Goal: Task Accomplishment & Management: Manage account settings

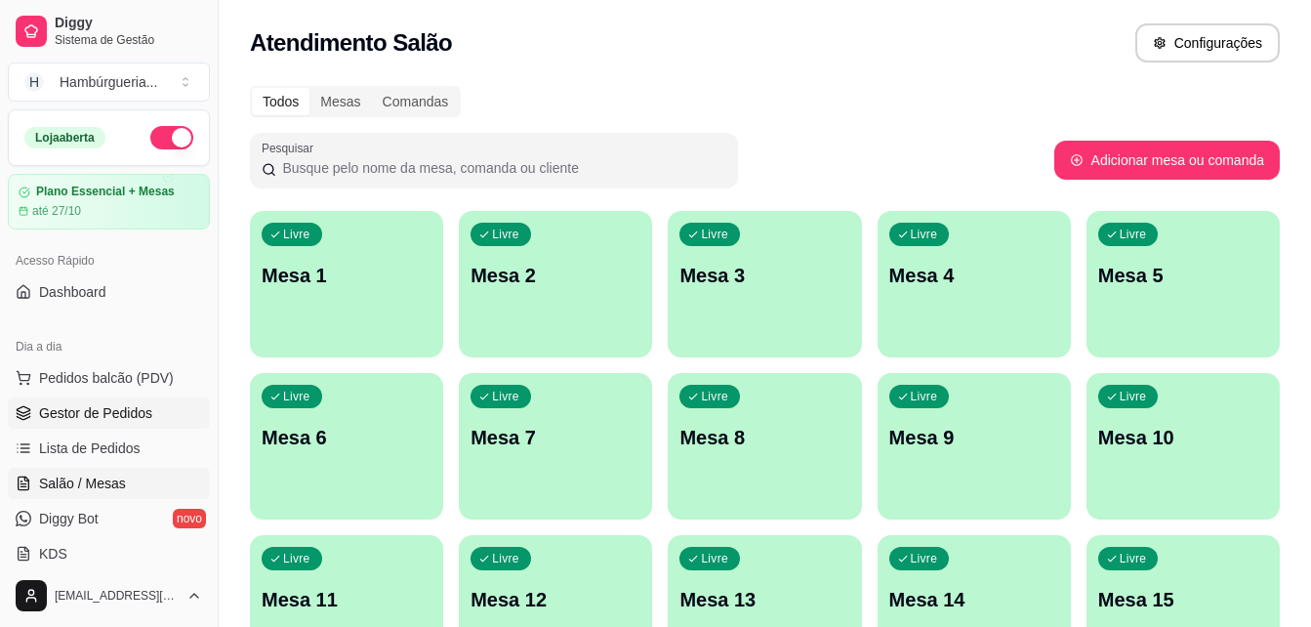
click at [127, 420] on span "Gestor de Pedidos" at bounding box center [95, 413] width 113 height 20
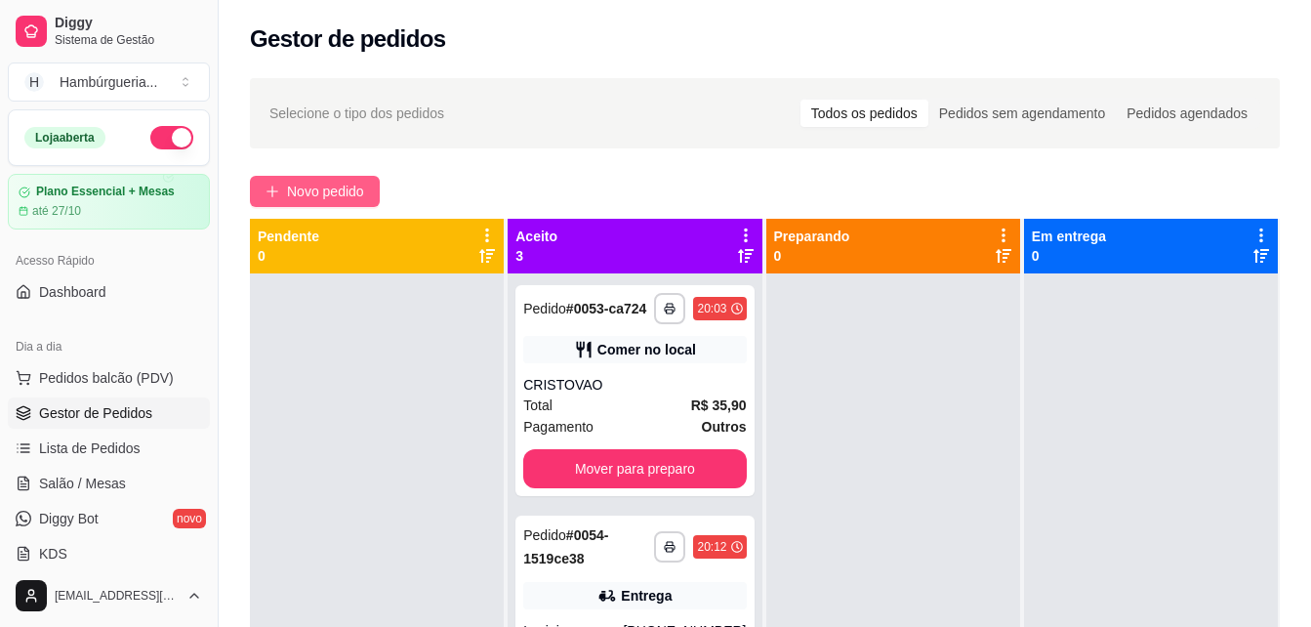
click at [331, 199] on span "Novo pedido" at bounding box center [325, 191] width 77 height 21
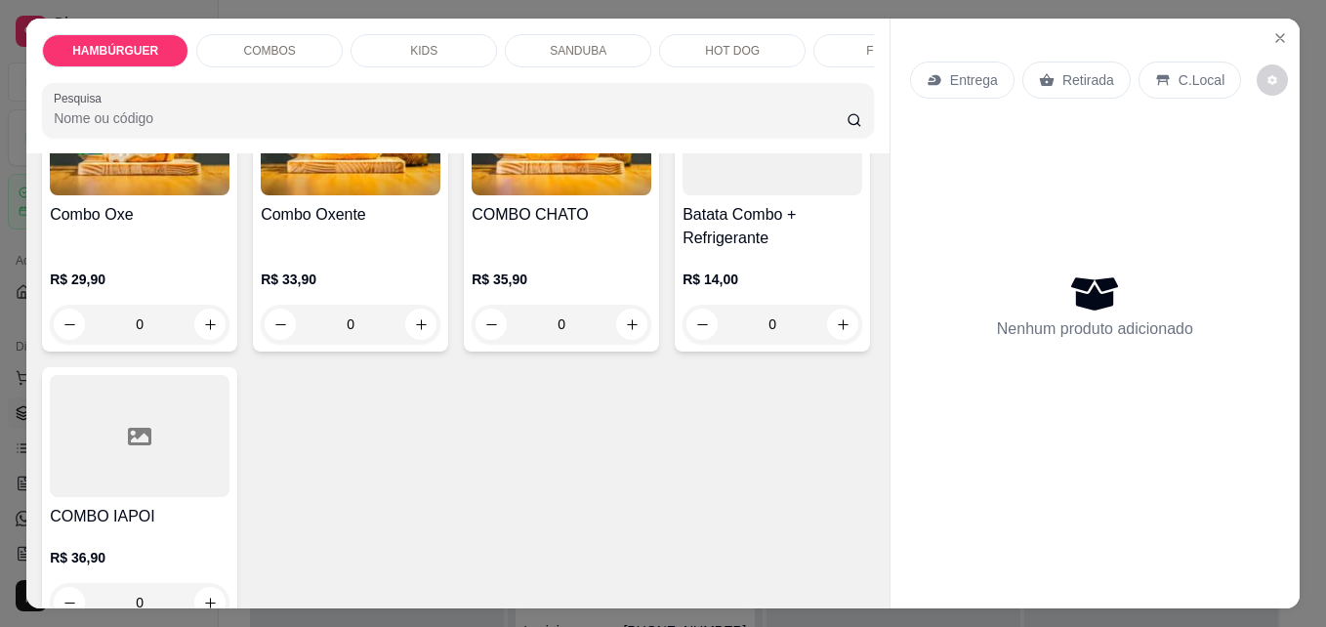
scroll to position [1464, 0]
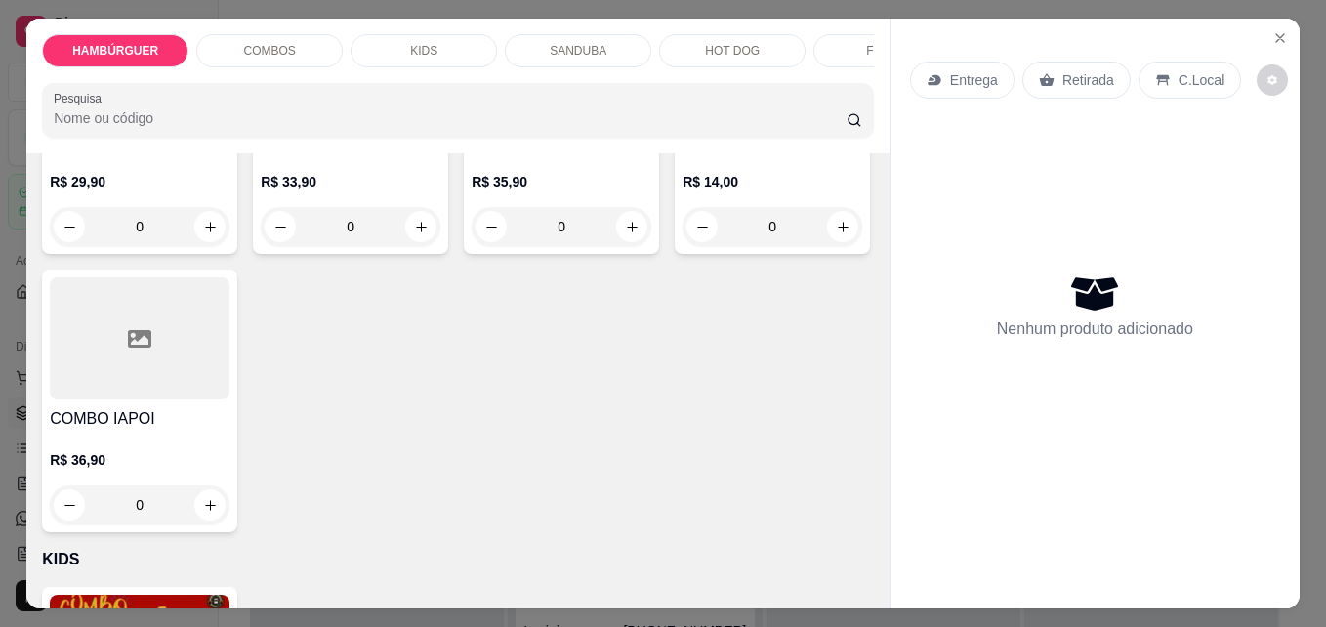
click at [440, 246] on div "0" at bounding box center [351, 226] width 180 height 39
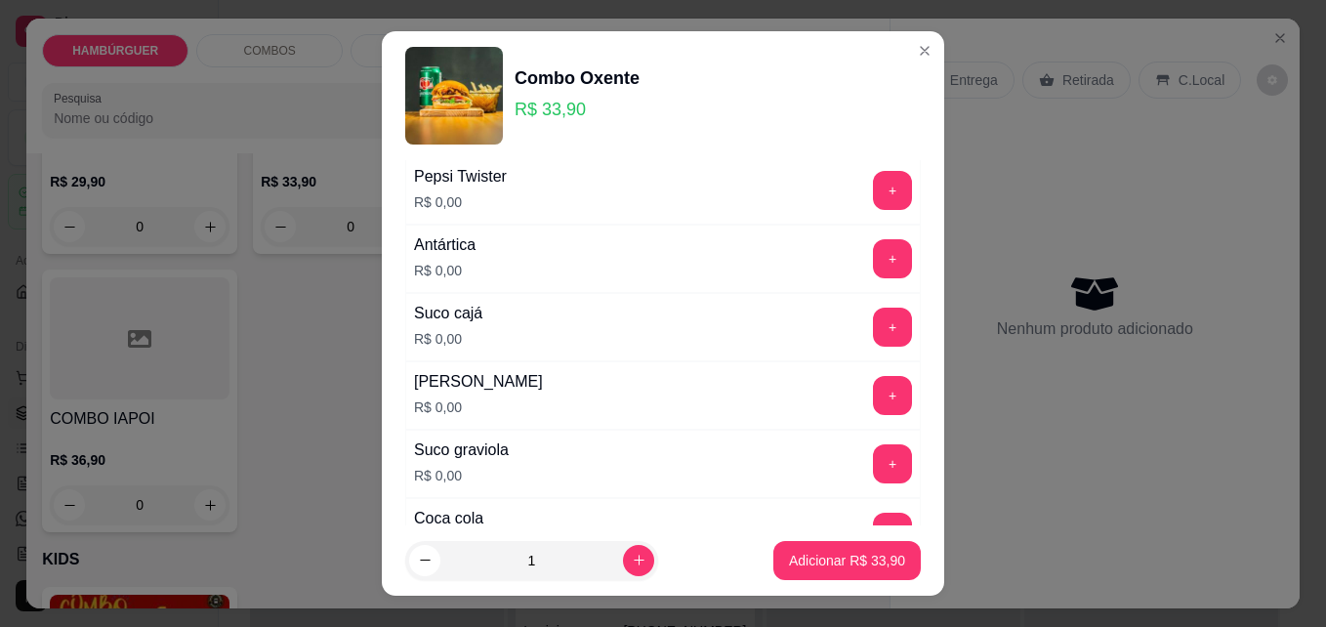
scroll to position [1394, 0]
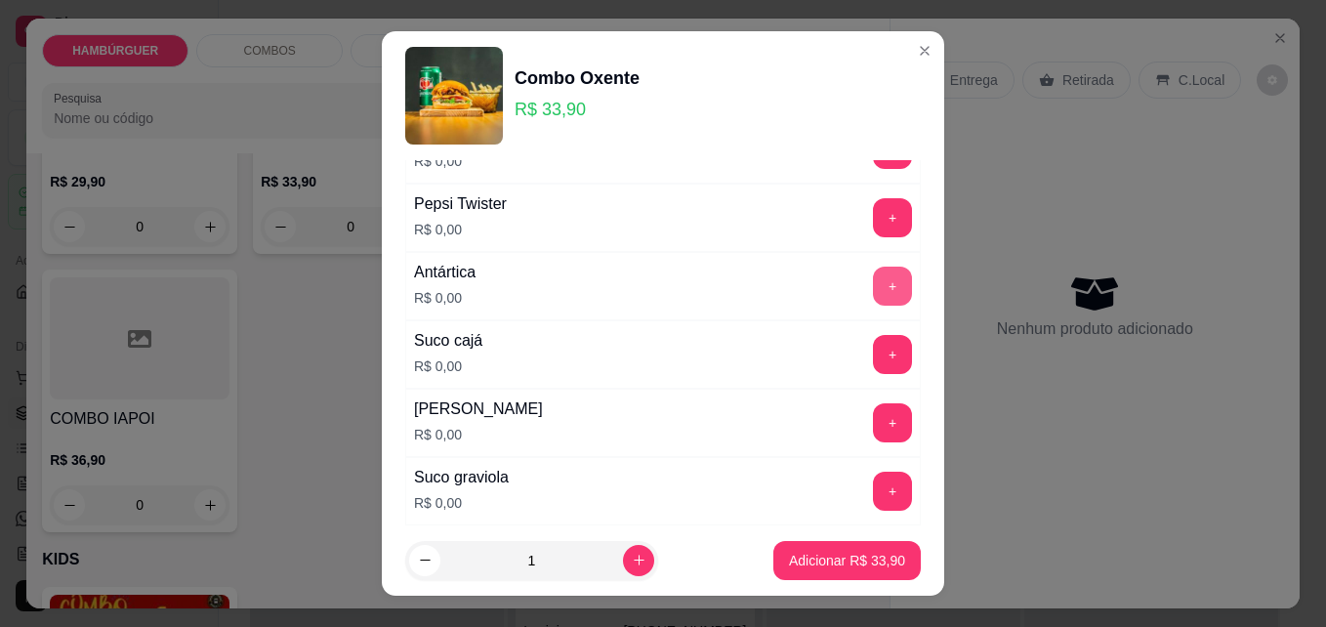
click at [873, 271] on button "+" at bounding box center [892, 286] width 39 height 39
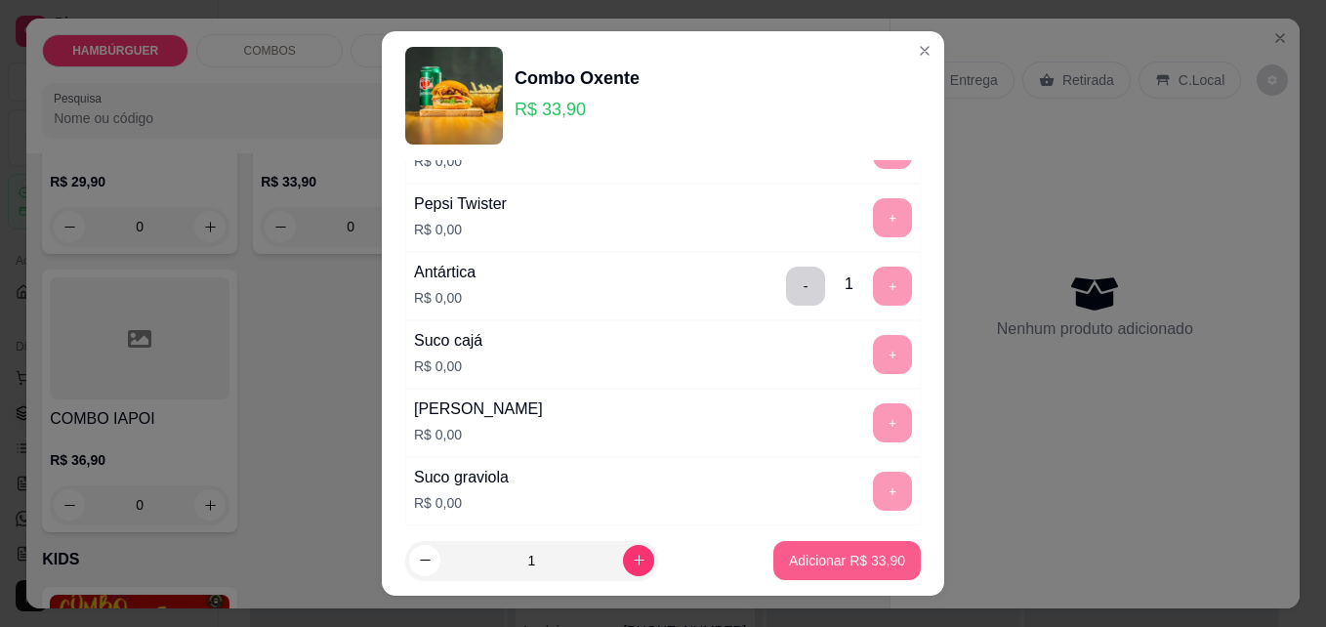
click at [830, 567] on p "Adicionar R$ 33,90" at bounding box center [847, 561] width 116 height 20
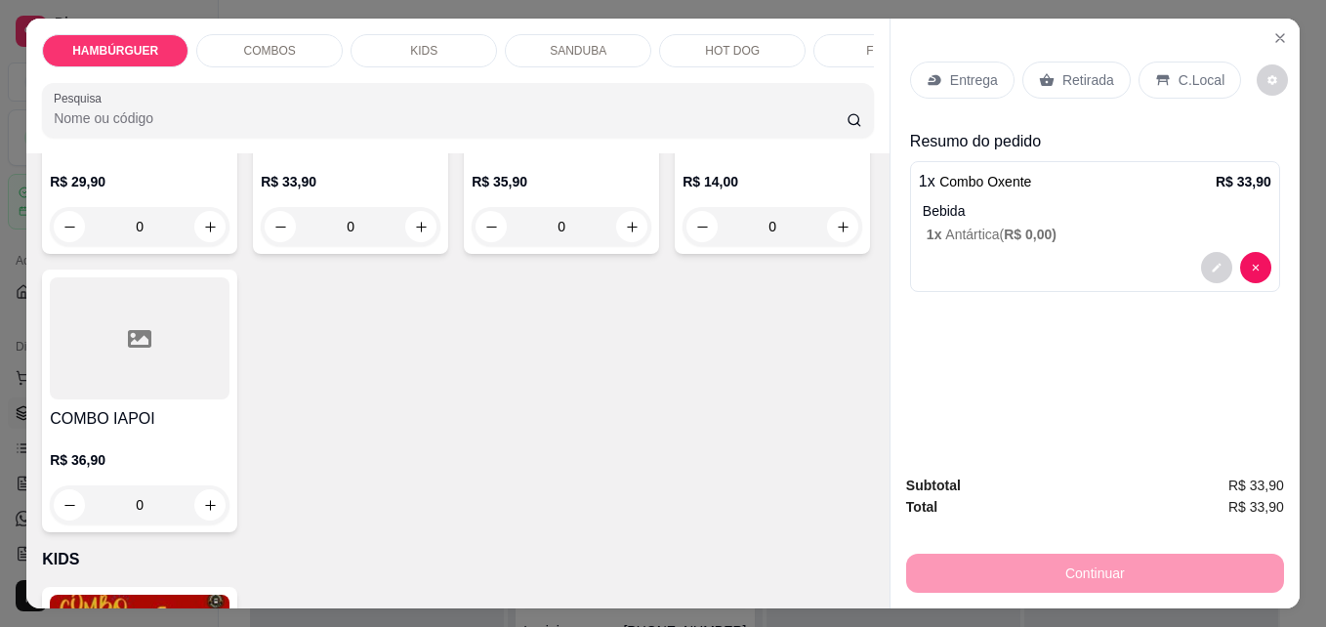
click at [1073, 74] on p "Retirada" at bounding box center [1088, 80] width 52 height 20
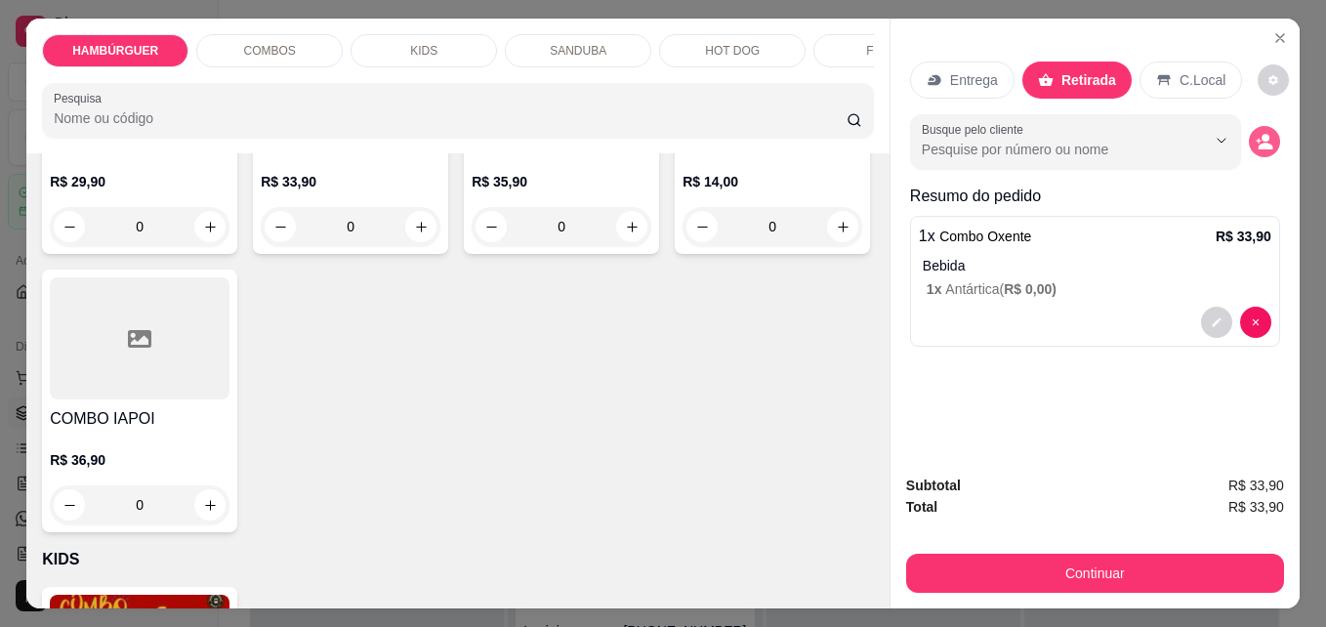
click at [1249, 136] on button "decrease-product-quantity" at bounding box center [1264, 141] width 31 height 31
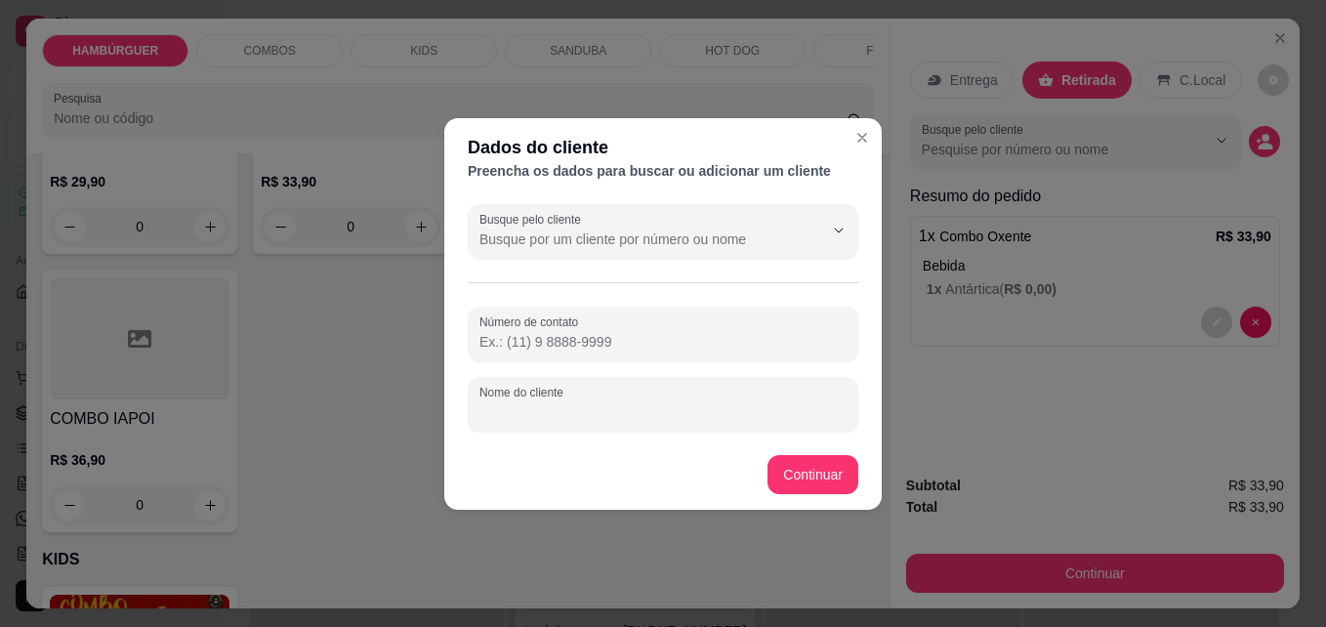
click at [577, 403] on input "Nome do cliente" at bounding box center [662, 412] width 367 height 20
type input "KAILANE"
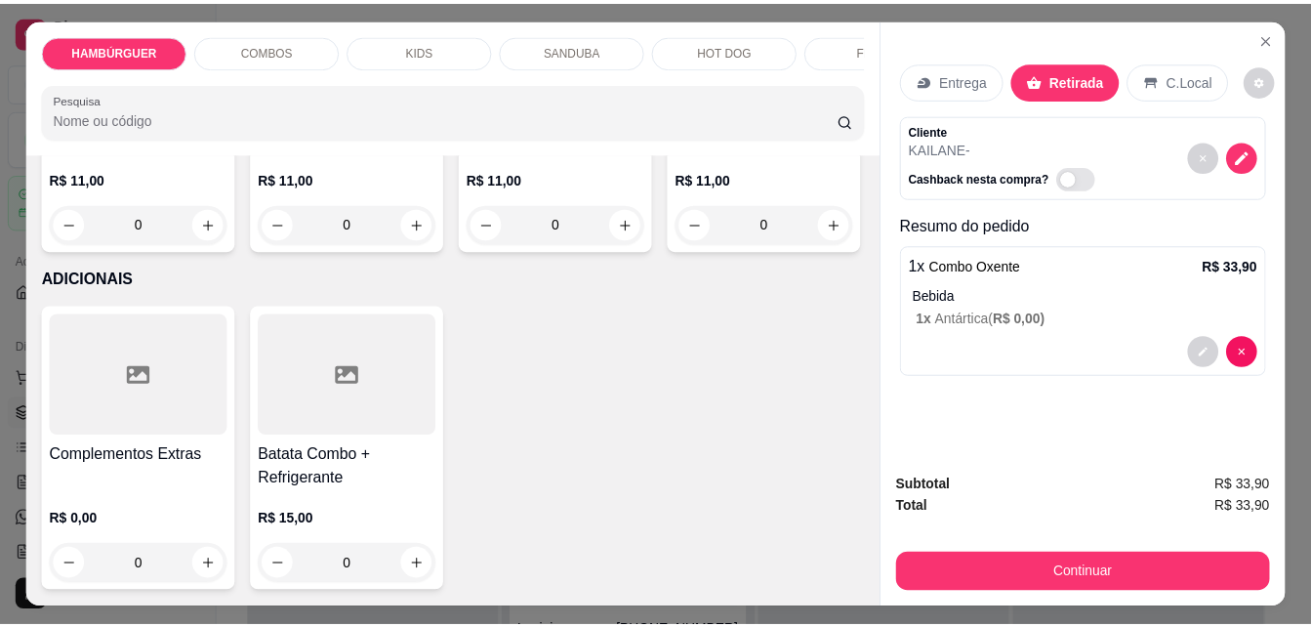
scroll to position [6346, 0]
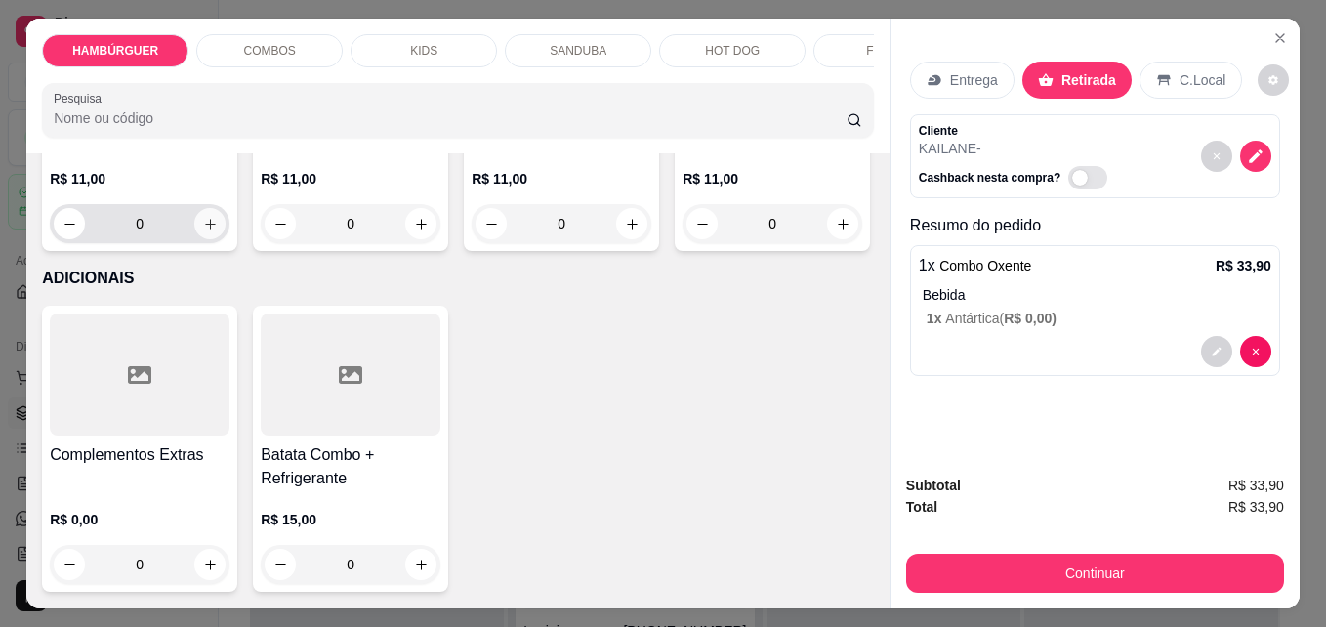
click at [203, 231] on icon "increase-product-quantity" at bounding box center [210, 224] width 15 height 15
type input "1"
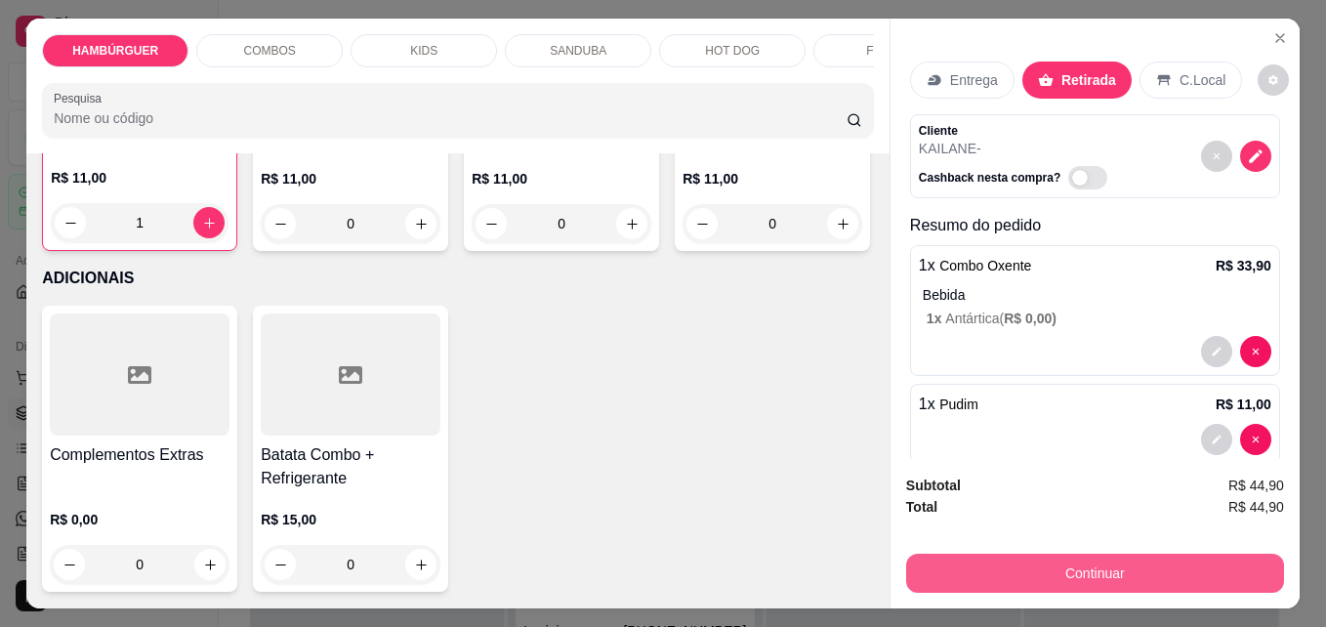
click at [1023, 558] on button "Continuar" at bounding box center [1095, 573] width 378 height 39
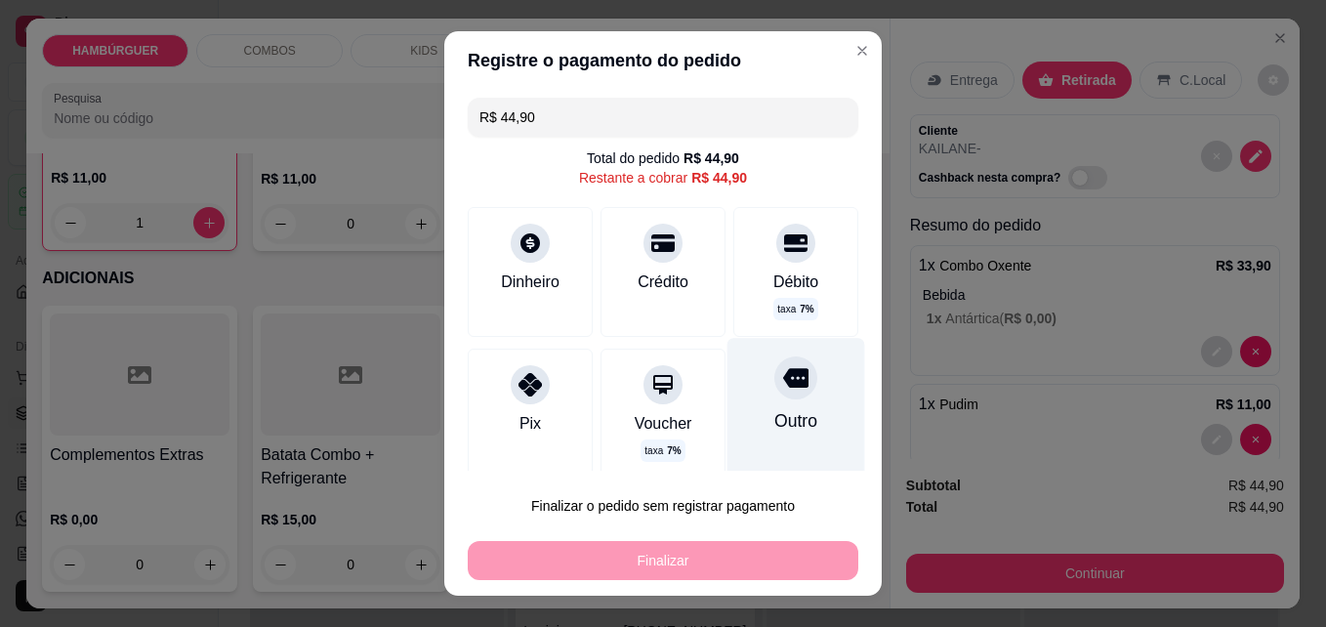
click at [774, 419] on div "Outro" at bounding box center [795, 420] width 43 height 25
type input "R$ 0,00"
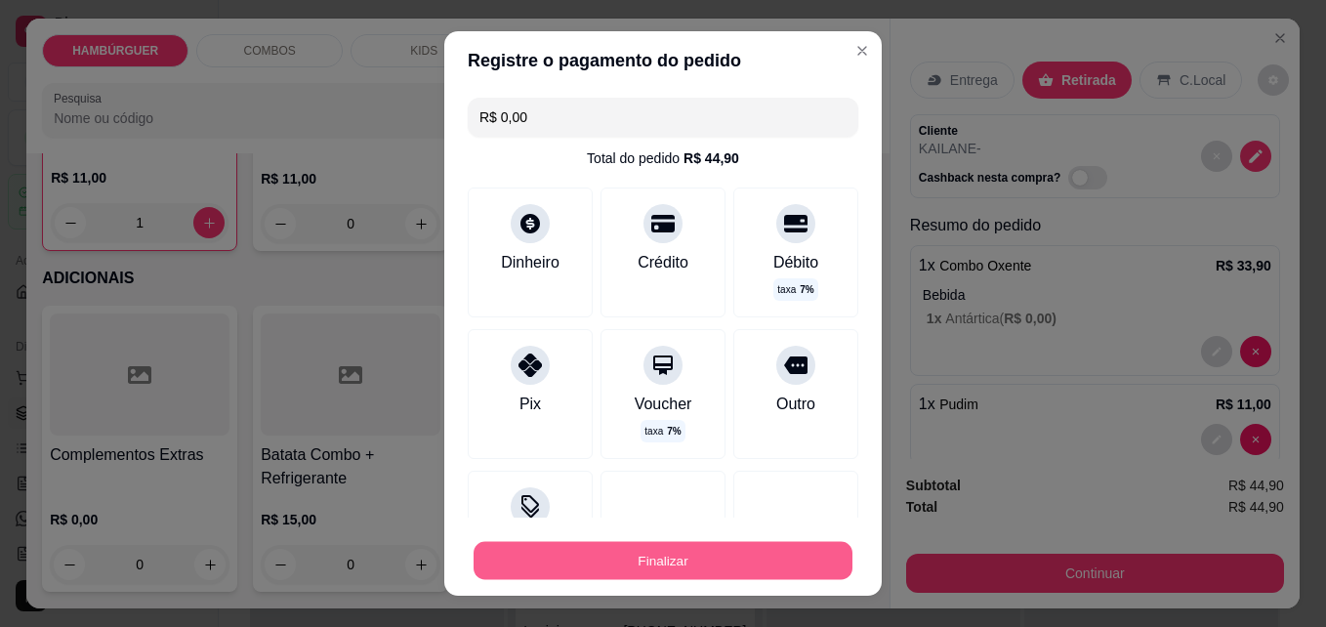
click at [701, 556] on button "Finalizar" at bounding box center [663, 561] width 379 height 38
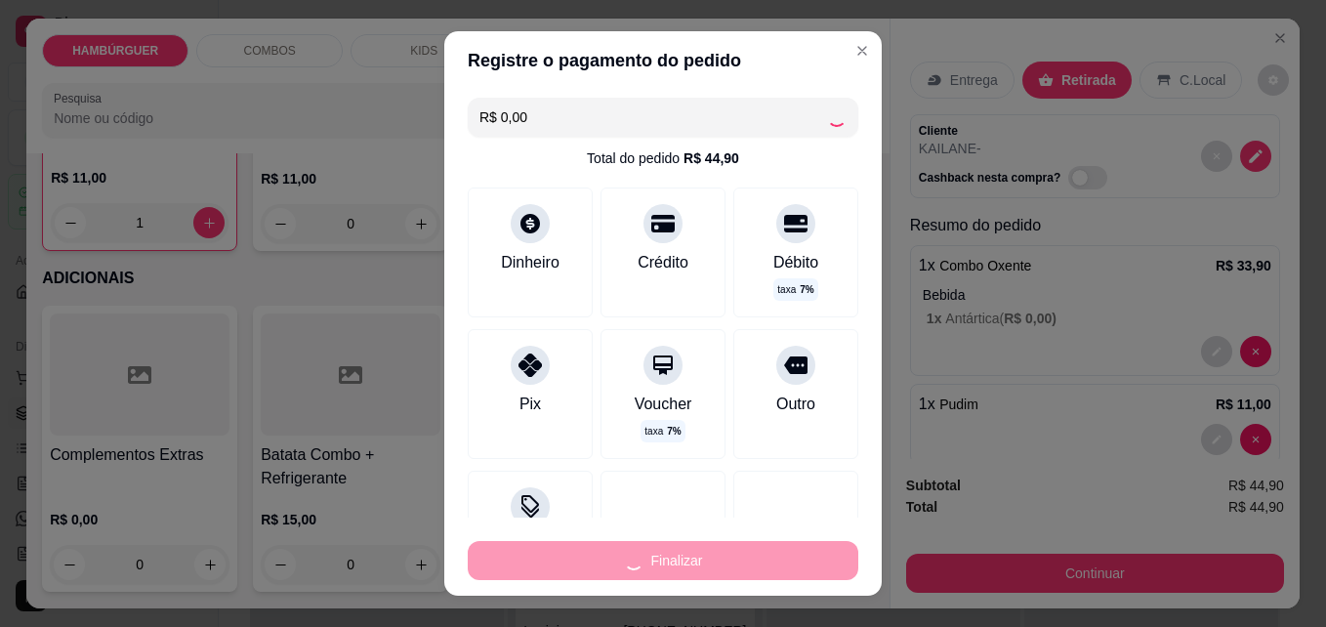
type input "0"
type input "-R$ 44,90"
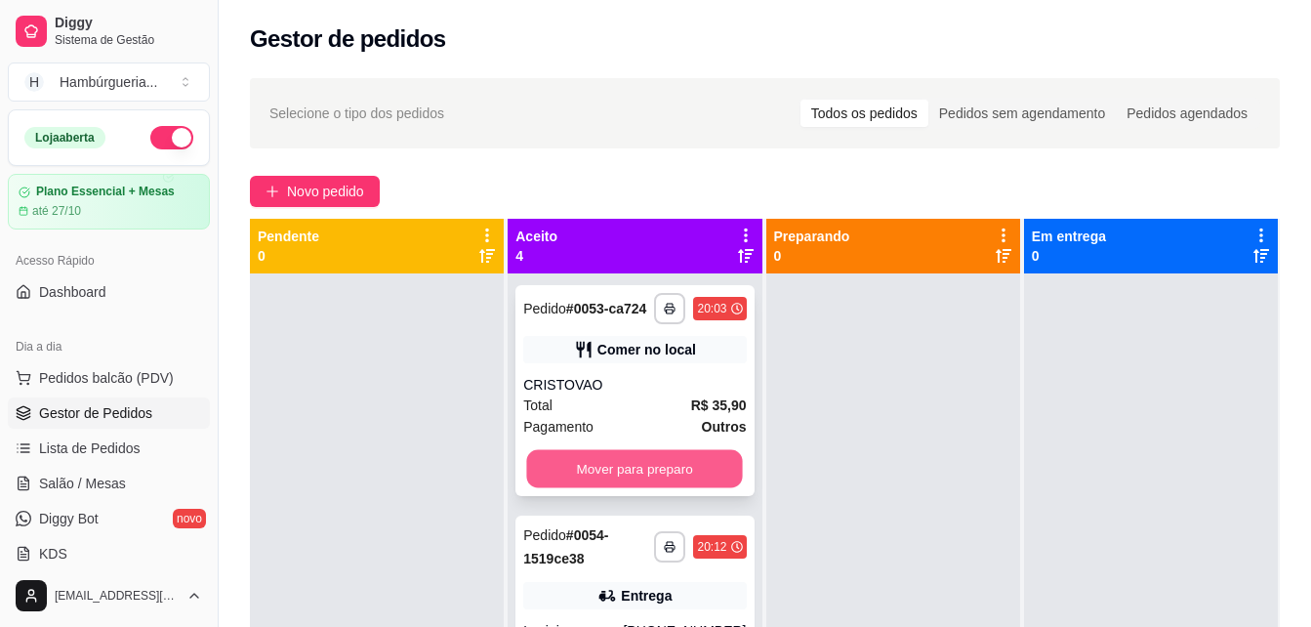
click at [664, 488] on button "Mover para preparo" at bounding box center [635, 469] width 216 height 38
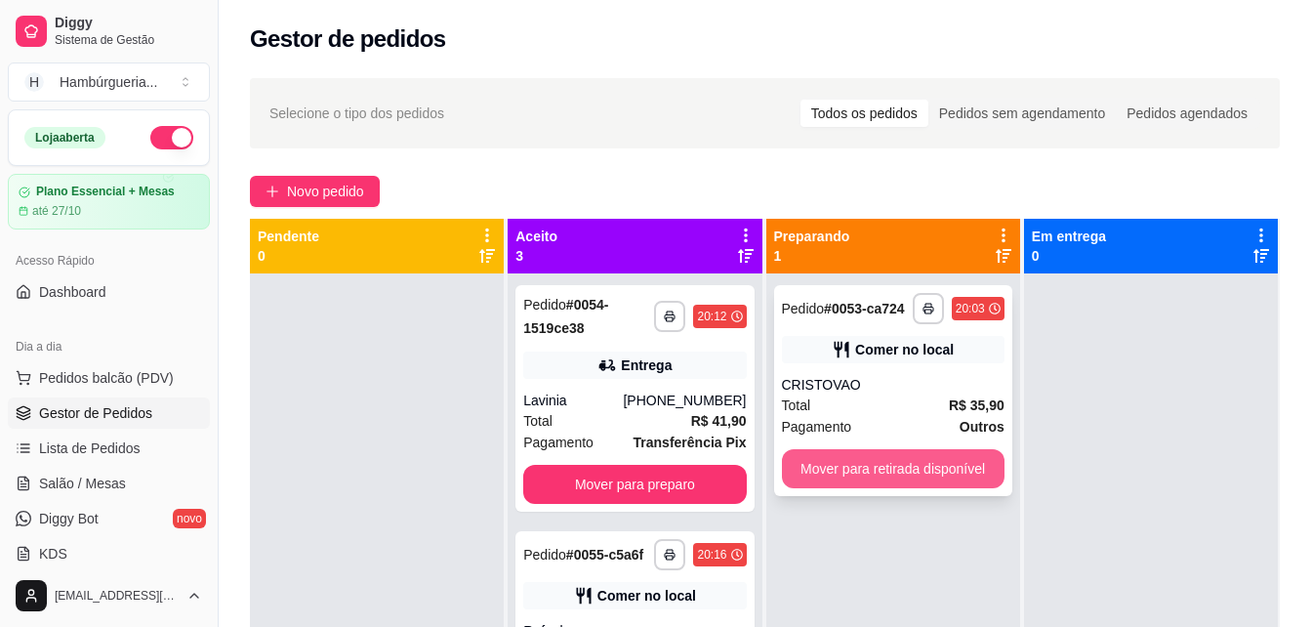
click at [881, 474] on button "Mover para retirada disponível" at bounding box center [893, 468] width 223 height 39
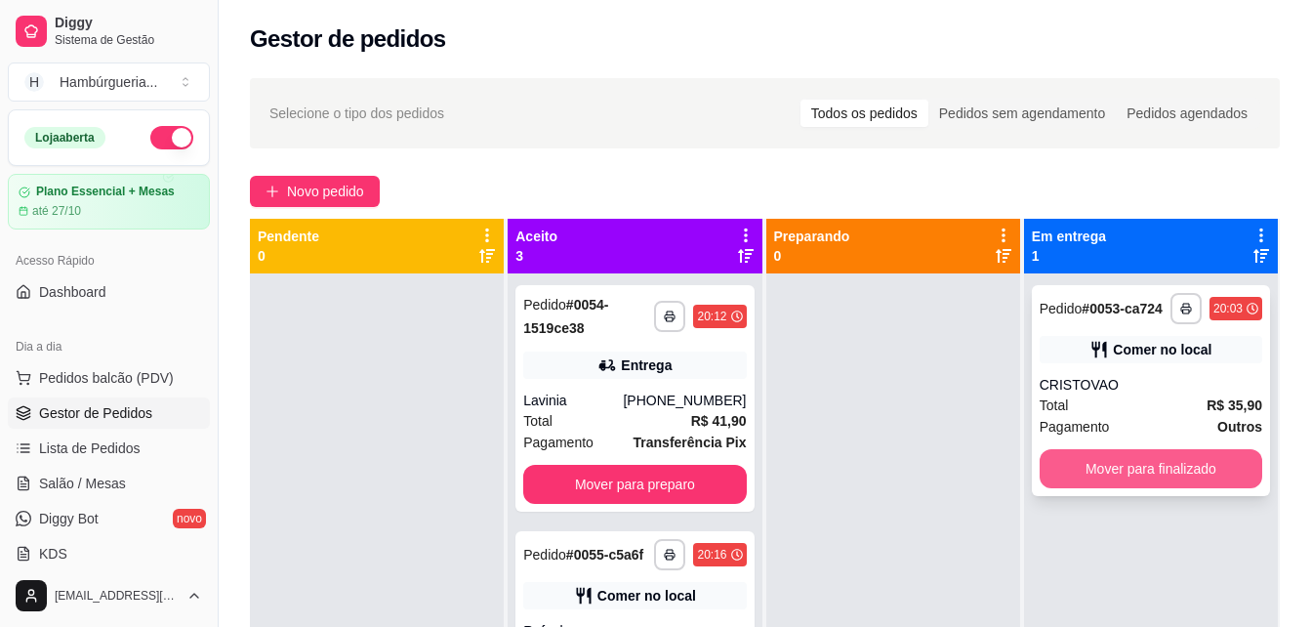
click at [1153, 461] on button "Mover para finalizado" at bounding box center [1151, 468] width 223 height 39
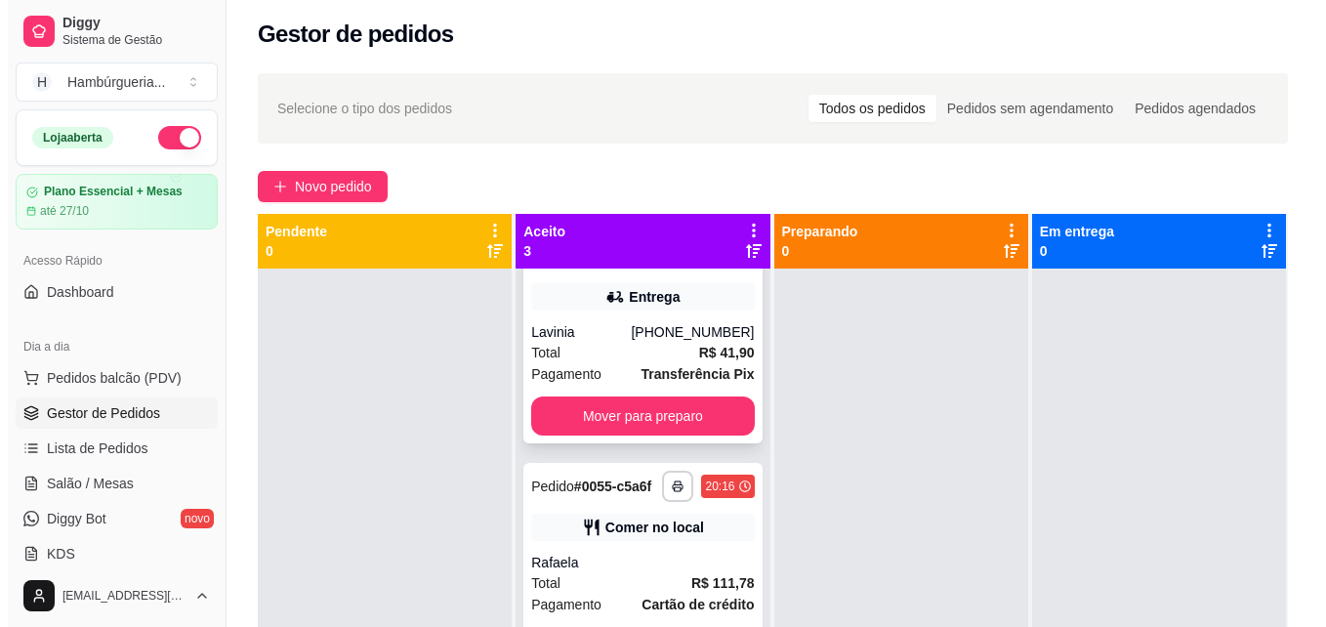
scroll to position [98, 0]
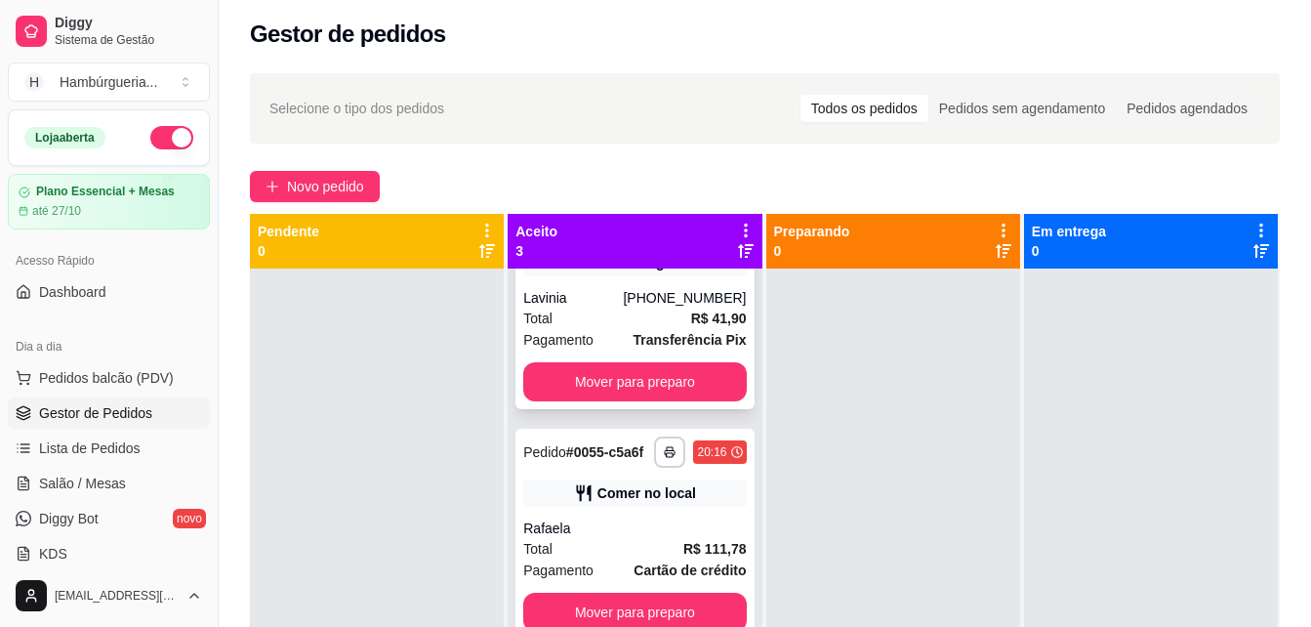
click at [656, 315] on div "Total R$ 41,90" at bounding box center [634, 318] width 223 height 21
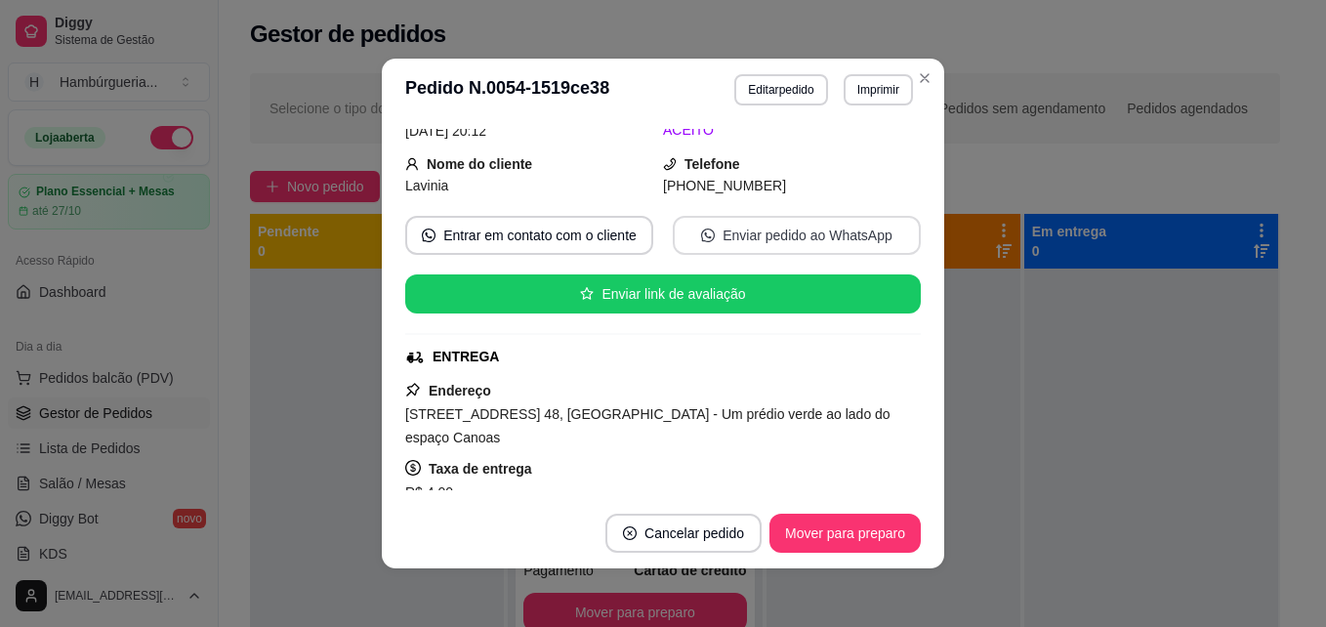
scroll to position [391, 0]
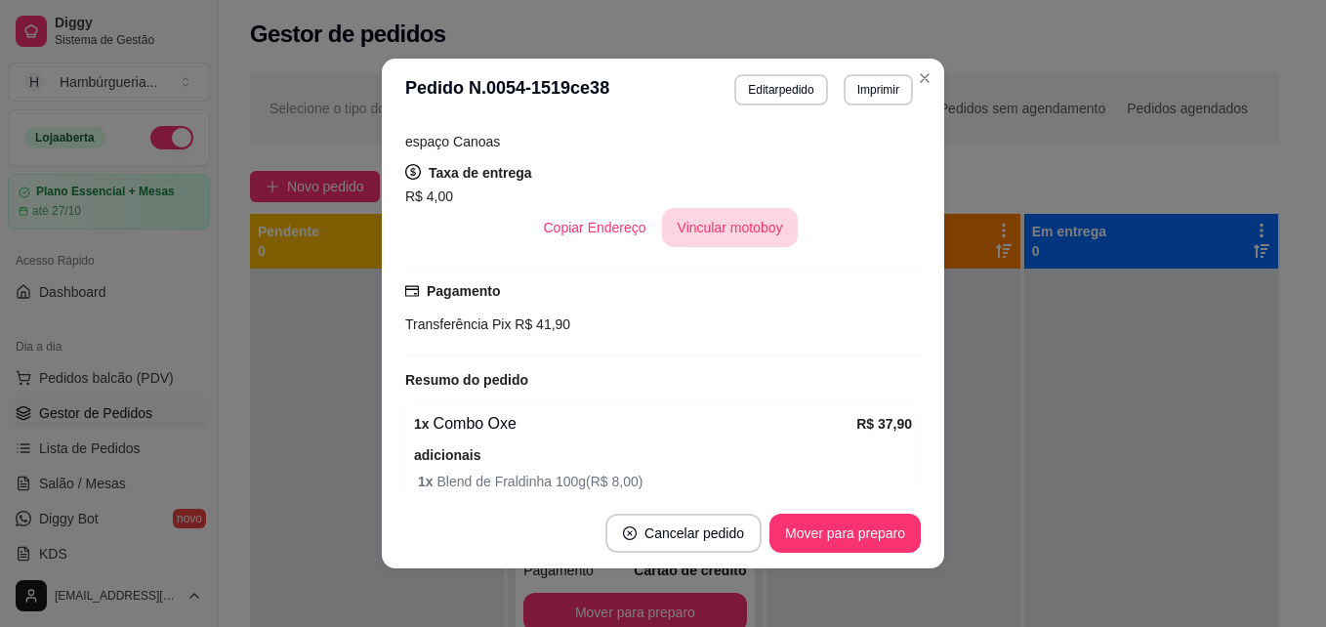
click at [712, 231] on button "Vincular motoboy" at bounding box center [730, 227] width 137 height 39
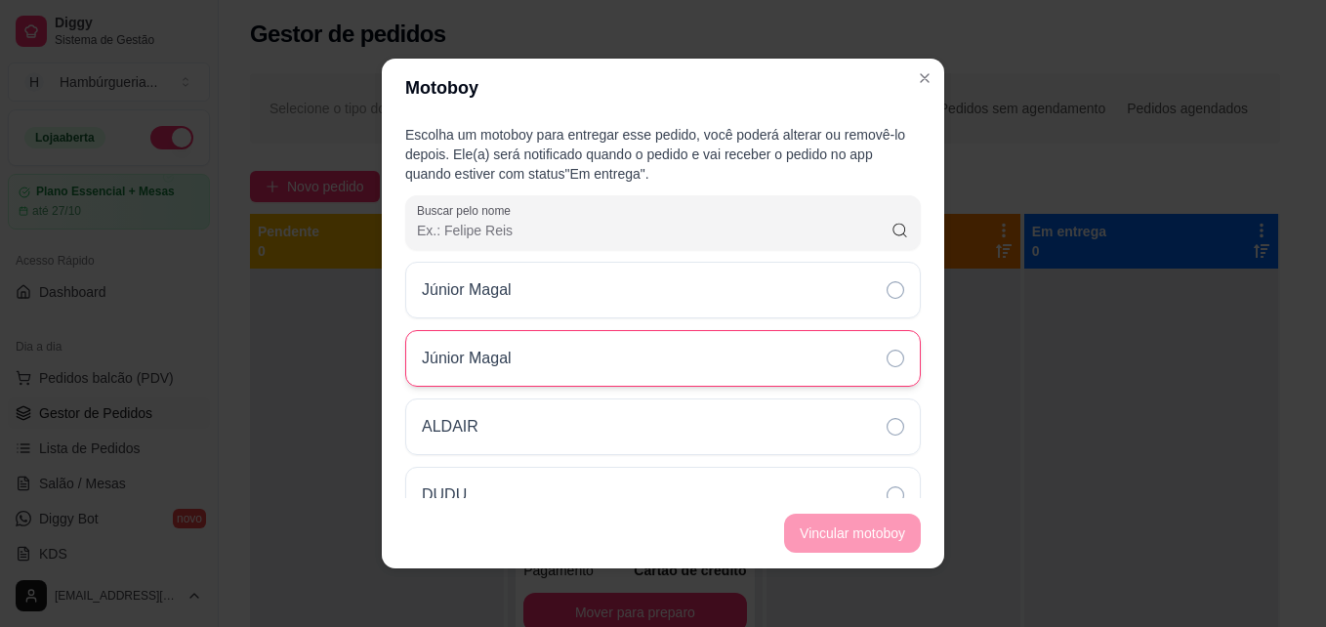
click at [550, 375] on div "Júnior Magal" at bounding box center [662, 358] width 515 height 57
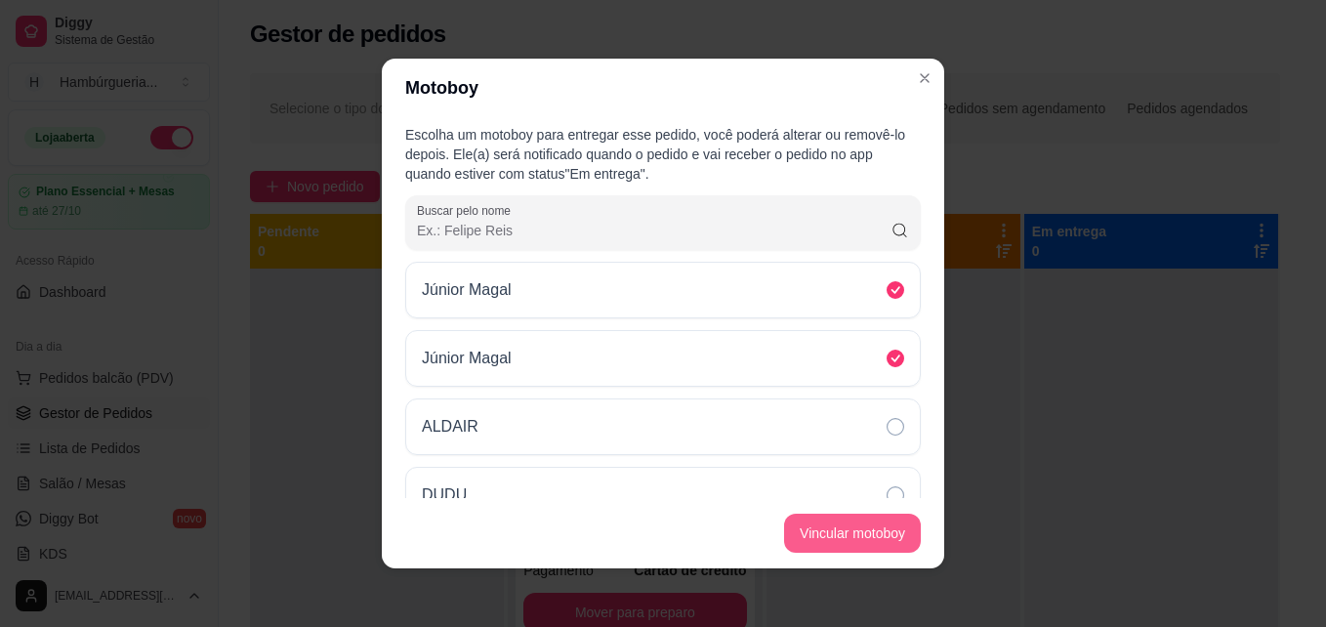
click at [839, 520] on button "Vincular motoboy" at bounding box center [852, 533] width 137 height 39
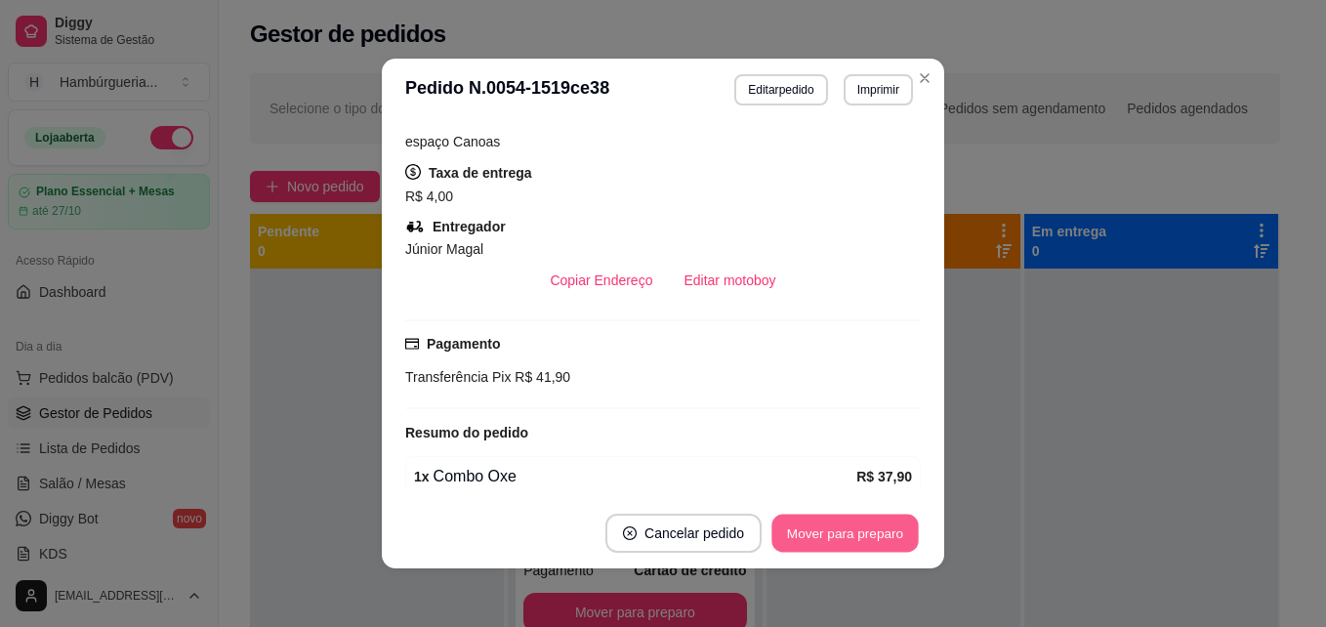
click at [832, 543] on button "Mover para preparo" at bounding box center [844, 534] width 146 height 38
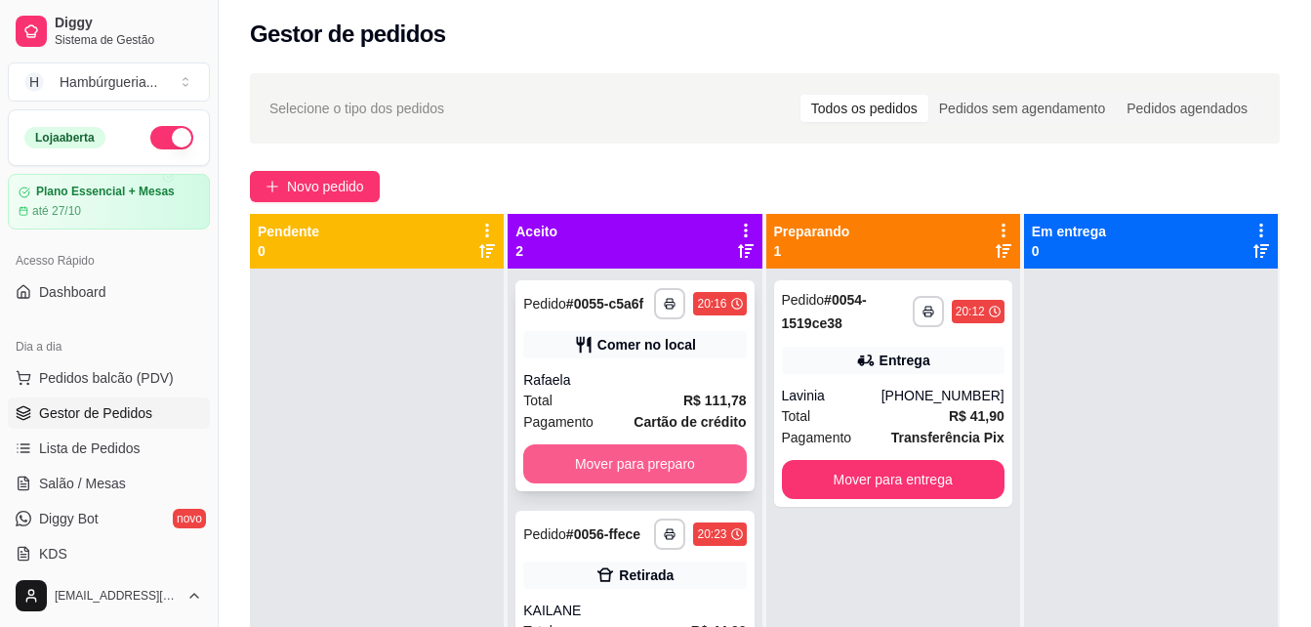
click at [672, 460] on button "Mover para preparo" at bounding box center [634, 463] width 223 height 39
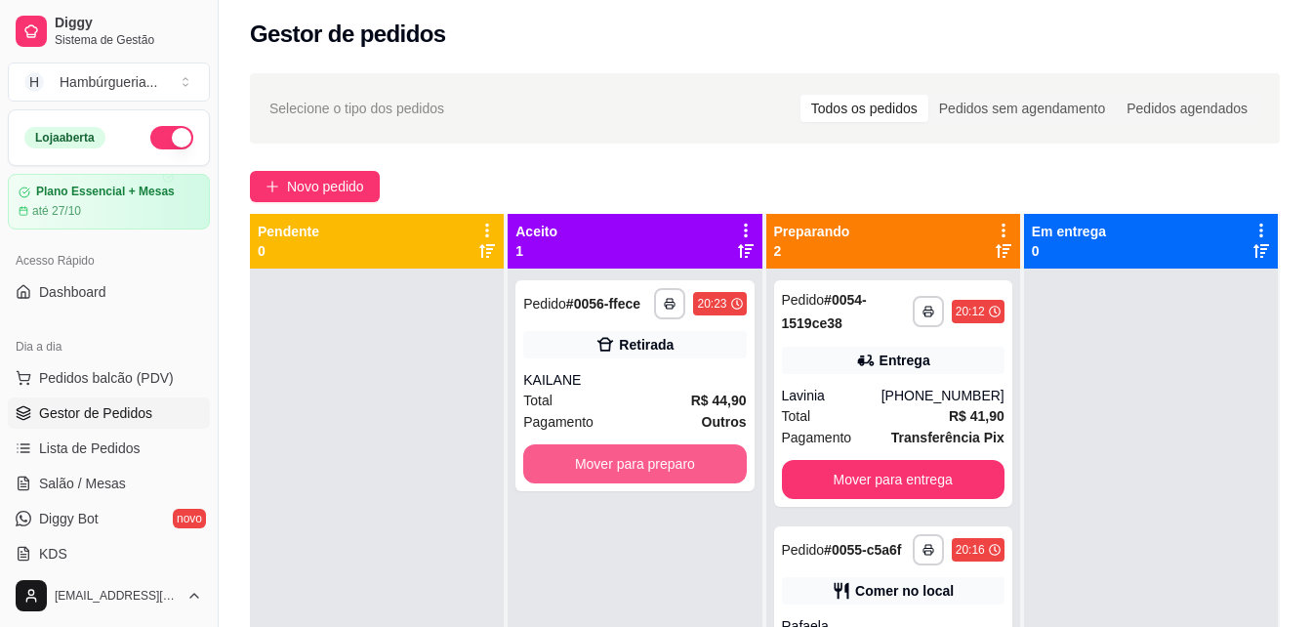
click at [672, 460] on button "Mover para preparo" at bounding box center [634, 463] width 223 height 39
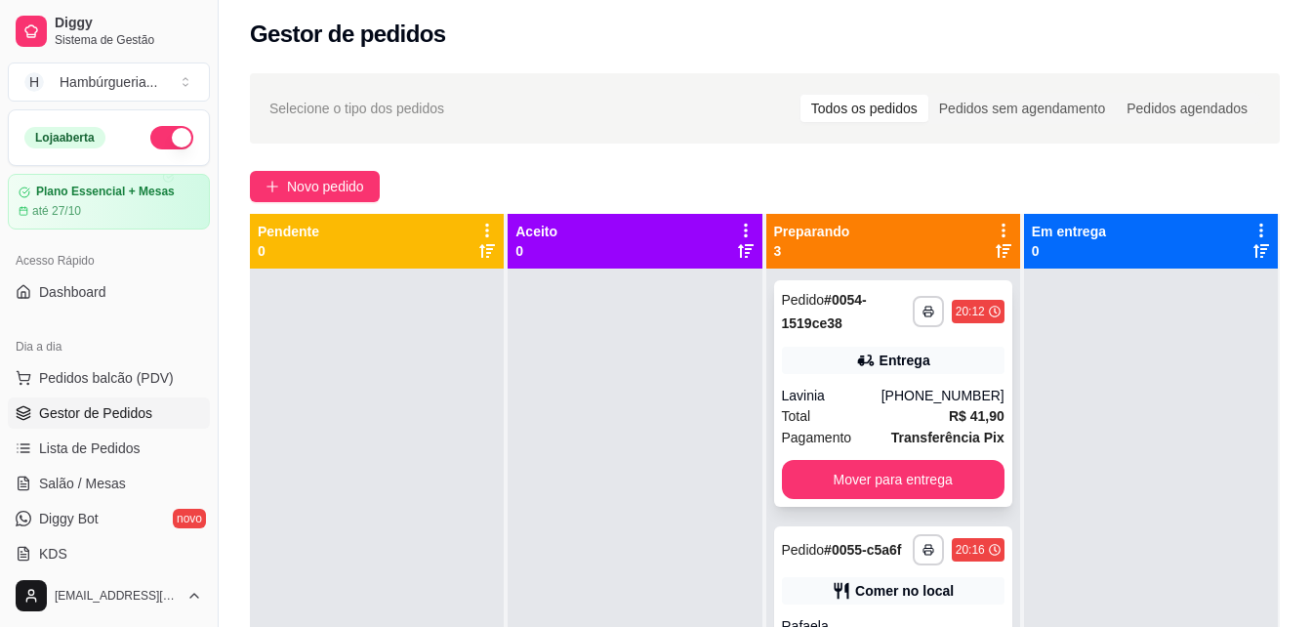
click at [857, 387] on div "Lavinia" at bounding box center [832, 396] width 100 height 20
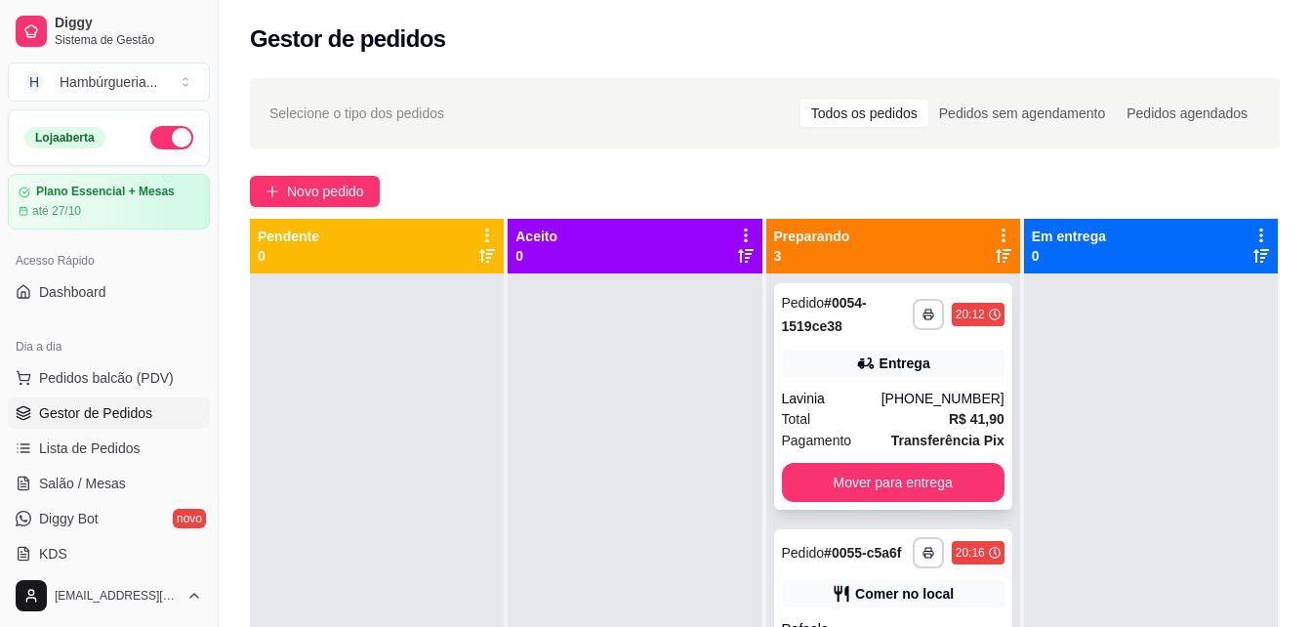
click at [911, 399] on div "[PHONE_NUMBER]" at bounding box center [943, 399] width 123 height 20
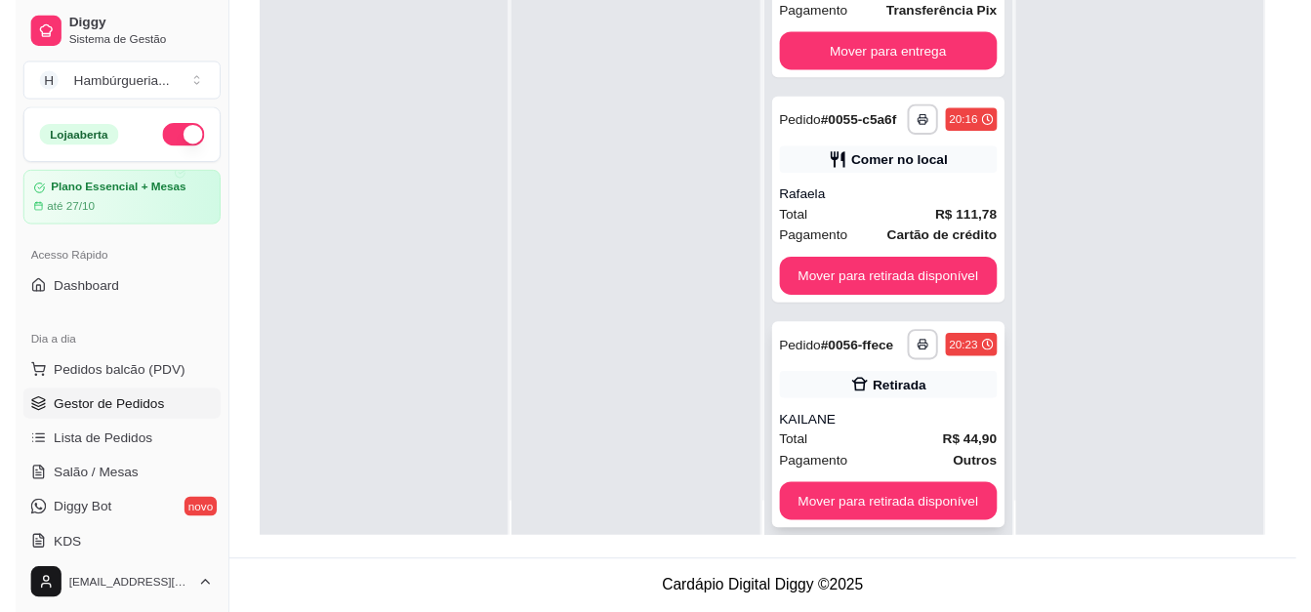
scroll to position [55, 0]
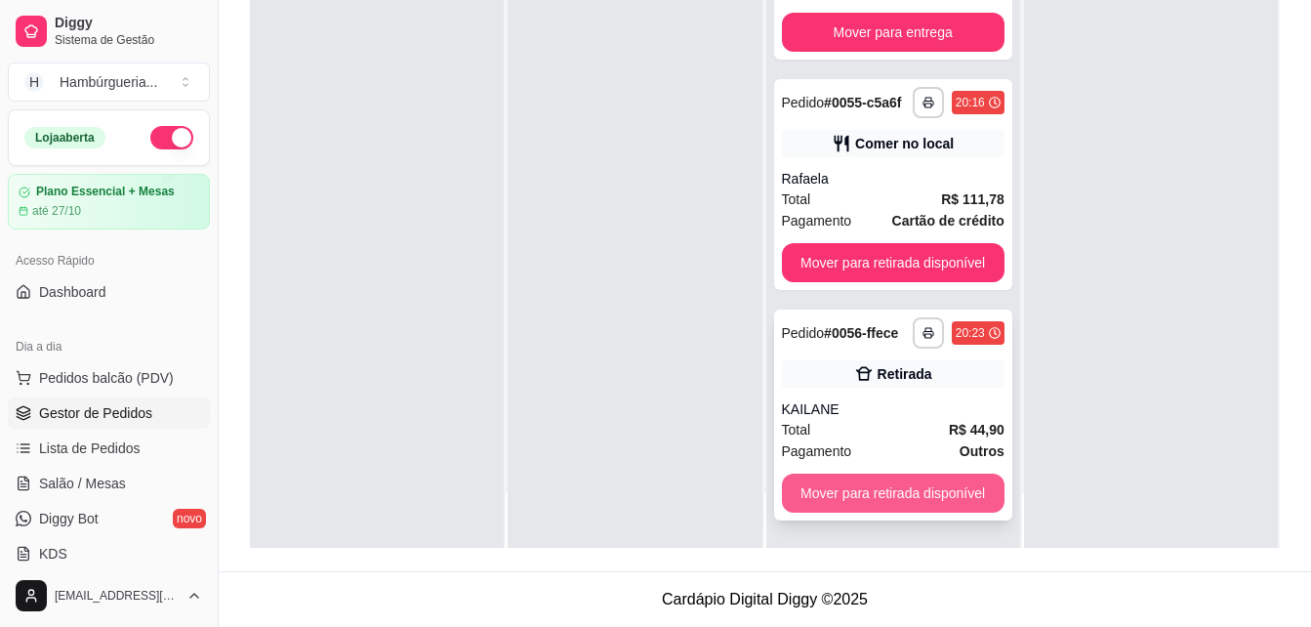
click at [924, 489] on button "Mover para retirada disponível" at bounding box center [893, 493] width 223 height 39
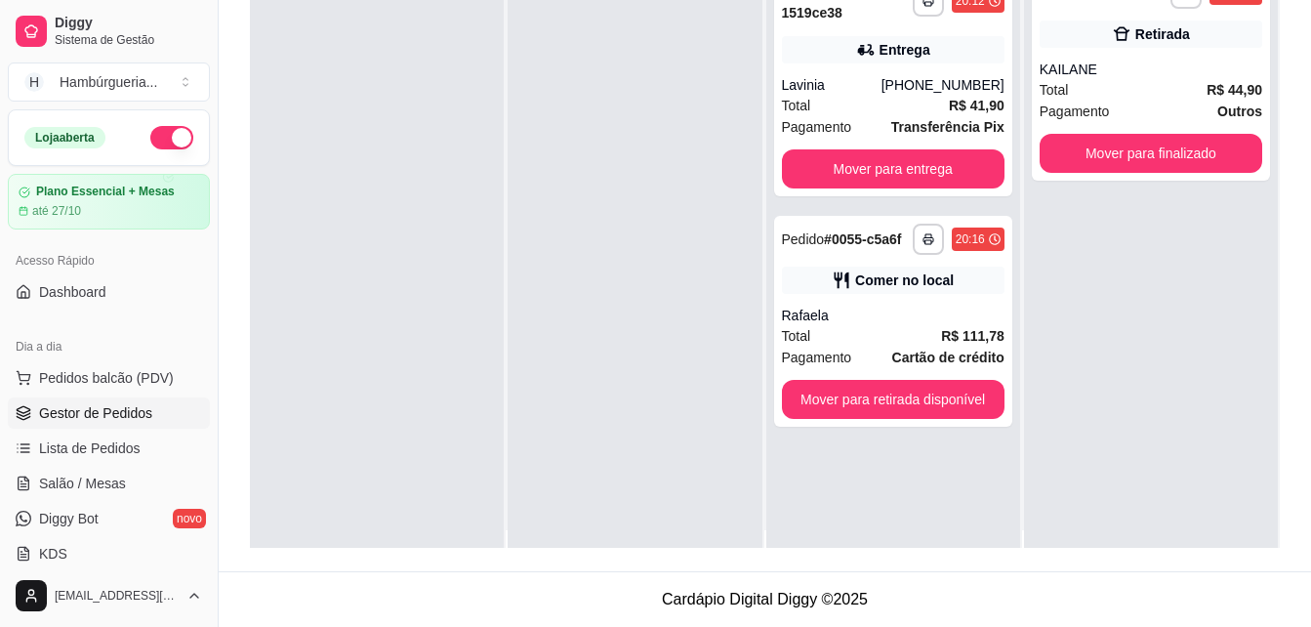
scroll to position [0, 0]
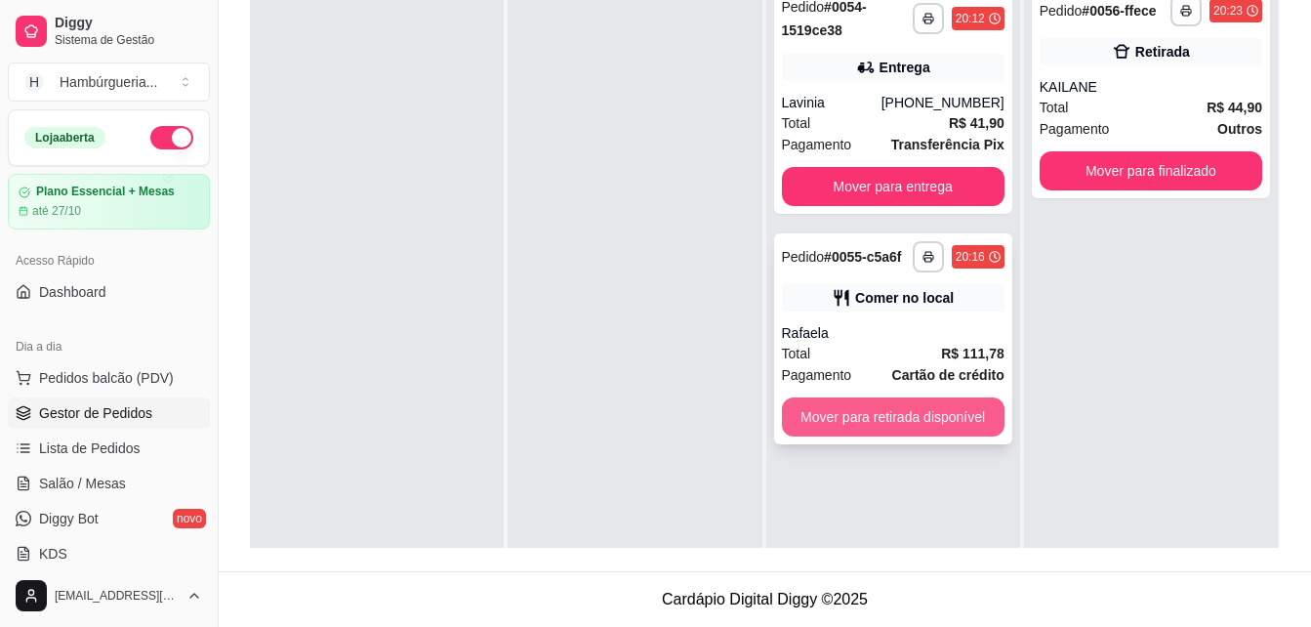
click at [932, 429] on button "Mover para retirada disponível" at bounding box center [893, 416] width 223 height 39
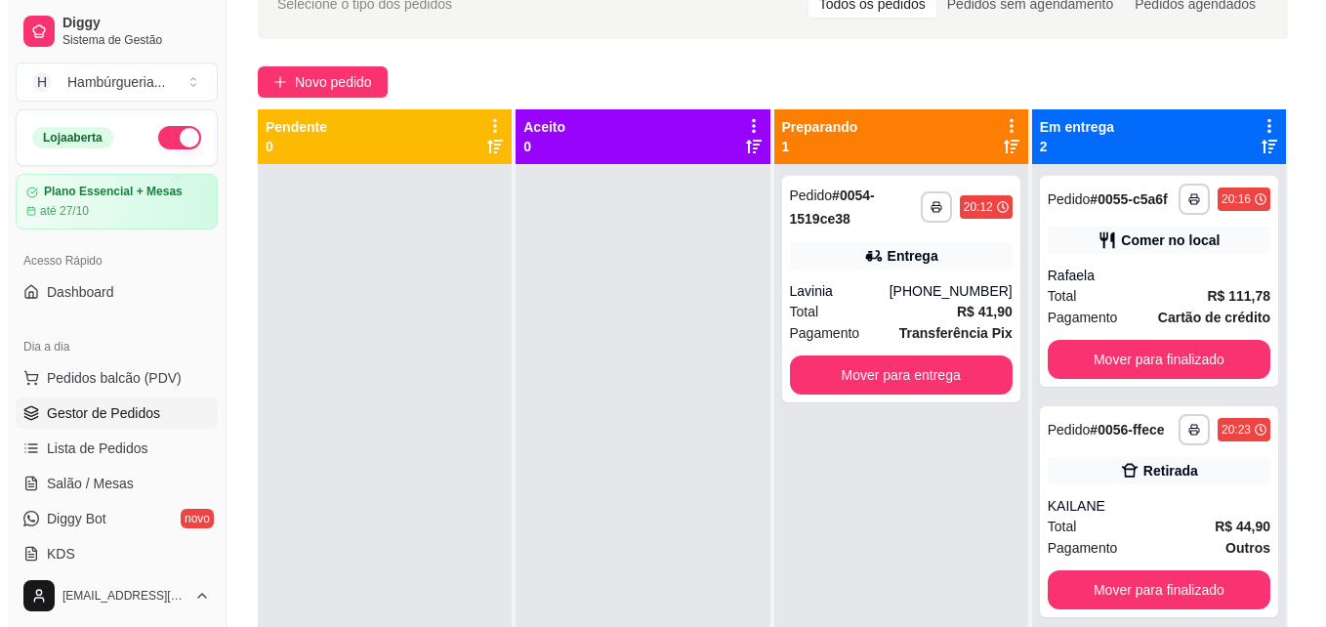
scroll to position [103, 0]
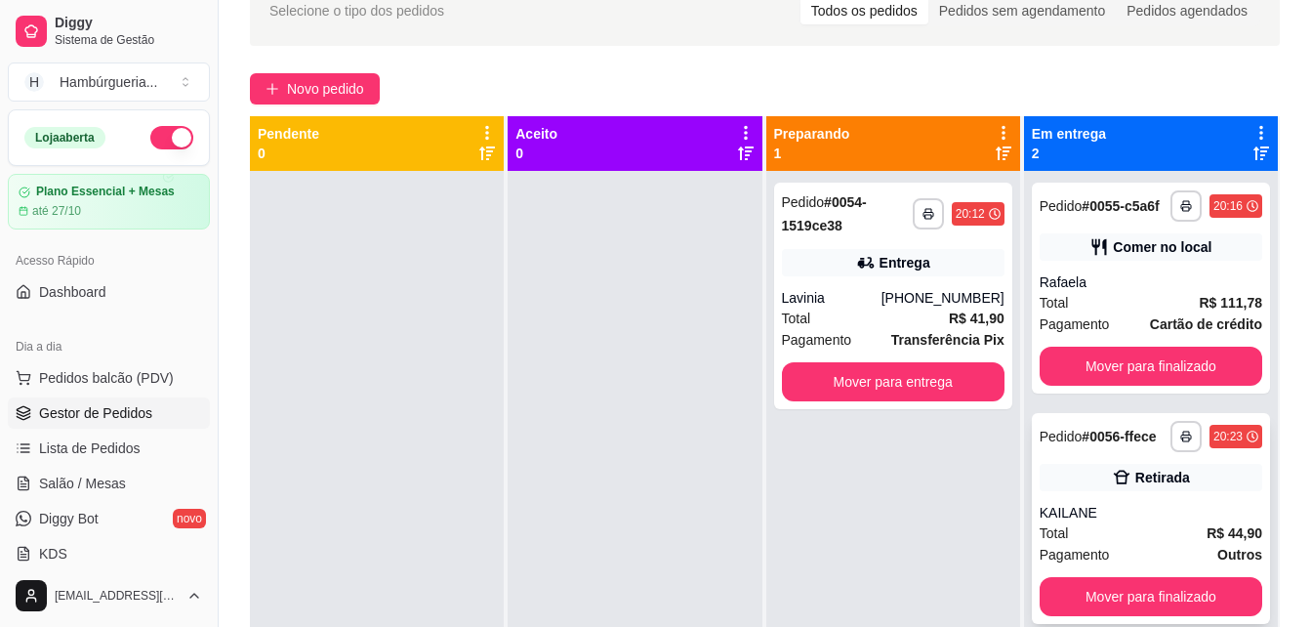
click at [1158, 455] on div "**********" at bounding box center [1151, 518] width 238 height 211
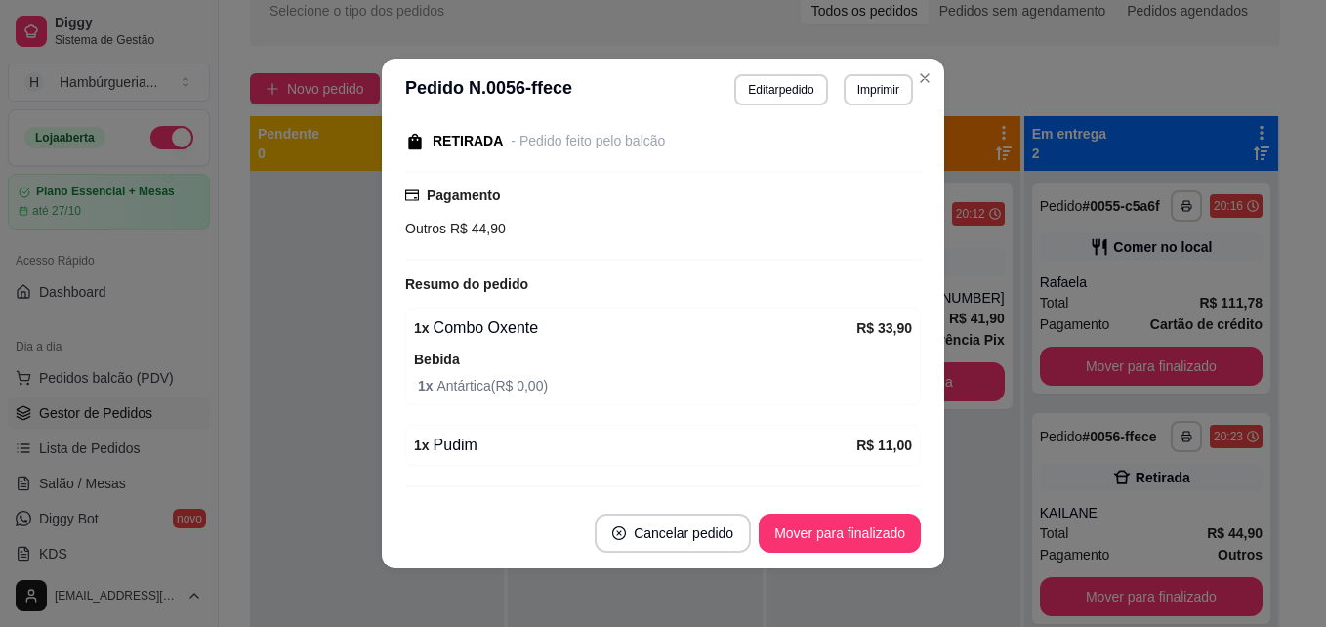
scroll to position [304, 0]
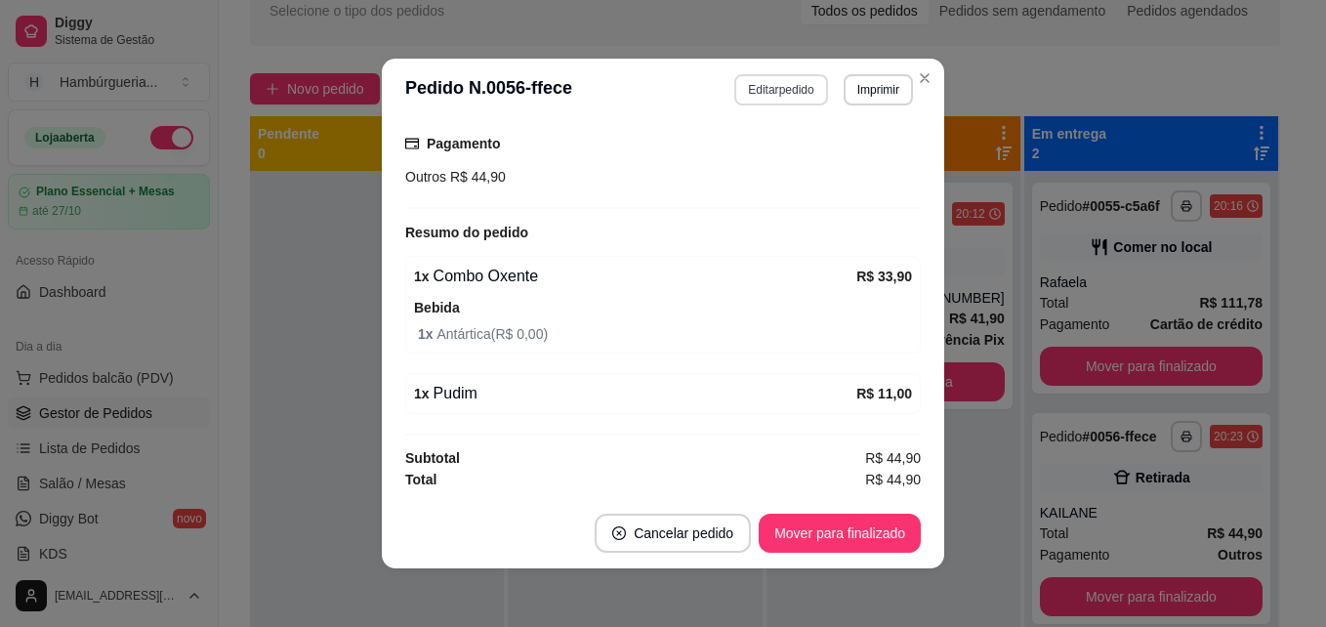
click at [793, 93] on button "Editar pedido" at bounding box center [780, 89] width 93 height 31
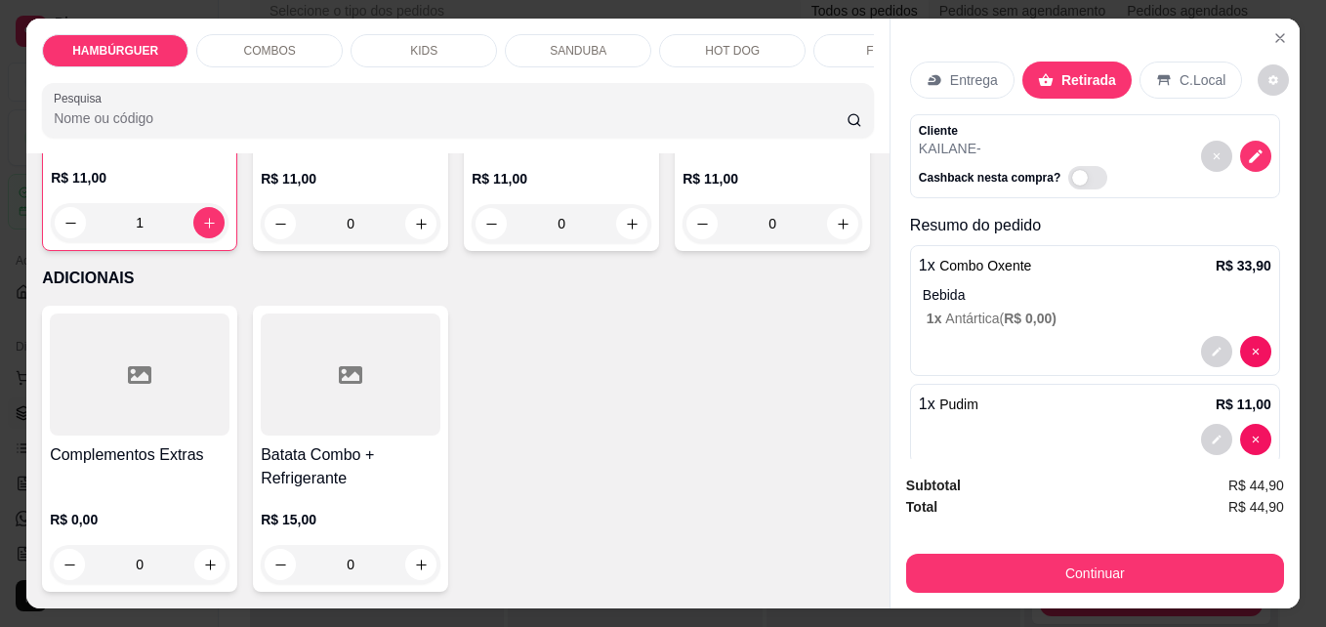
scroll to position [6346, 0]
click at [1272, 34] on icon "Close" at bounding box center [1280, 38] width 16 height 16
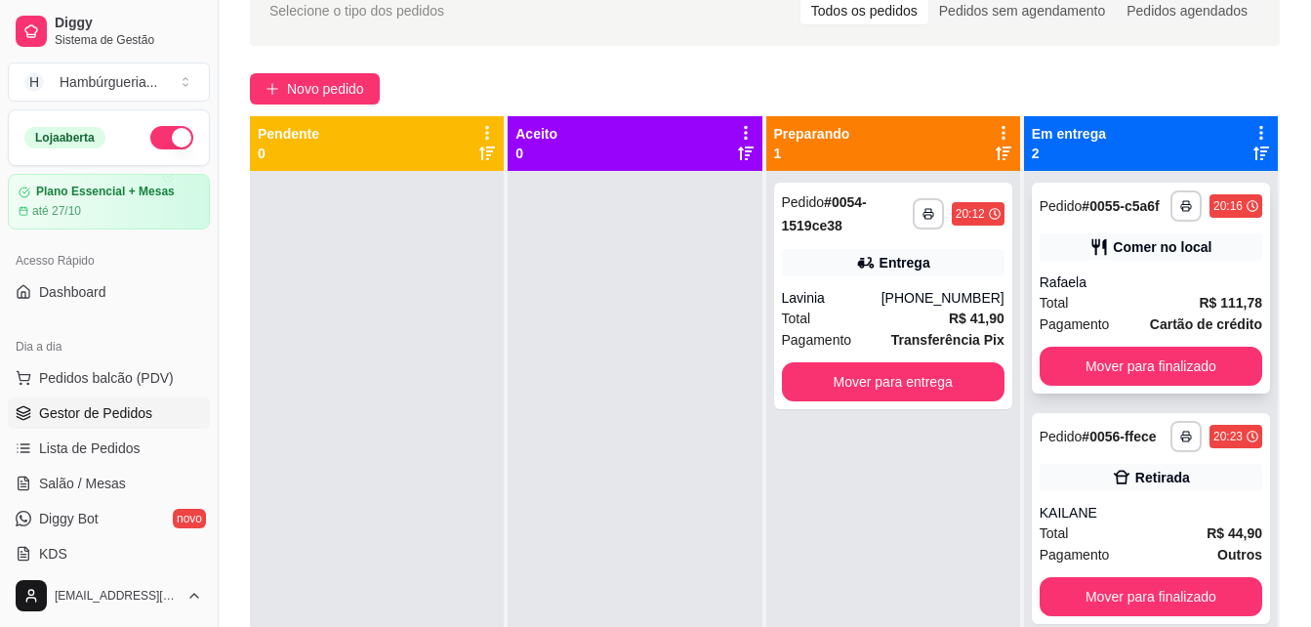
click at [1167, 246] on div "Comer no local" at bounding box center [1162, 247] width 99 height 20
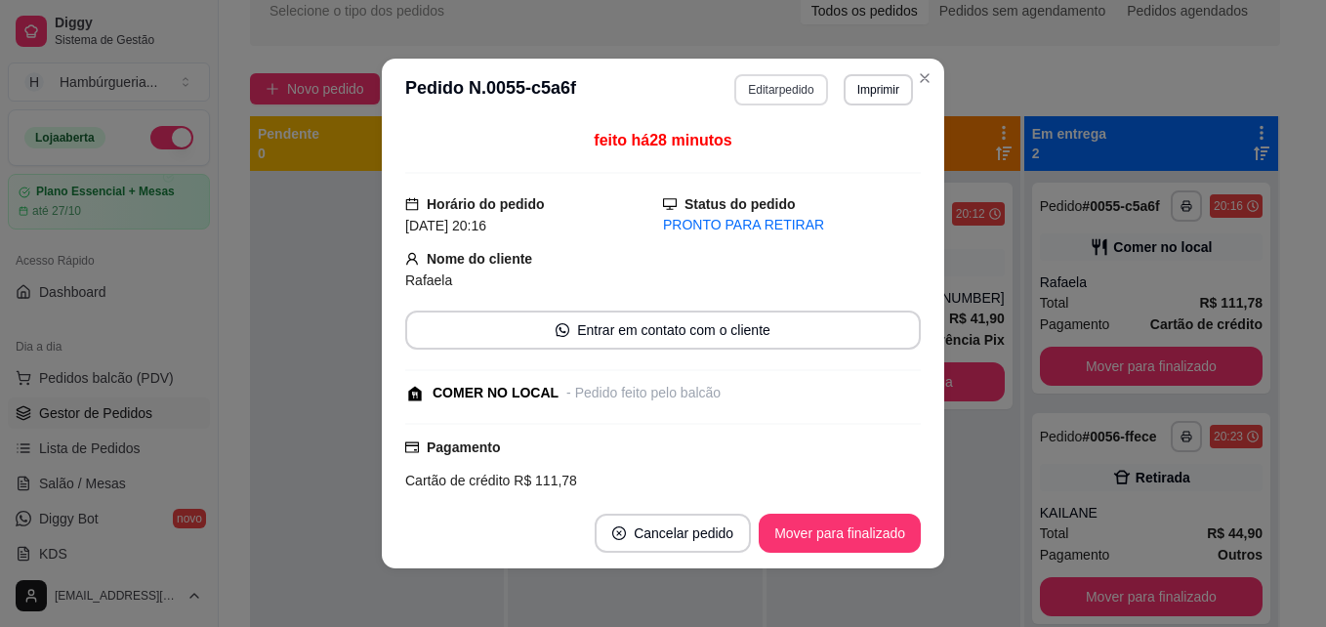
click at [759, 92] on button "Editar pedido" at bounding box center [780, 89] width 93 height 31
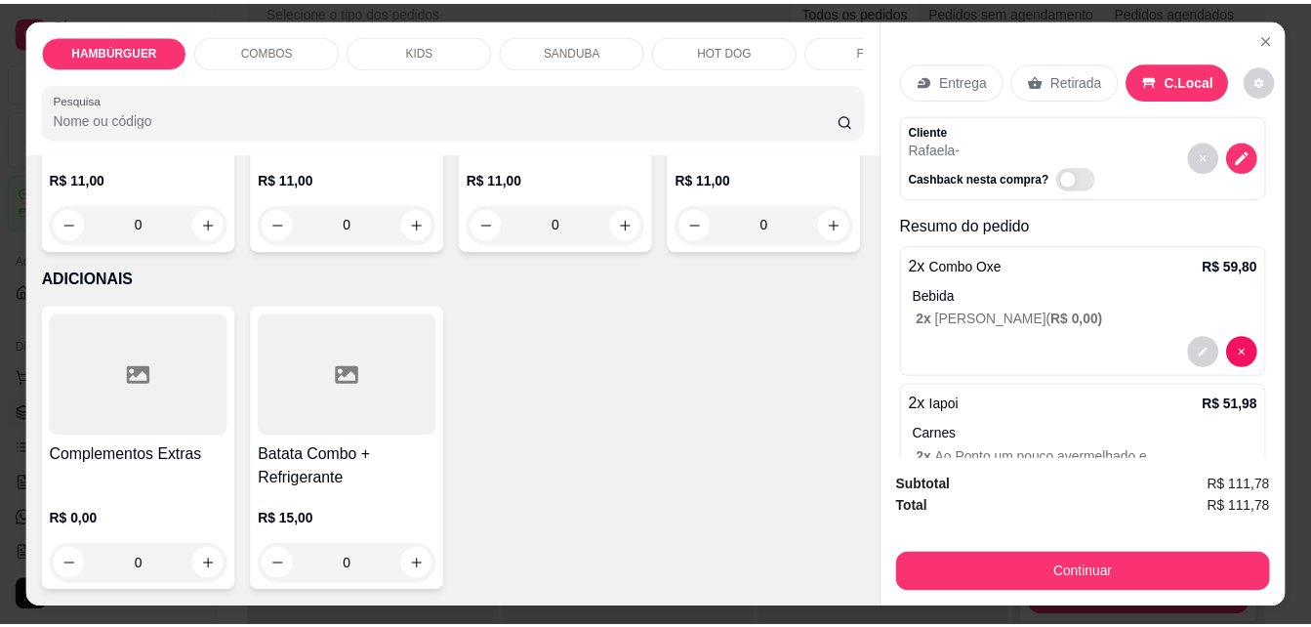
scroll to position [6248, 0]
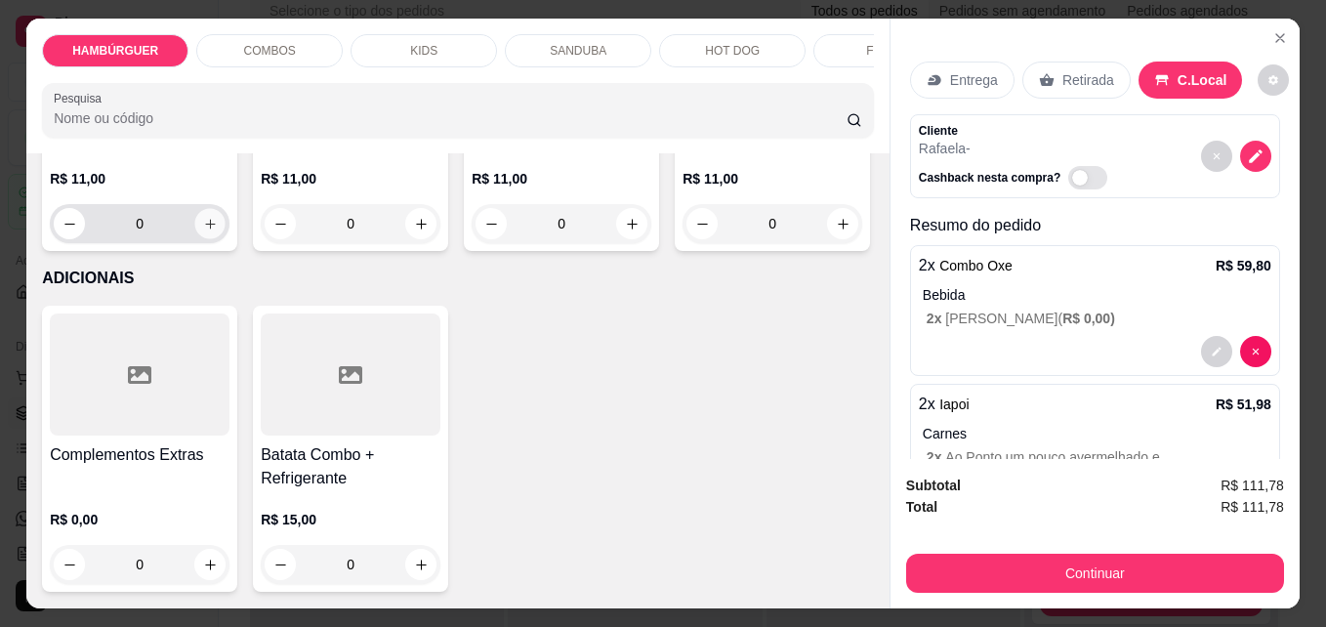
click at [209, 231] on icon "increase-product-quantity" at bounding box center [210, 224] width 15 height 15
type input "2"
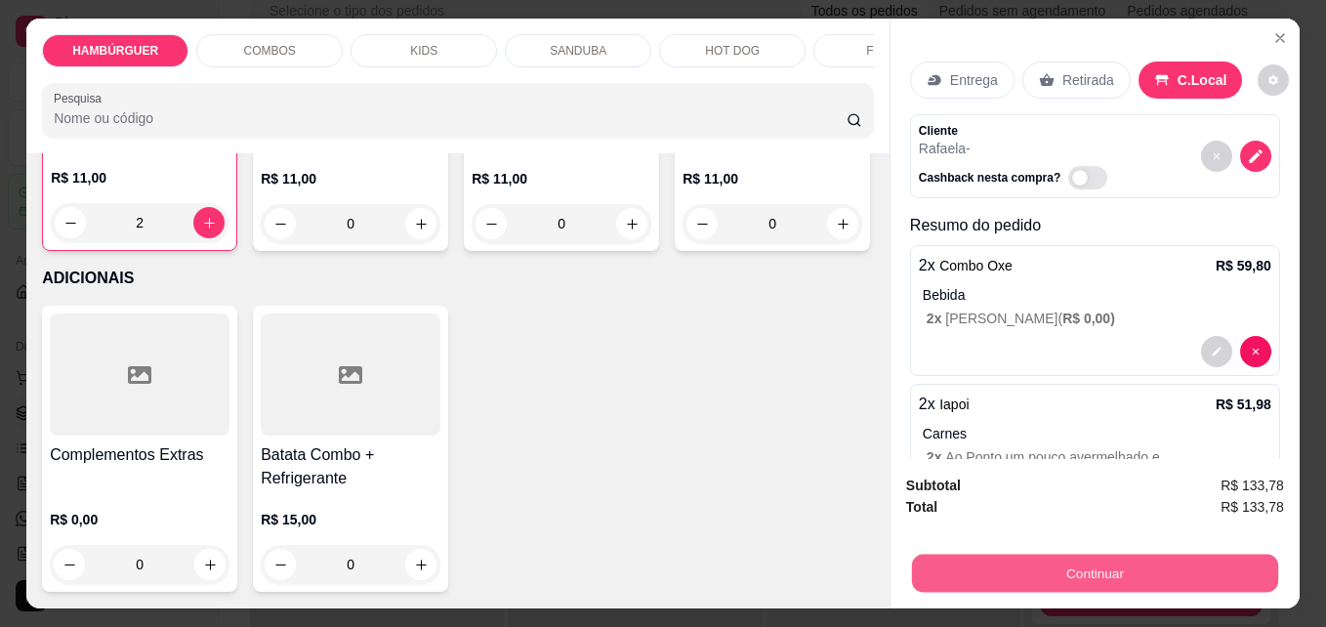
click at [1113, 554] on button "Continuar" at bounding box center [1095, 573] width 366 height 38
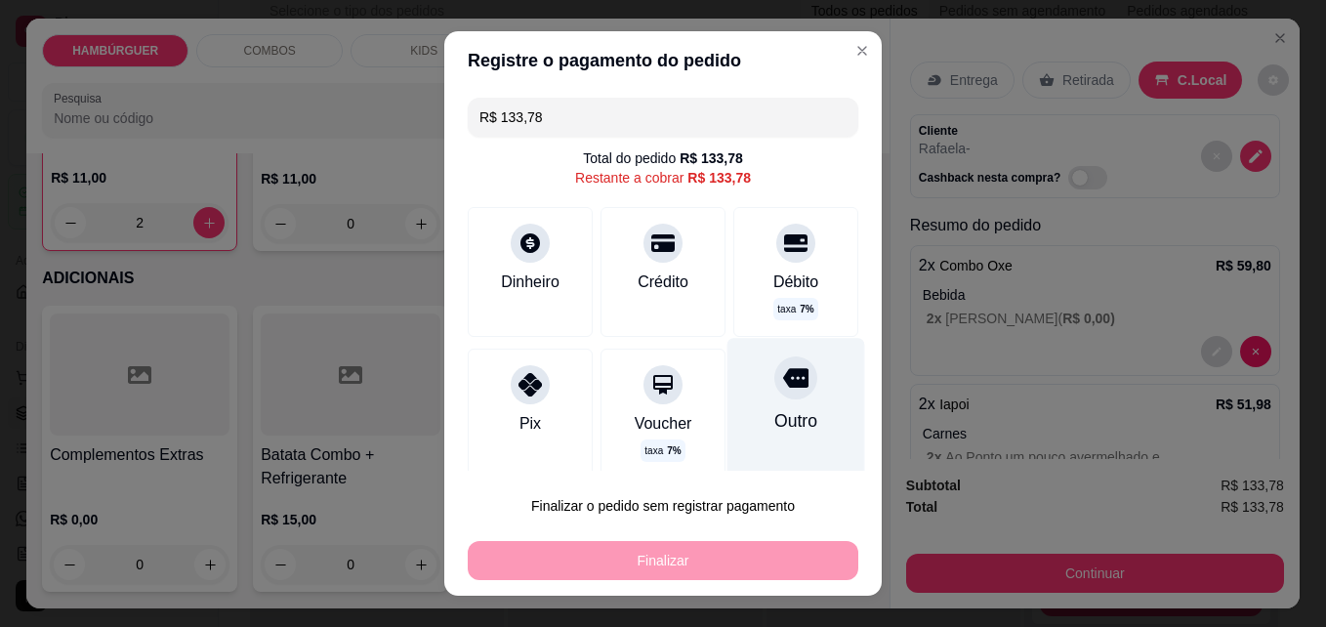
click at [774, 420] on div "Outro" at bounding box center [795, 420] width 43 height 25
type input "R$ 0,00"
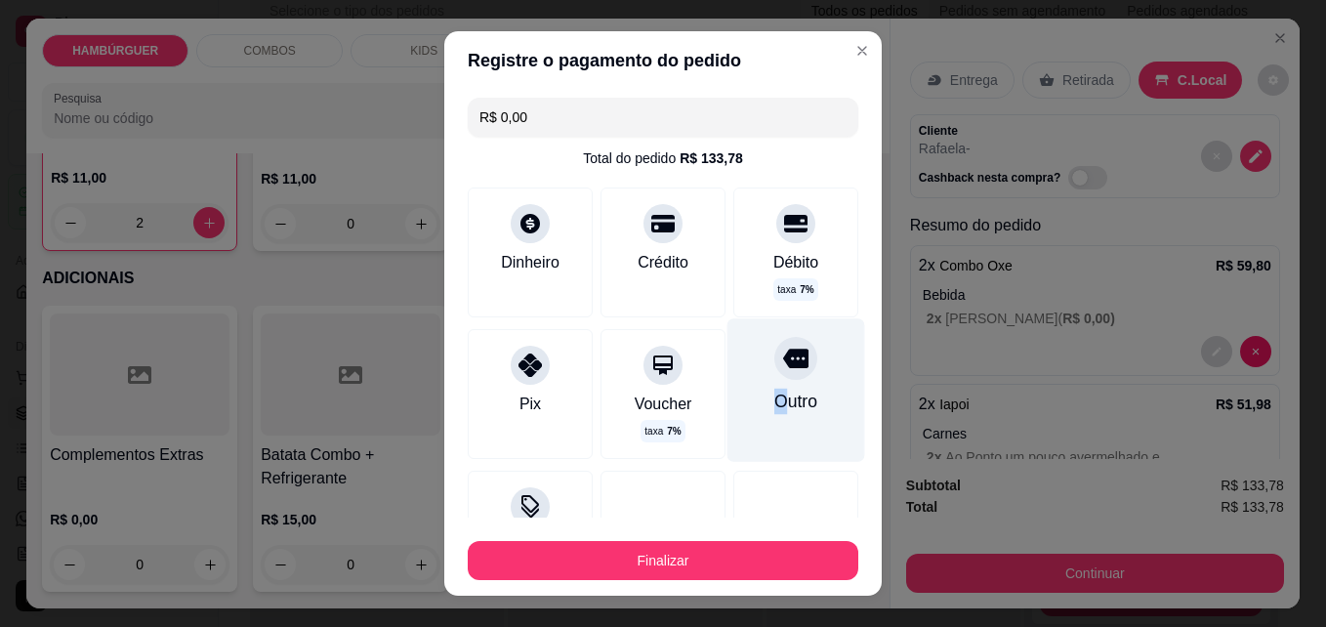
click at [719, 558] on button "Finalizar" at bounding box center [663, 560] width 391 height 39
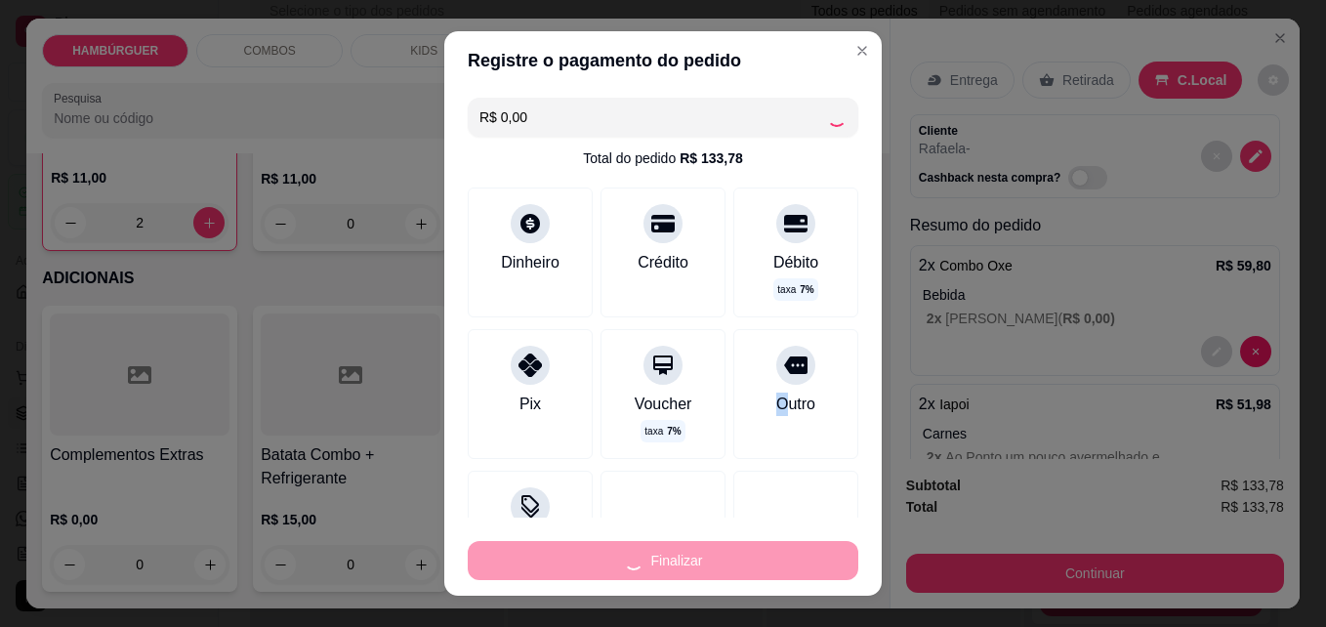
type input "0"
type input "-R$ 133,78"
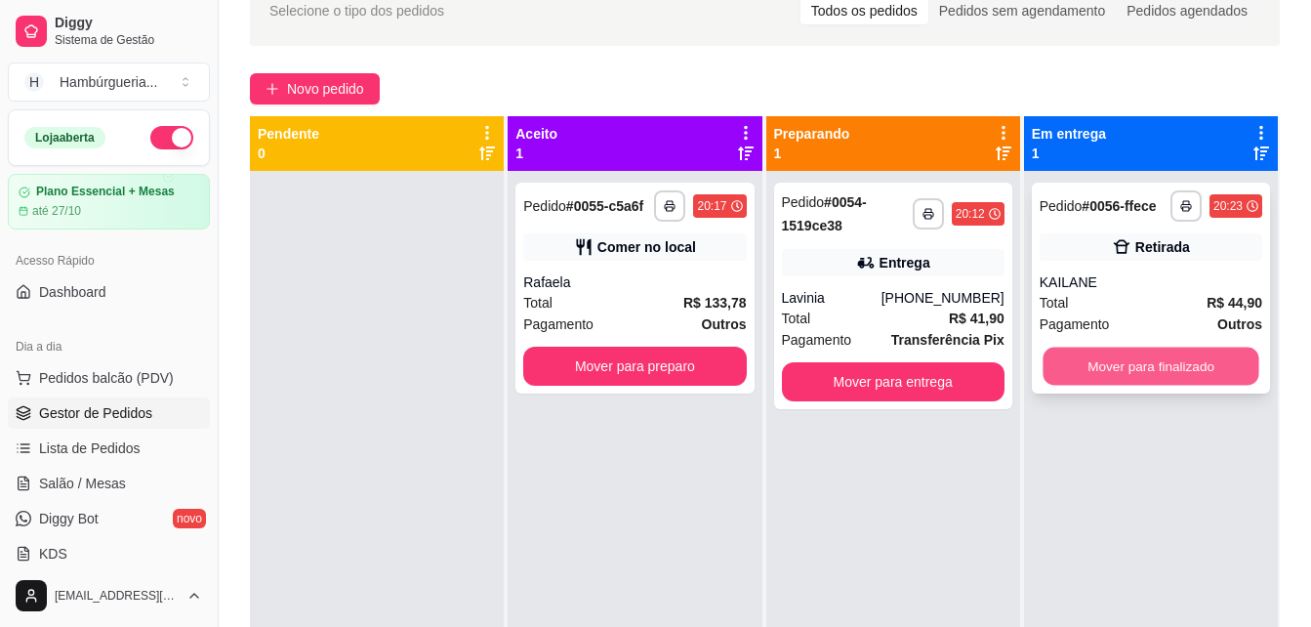
click at [1189, 376] on button "Mover para finalizado" at bounding box center [1151, 367] width 216 height 38
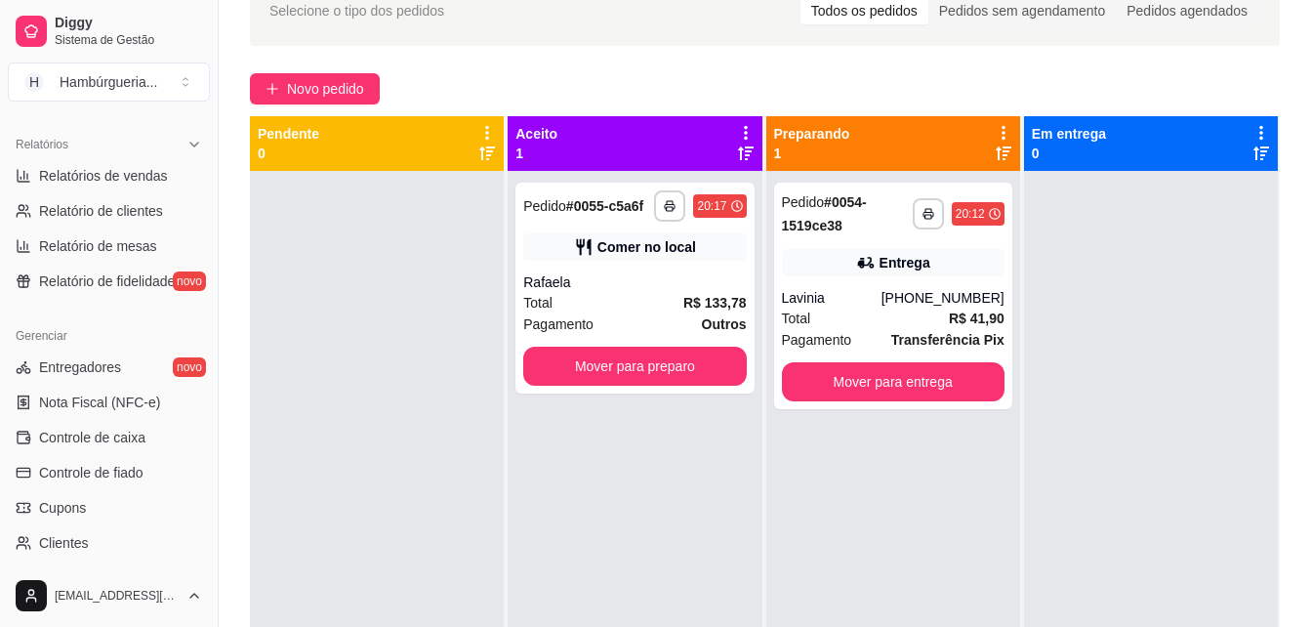
scroll to position [586, 0]
click at [103, 443] on span "Controle de caixa" at bounding box center [92, 437] width 106 height 20
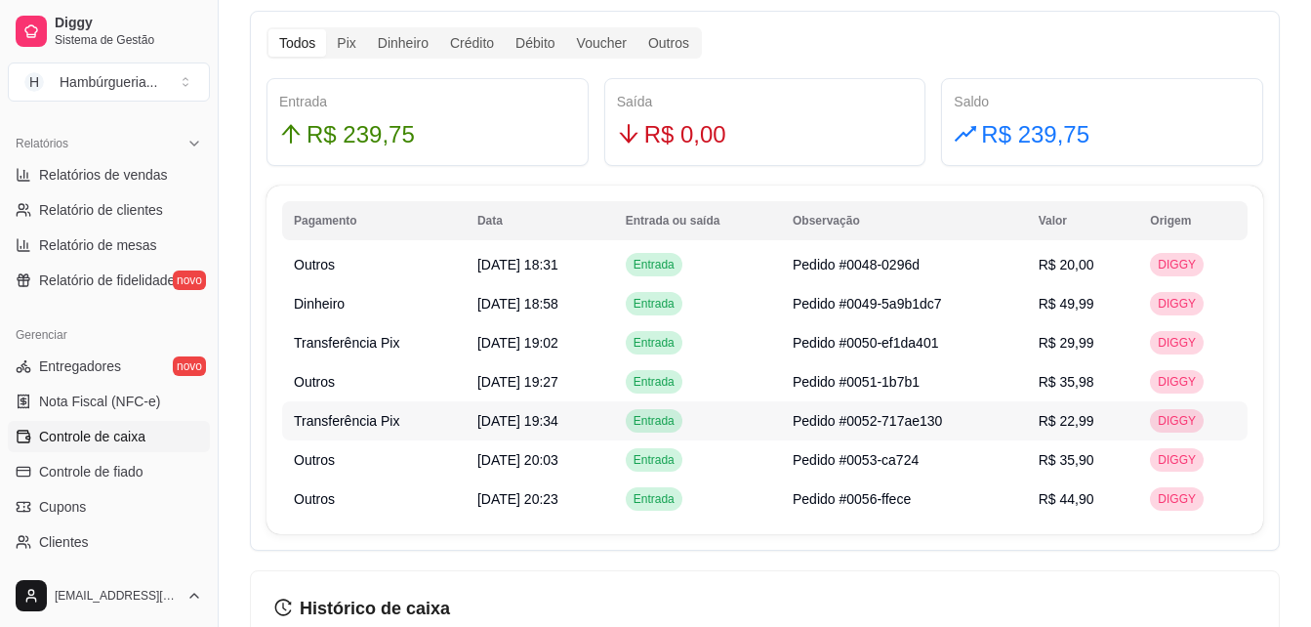
scroll to position [1269, 0]
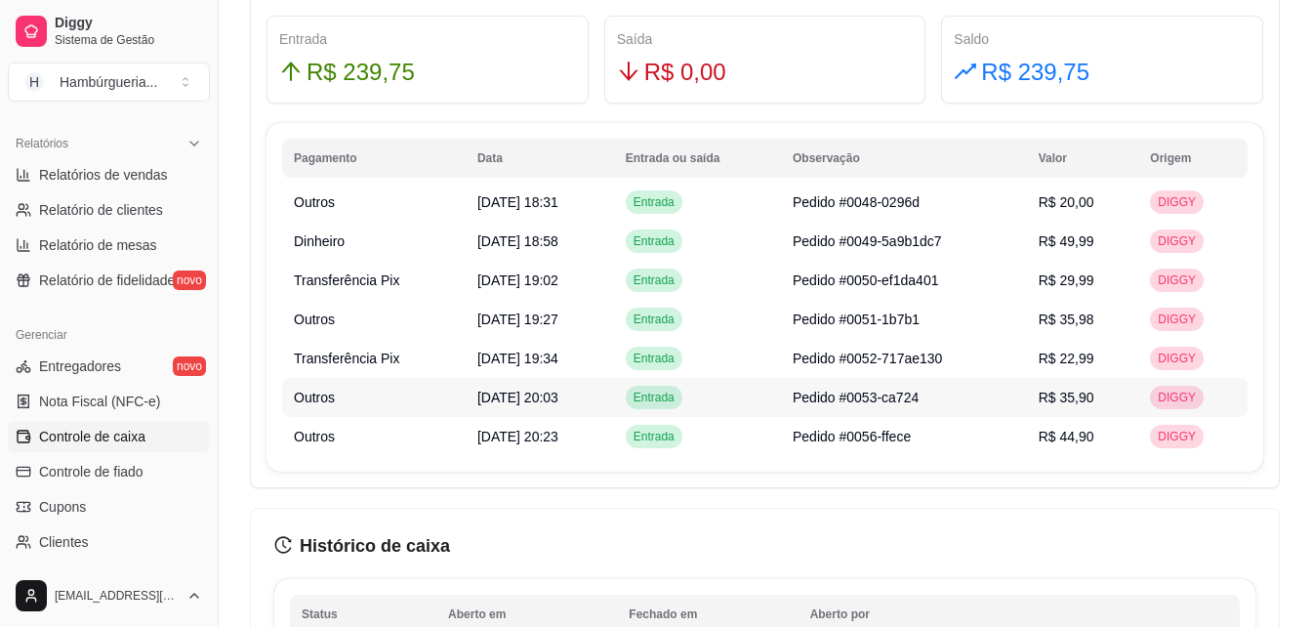
drag, startPoint x: 421, startPoint y: 391, endPoint x: 445, endPoint y: 484, distance: 96.9
click at [445, 484] on div "Todos Pix Dinheiro Crédito Débito Voucher Outros Entrada R$ 239,75 Saída R$ 0,0…" at bounding box center [765, 218] width 1030 height 540
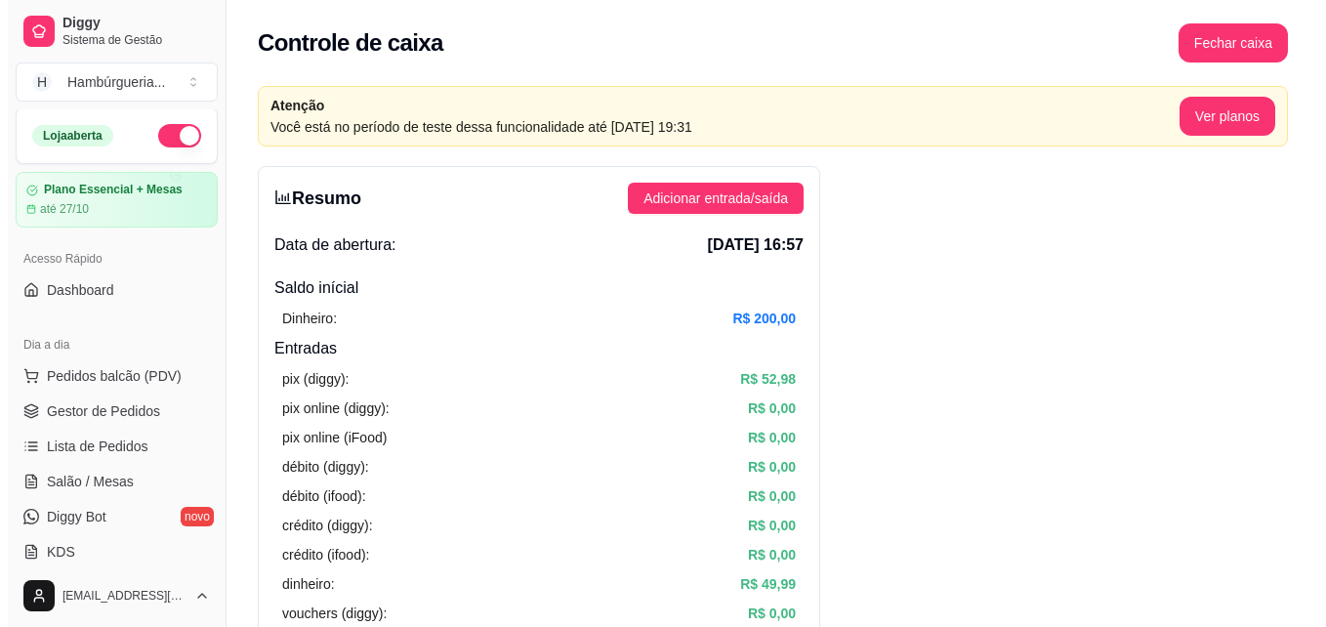
scroll to position [0, 0]
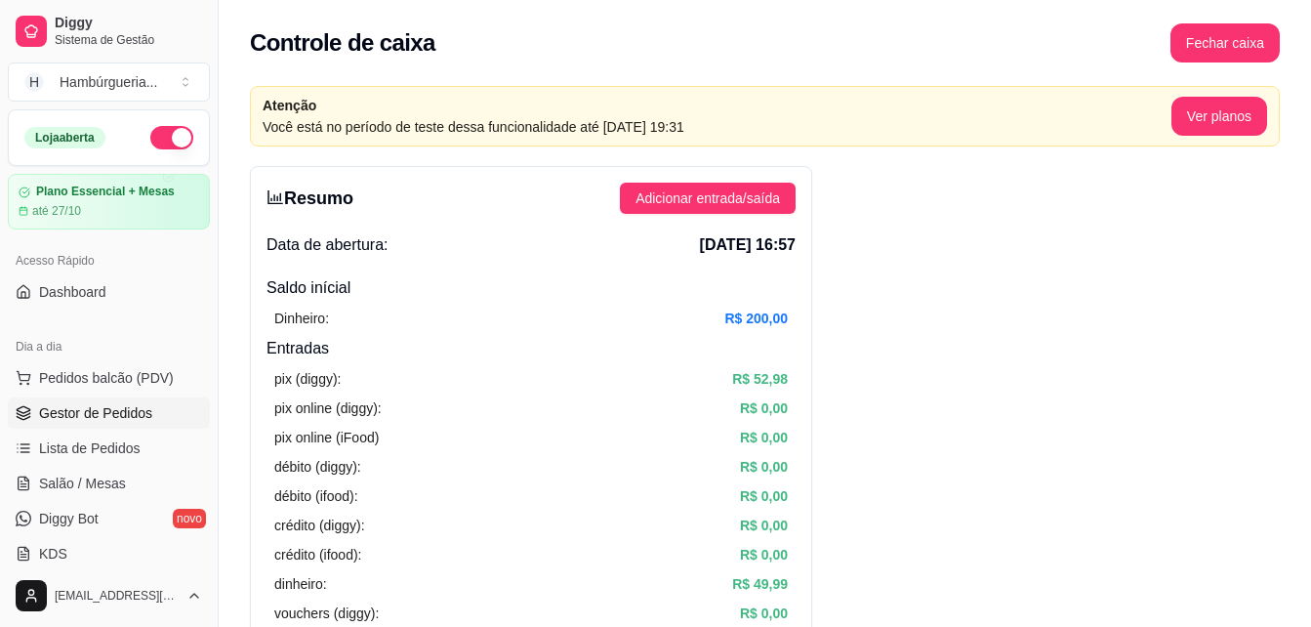
click at [134, 413] on span "Gestor de Pedidos" at bounding box center [95, 413] width 113 height 20
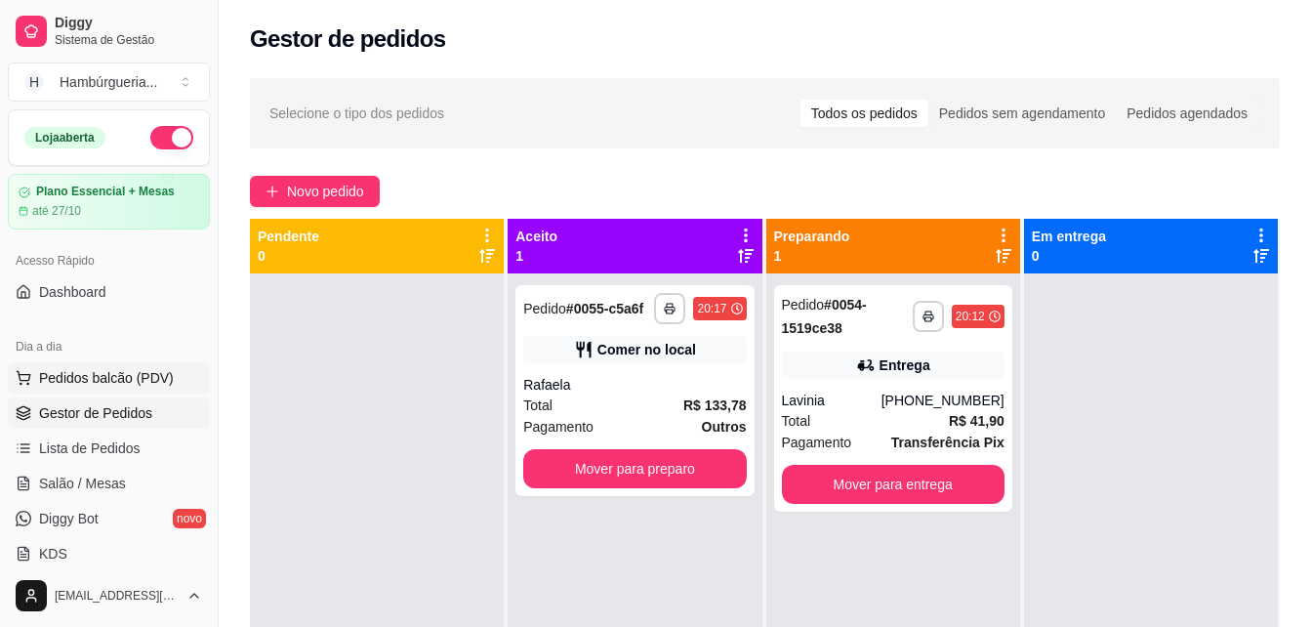
click at [131, 379] on span "Pedidos balcão (PDV)" at bounding box center [106, 378] width 135 height 20
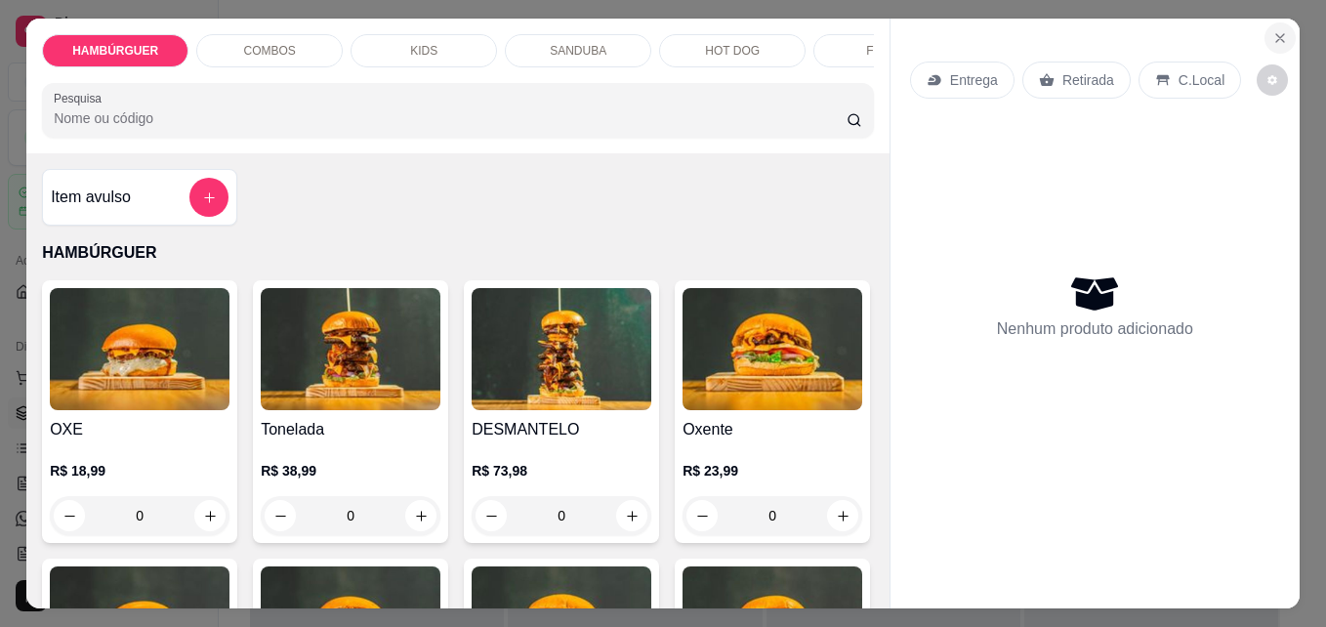
click at [1272, 34] on icon "Close" at bounding box center [1280, 38] width 16 height 16
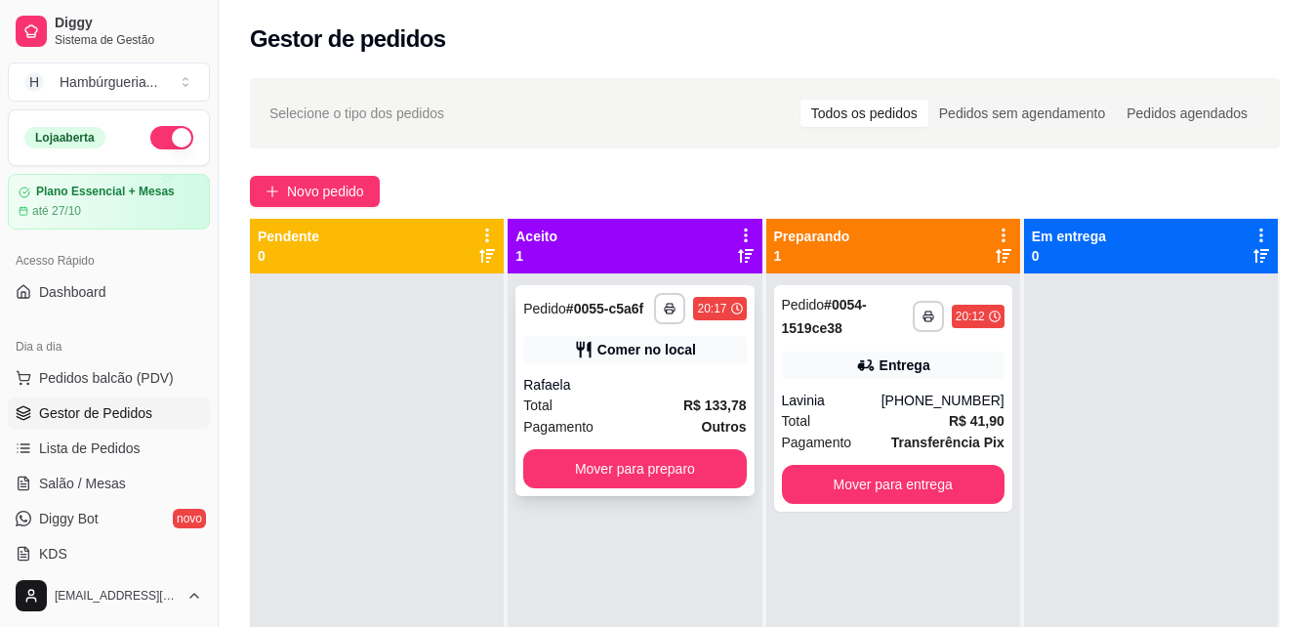
click at [612, 309] on strong "# 0055-c5a6f" at bounding box center [604, 309] width 77 height 16
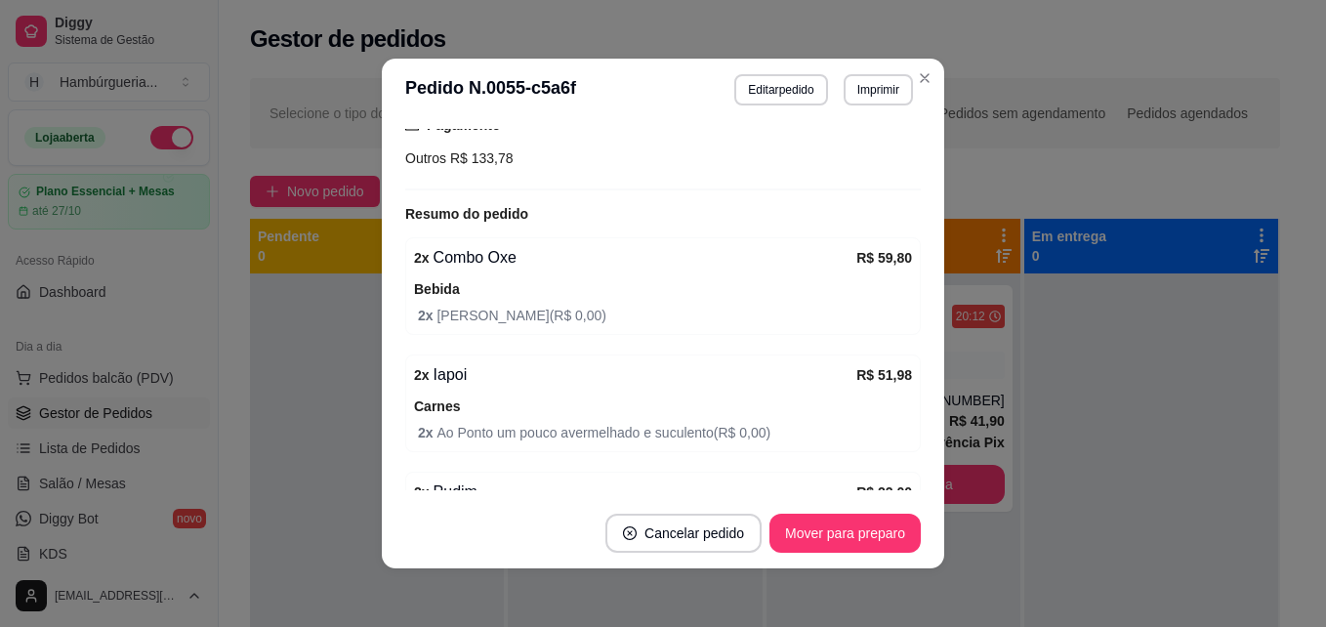
scroll to position [391, 0]
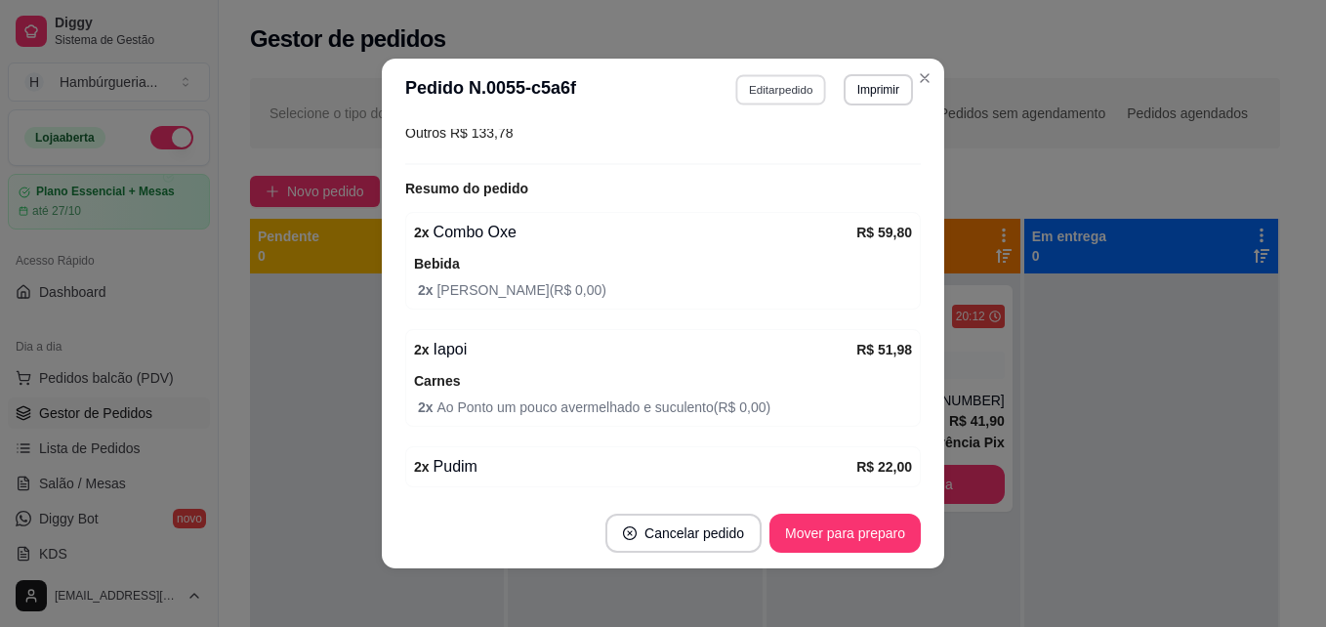
click at [772, 88] on button "Editar pedido" at bounding box center [781, 89] width 91 height 30
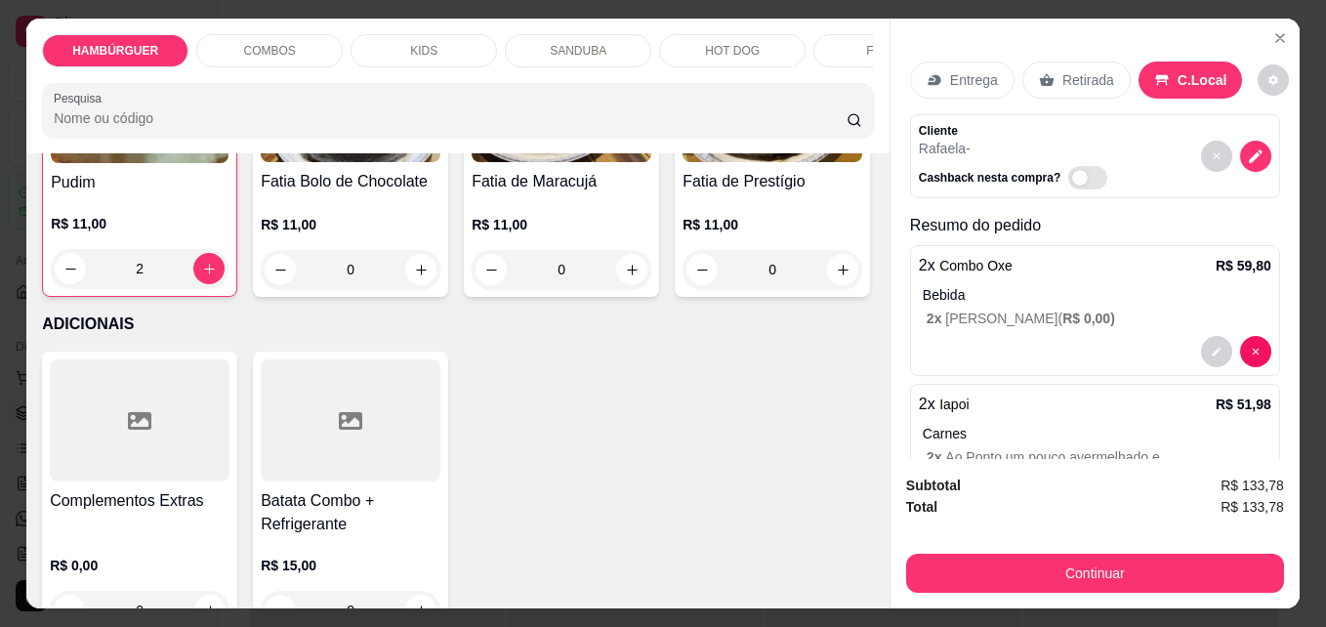
scroll to position [5174, 0]
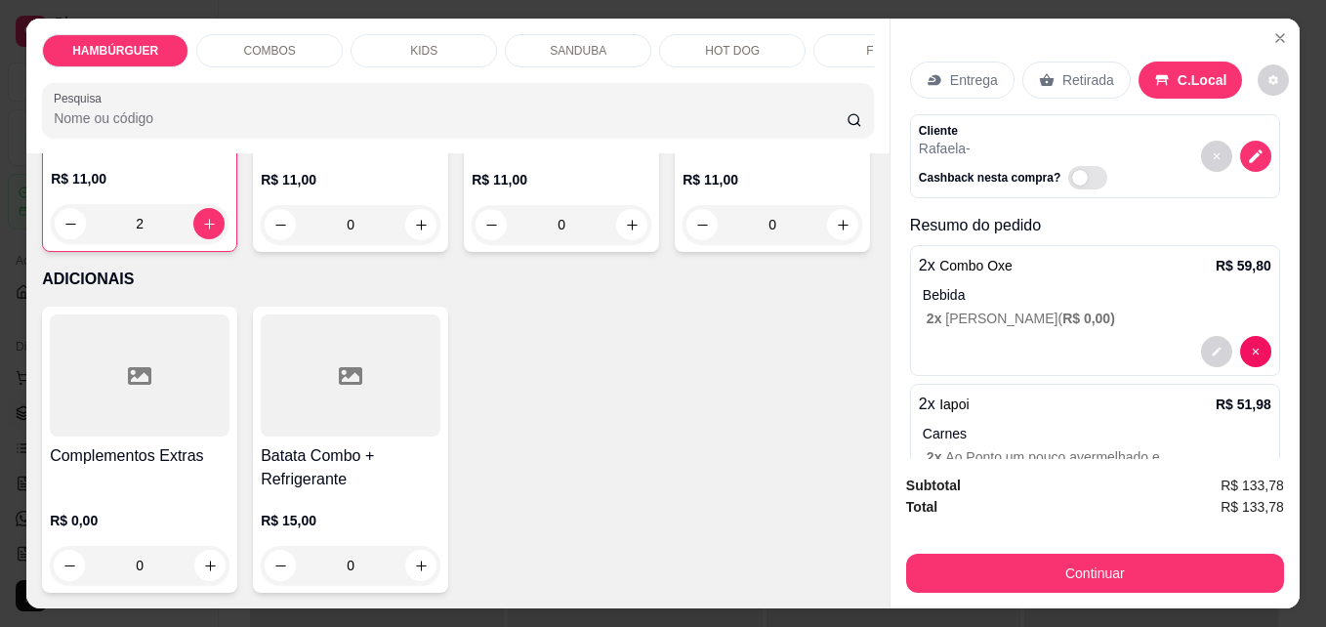
type input "1"
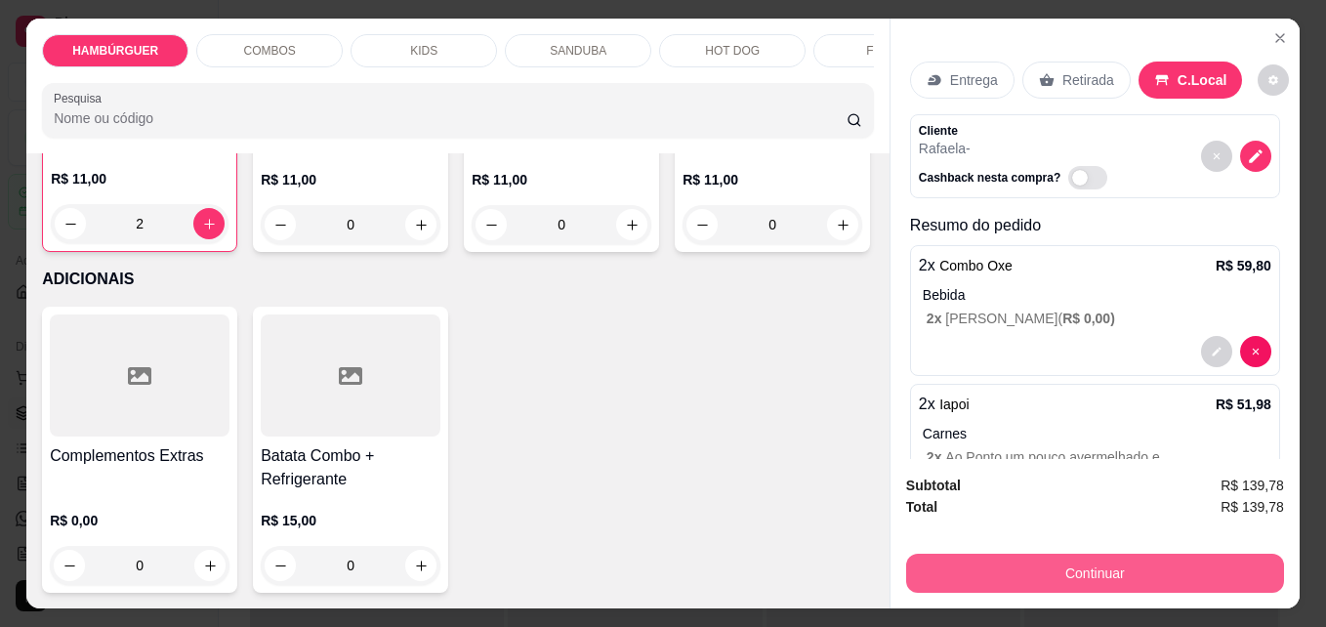
click at [1055, 562] on button "Continuar" at bounding box center [1095, 573] width 378 height 39
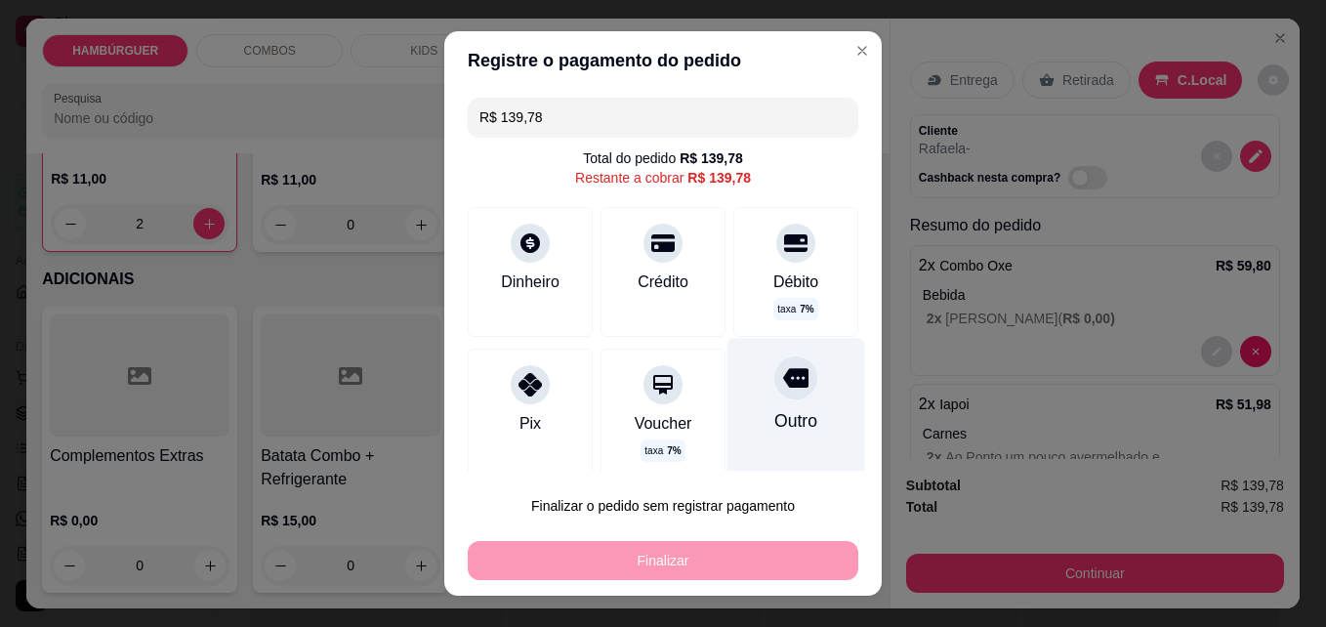
click at [741, 406] on div "Outro" at bounding box center [796, 409] width 138 height 143
type input "R$ 0,00"
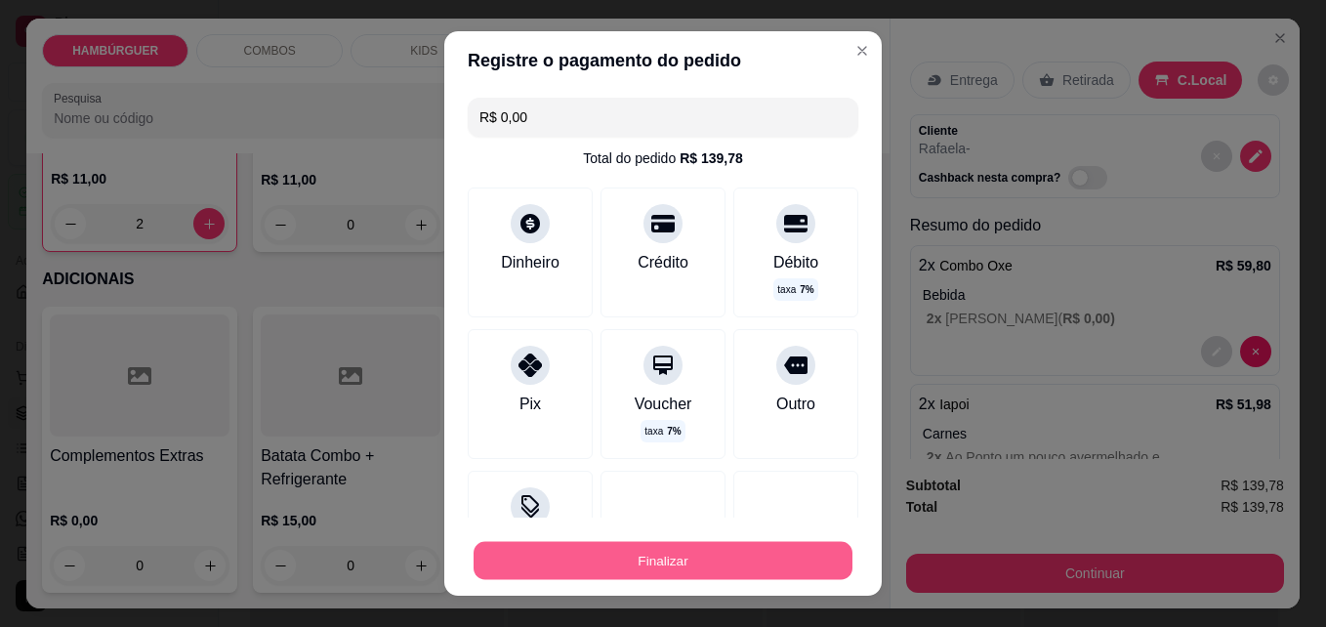
click at [748, 555] on button "Finalizar" at bounding box center [663, 561] width 379 height 38
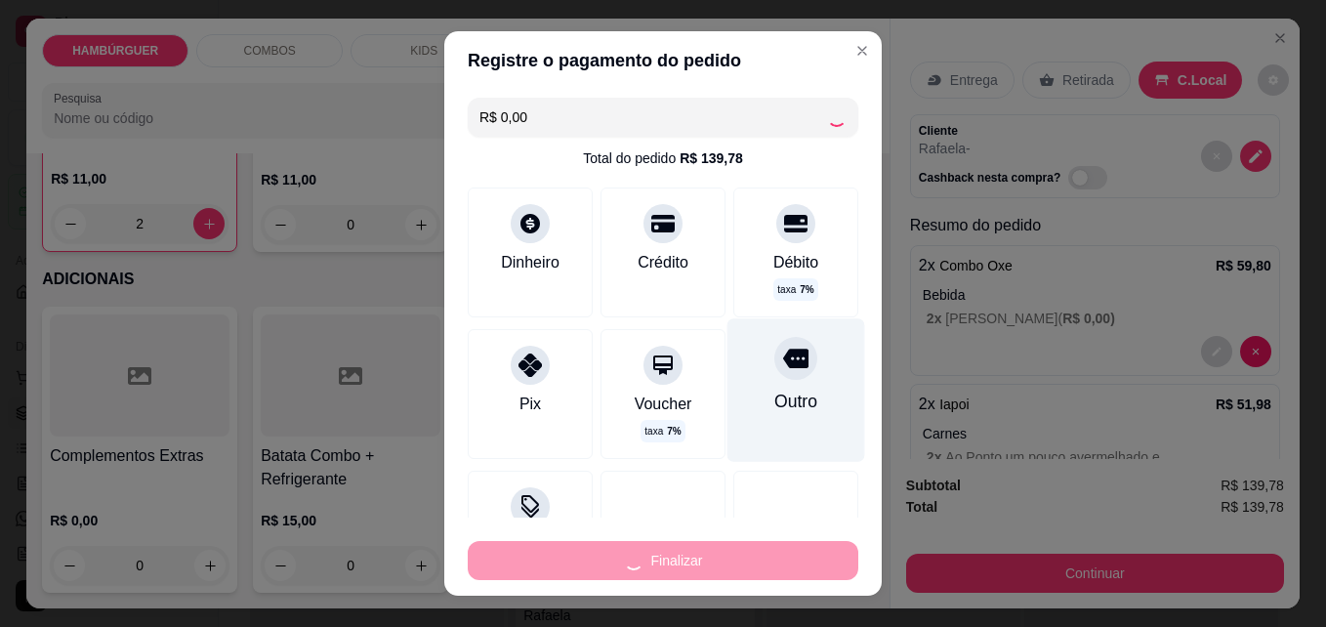
type input "0"
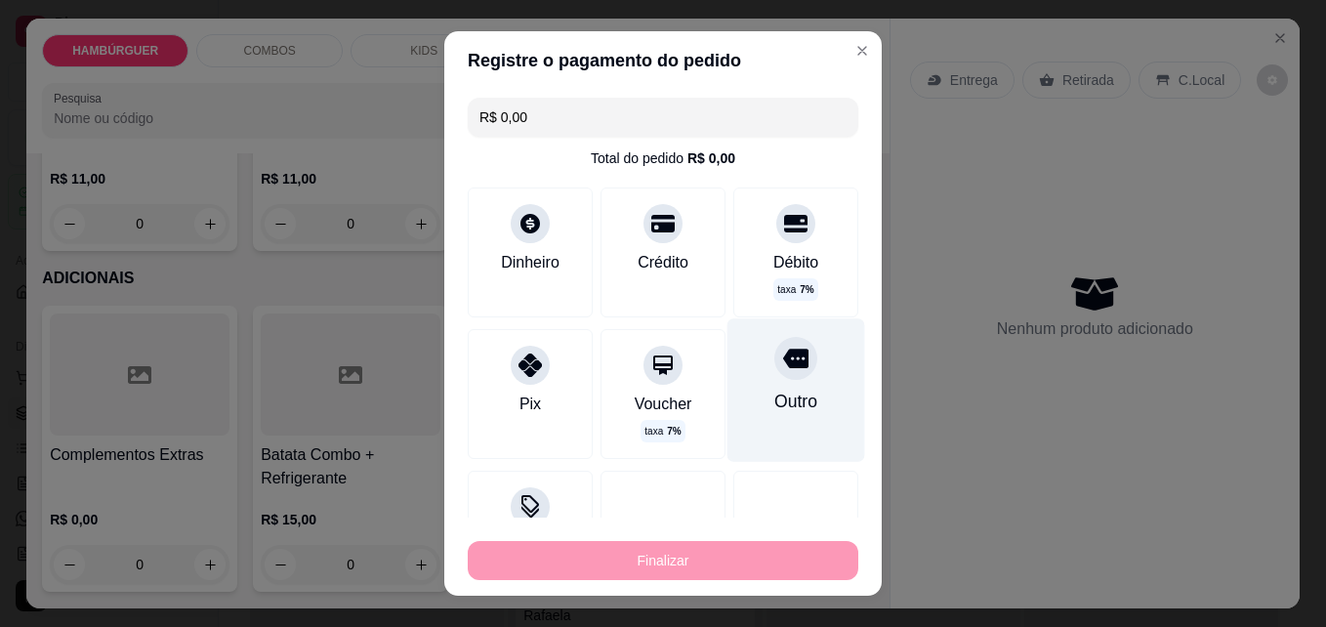
type input "-R$ 139,78"
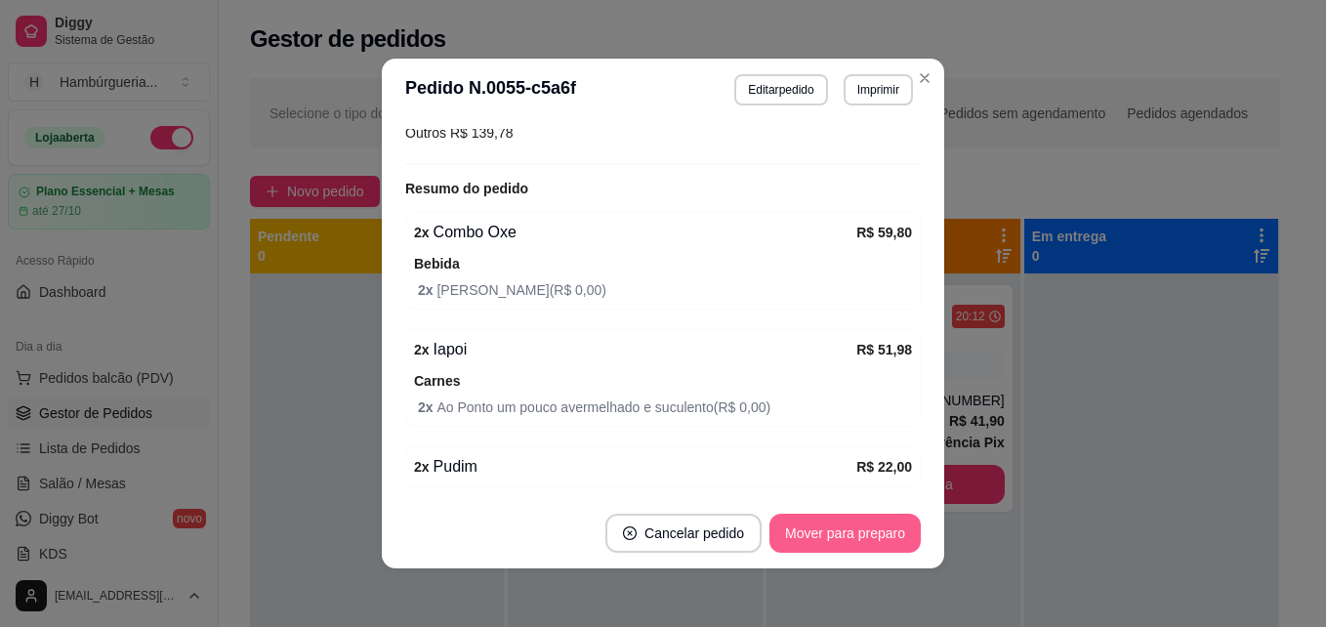
click at [869, 537] on button "Mover para preparo" at bounding box center [844, 533] width 151 height 39
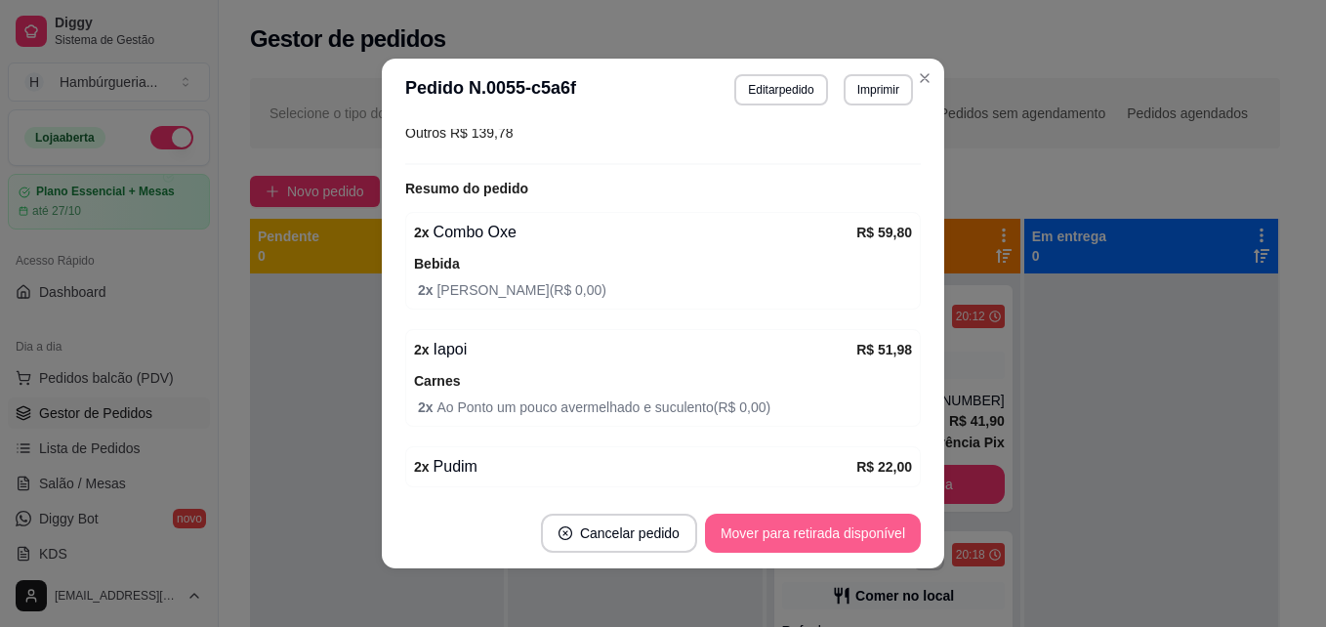
click at [834, 542] on button "Mover para retirada disponível" at bounding box center [813, 533] width 216 height 39
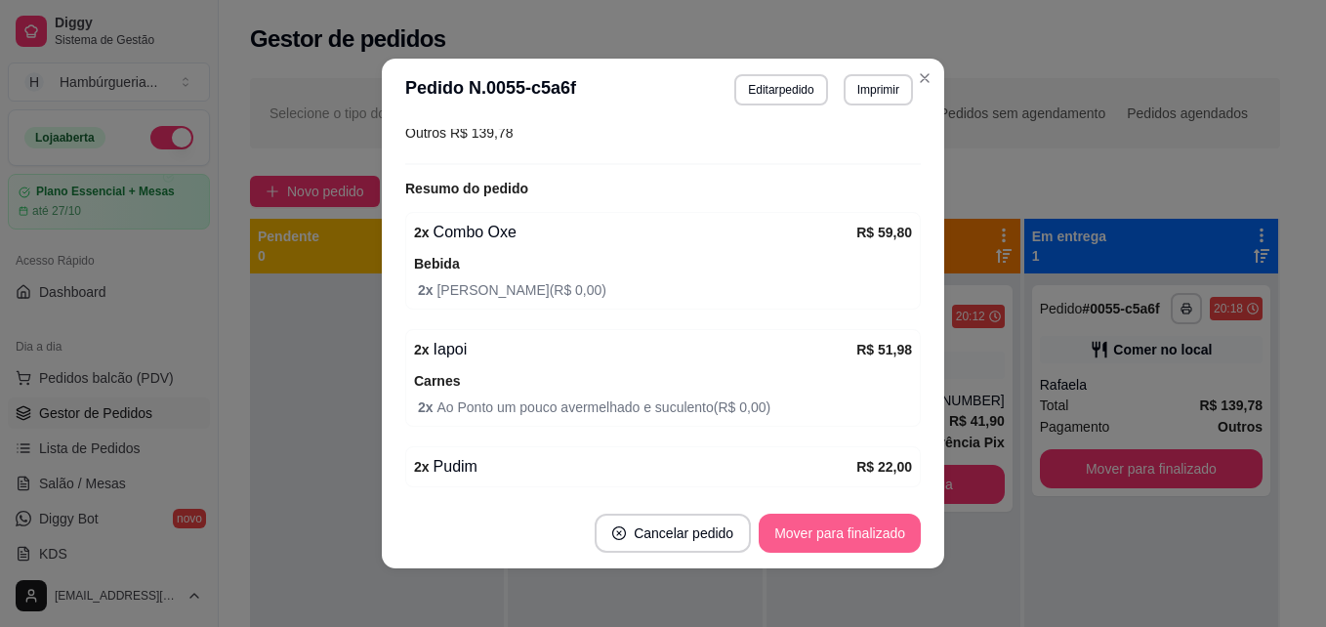
click at [855, 533] on button "Mover para finalizado" at bounding box center [840, 533] width 162 height 39
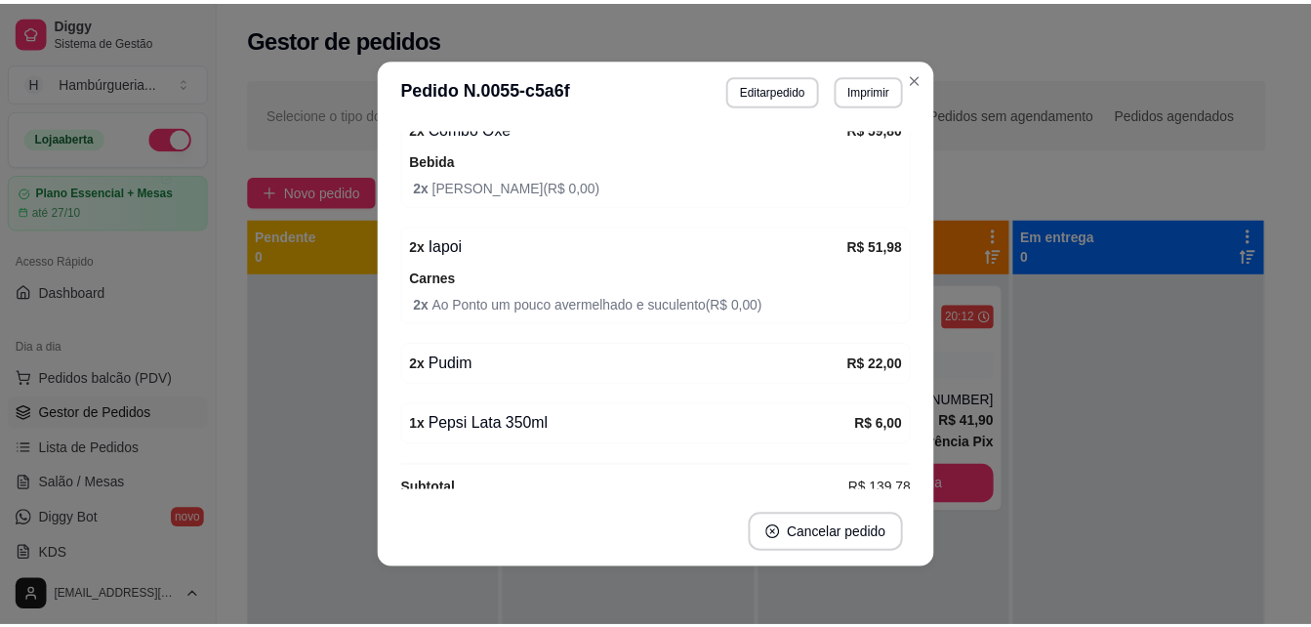
scroll to position [287, 0]
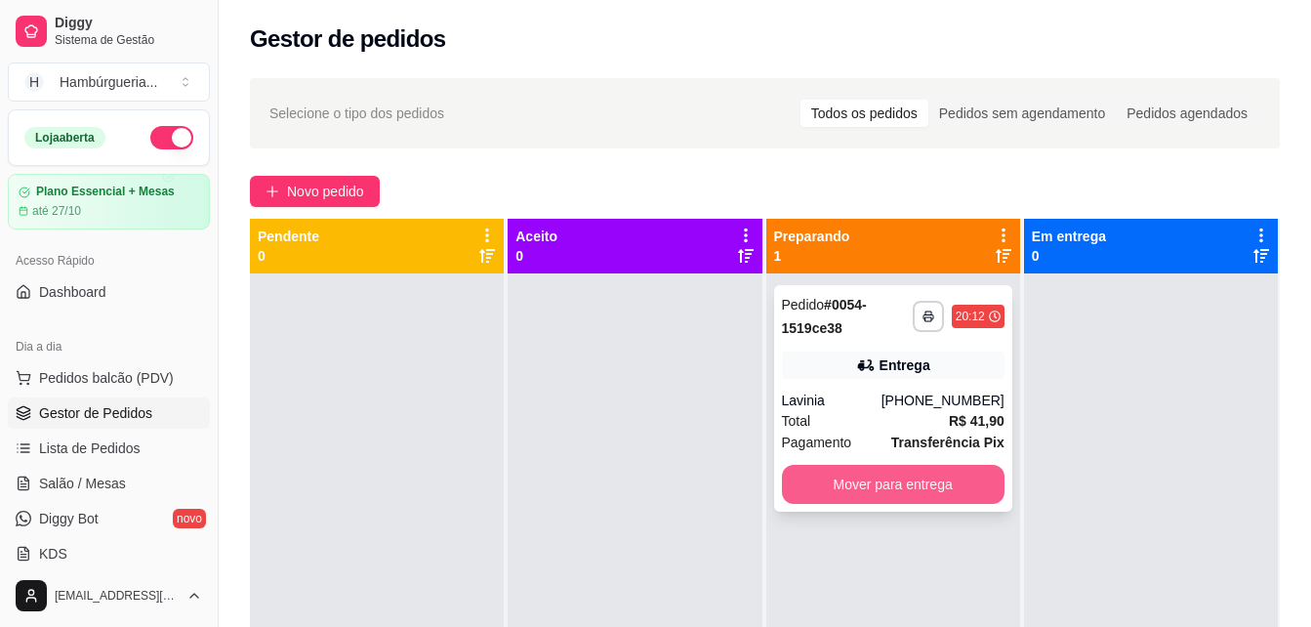
click at [931, 484] on button "Mover para entrega" at bounding box center [893, 484] width 223 height 39
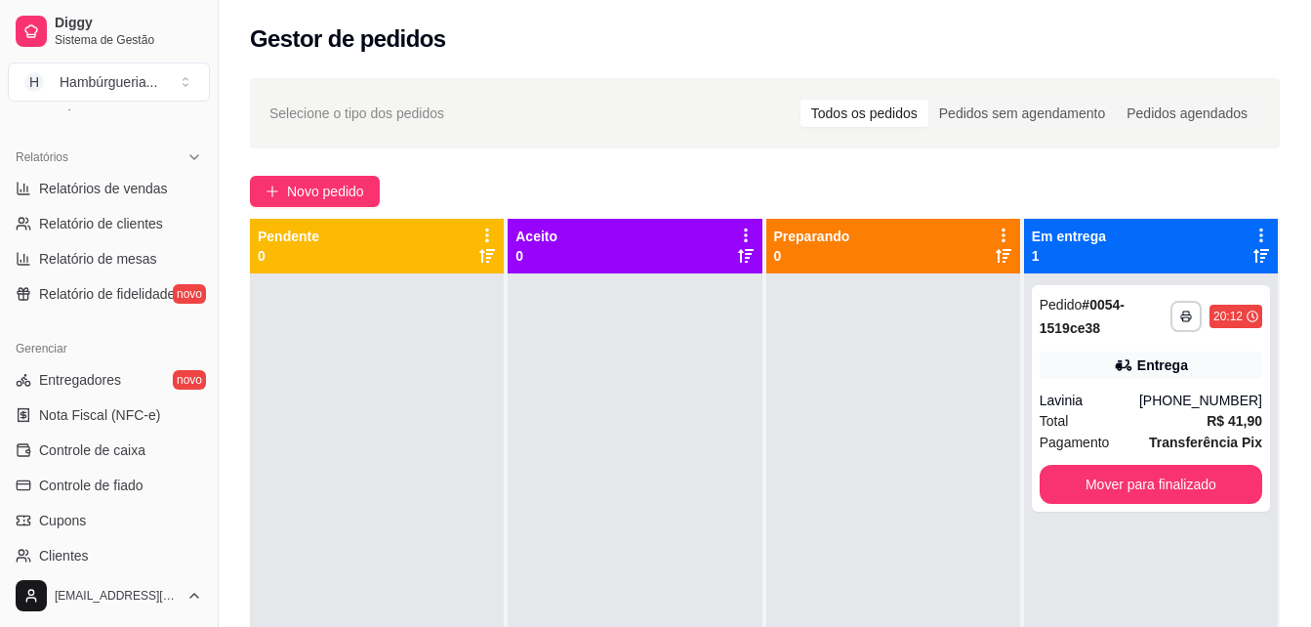
scroll to position [586, 0]
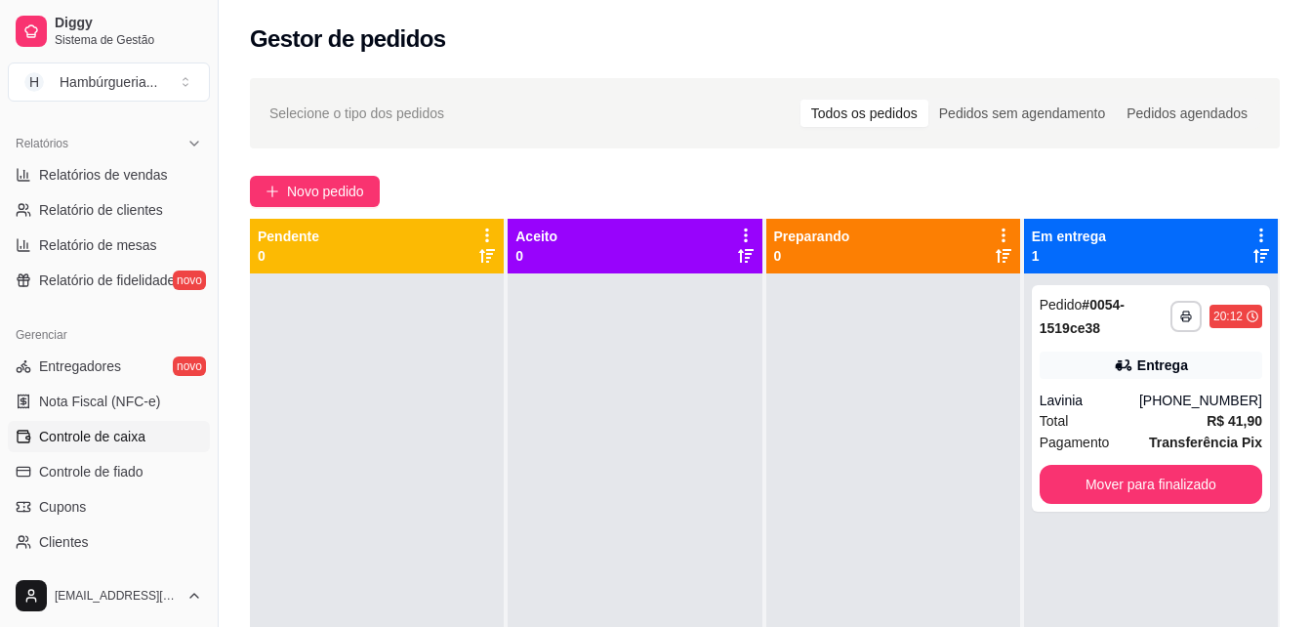
click at [130, 440] on span "Controle de caixa" at bounding box center [92, 437] width 106 height 20
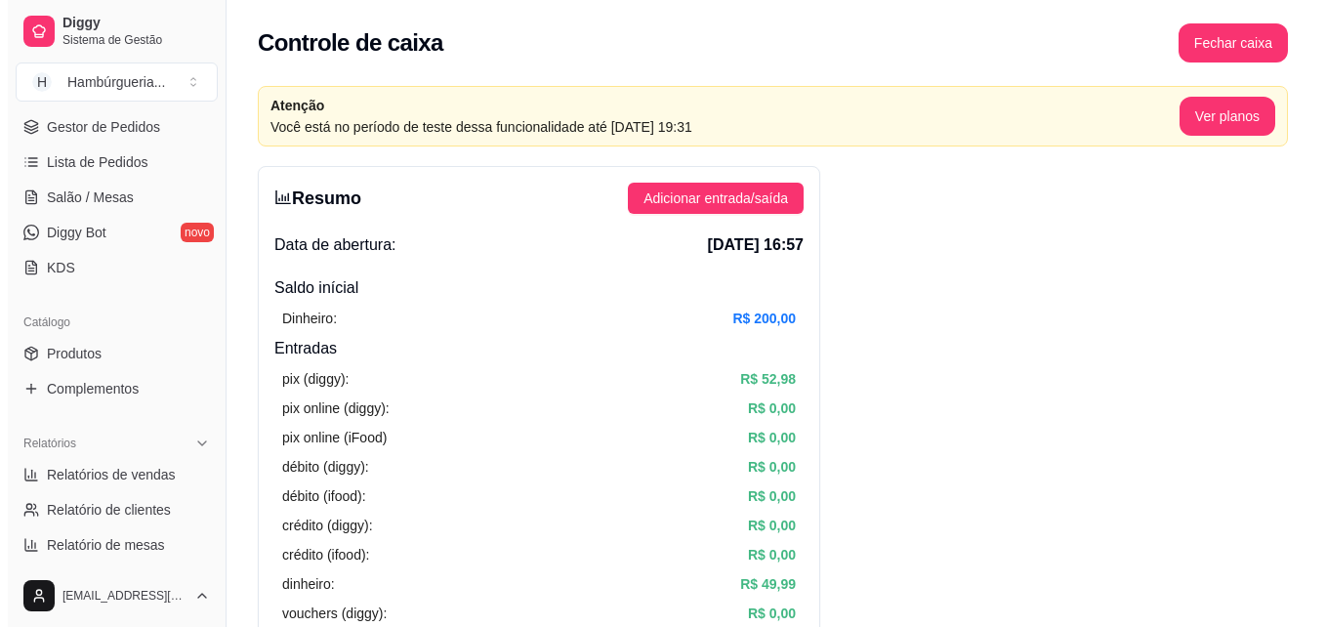
scroll to position [95, 0]
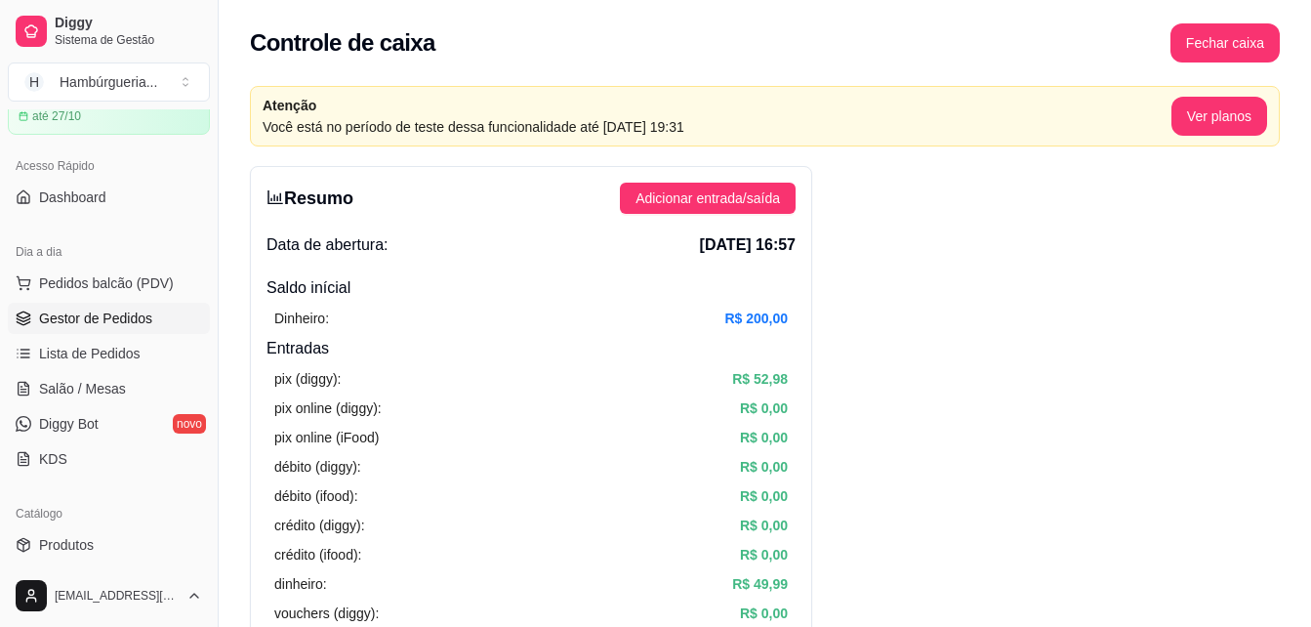
click at [130, 309] on span "Gestor de Pedidos" at bounding box center [95, 319] width 113 height 20
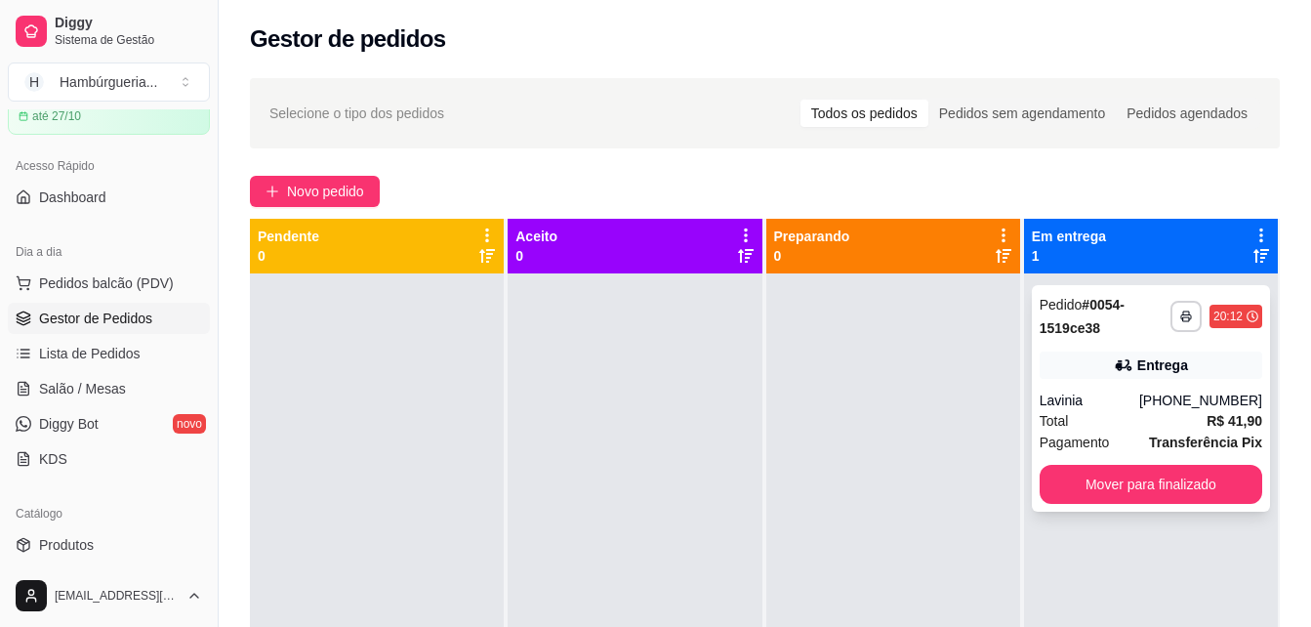
click at [1128, 351] on div "Entrega" at bounding box center [1151, 364] width 223 height 27
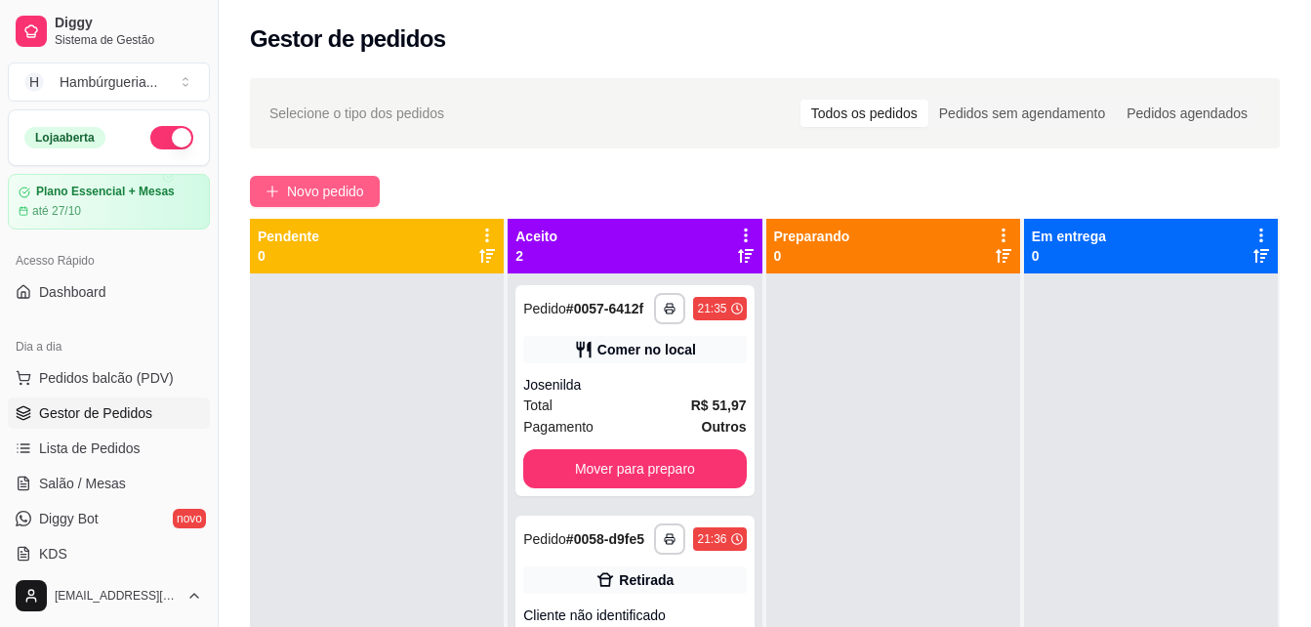
click at [337, 189] on span "Novo pedido" at bounding box center [325, 191] width 77 height 21
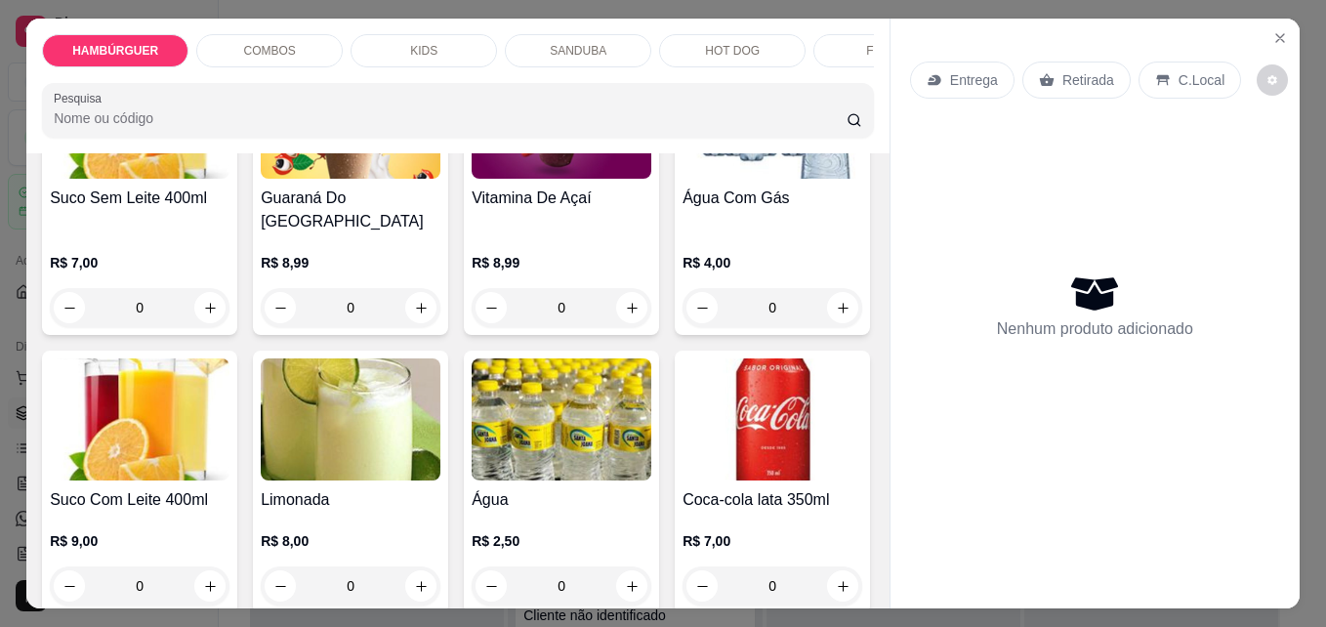
scroll to position [3808, 0]
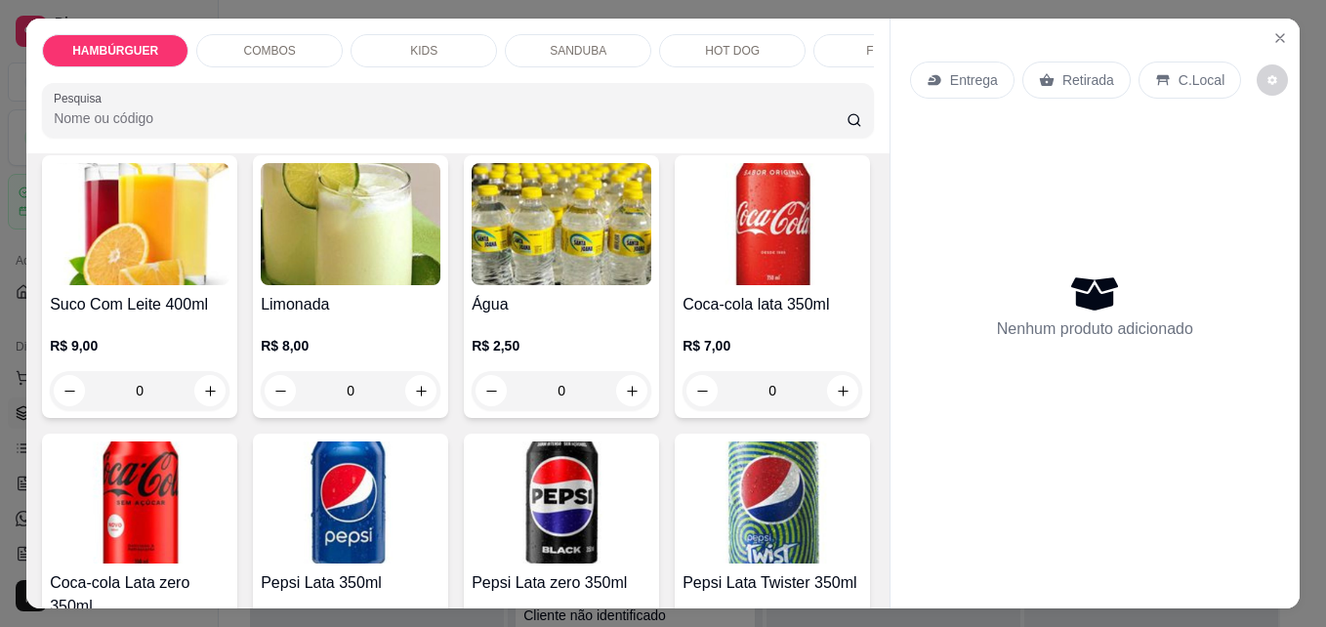
type input "1"
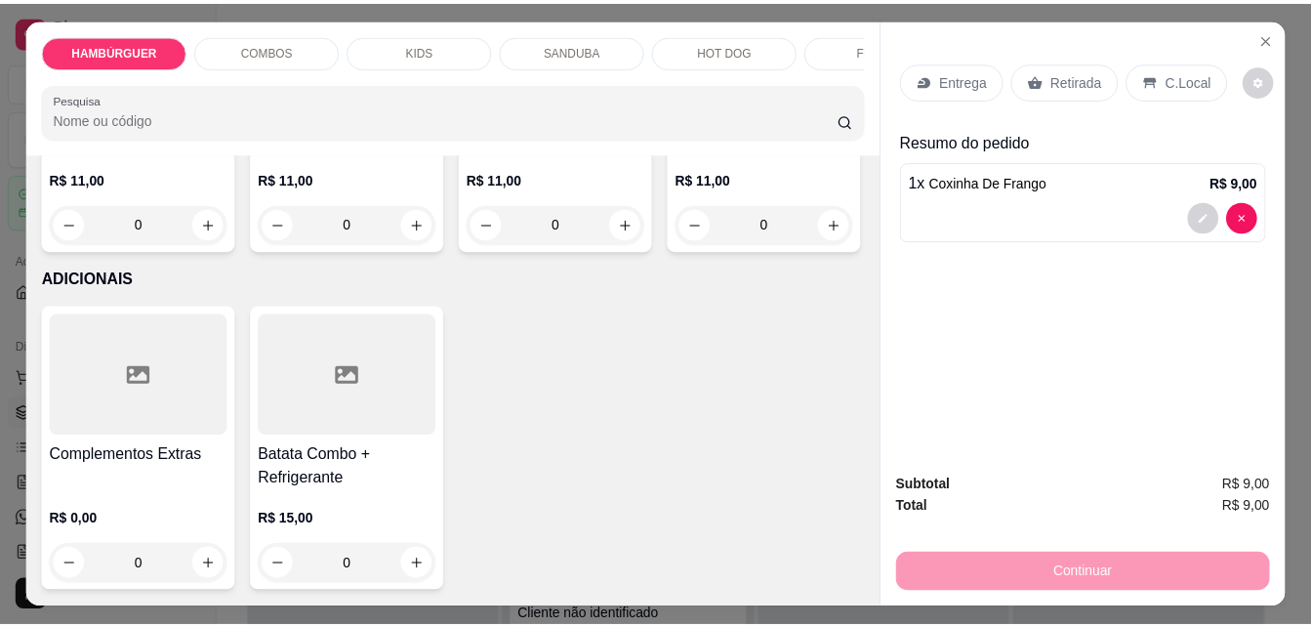
scroll to position [6347, 0]
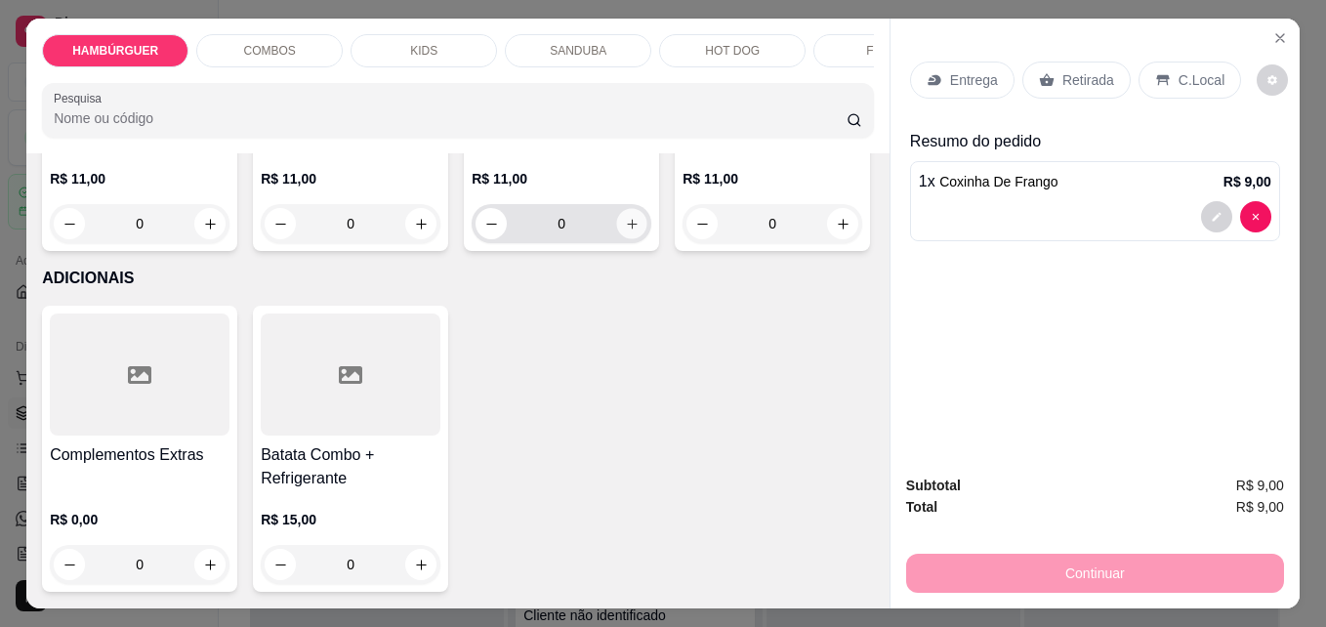
click at [617, 239] on button "increase-product-quantity" at bounding box center [632, 224] width 30 height 30
type input "1"
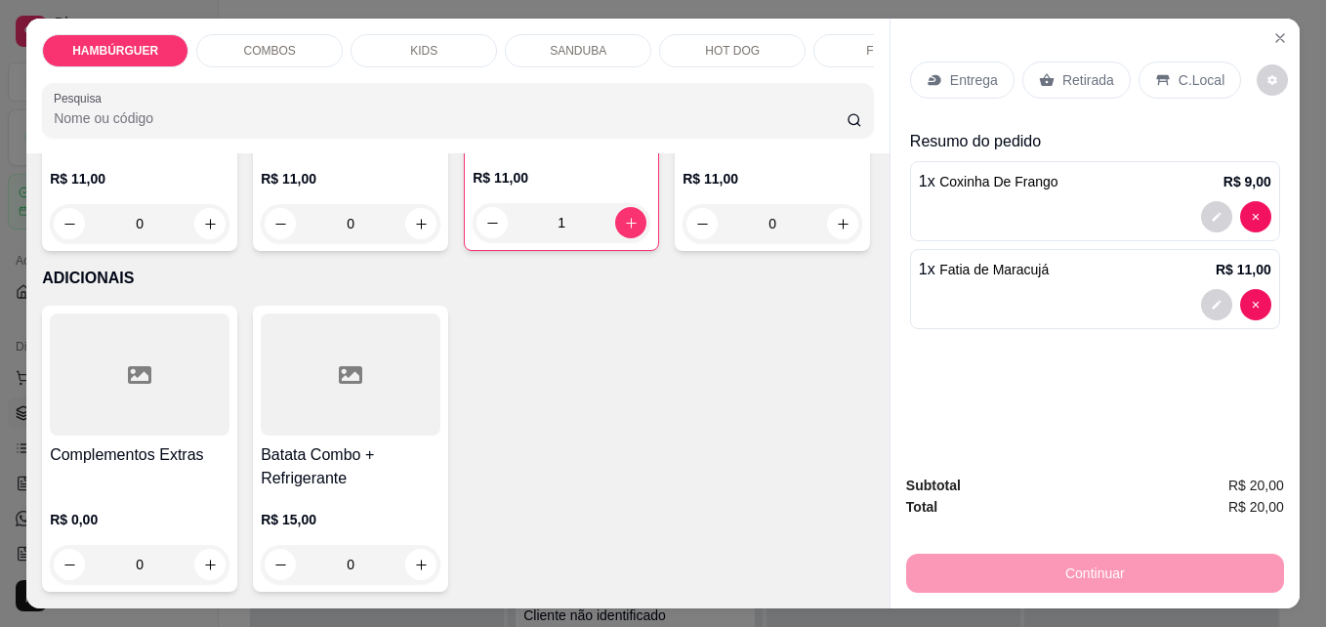
click at [1073, 70] on p "Retirada" at bounding box center [1088, 80] width 52 height 20
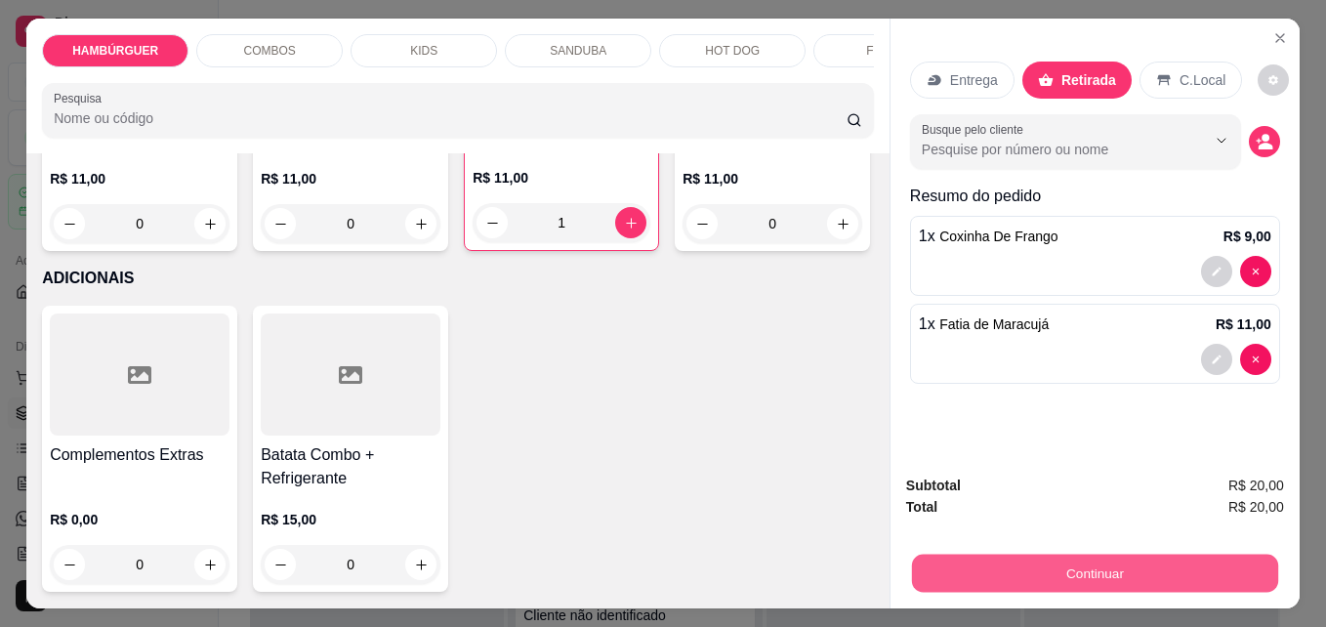
click at [1128, 556] on button "Continuar" at bounding box center [1095, 573] width 366 height 38
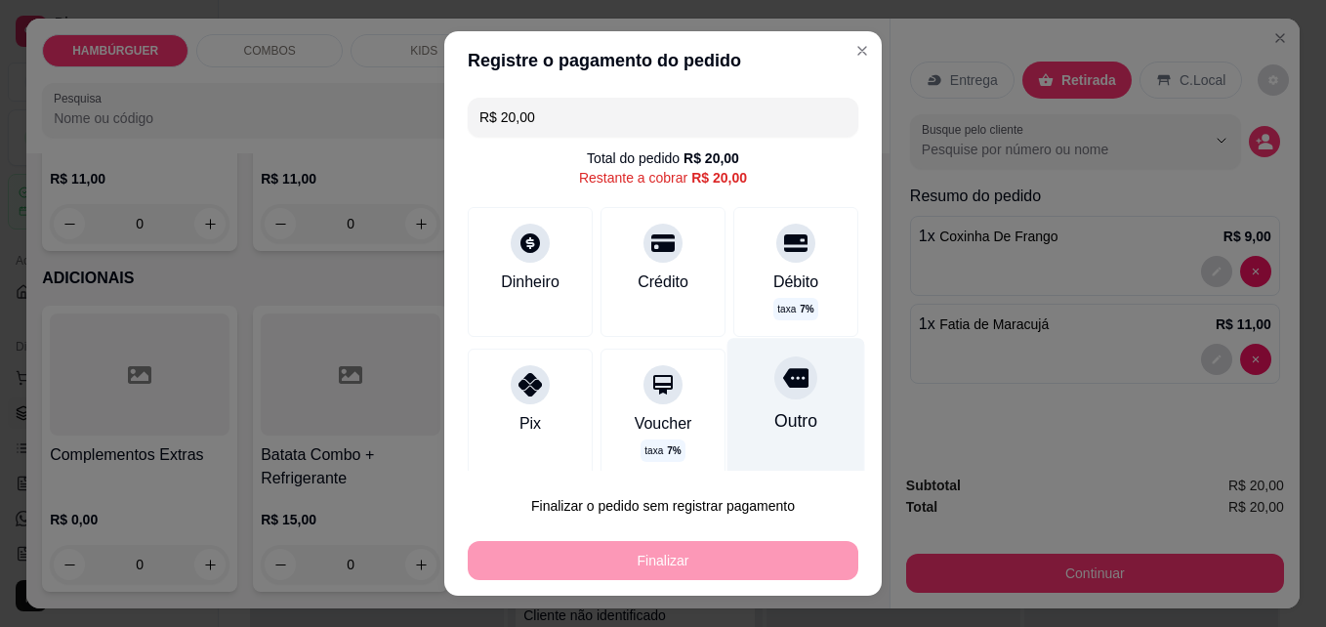
click at [775, 421] on div "Outro" at bounding box center [795, 420] width 43 height 25
type input "R$ 0,00"
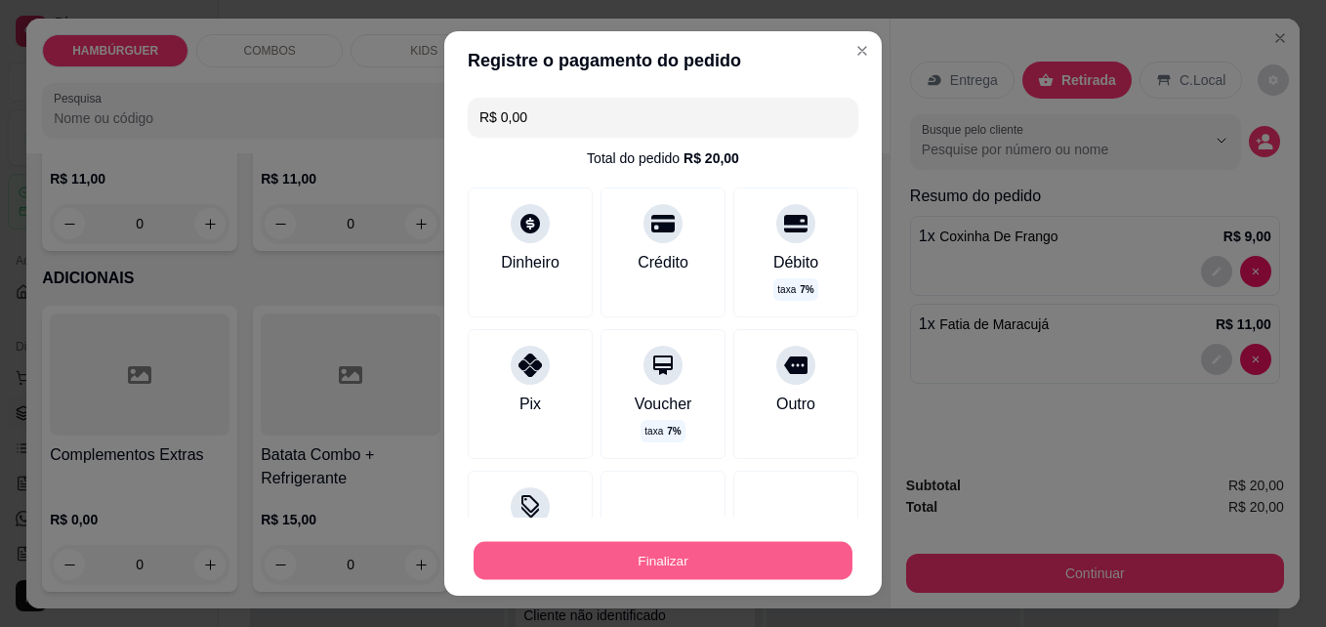
click at [678, 562] on button "Finalizar" at bounding box center [663, 561] width 379 height 38
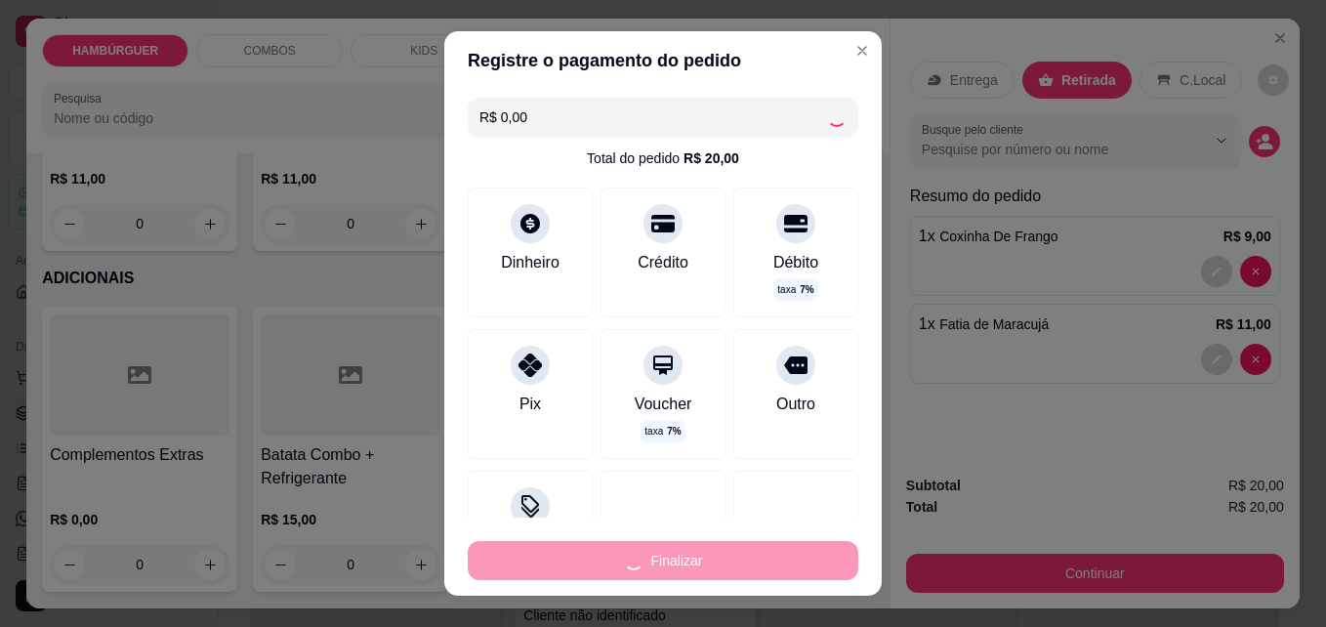
type input "0"
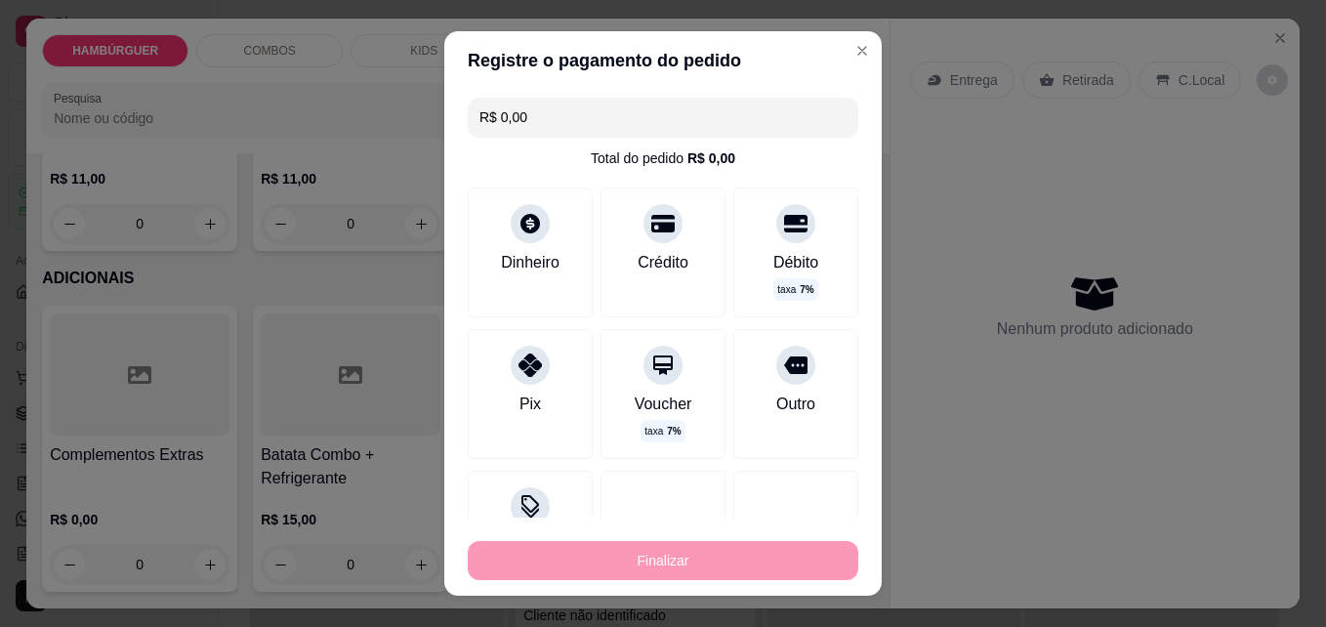
type input "-R$ 20,00"
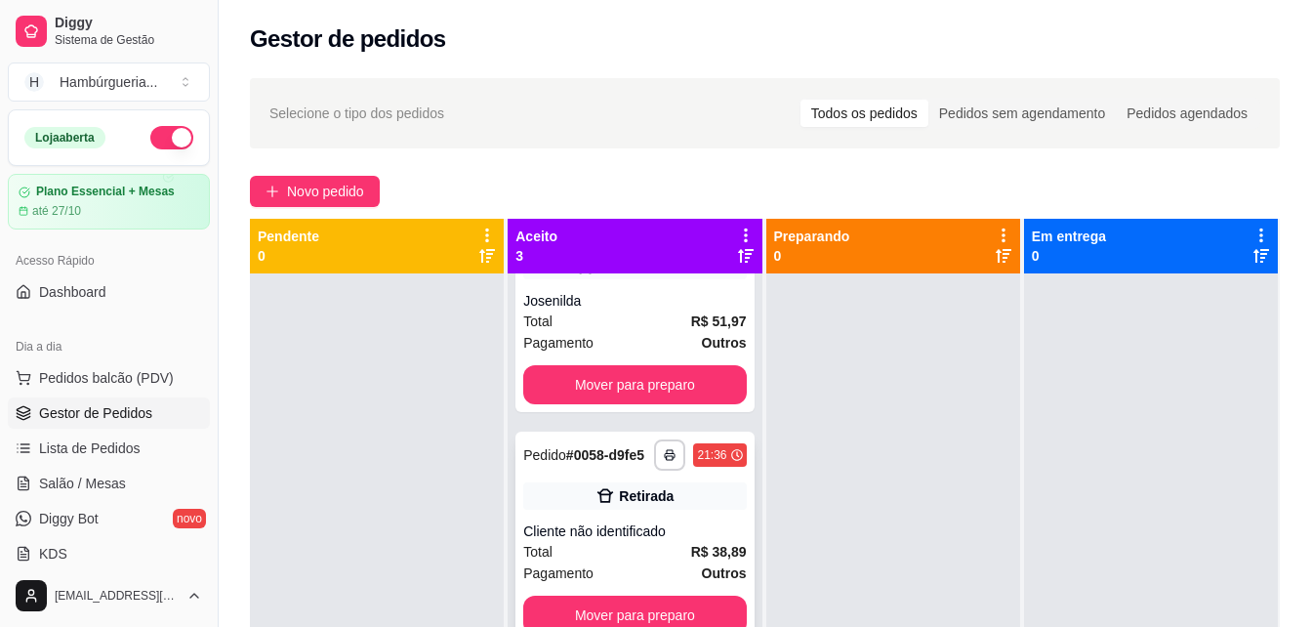
scroll to position [131, 0]
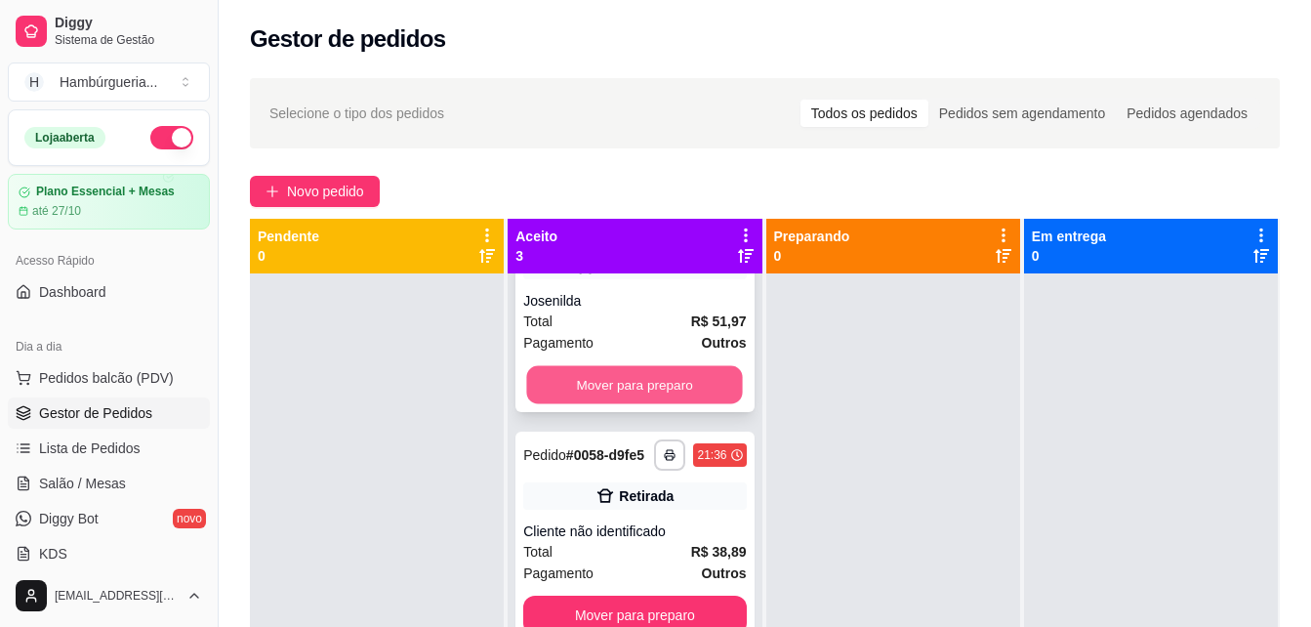
click at [653, 366] on button "Mover para preparo" at bounding box center [635, 385] width 216 height 38
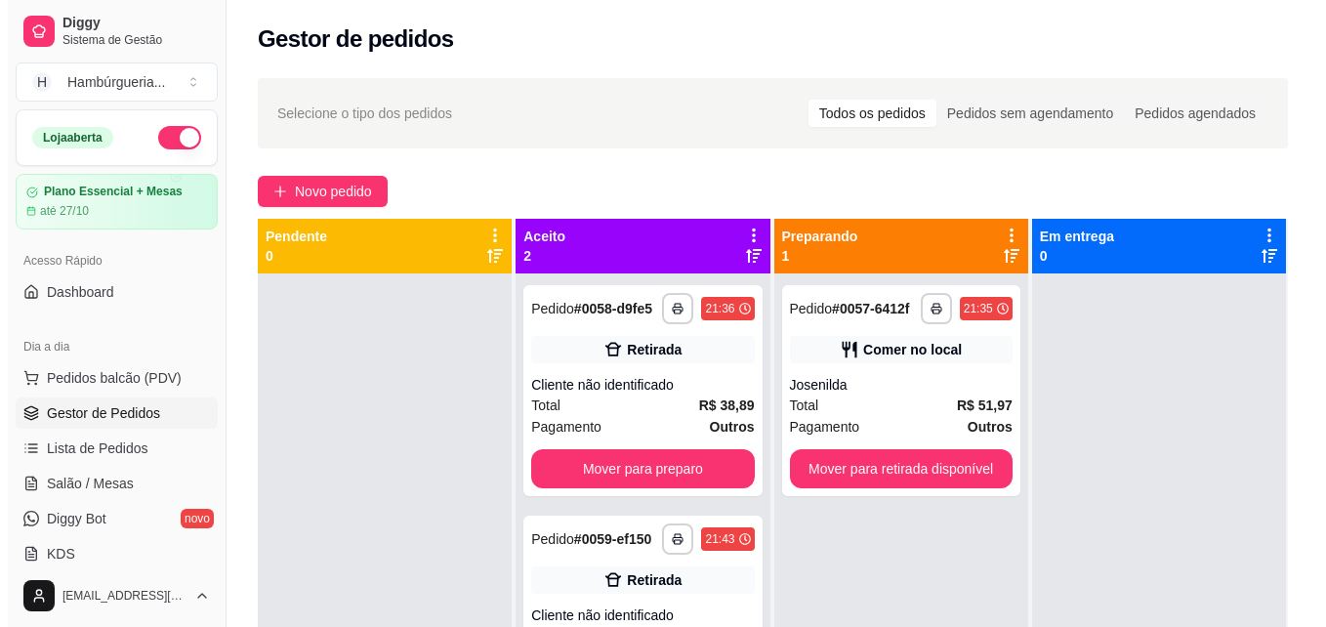
scroll to position [0, 0]
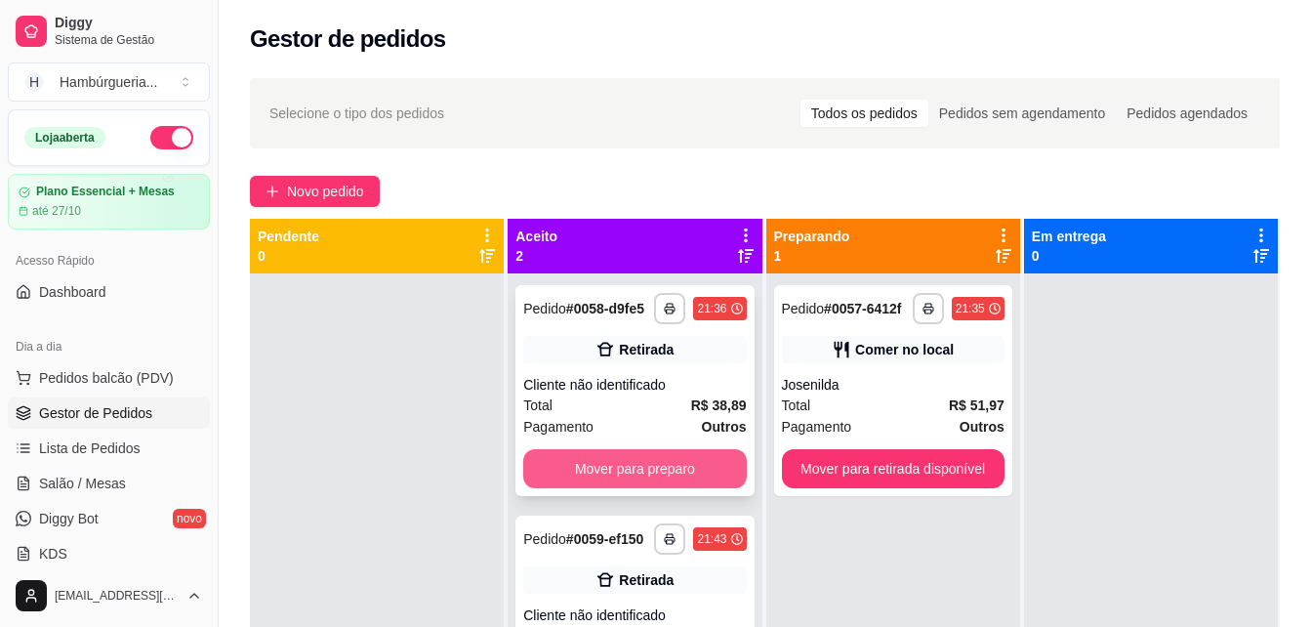
click at [677, 461] on button "Mover para preparo" at bounding box center [634, 468] width 223 height 39
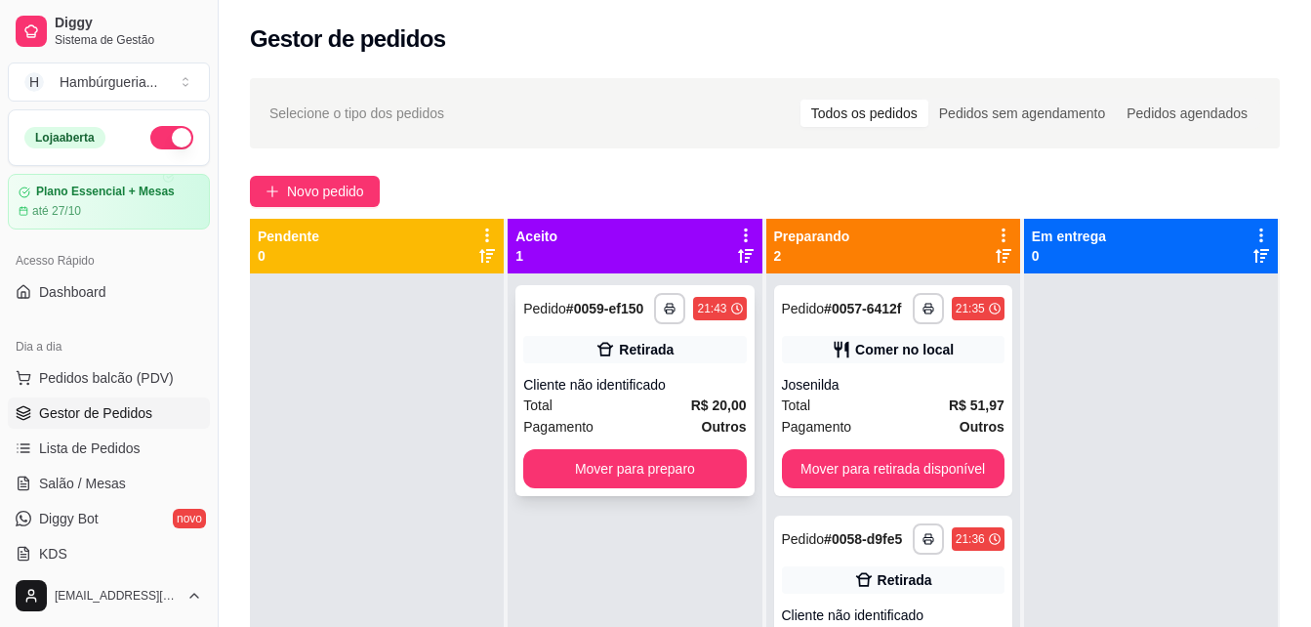
click at [635, 375] on div "Cliente não identificado" at bounding box center [634, 385] width 223 height 20
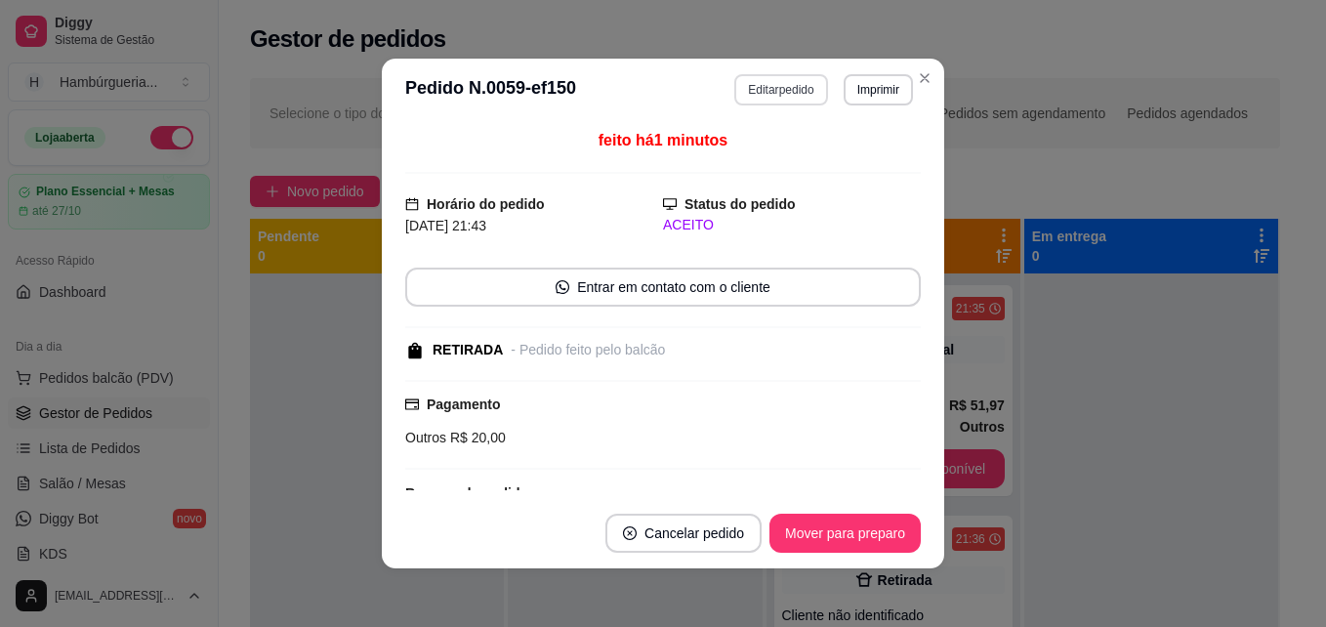
click at [775, 86] on button "Editar pedido" at bounding box center [780, 89] width 93 height 31
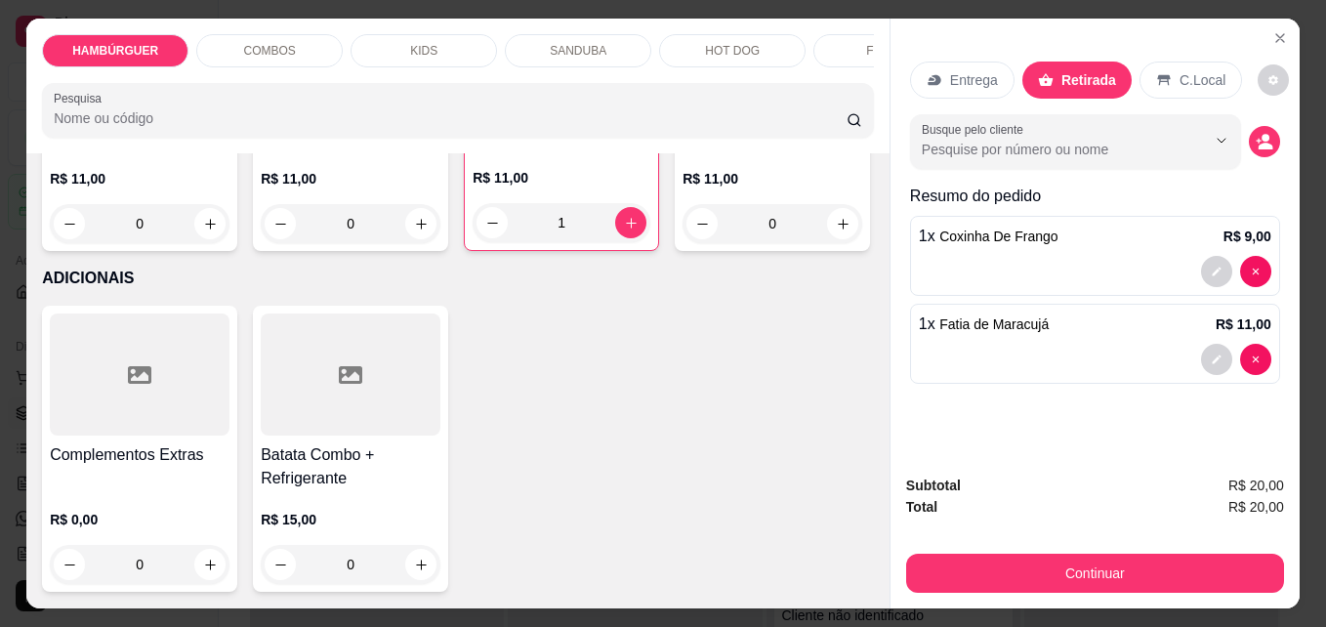
scroll to position [5370, 0]
type input "1"
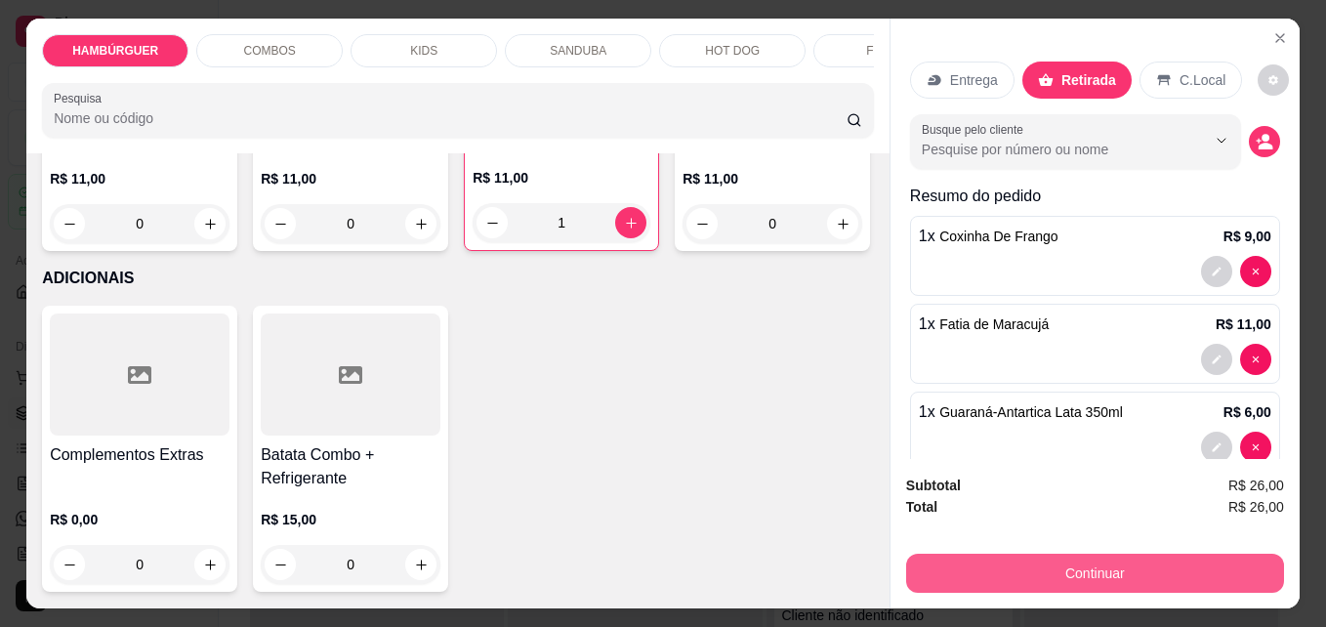
click at [1021, 578] on button "Continuar" at bounding box center [1095, 573] width 378 height 39
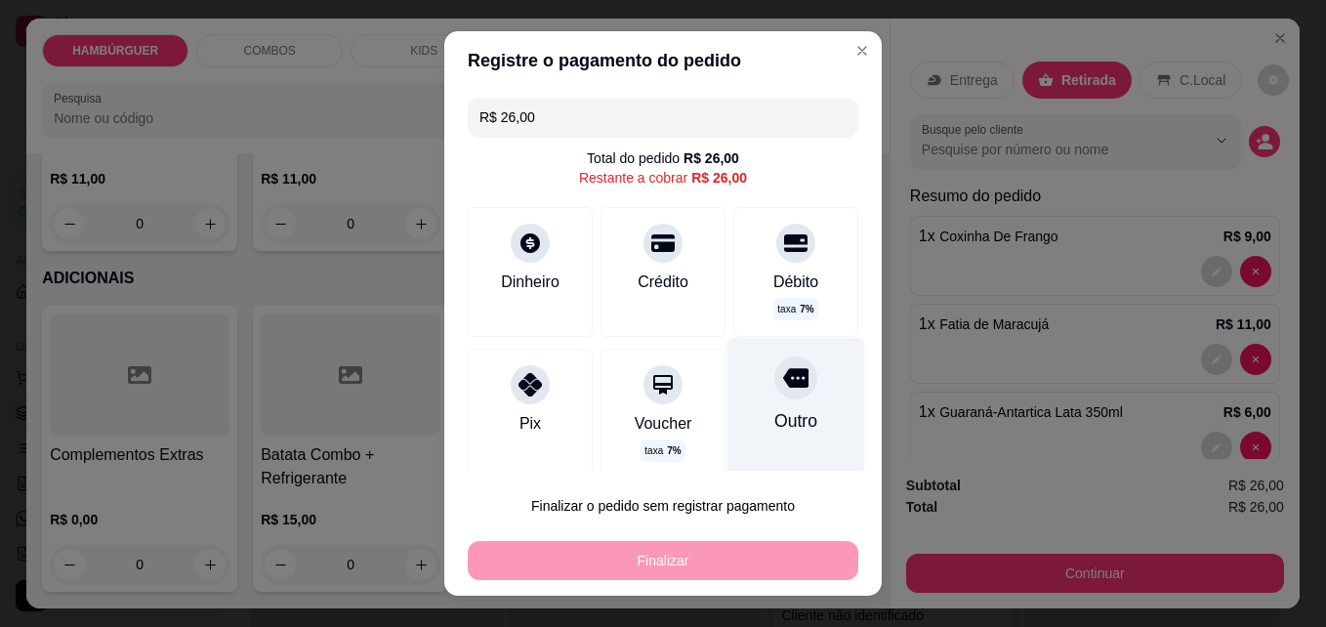
click at [783, 384] on icon at bounding box center [795, 378] width 25 height 20
type input "R$ 0,00"
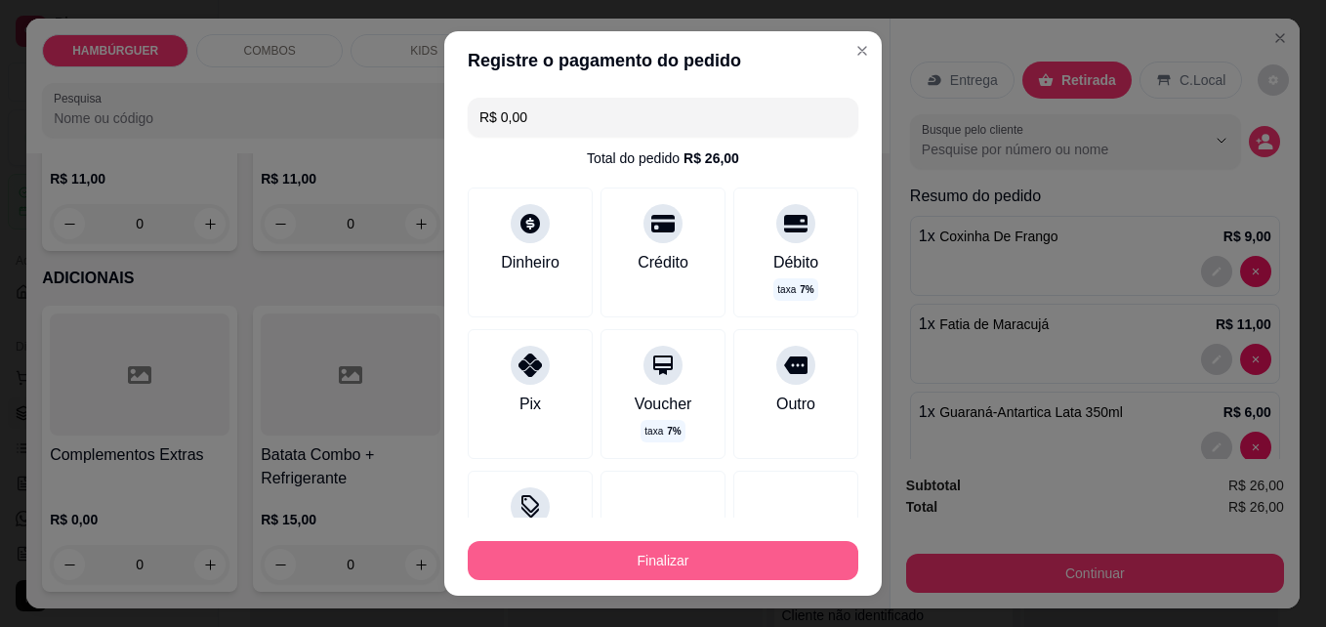
click at [723, 562] on button "Finalizar" at bounding box center [663, 560] width 391 height 39
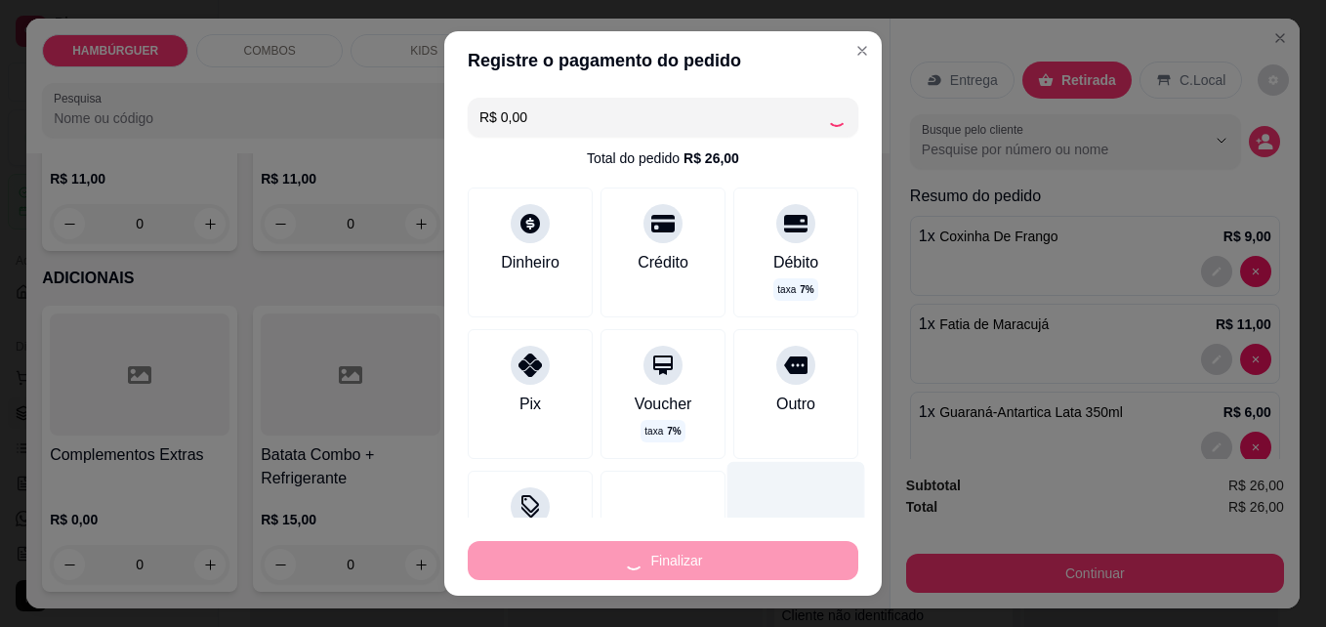
type input "0"
type input "-R$ 26,00"
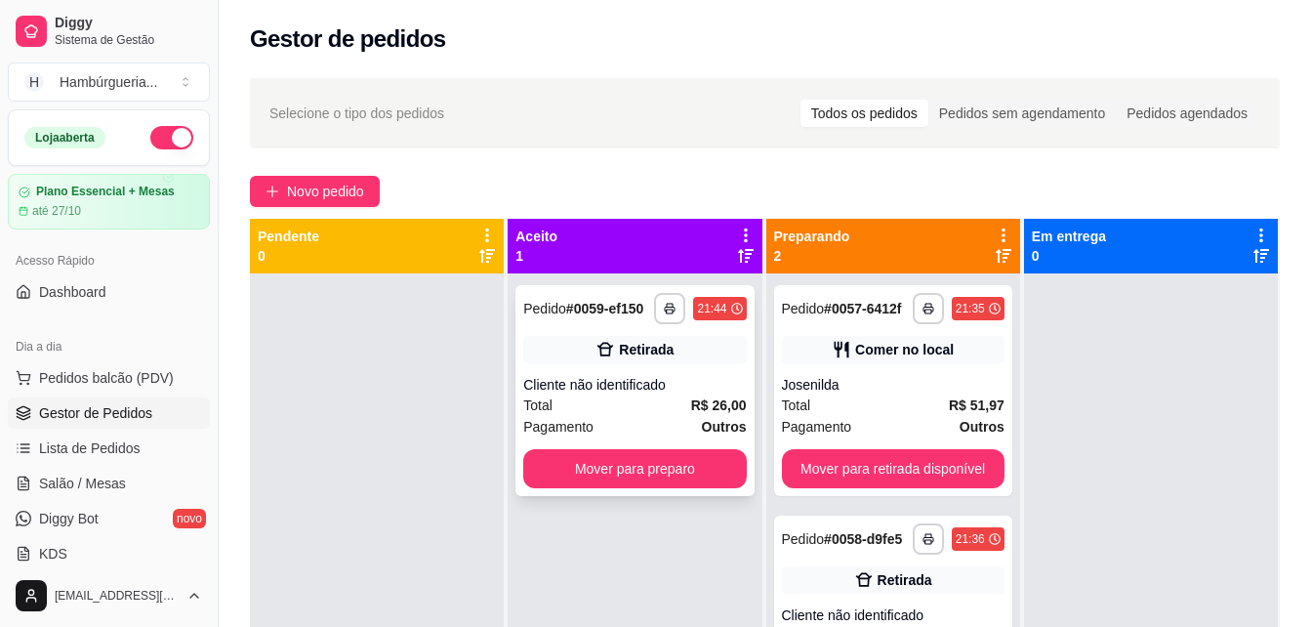
click at [670, 430] on div "Pagamento Outros" at bounding box center [634, 426] width 223 height 21
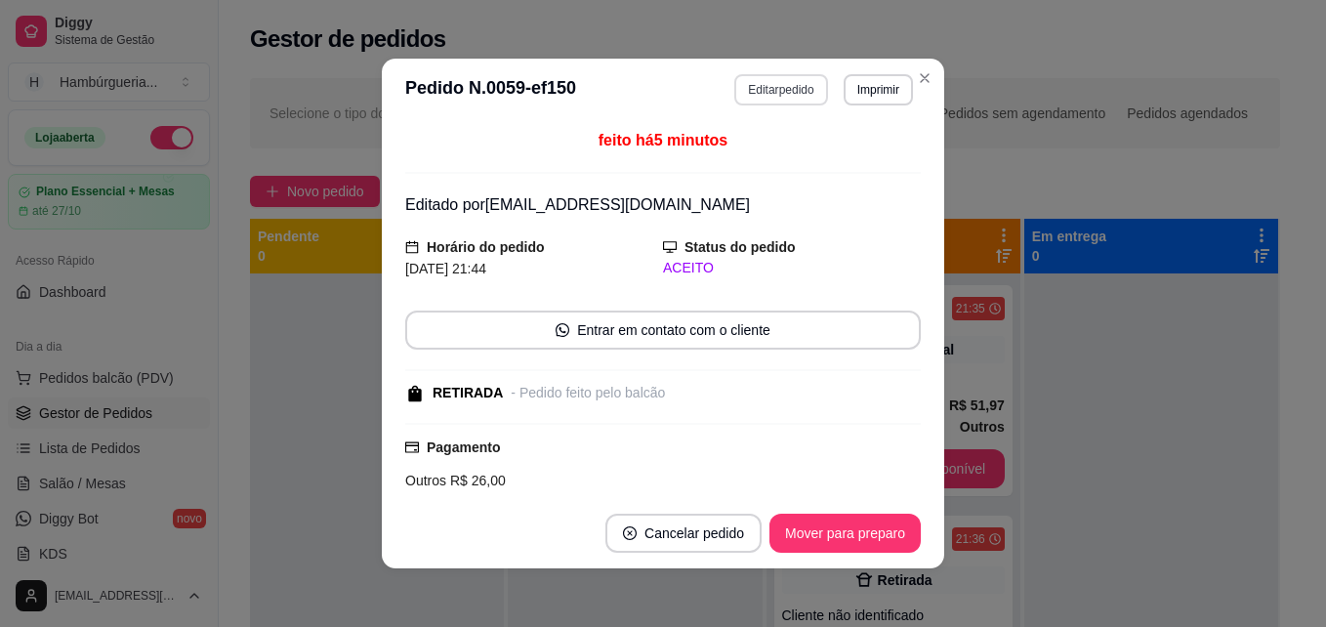
click at [763, 104] on button "Editar pedido" at bounding box center [780, 89] width 93 height 31
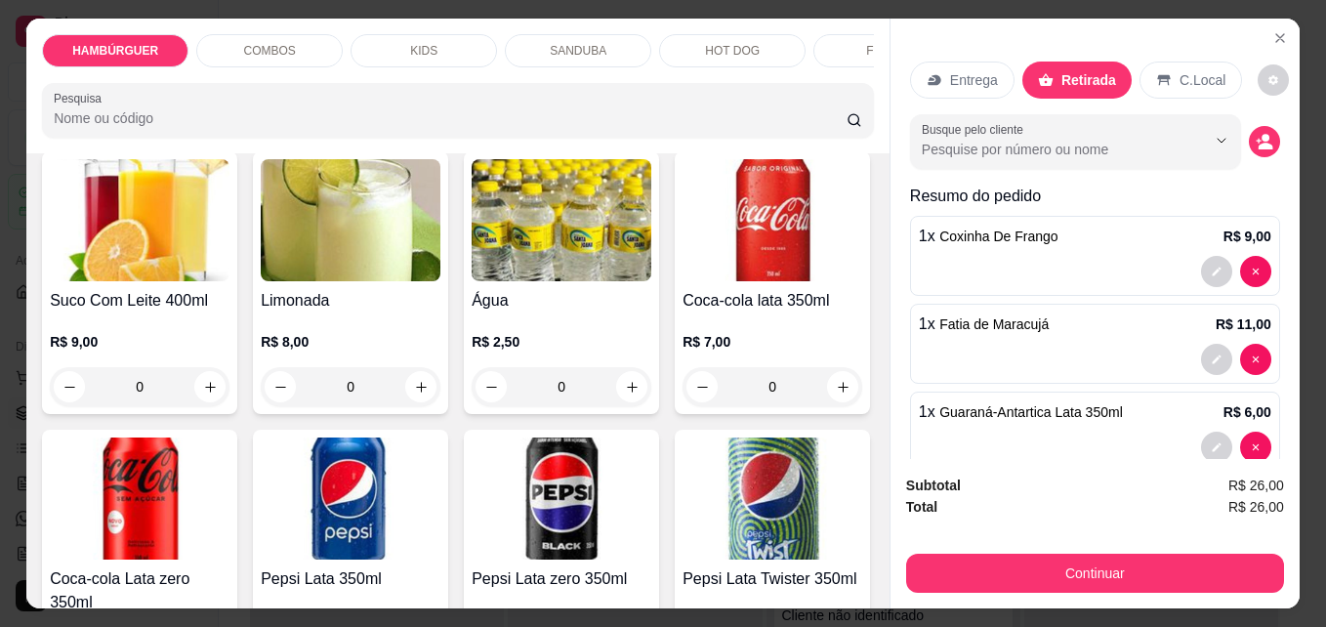
scroll to position [3710, 0]
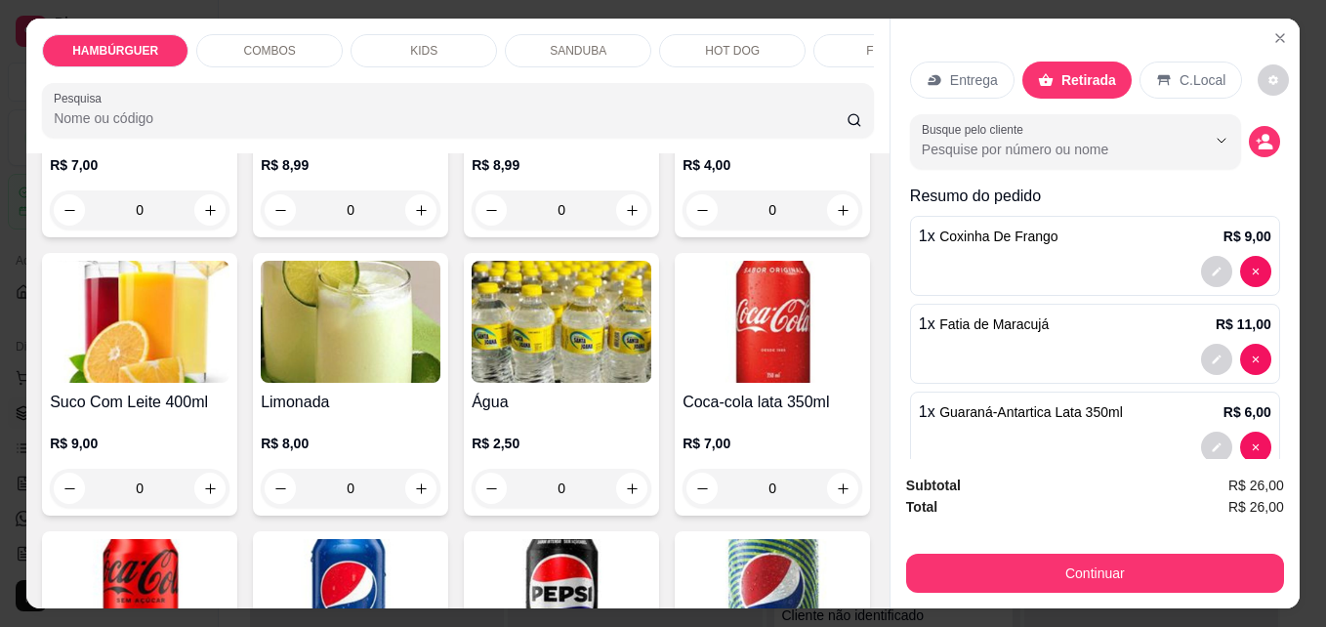
type input "2"
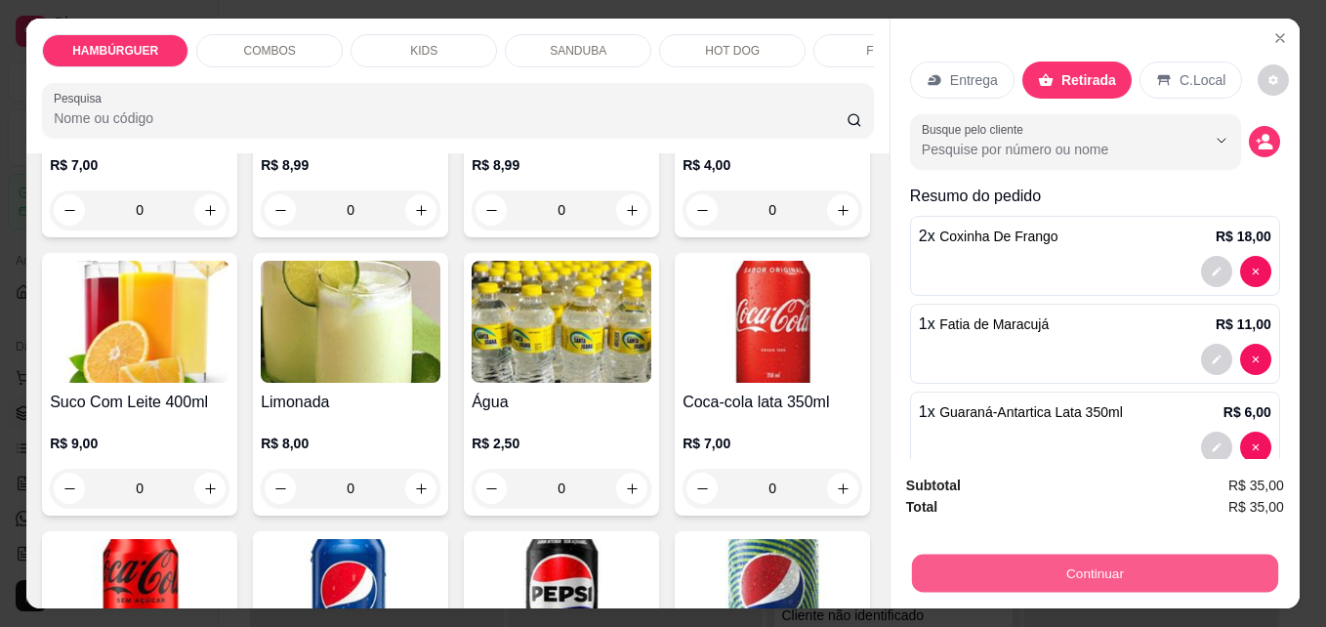
click at [1141, 570] on button "Continuar" at bounding box center [1095, 573] width 366 height 38
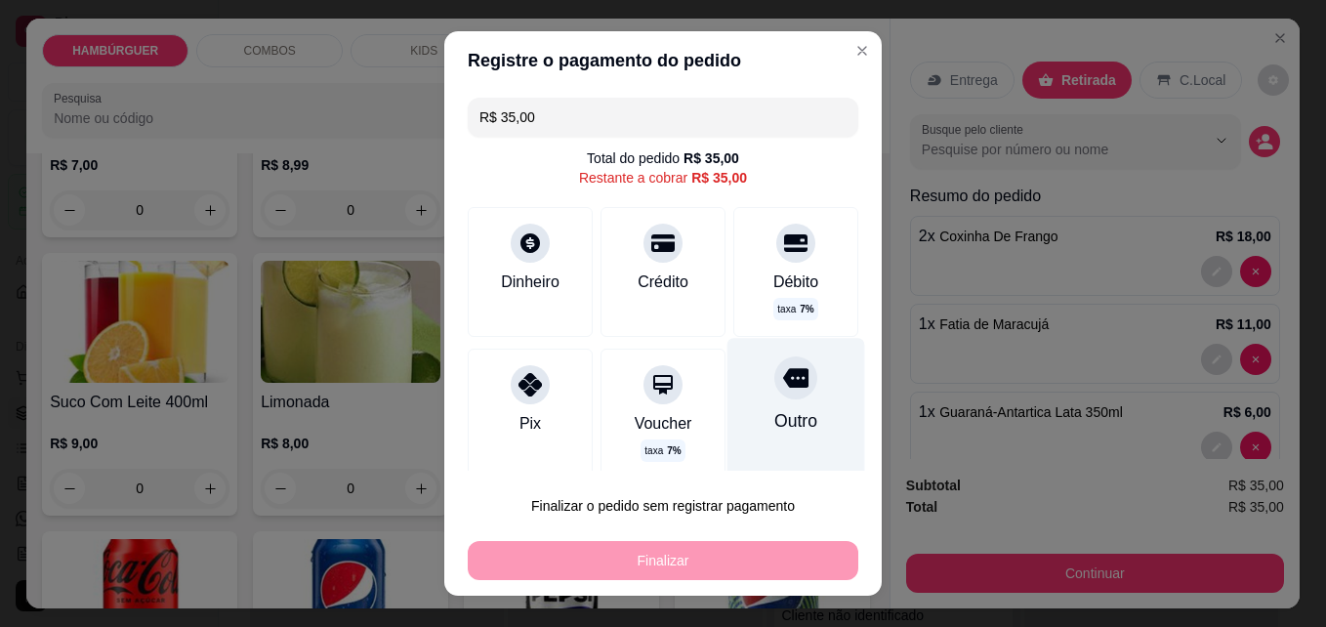
click at [757, 435] on div "Outro" at bounding box center [796, 409] width 138 height 143
type input "R$ 0,00"
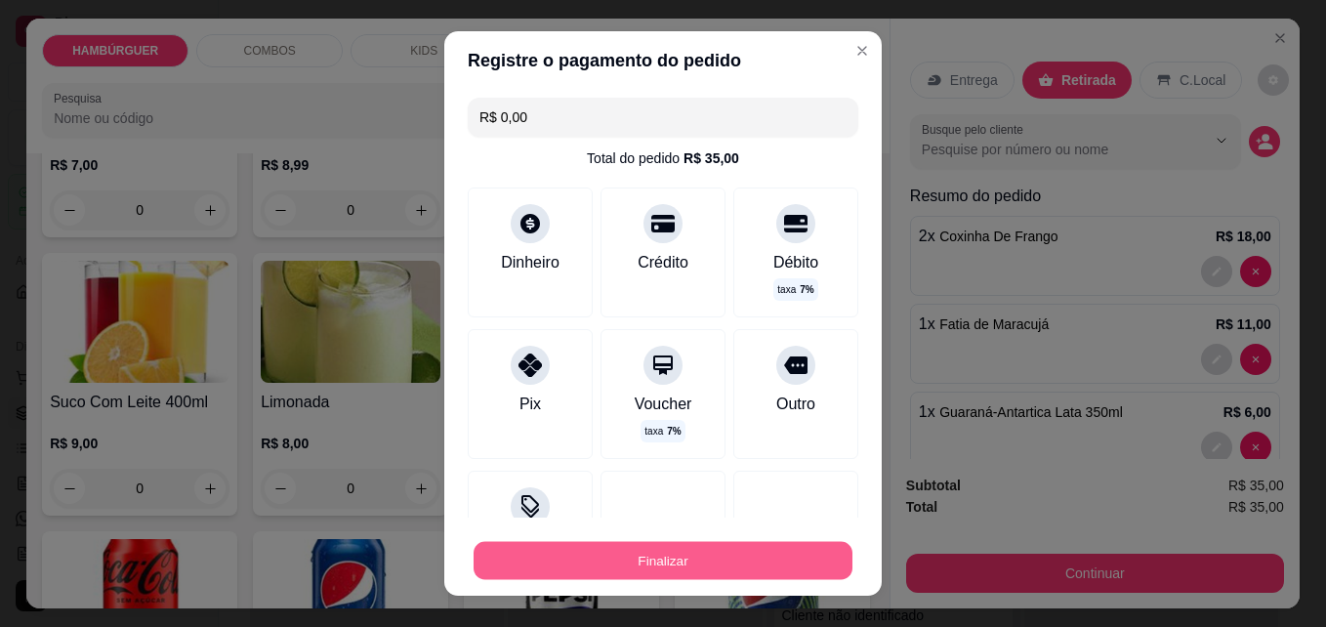
click at [736, 550] on button "Finalizar" at bounding box center [663, 561] width 379 height 38
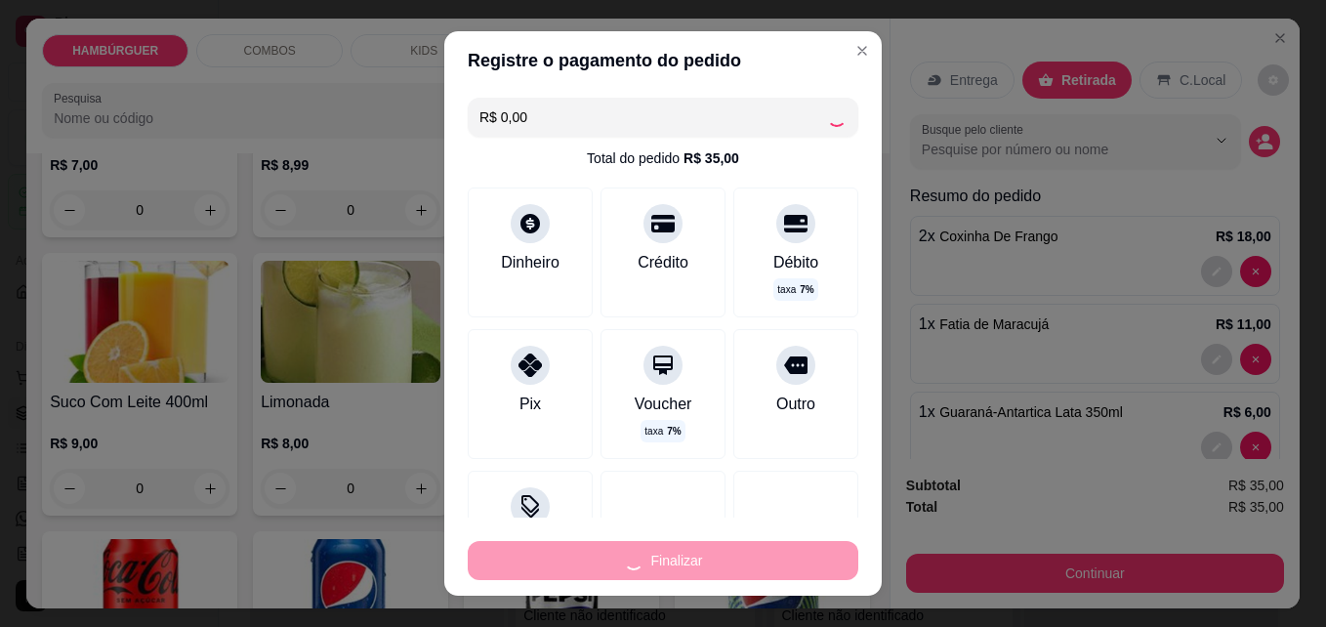
type input "0"
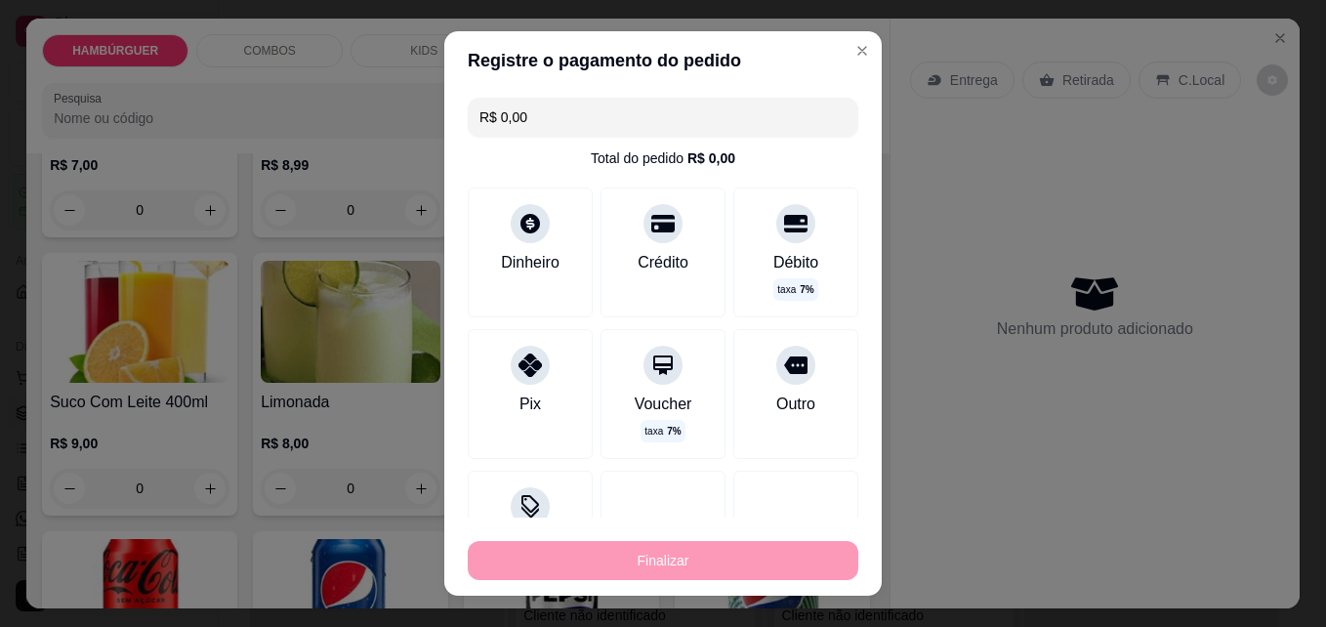
type input "-R$ 35,00"
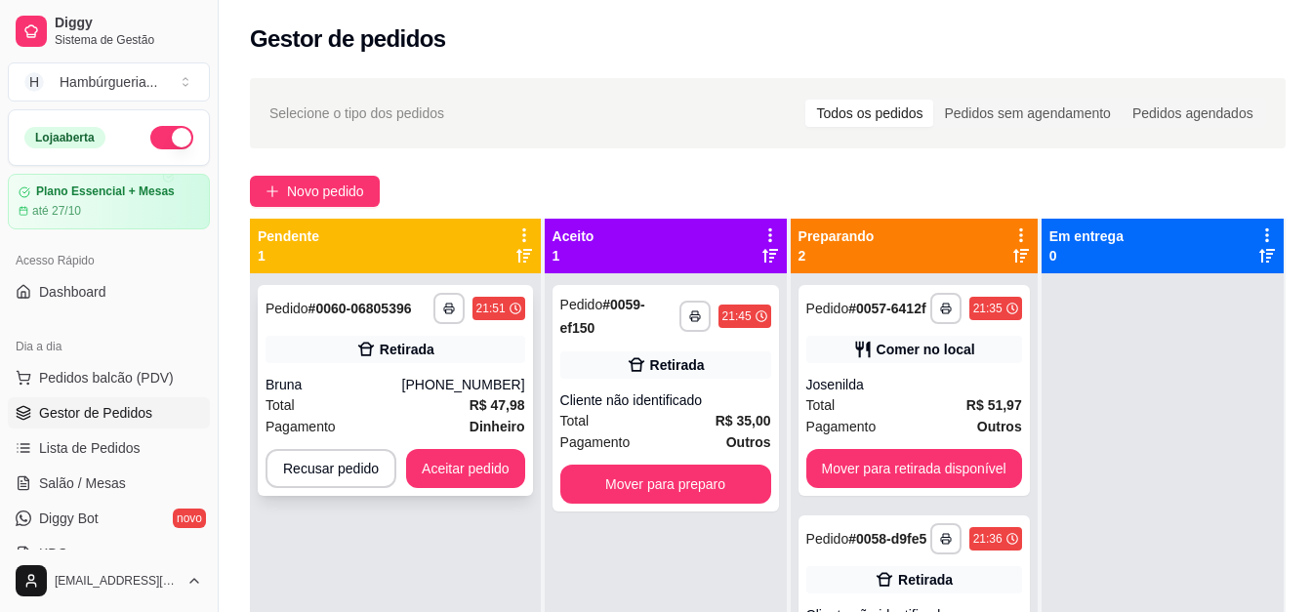
click at [434, 369] on div "**********" at bounding box center [395, 390] width 275 height 211
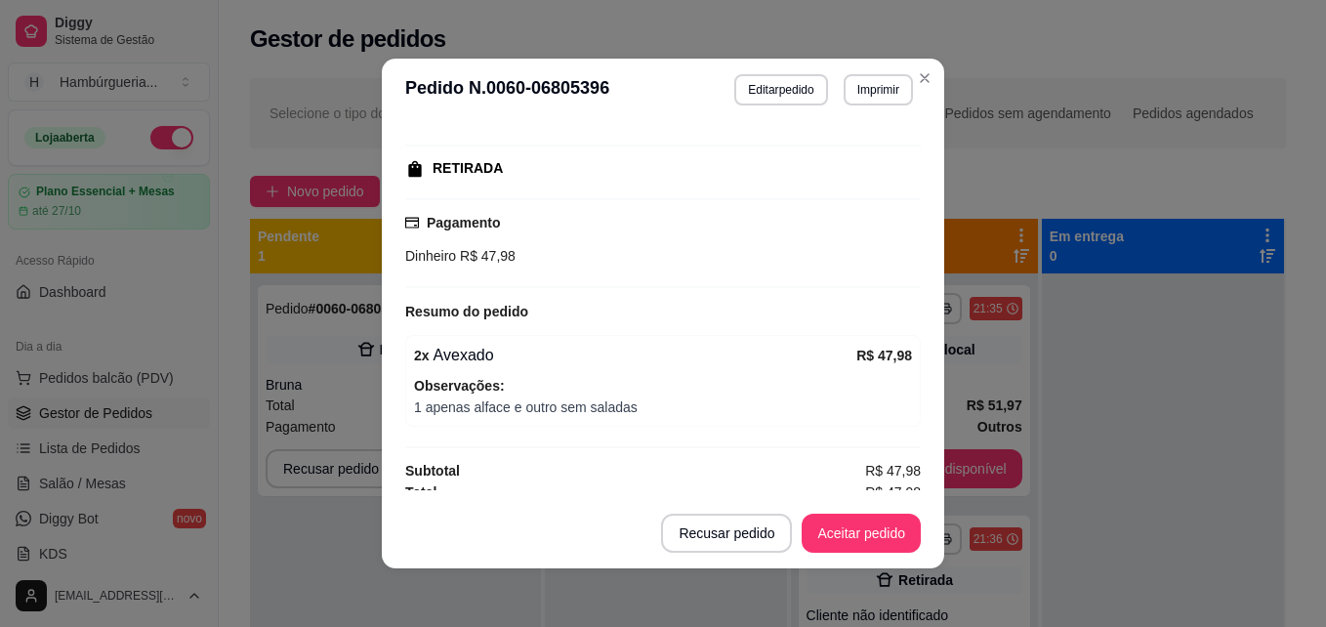
scroll to position [293, 0]
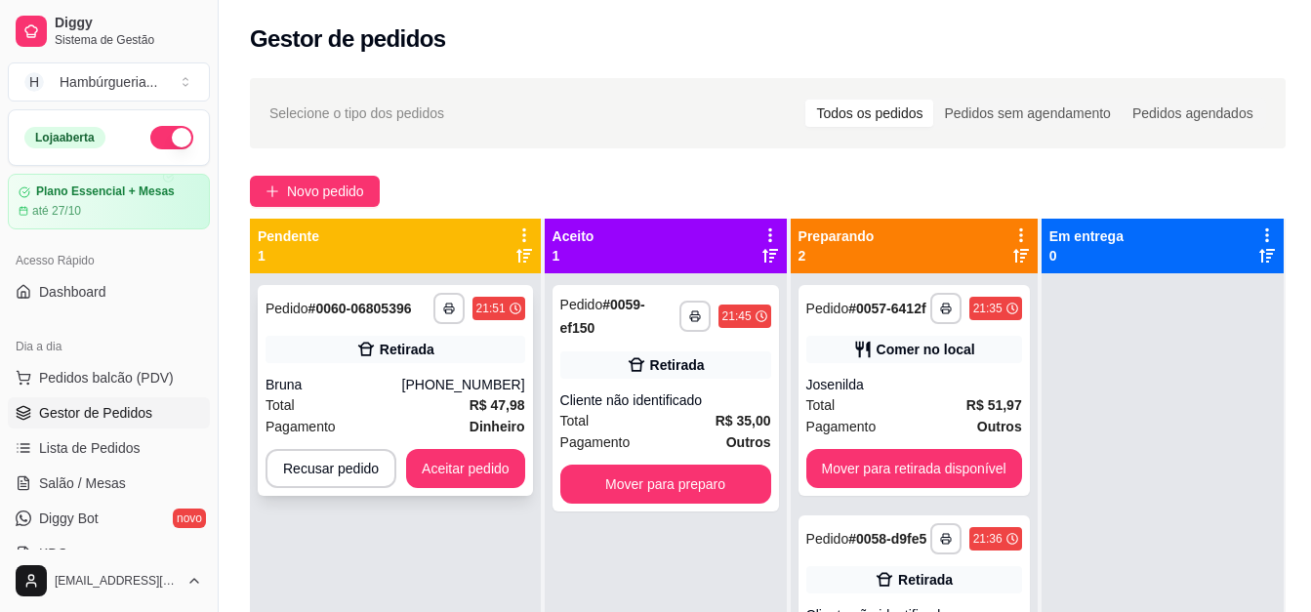
click at [388, 420] on div "Pagamento Dinheiro" at bounding box center [396, 426] width 260 height 21
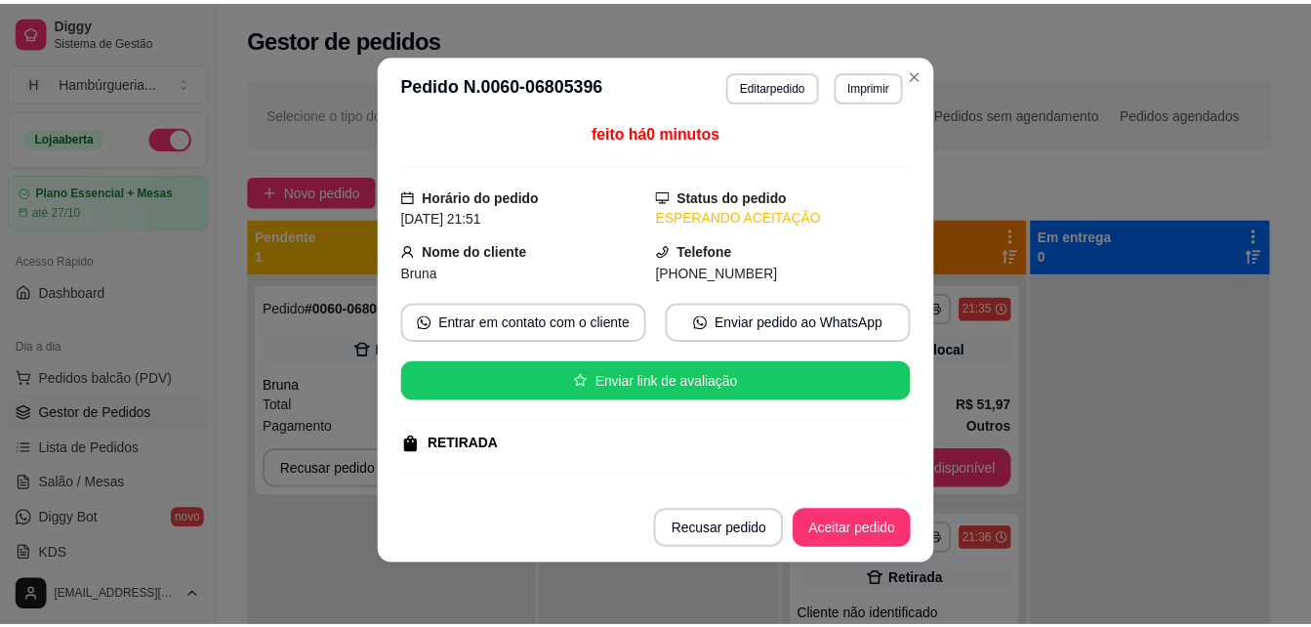
scroll to position [0, 0]
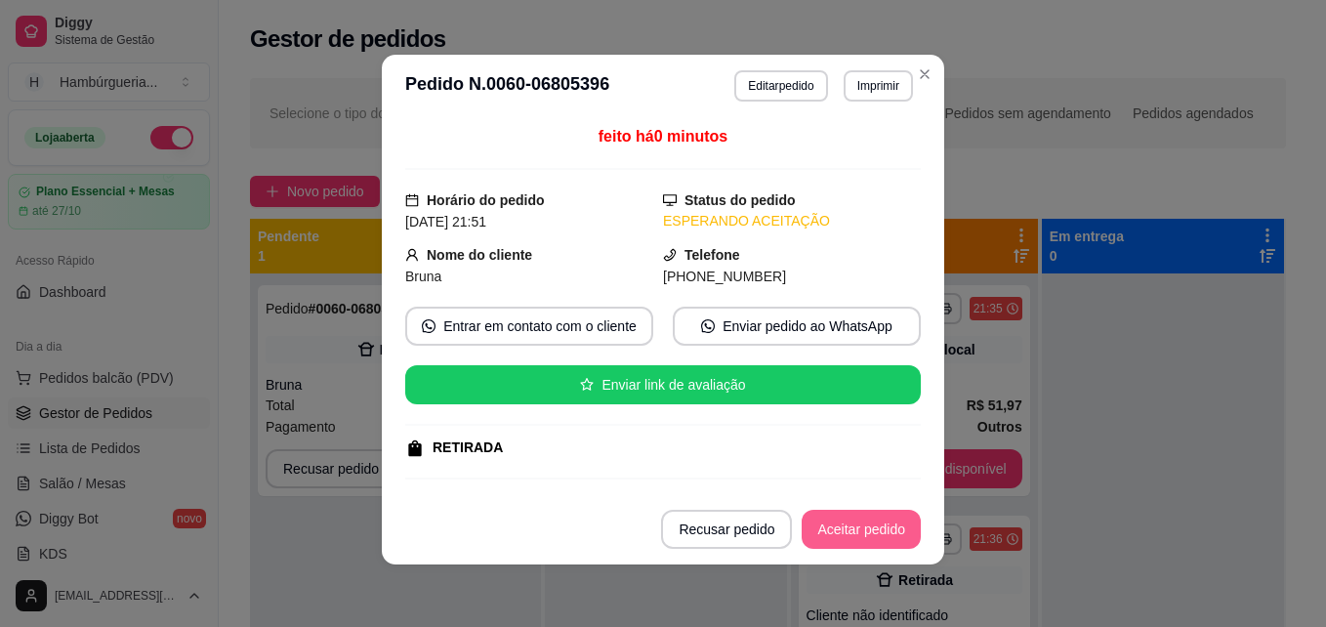
click at [830, 531] on button "Aceitar pedido" at bounding box center [861, 529] width 119 height 39
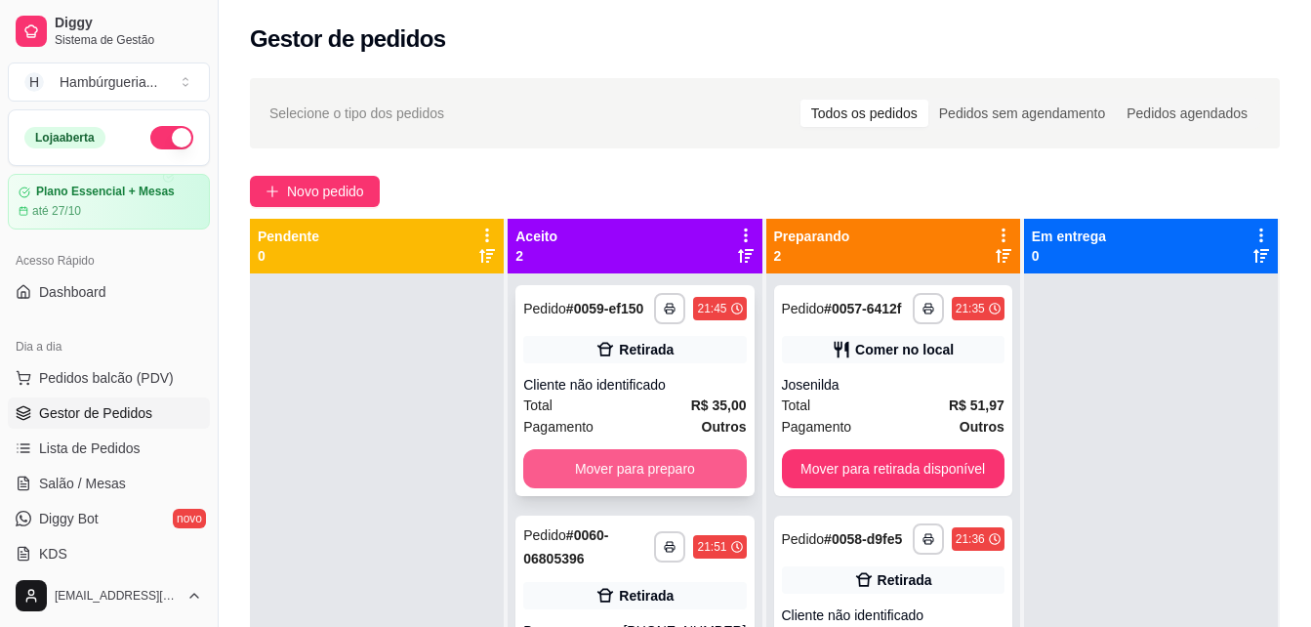
scroll to position [55, 0]
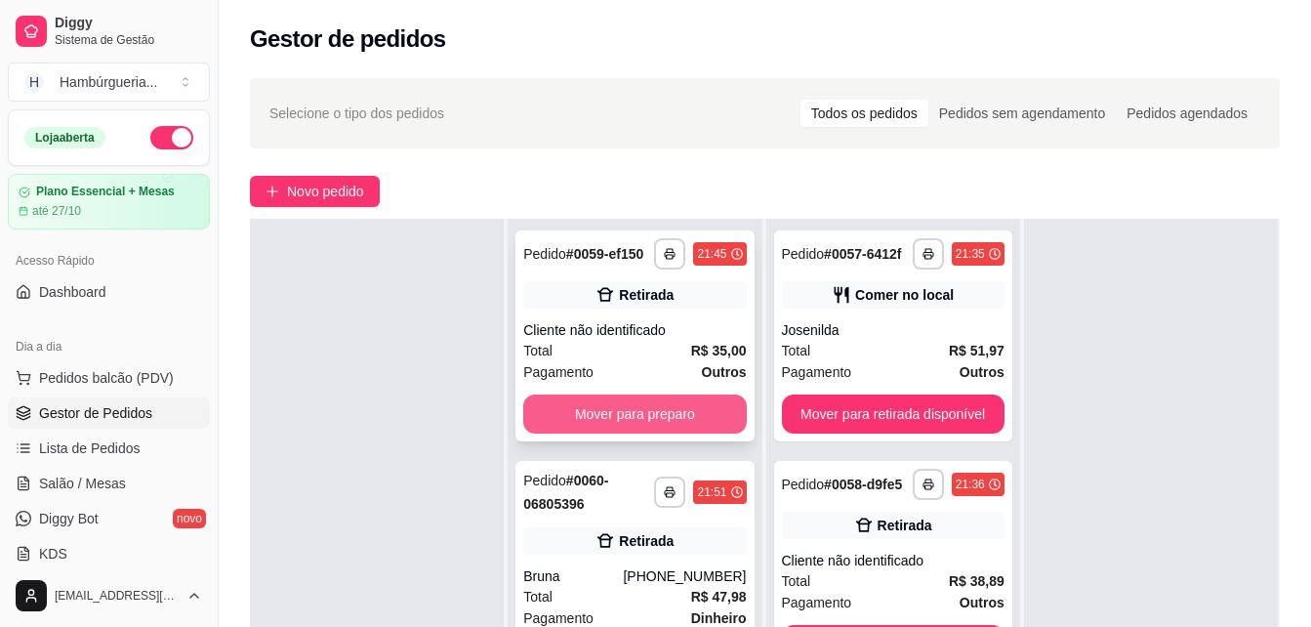
click at [653, 403] on button "Mover para preparo" at bounding box center [634, 413] width 223 height 39
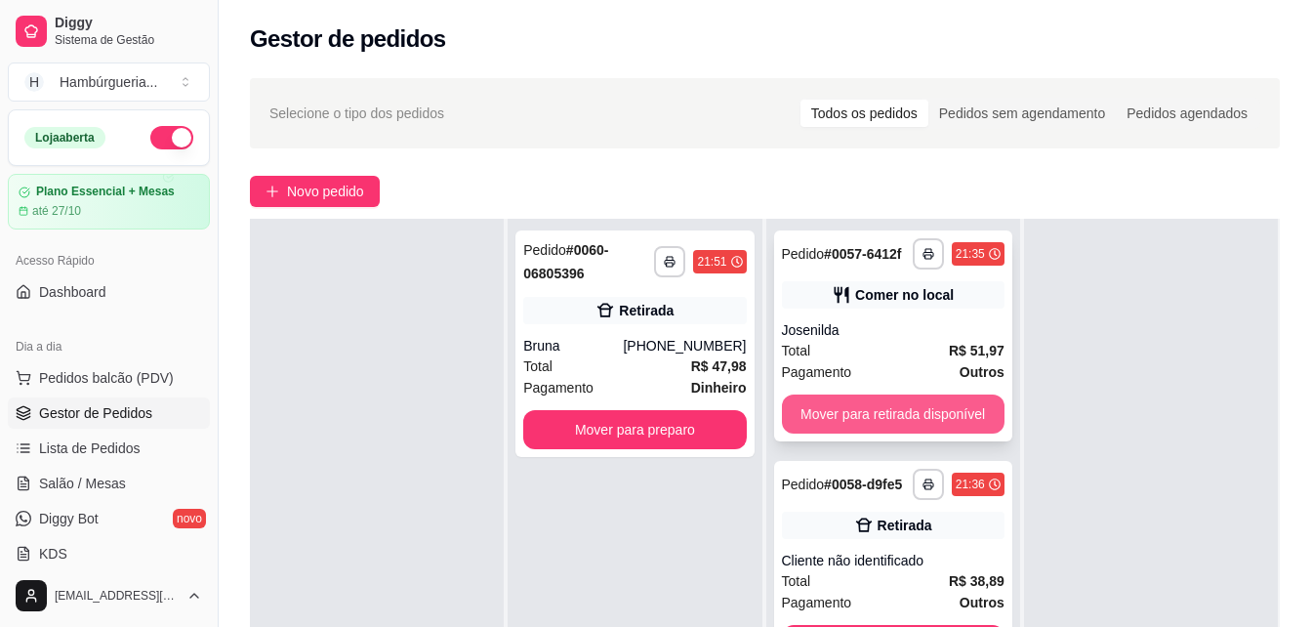
scroll to position [0, 0]
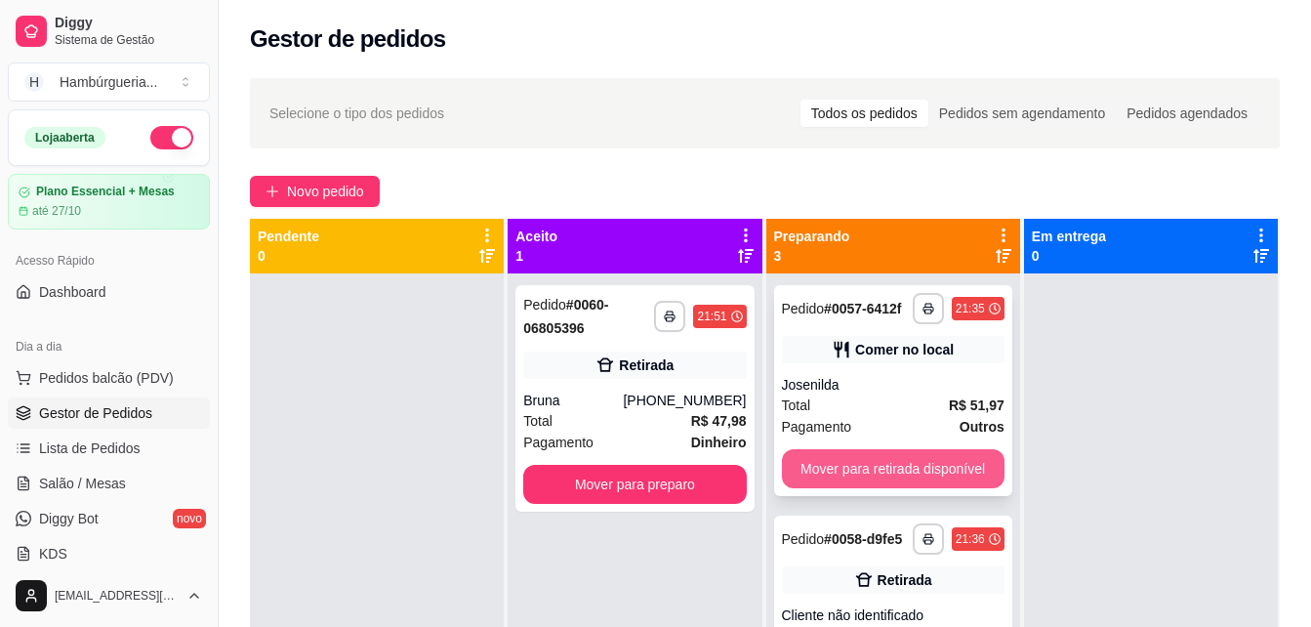
click at [919, 474] on button "Mover para retirada disponível" at bounding box center [893, 468] width 223 height 39
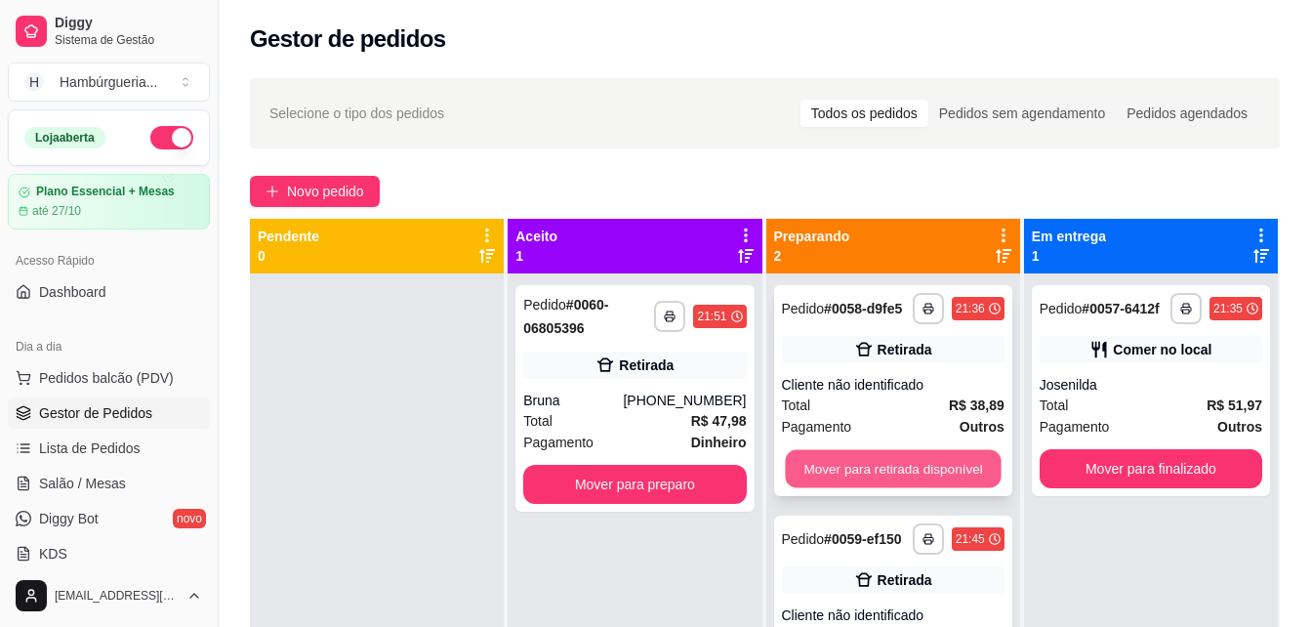
click at [925, 464] on button "Mover para retirada disponível" at bounding box center [893, 469] width 216 height 38
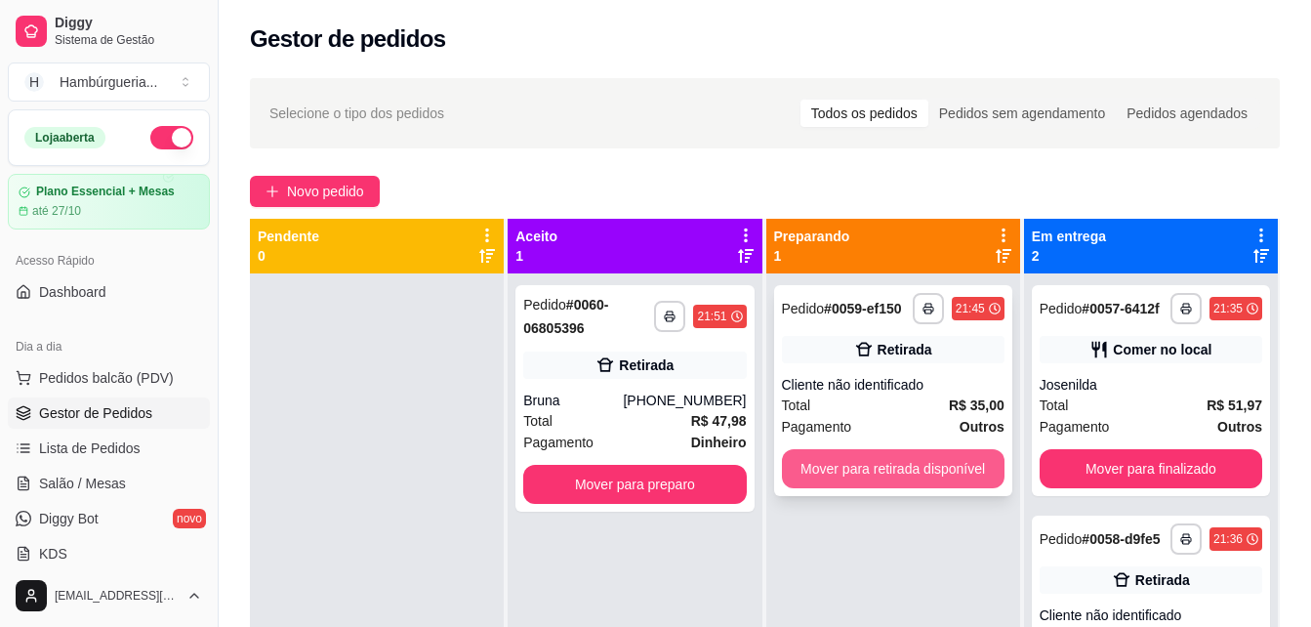
click at [925, 472] on button "Mover para retirada disponível" at bounding box center [893, 468] width 223 height 39
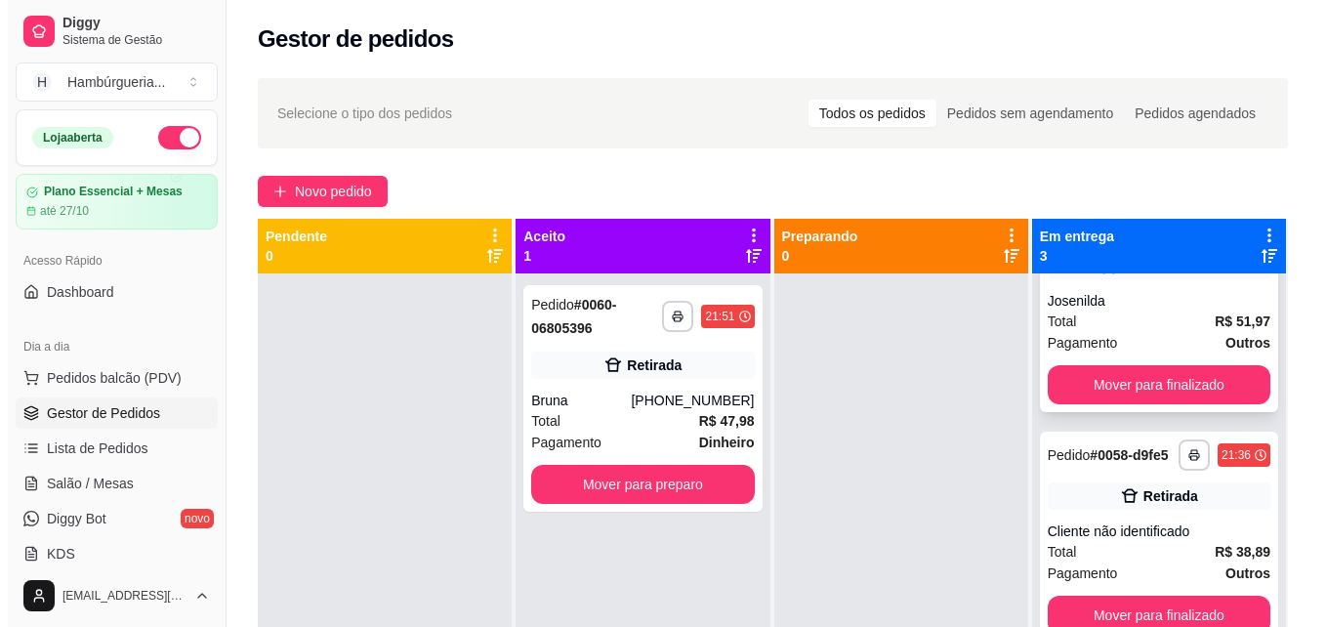
scroll to position [131, 0]
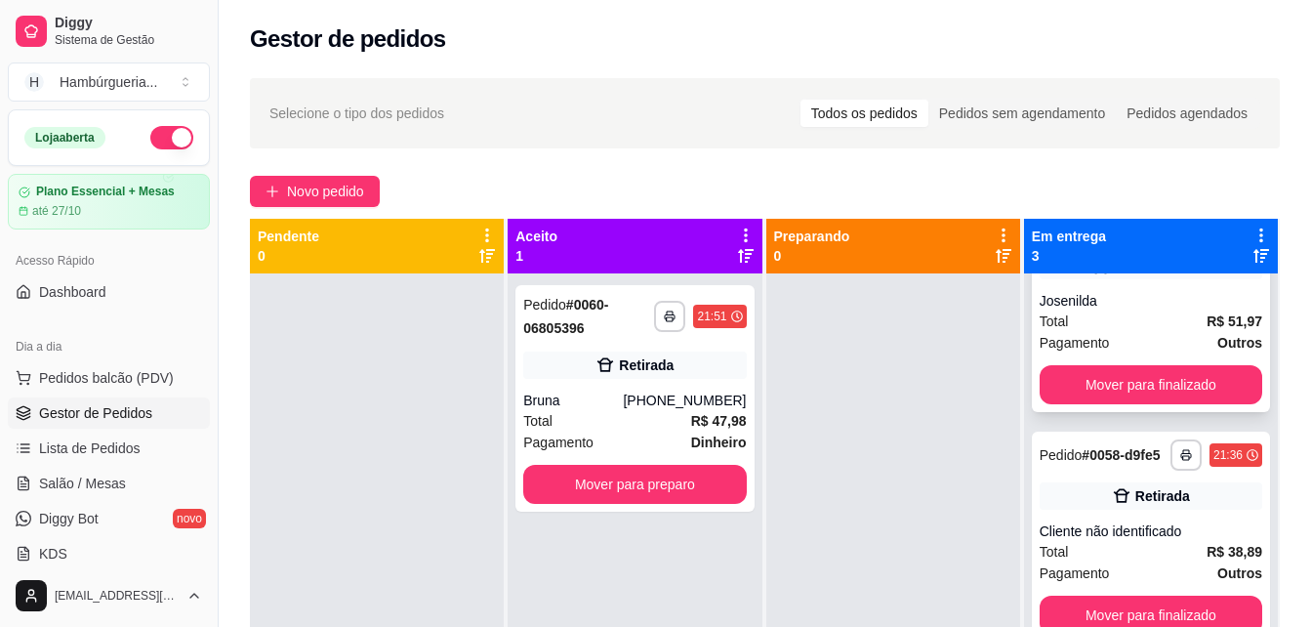
click at [1080, 332] on span "Pagamento" at bounding box center [1075, 342] width 70 height 21
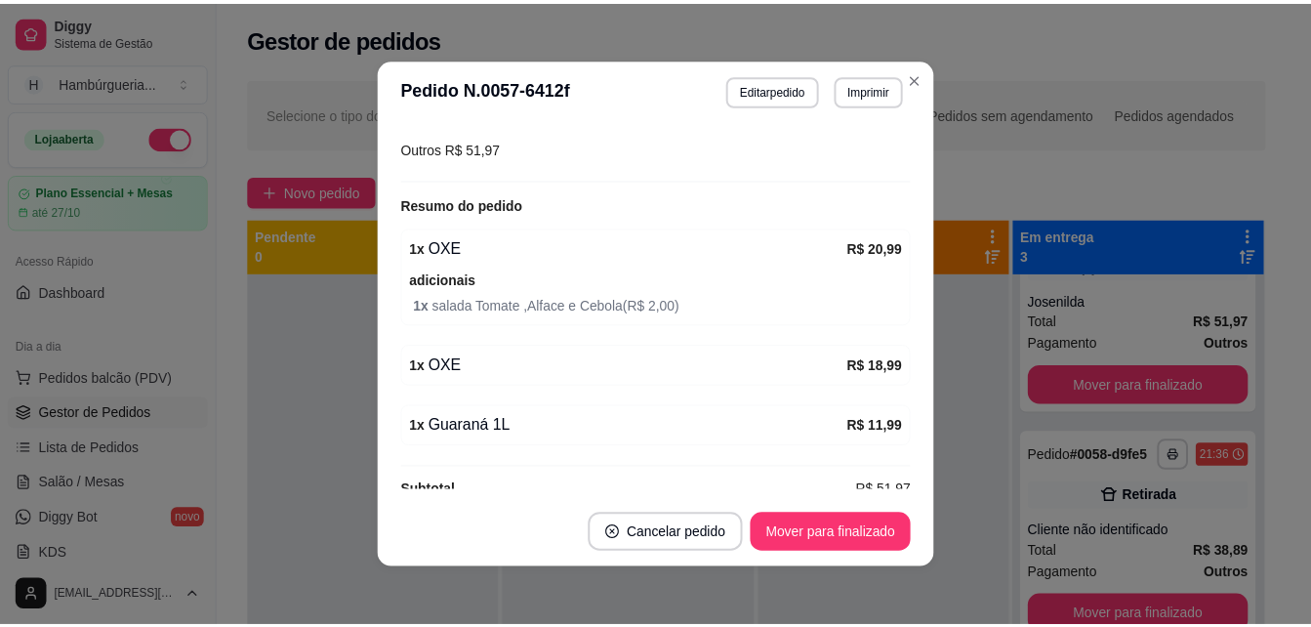
scroll to position [364, 0]
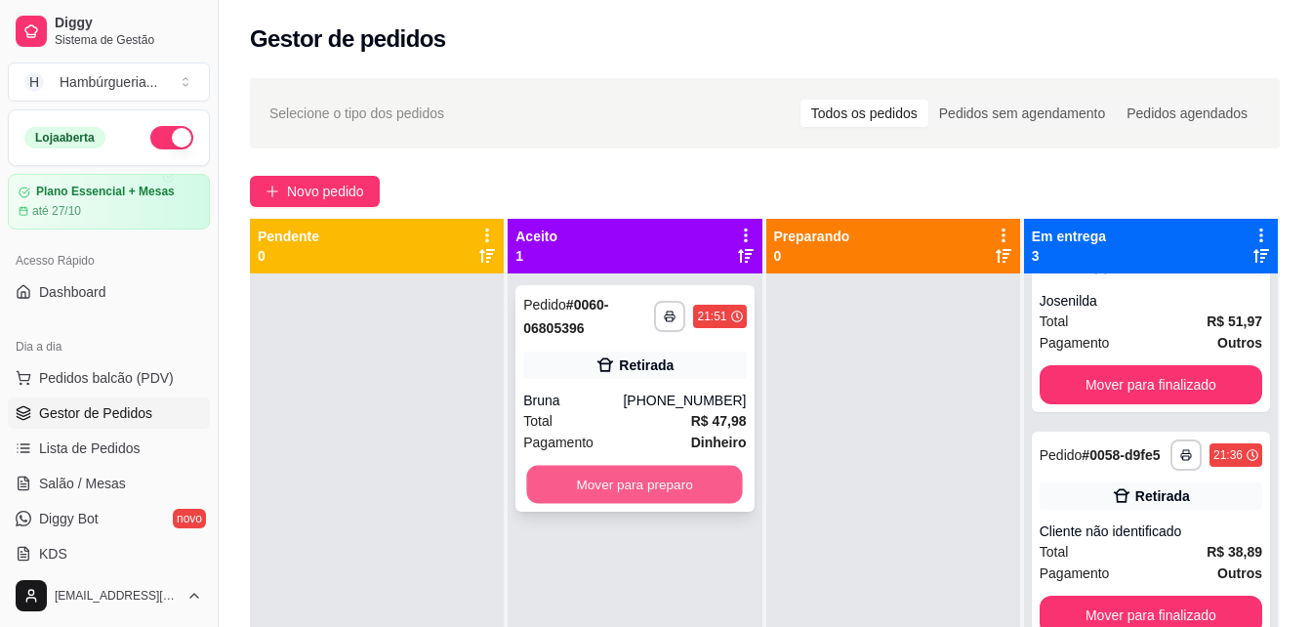
click at [699, 475] on button "Mover para preparo" at bounding box center [635, 485] width 216 height 38
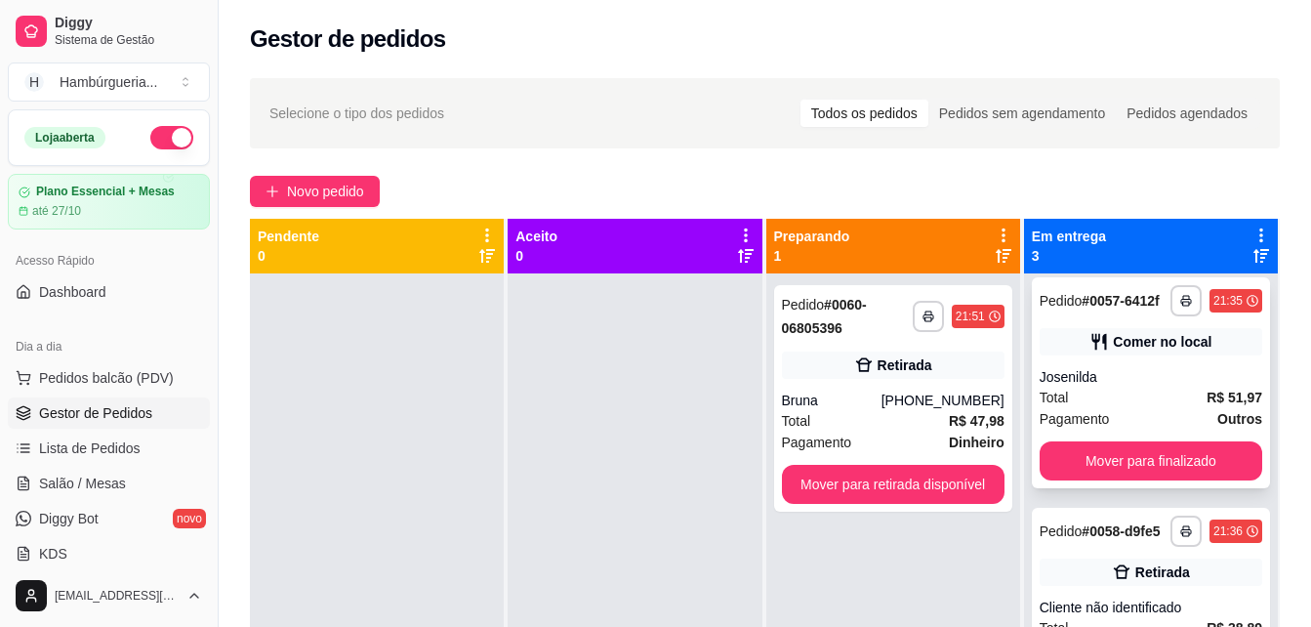
scroll to position [0, 0]
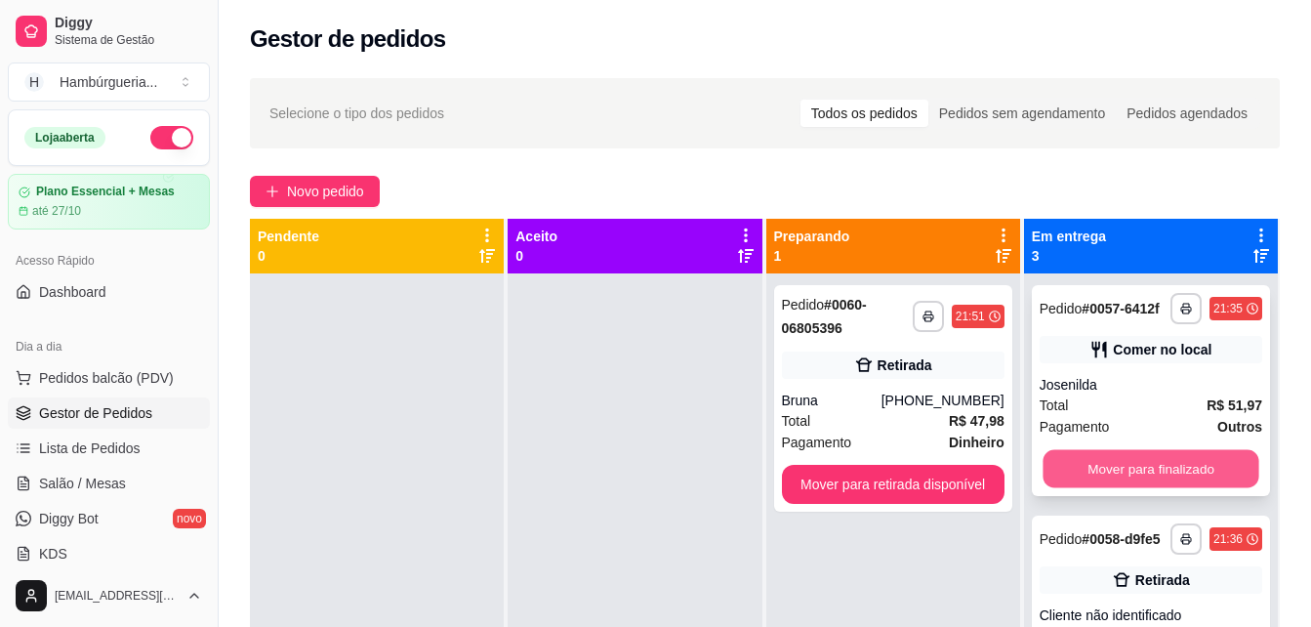
click at [1143, 472] on button "Mover para finalizado" at bounding box center [1151, 469] width 216 height 38
click at [1143, 464] on button "Mover para finalizado" at bounding box center [1151, 468] width 223 height 39
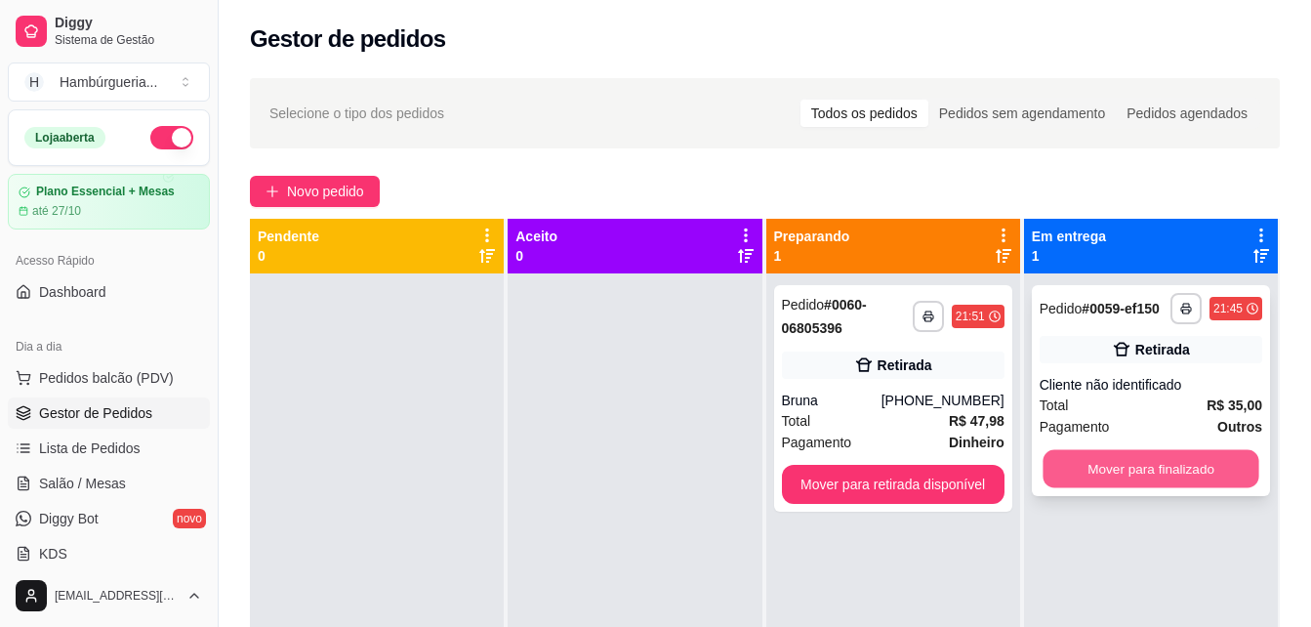
click at [1142, 462] on button "Mover para finalizado" at bounding box center [1151, 469] width 216 height 38
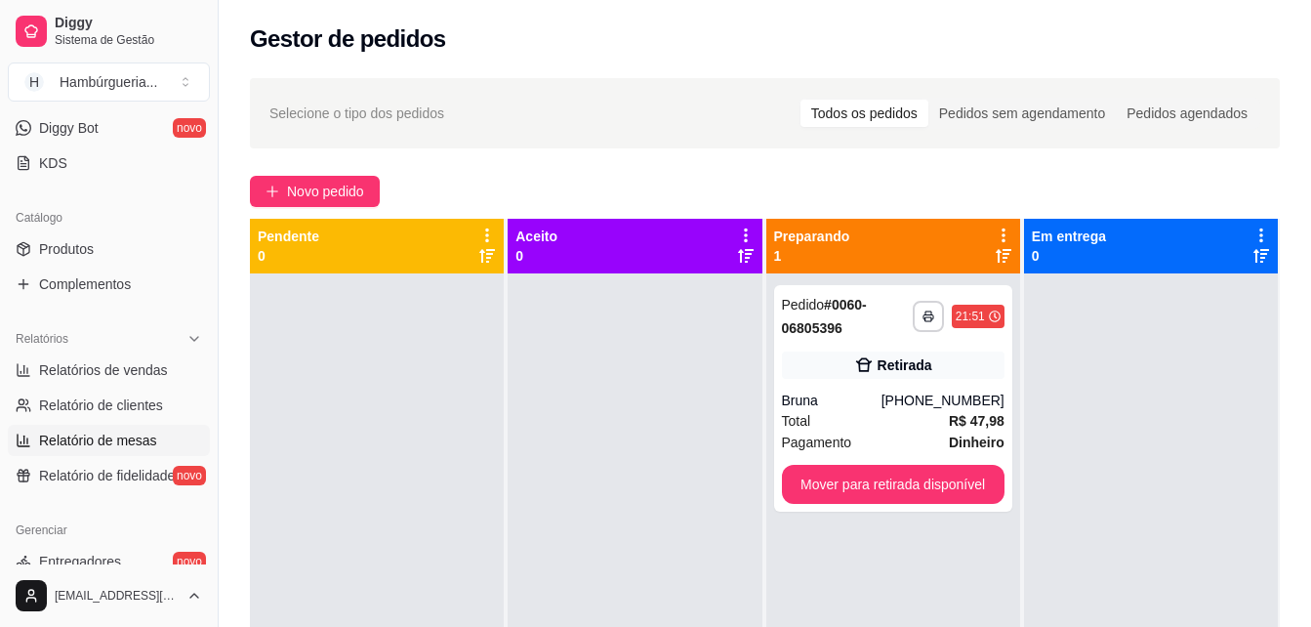
scroll to position [778, 0]
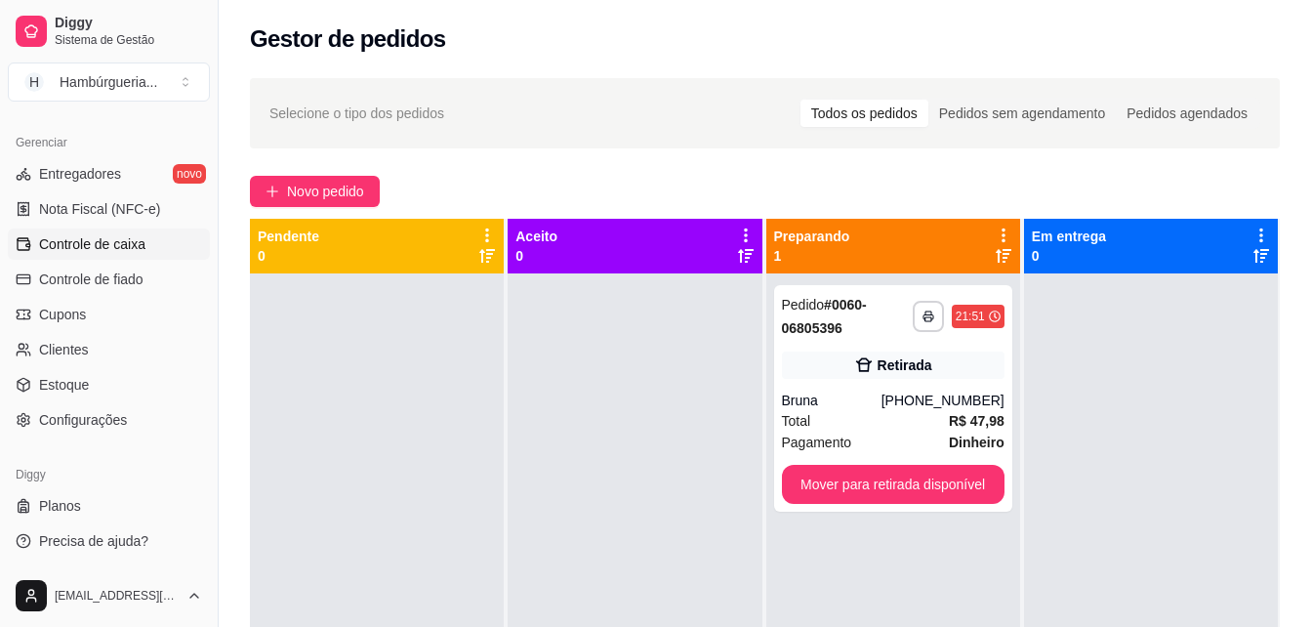
click at [107, 257] on link "Controle de caixa" at bounding box center [109, 243] width 202 height 31
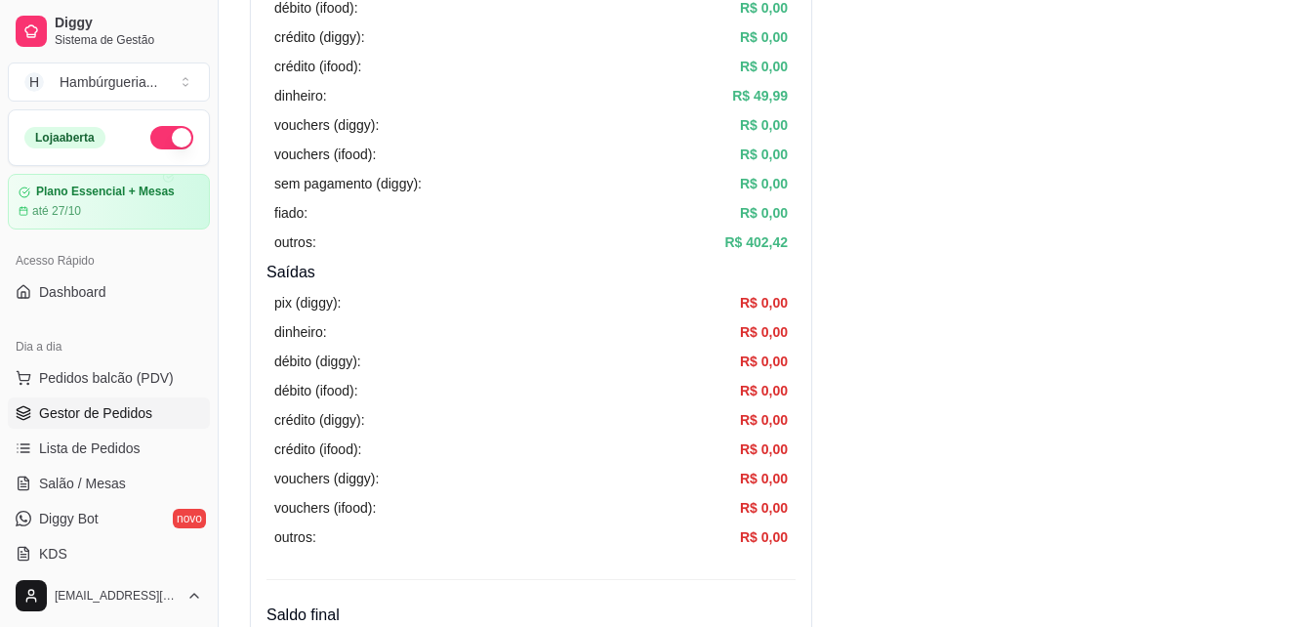
click at [146, 426] on link "Gestor de Pedidos" at bounding box center [109, 412] width 202 height 31
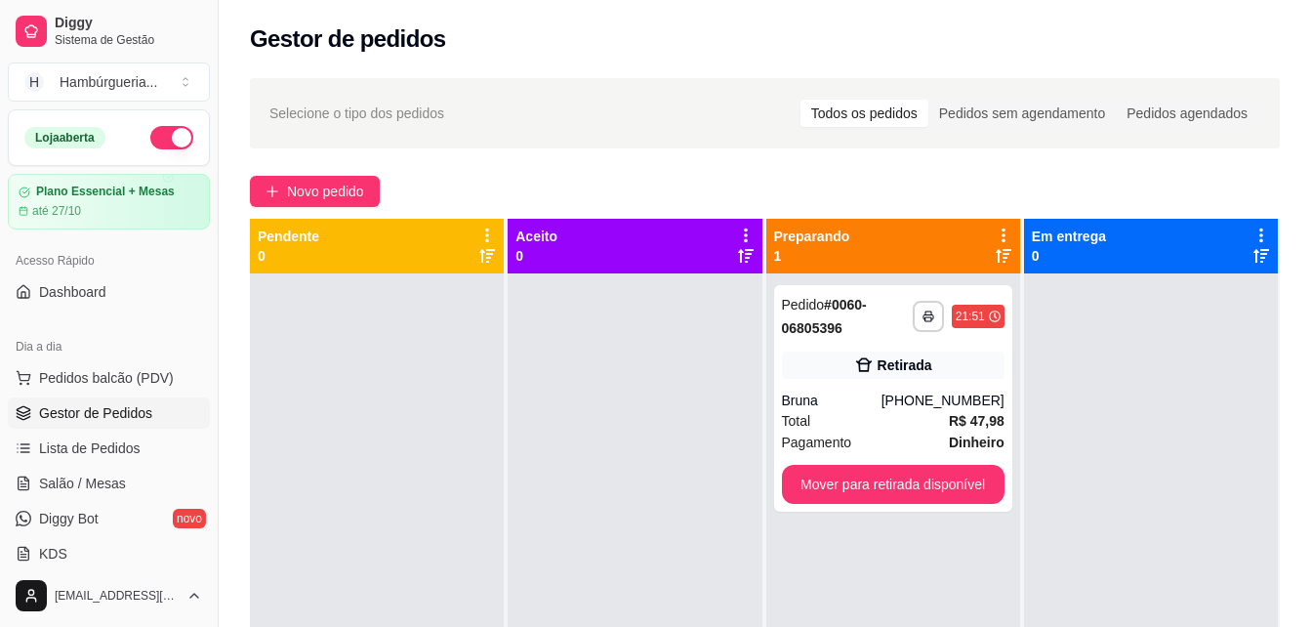
click at [1006, 388] on div "**********" at bounding box center [893, 586] width 254 height 627
click at [948, 391] on div "[PHONE_NUMBER]" at bounding box center [943, 401] width 123 height 20
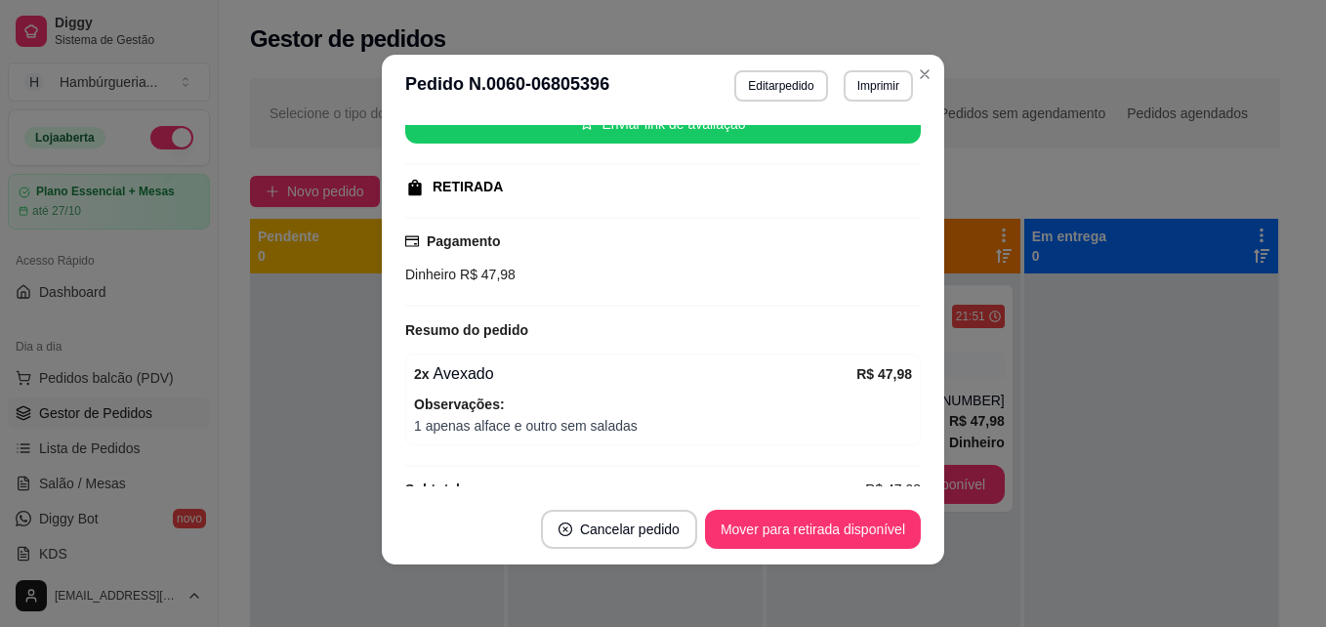
scroll to position [296, 0]
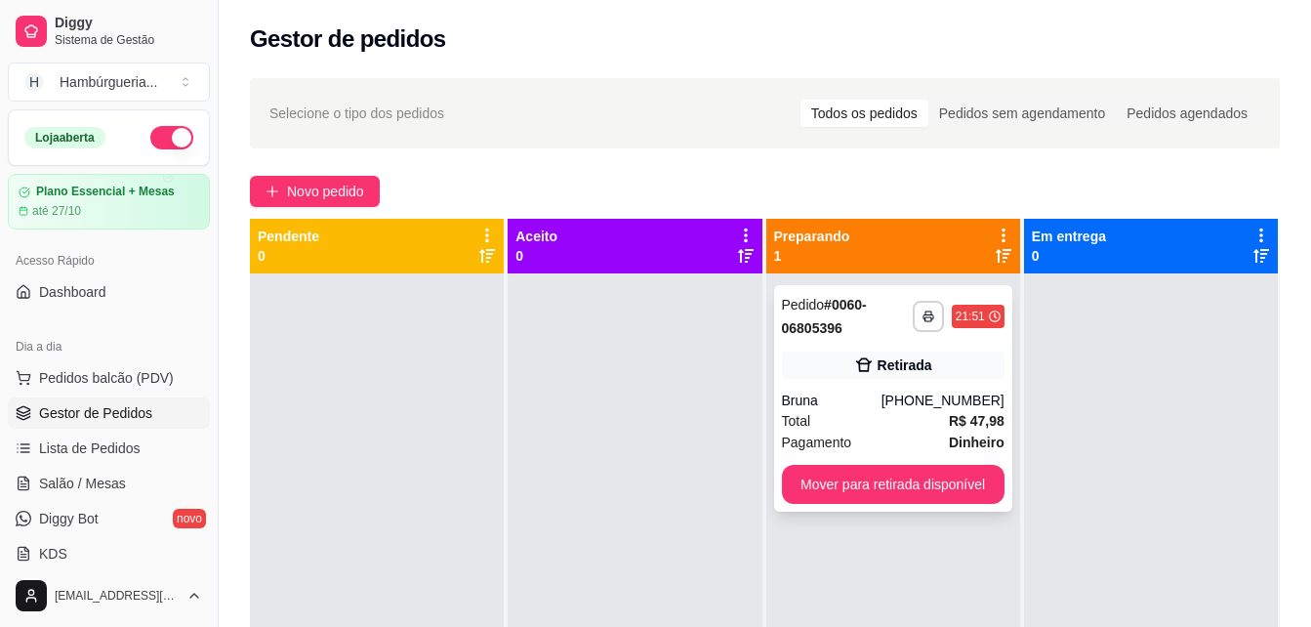
click at [861, 387] on div "**********" at bounding box center [893, 398] width 238 height 227
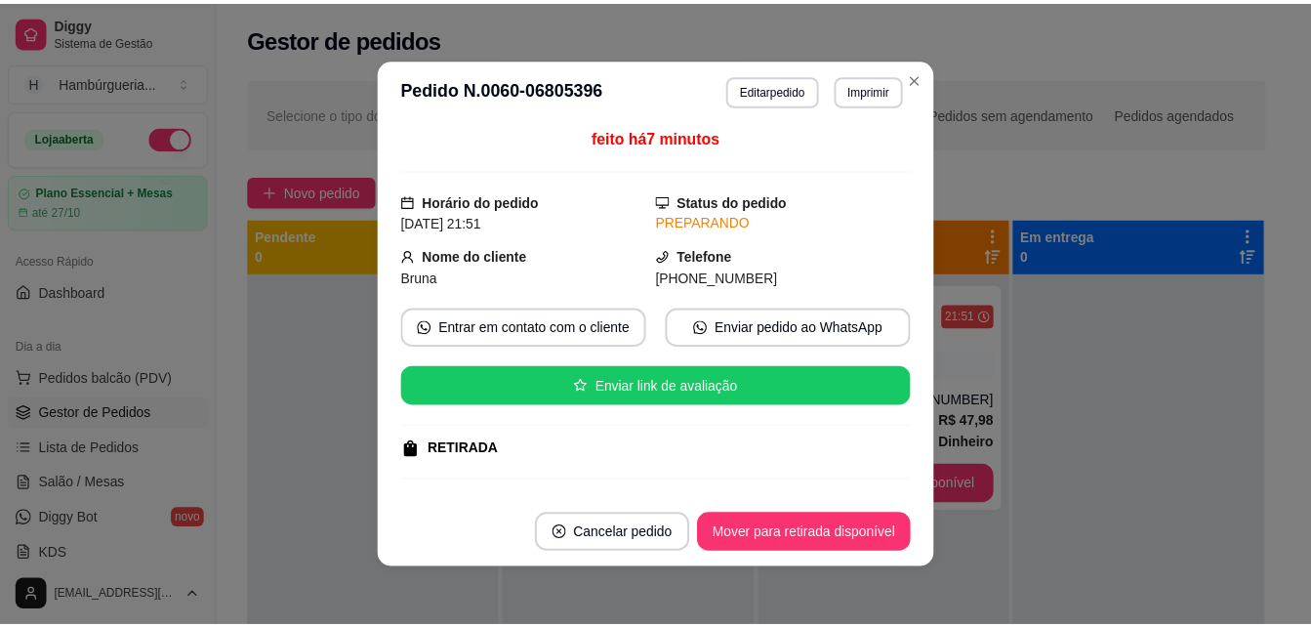
scroll to position [0, 0]
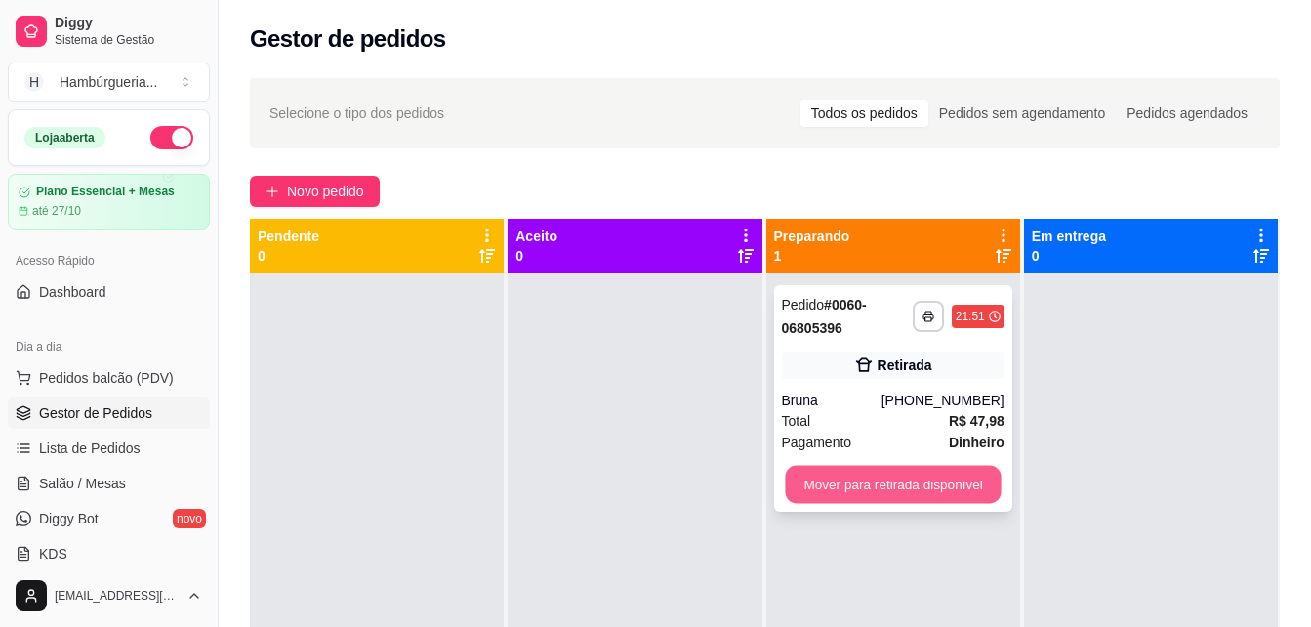
click at [908, 474] on button "Mover para retirada disponível" at bounding box center [893, 485] width 216 height 38
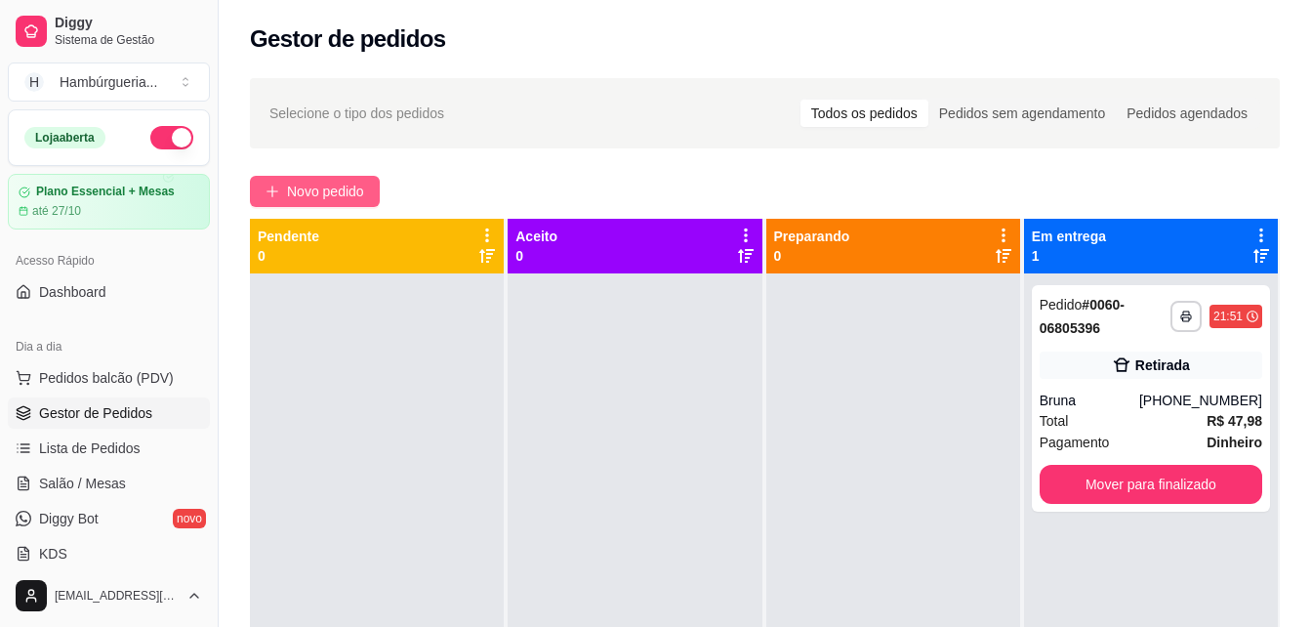
click at [366, 178] on button "Novo pedido" at bounding box center [315, 191] width 130 height 31
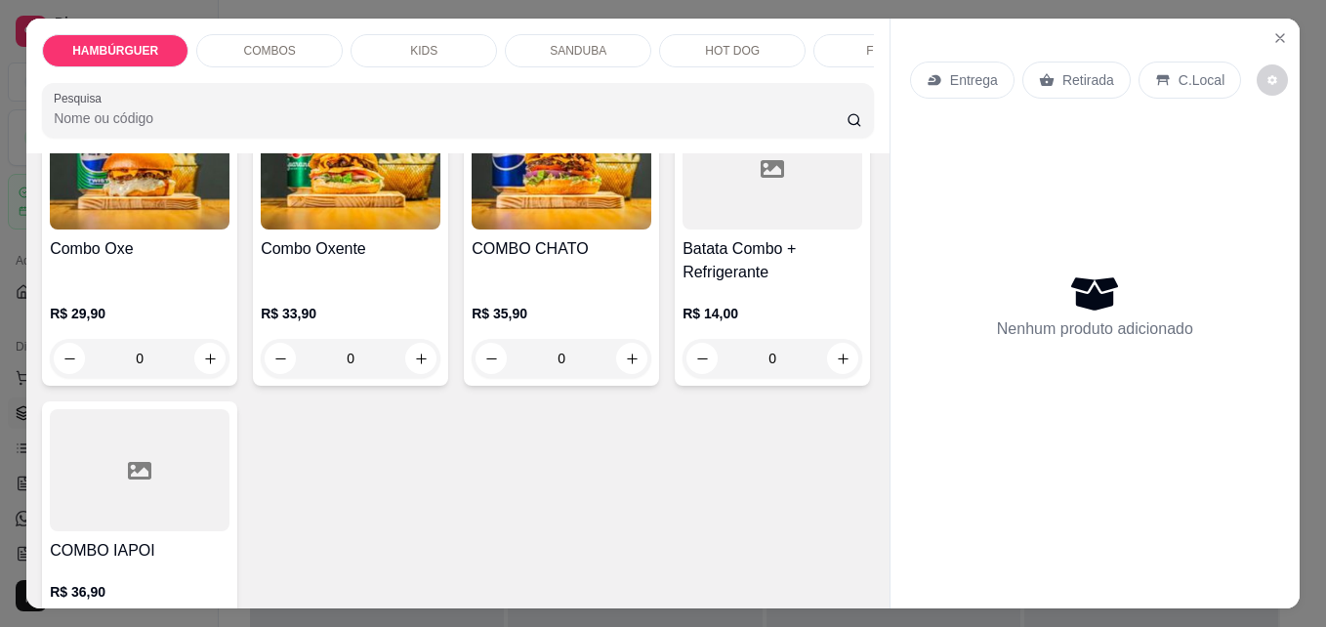
scroll to position [1367, 0]
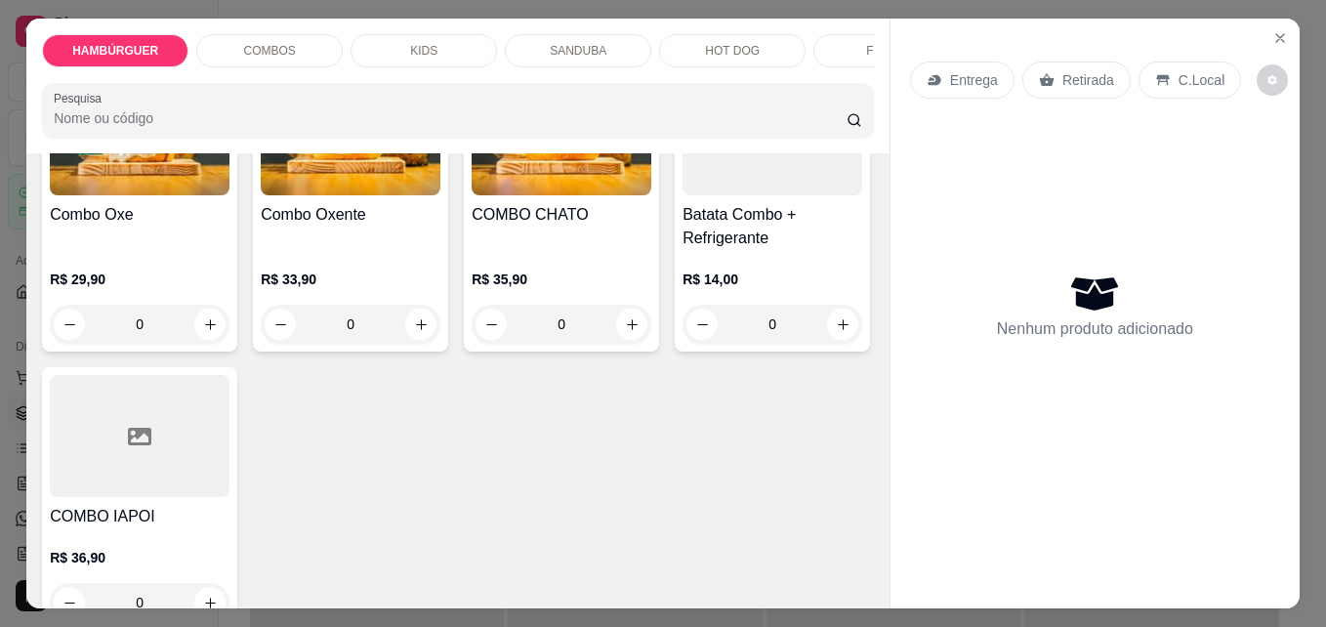
drag, startPoint x: 527, startPoint y: 241, endPoint x: 530, endPoint y: 257, distance: 15.9
drag, startPoint x: 530, startPoint y: 257, endPoint x: 663, endPoint y: 178, distance: 154.5
click at [663, 178] on div "Combo Cabuloso Duplo R$ 41,90 0 Combo Maluvido R$ 31,90 0 Combo Casca De Bala R…" at bounding box center [458, 208] width 832 height 843
click at [624, 42] on div "0" at bounding box center [562, 22] width 180 height 39
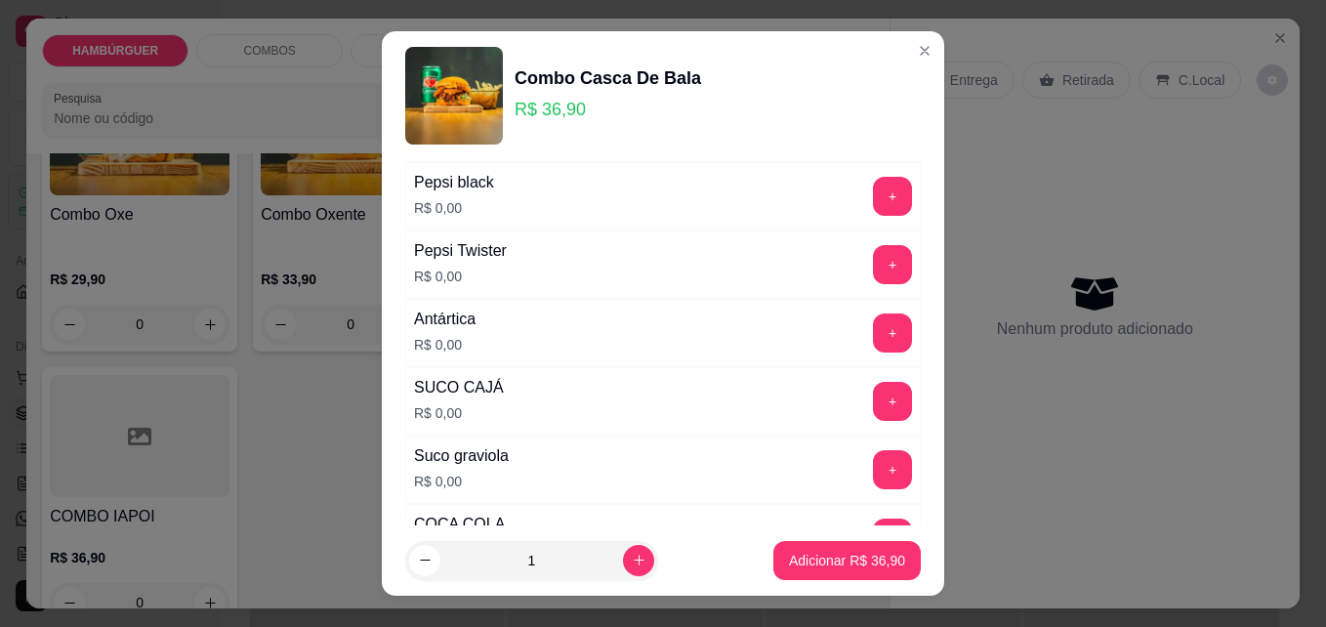
scroll to position [1326, 0]
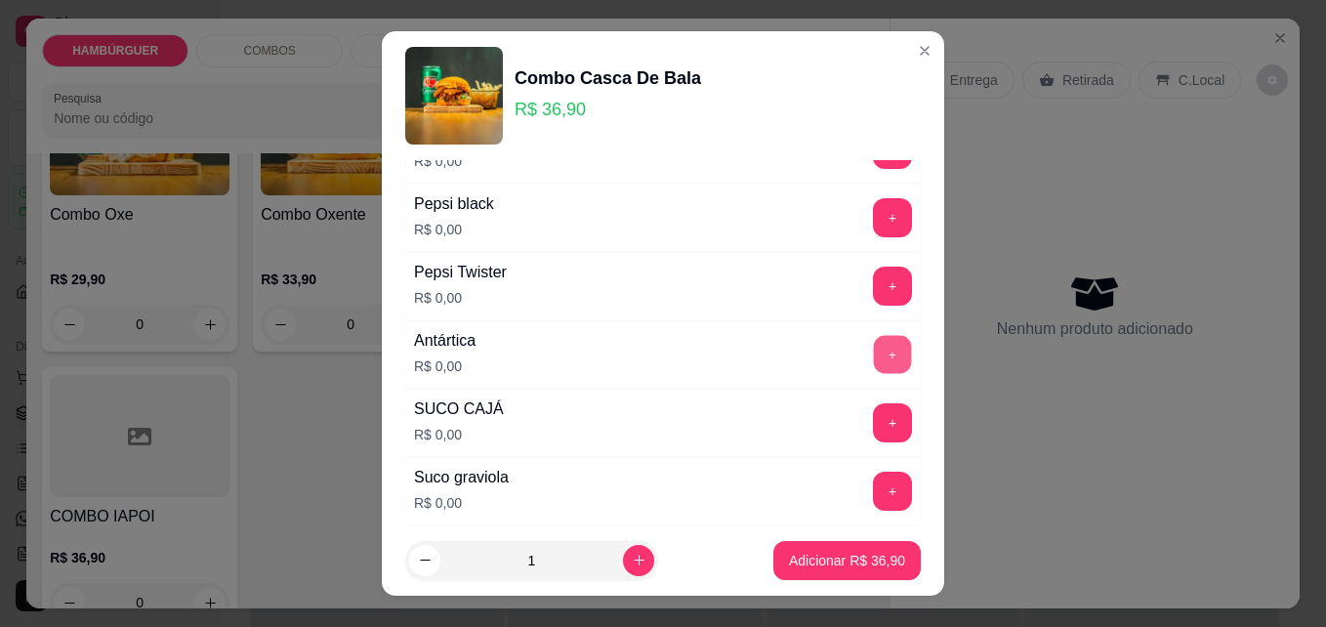
click at [874, 362] on button "+" at bounding box center [893, 355] width 38 height 38
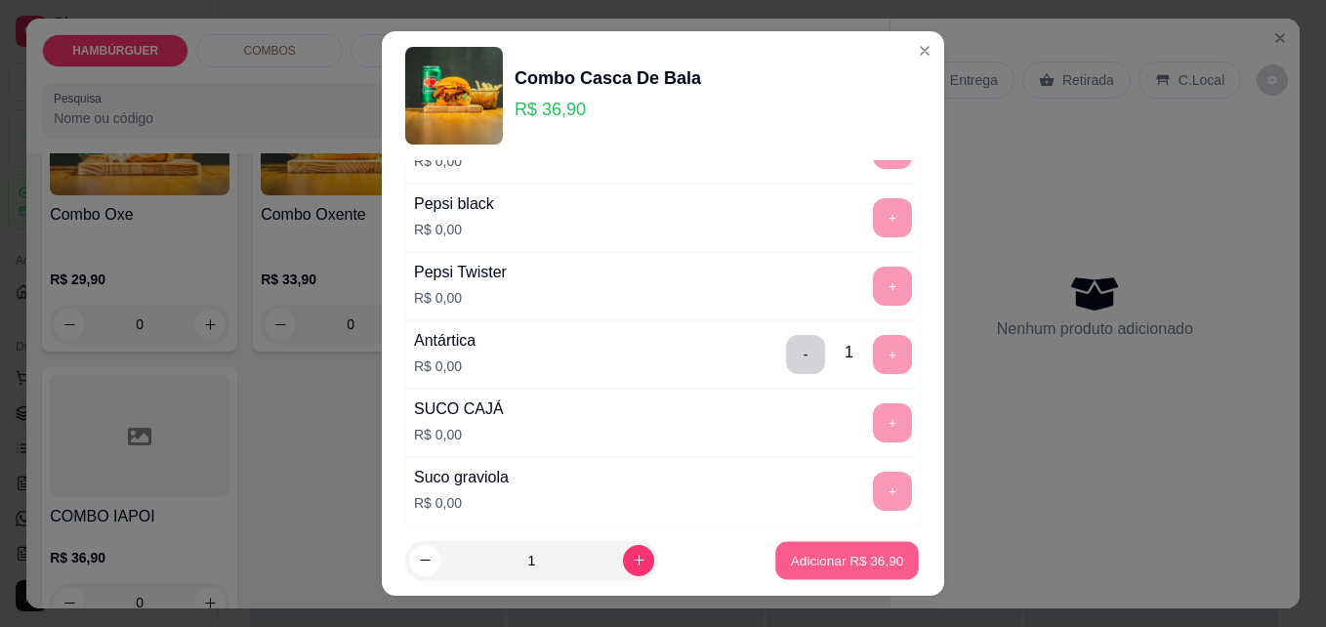
click at [803, 550] on button "Adicionar R$ 36,90" at bounding box center [847, 561] width 144 height 38
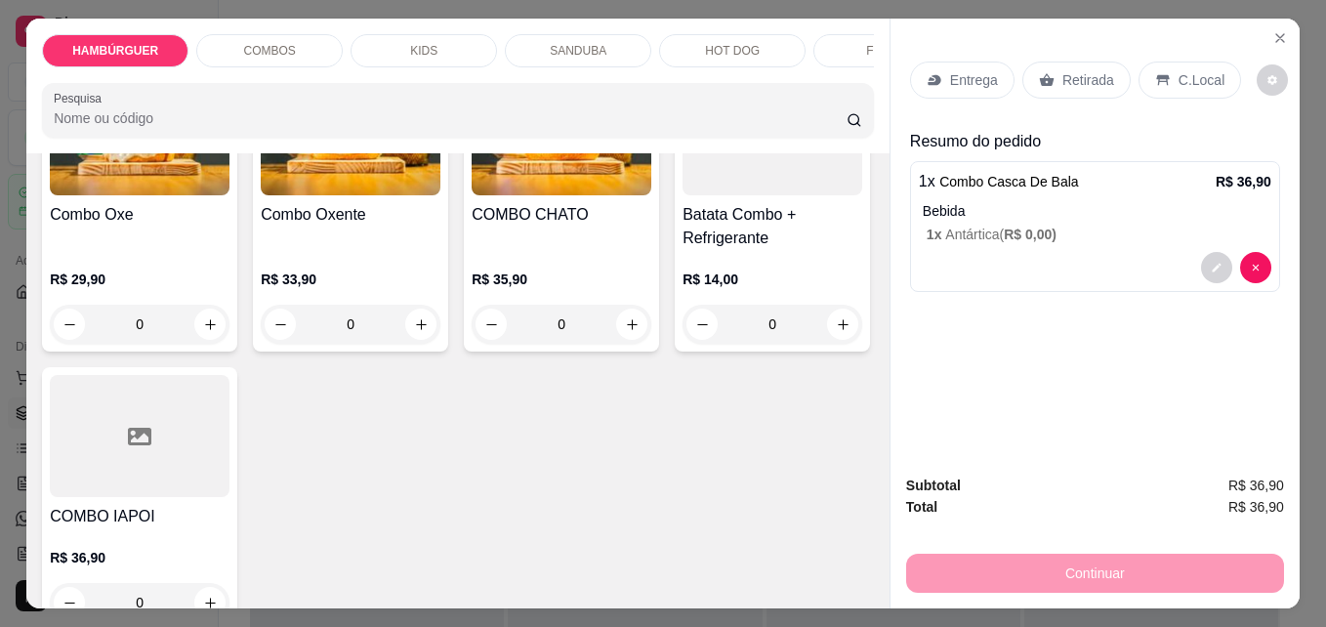
click at [1065, 89] on div "Retirada" at bounding box center [1076, 80] width 108 height 37
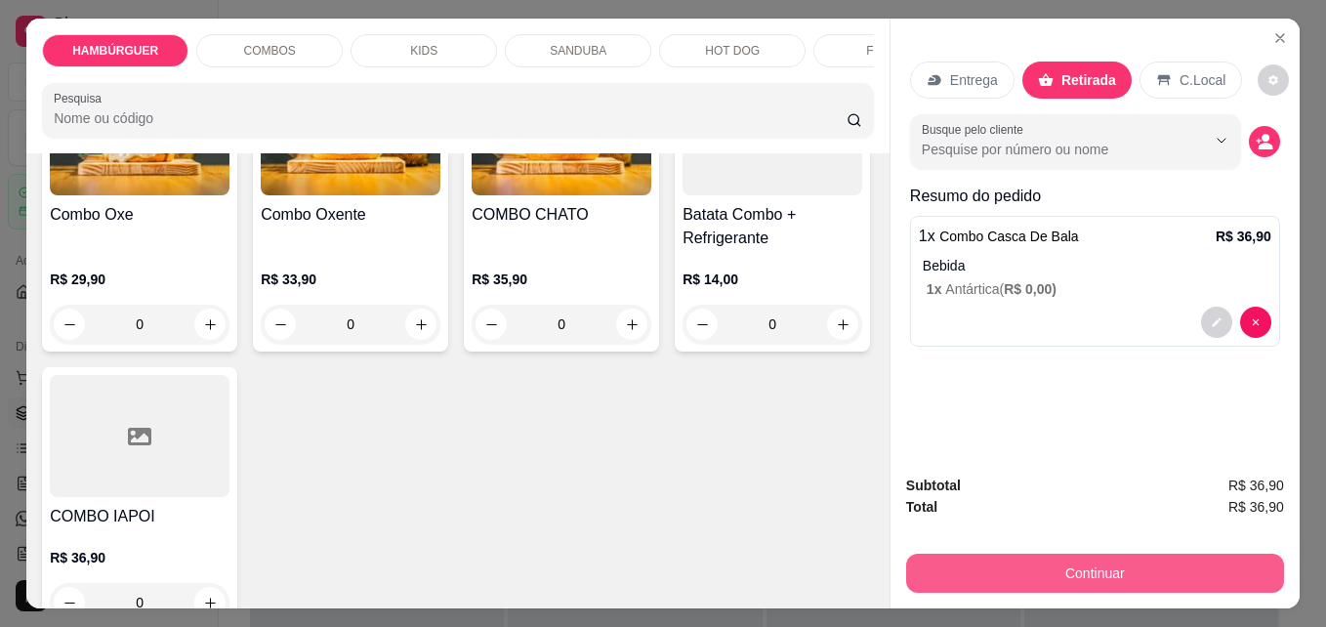
click at [1015, 570] on button "Continuar" at bounding box center [1095, 573] width 378 height 39
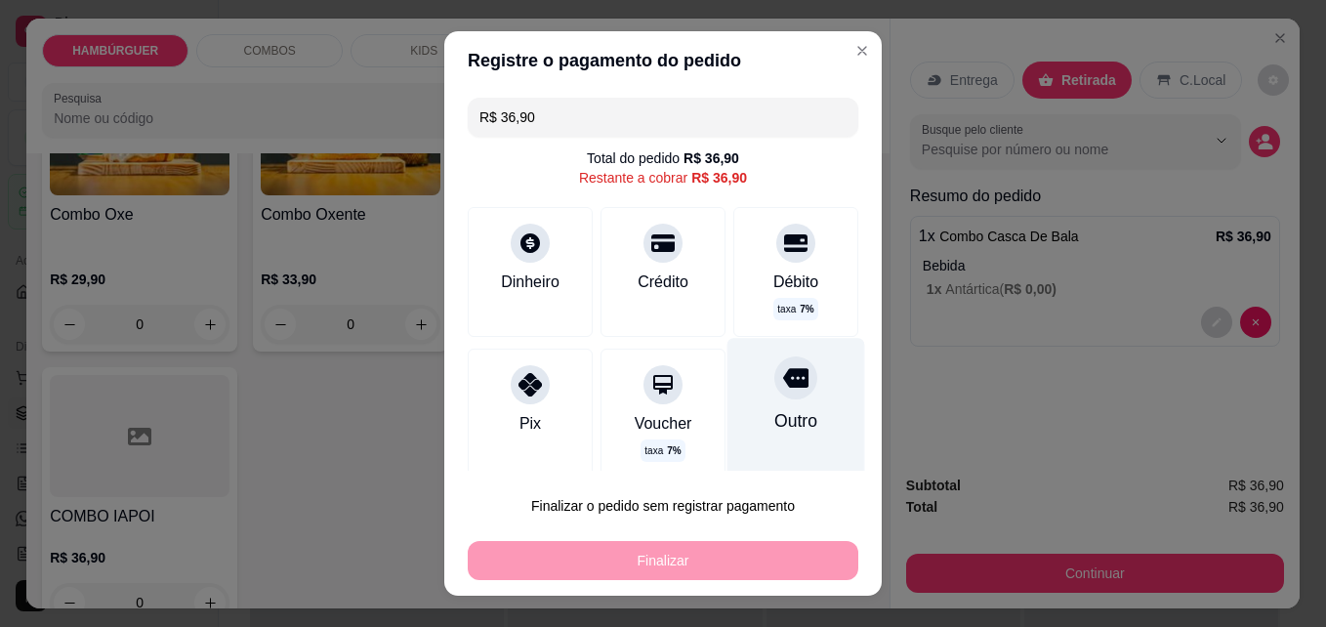
click at [774, 393] on div at bounding box center [795, 377] width 43 height 43
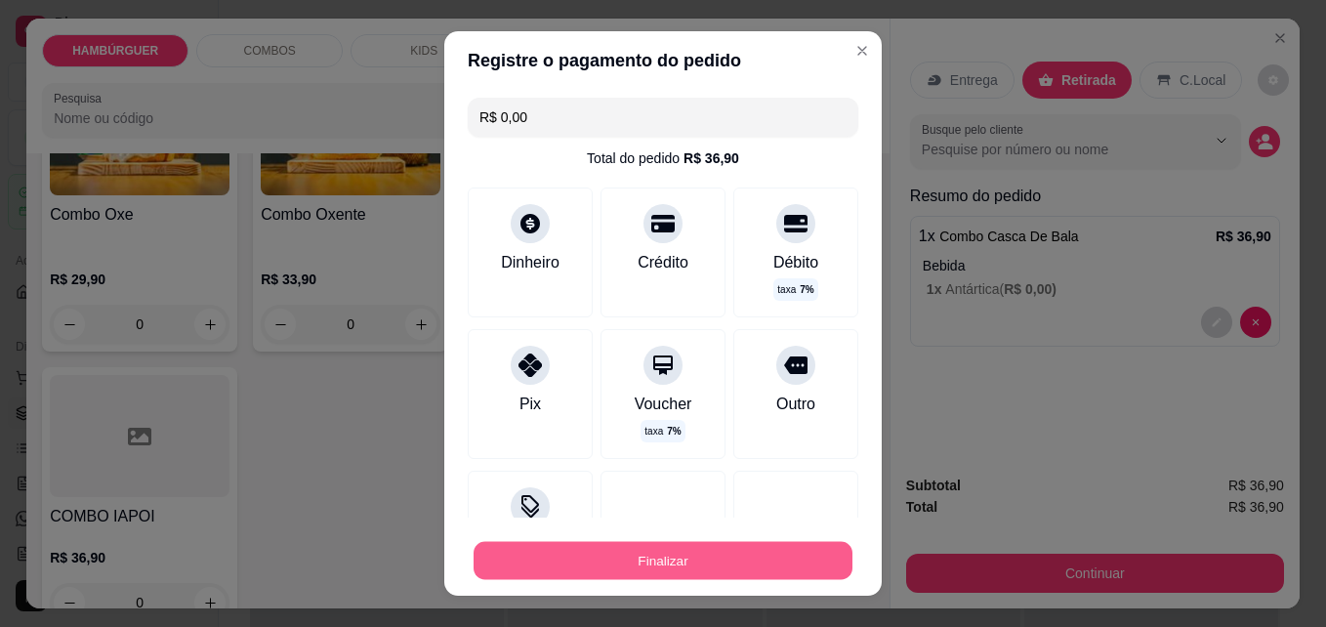
click at [738, 549] on button "Finalizar" at bounding box center [663, 561] width 379 height 38
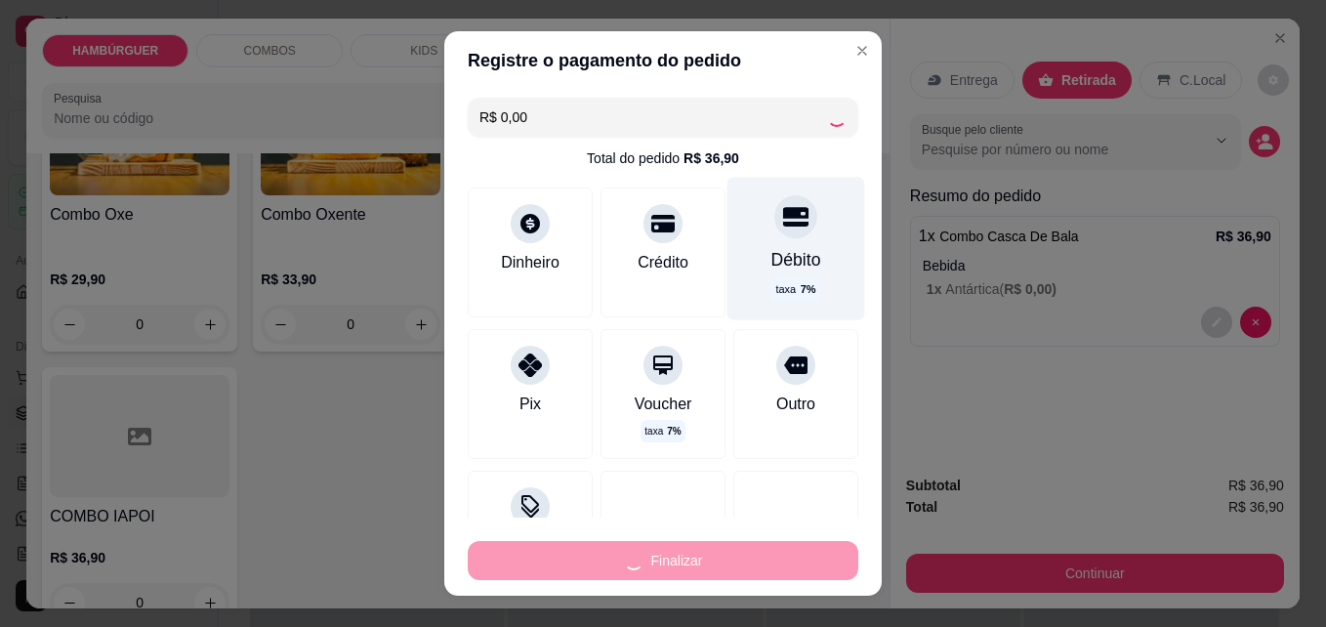
type input "-R$ 36,90"
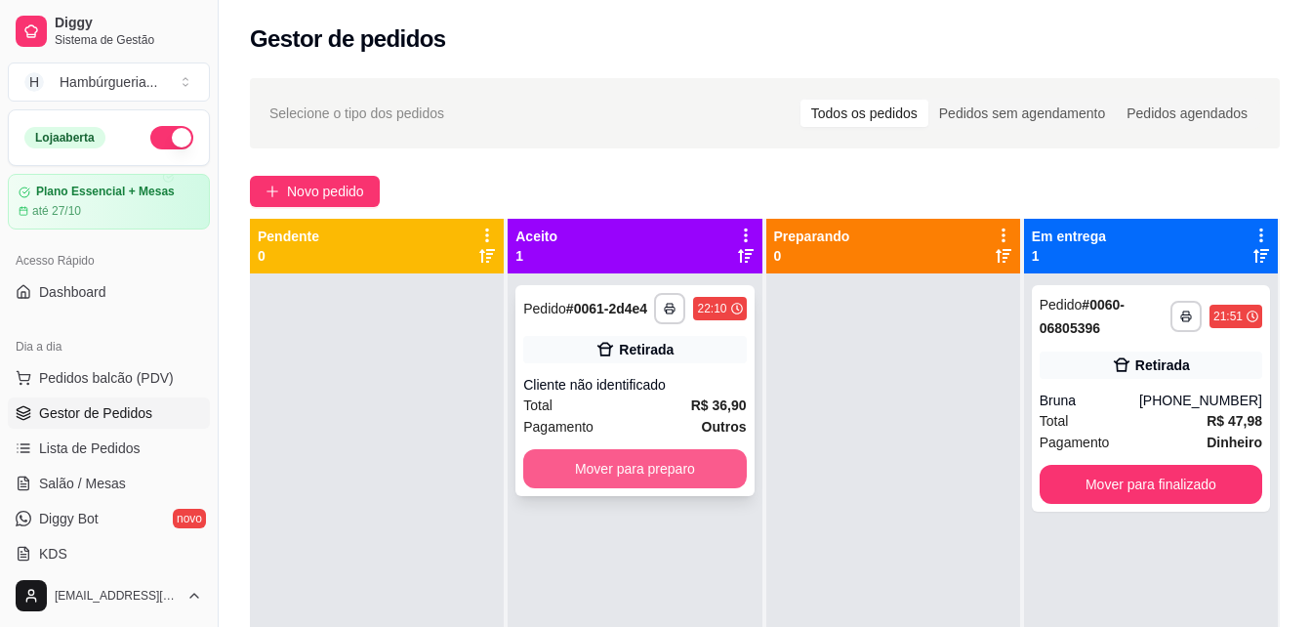
click at [680, 463] on button "Mover para preparo" at bounding box center [634, 468] width 223 height 39
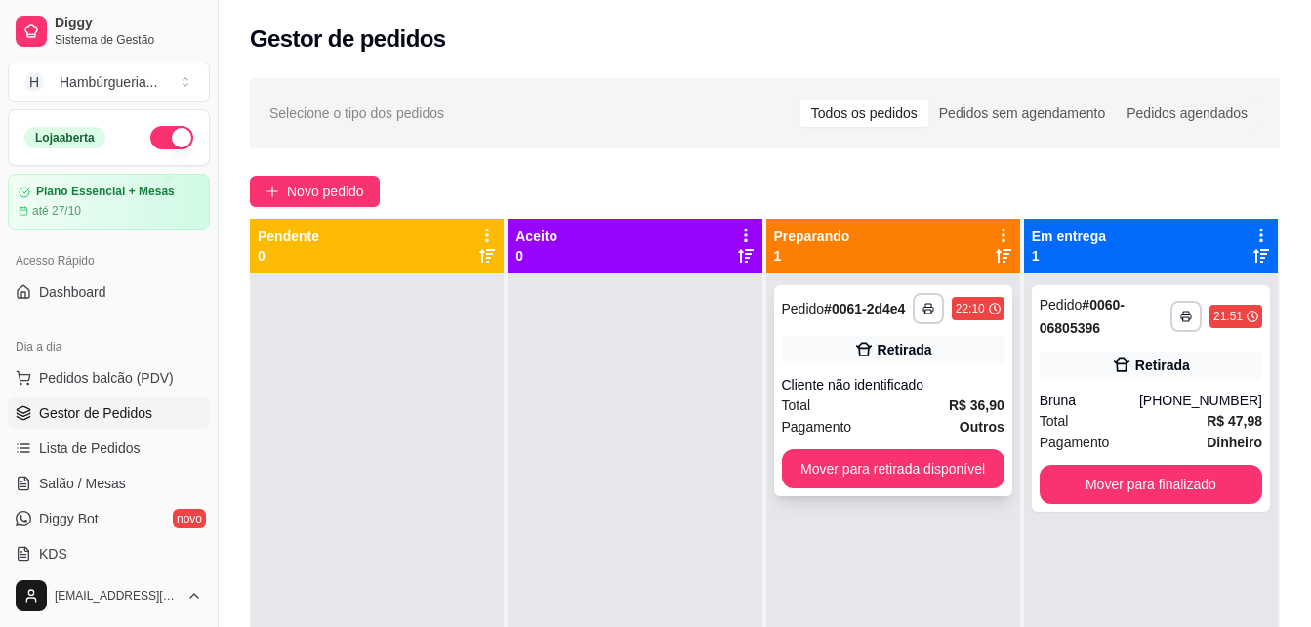
click at [878, 351] on div "Retirada" at bounding box center [905, 350] width 55 height 20
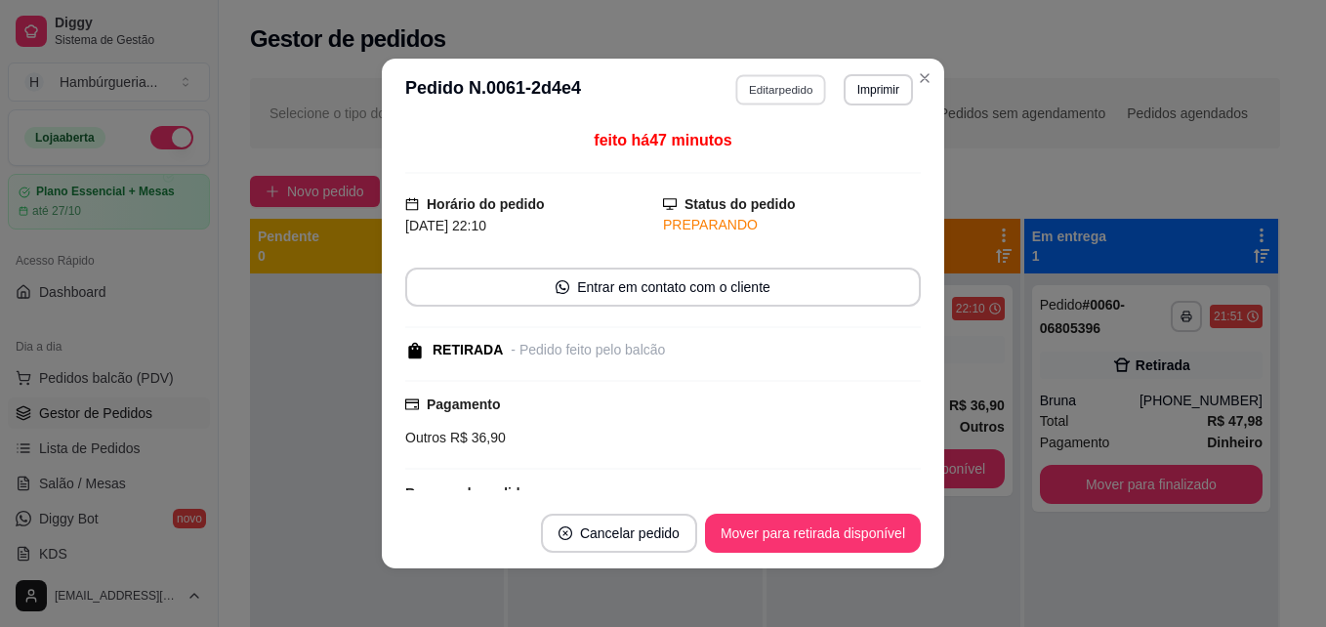
click at [804, 96] on button "Editar pedido" at bounding box center [781, 89] width 91 height 30
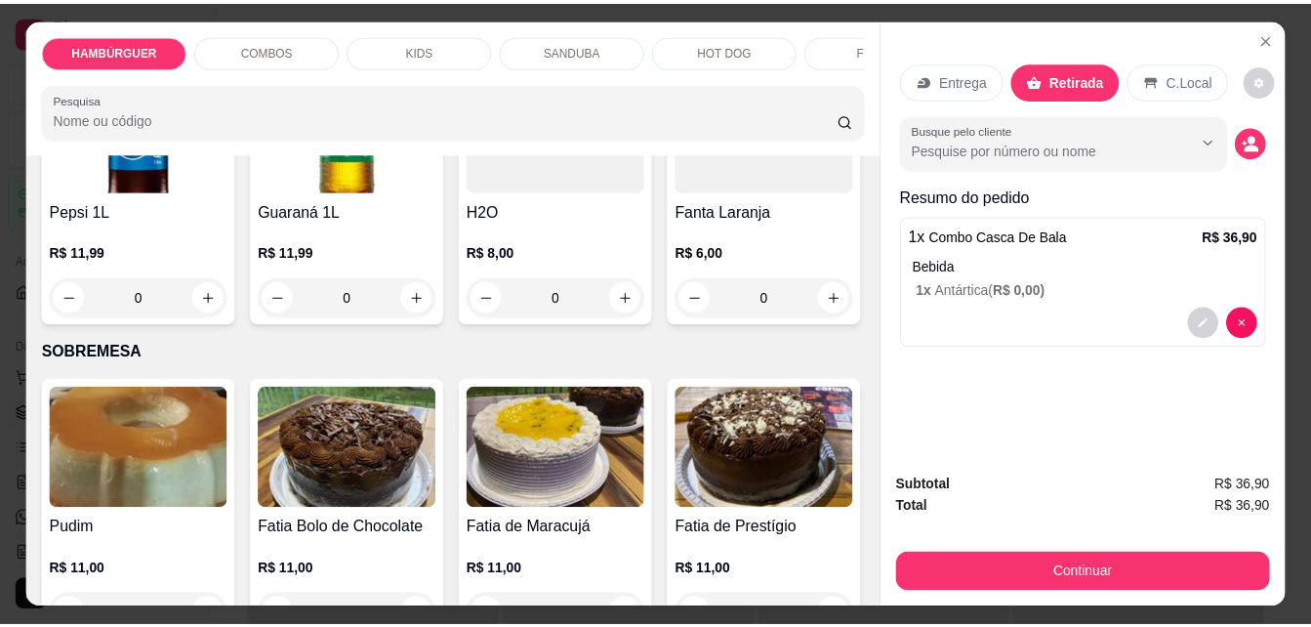
scroll to position [4784, 0]
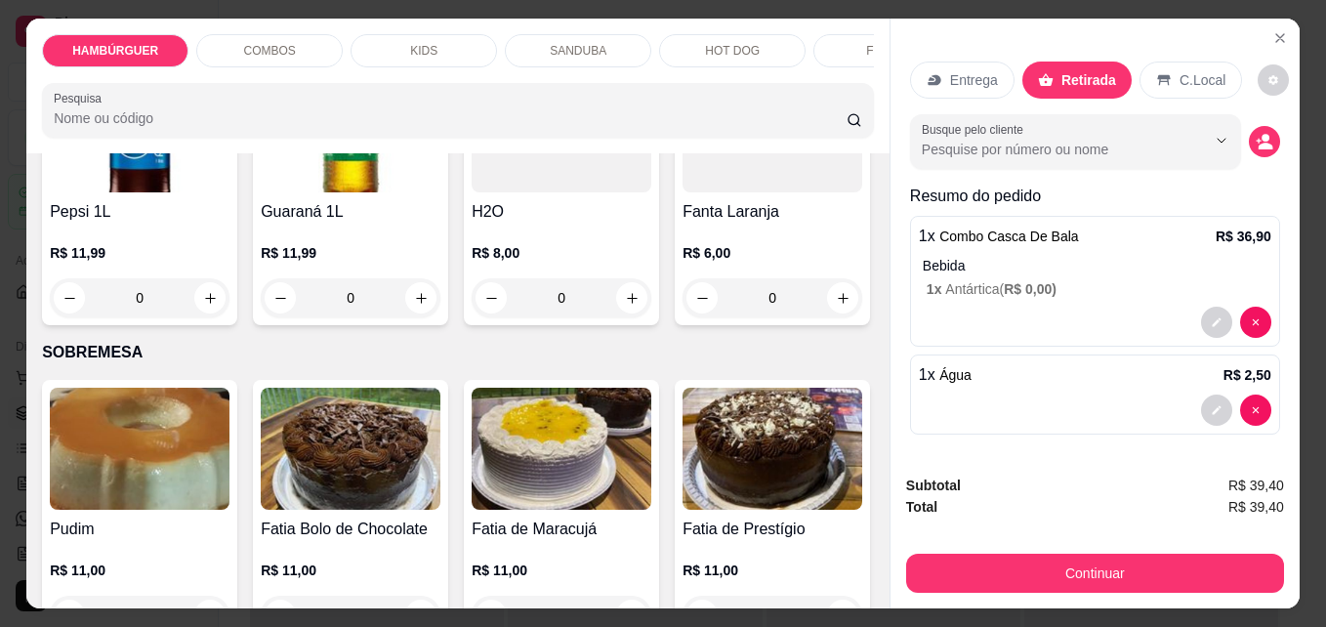
type input "2"
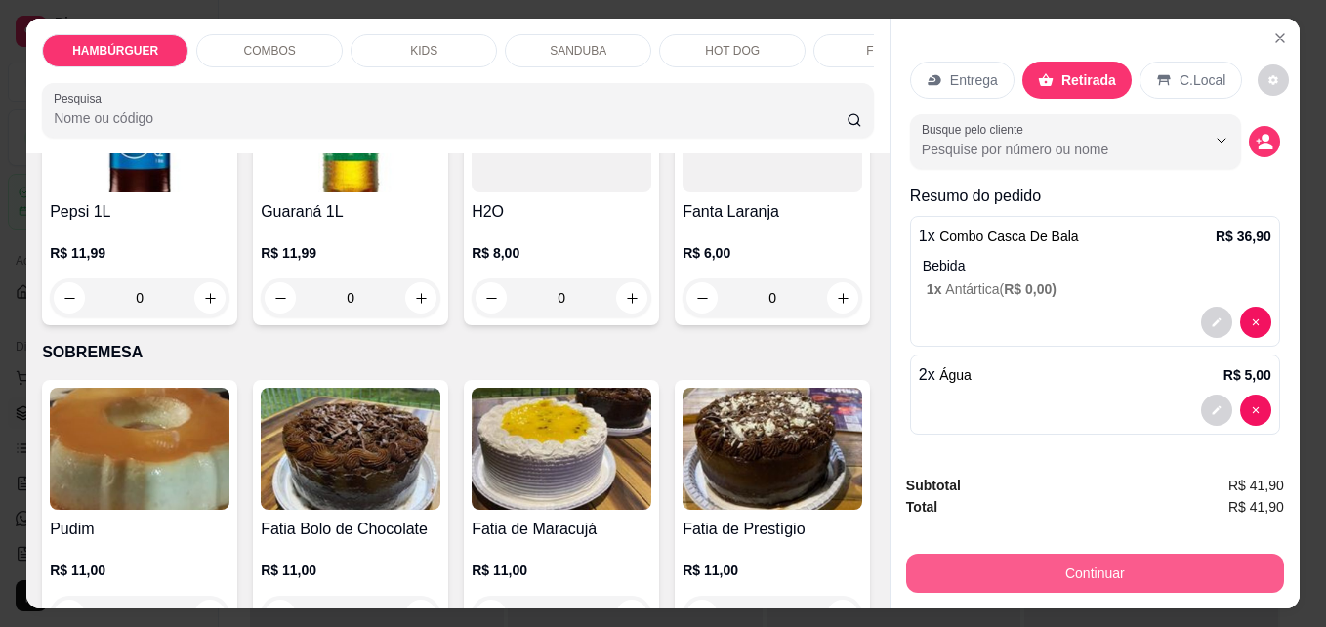
click at [1059, 568] on button "Continuar" at bounding box center [1095, 573] width 378 height 39
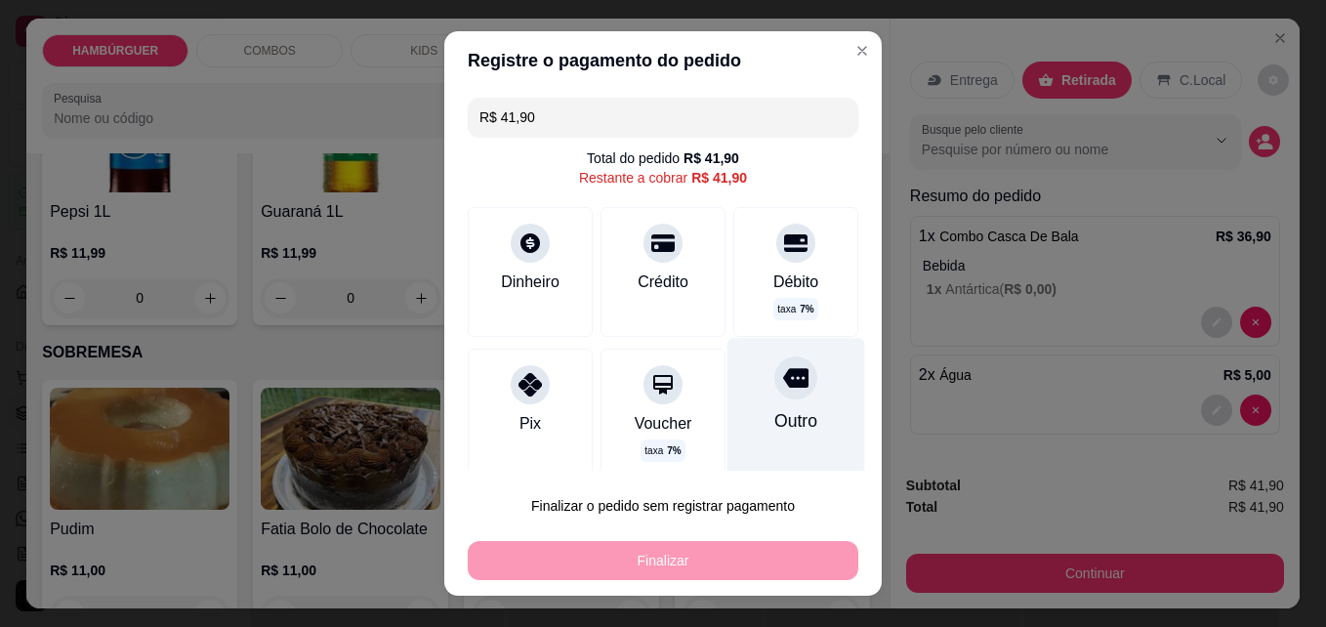
click at [756, 401] on div "Outro" at bounding box center [796, 409] width 138 height 143
type input "R$ 0,00"
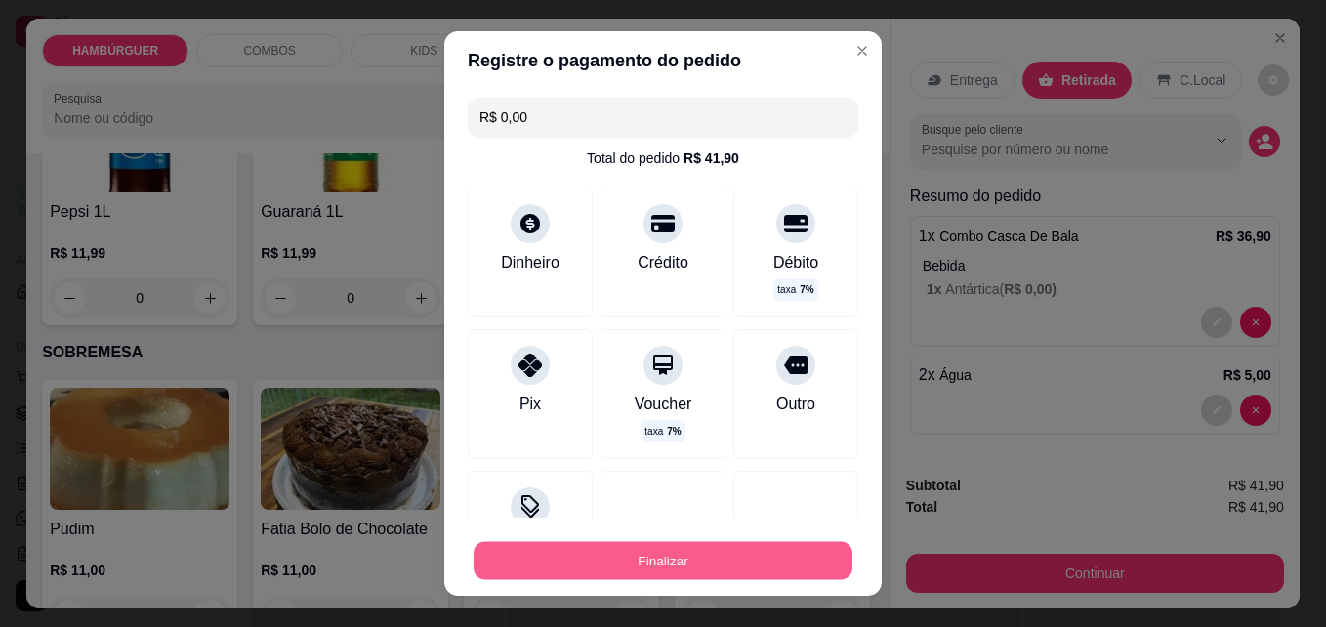
click at [702, 555] on button "Finalizar" at bounding box center [663, 561] width 379 height 38
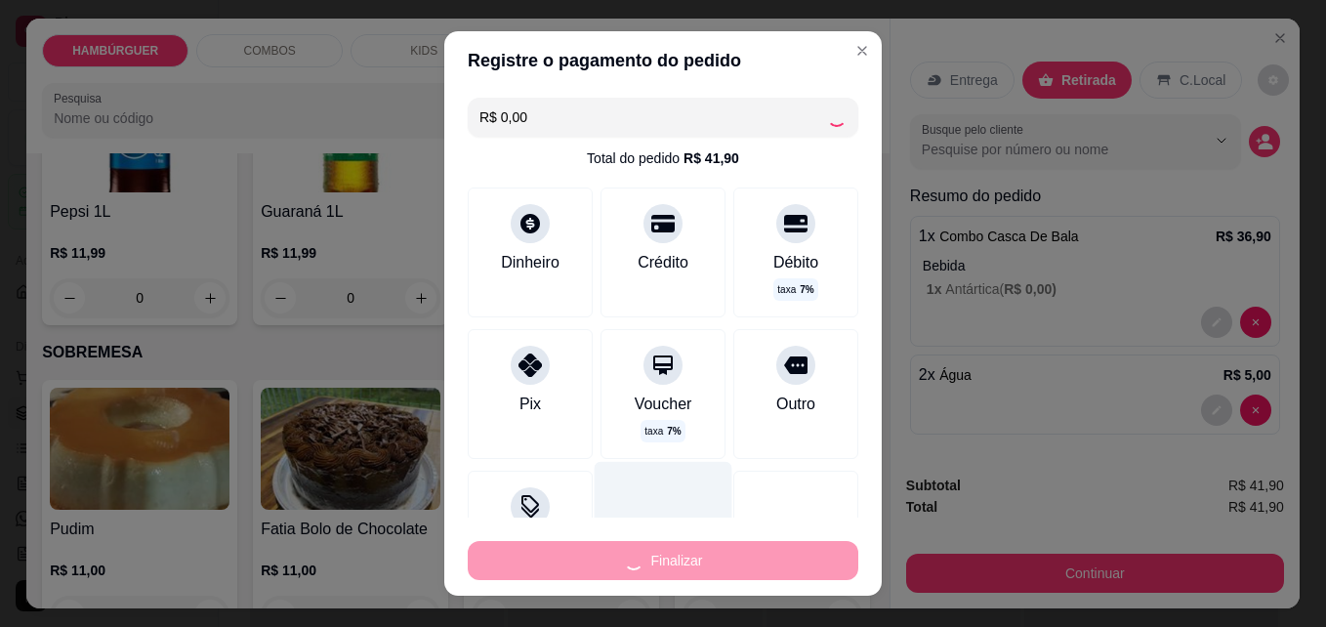
type input "0"
type input "-R$ 41,90"
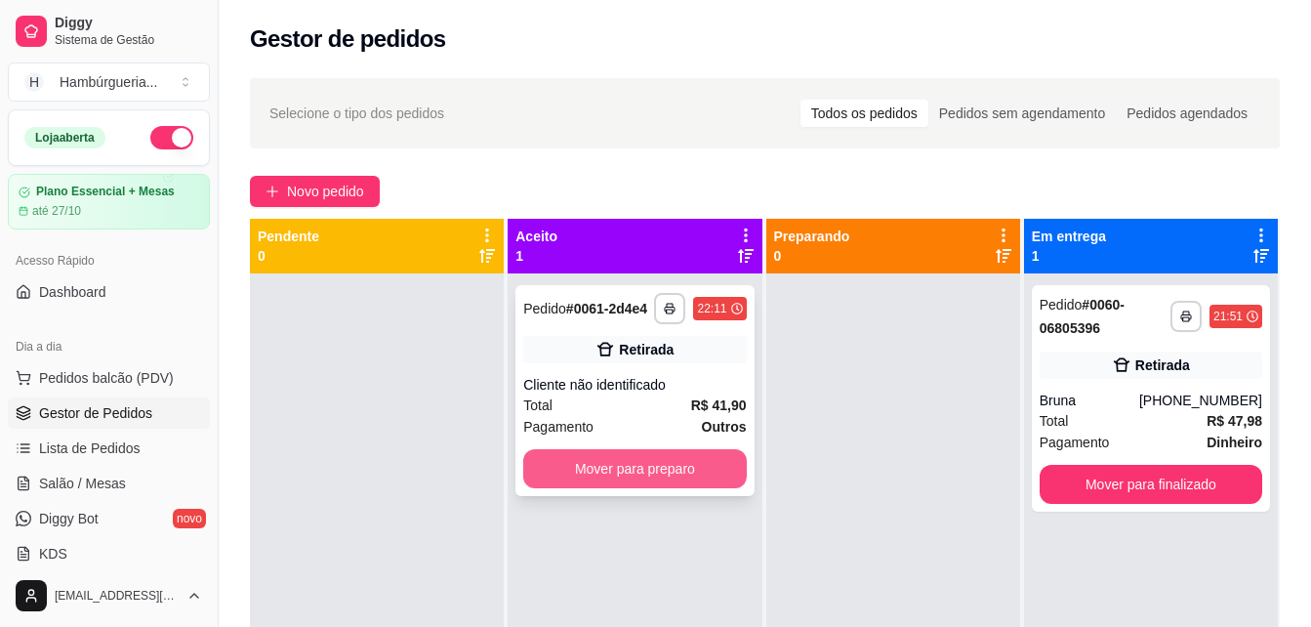
click at [648, 477] on button "Mover para preparo" at bounding box center [634, 468] width 223 height 39
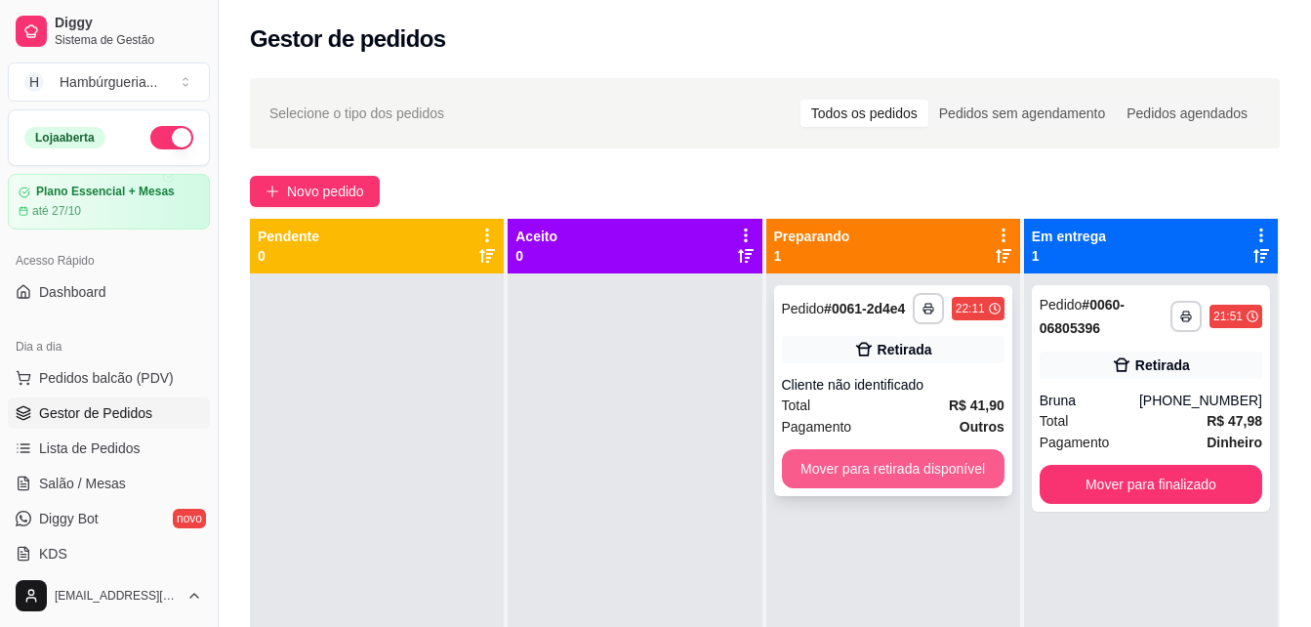
click at [972, 474] on button "Mover para retirada disponível" at bounding box center [893, 468] width 223 height 39
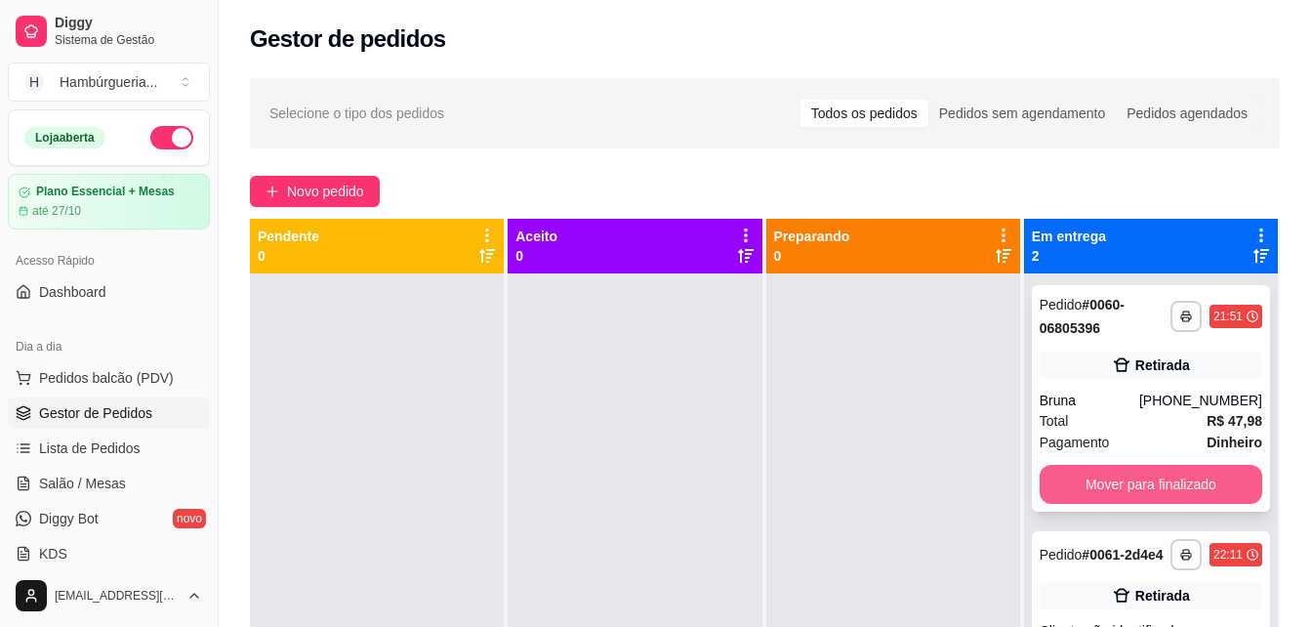
click at [1073, 479] on button "Mover para finalizado" at bounding box center [1151, 484] width 223 height 39
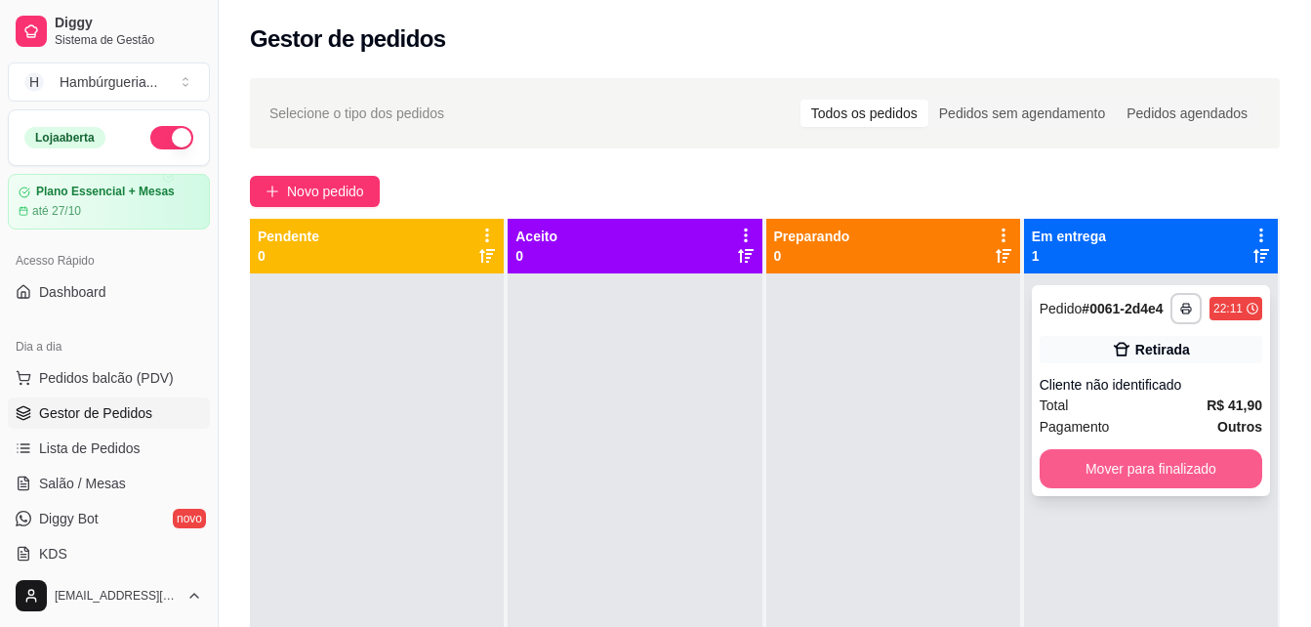
click at [1119, 476] on button "Mover para finalizado" at bounding box center [1151, 468] width 223 height 39
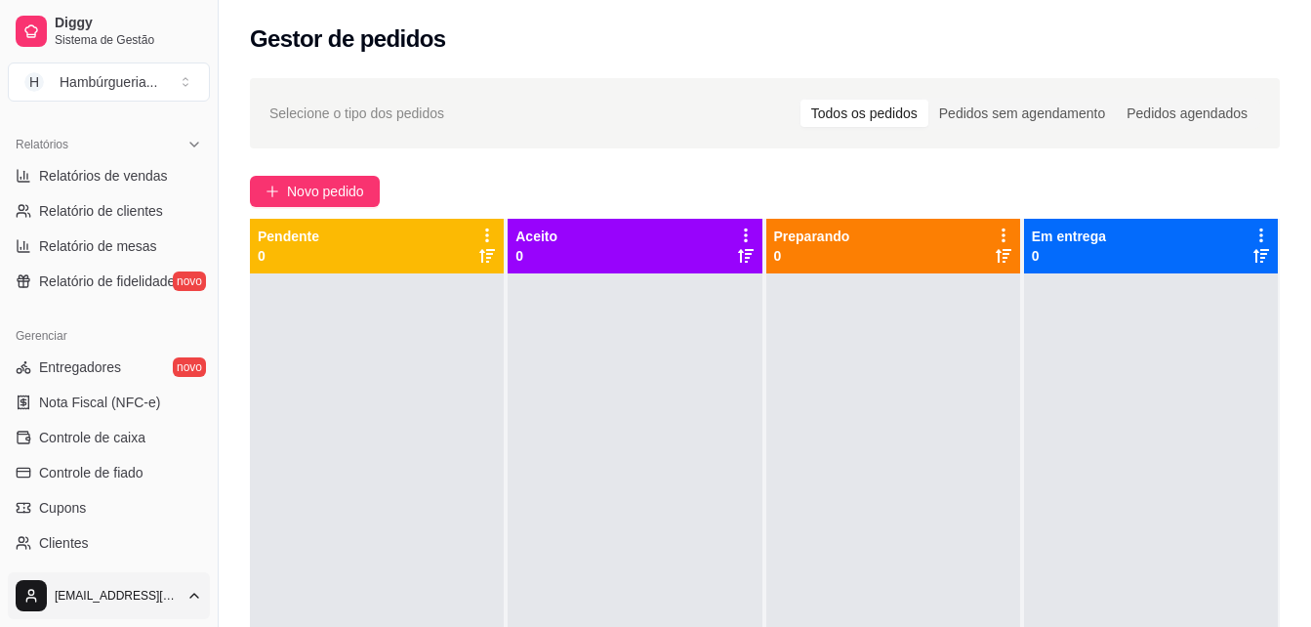
scroll to position [586, 0]
click at [148, 441] on link "Controle de caixa" at bounding box center [109, 436] width 202 height 31
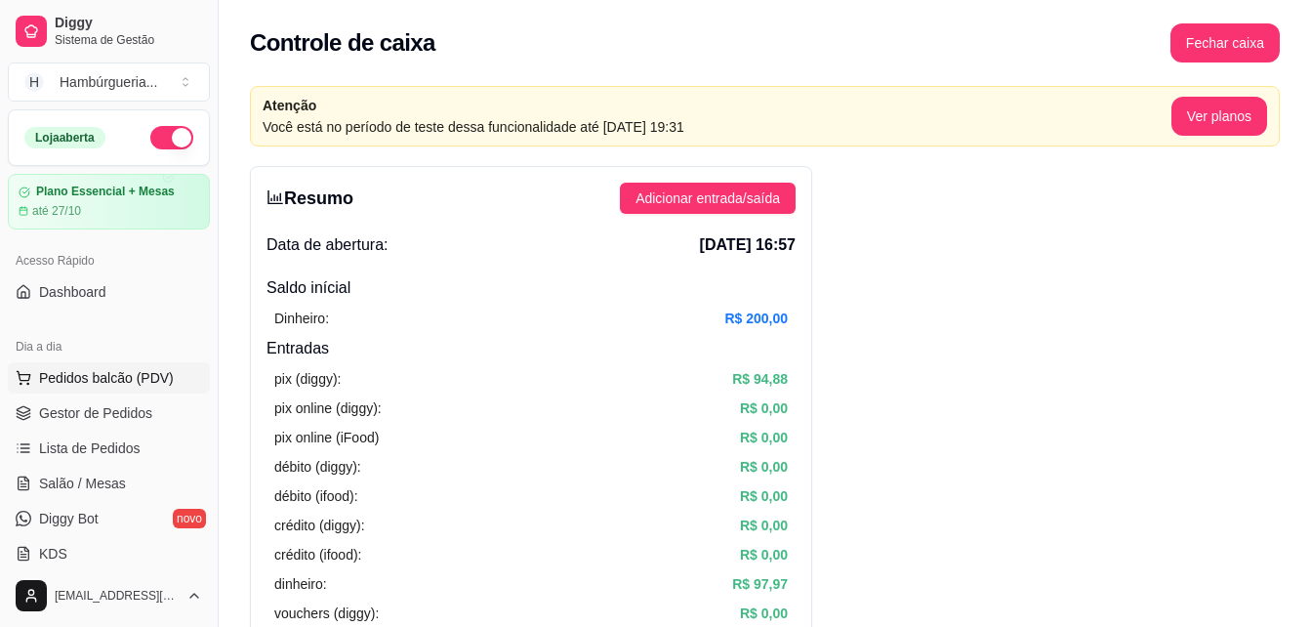
click at [133, 390] on button "Pedidos balcão (PDV)" at bounding box center [109, 377] width 202 height 31
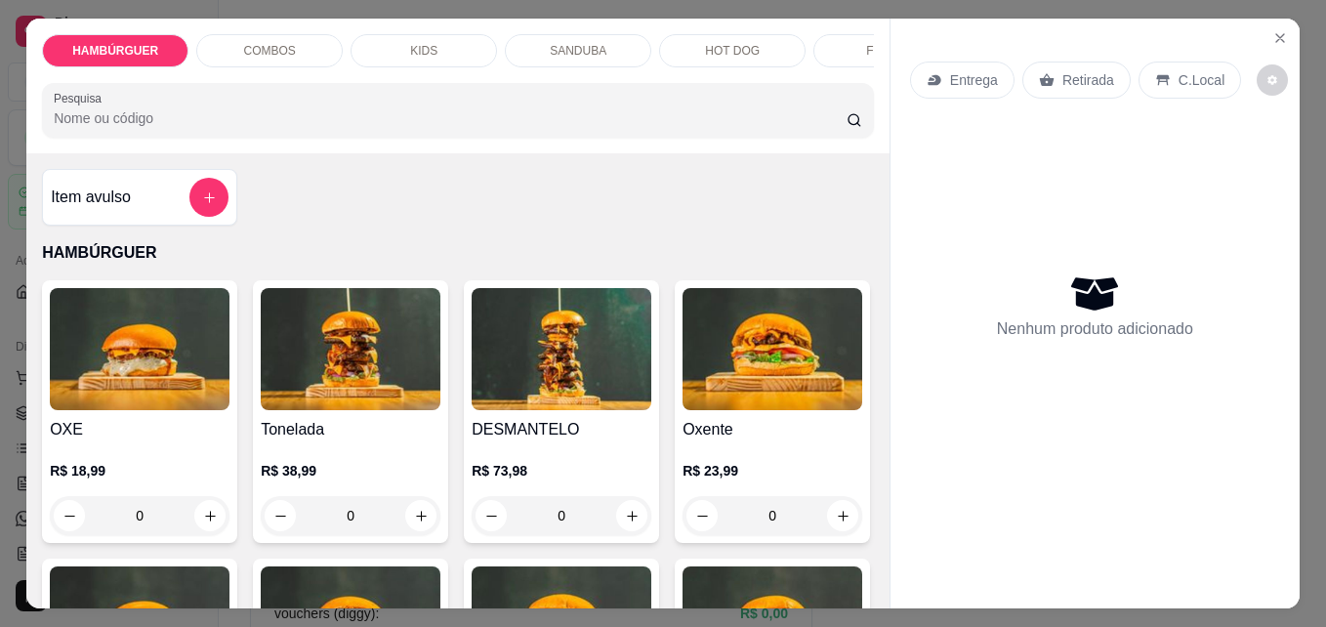
click at [1284, 53] on div "Entrega Retirada C.Local Nenhum produto adicionado" at bounding box center [1094, 297] width 409 height 557
click at [1279, 39] on button "Close" at bounding box center [1279, 37] width 31 height 31
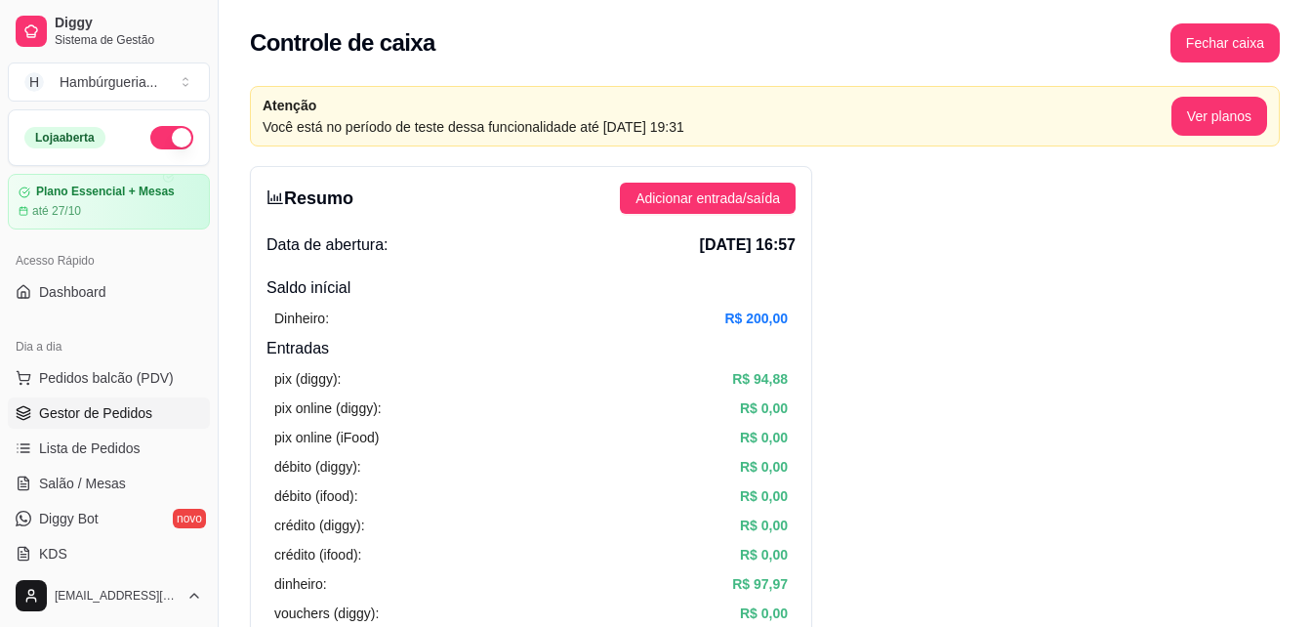
click at [125, 420] on span "Gestor de Pedidos" at bounding box center [95, 413] width 113 height 20
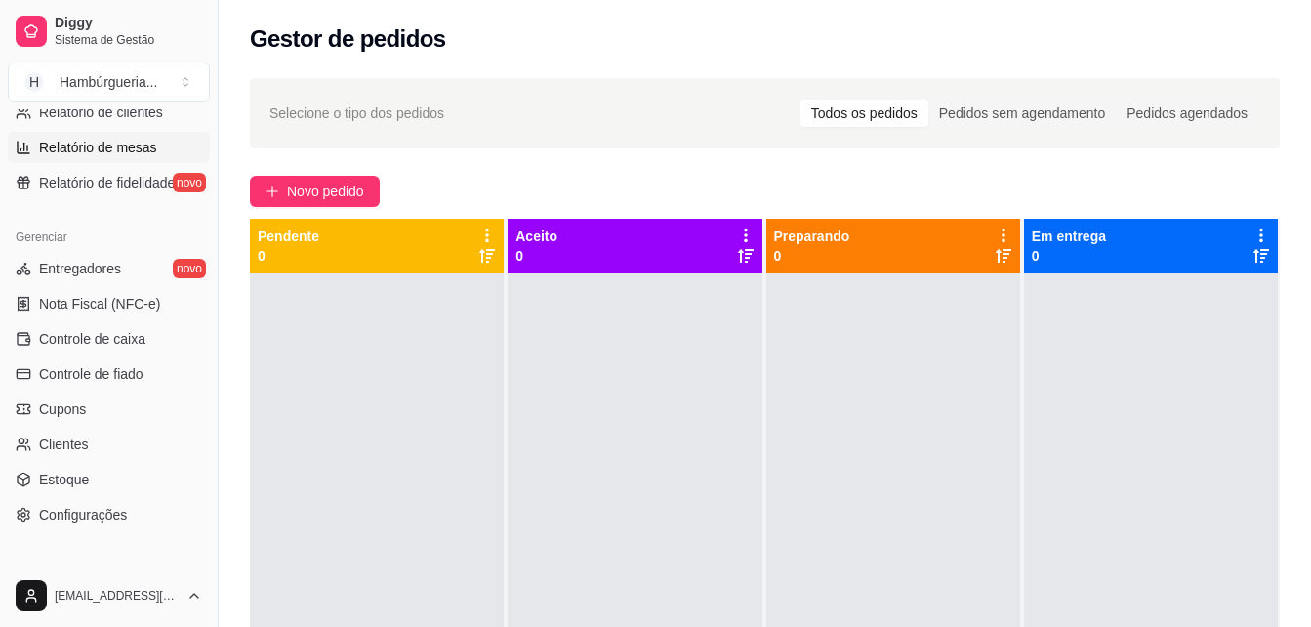
scroll to position [778, 0]
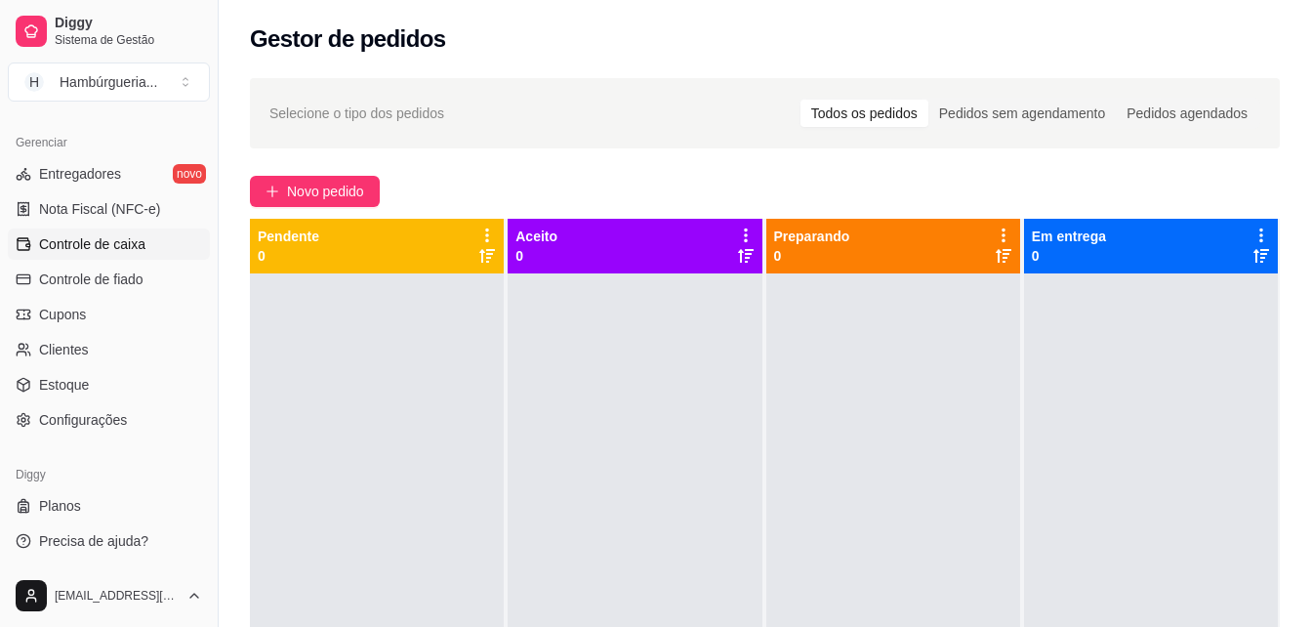
click at [142, 229] on link "Controle de caixa" at bounding box center [109, 243] width 202 height 31
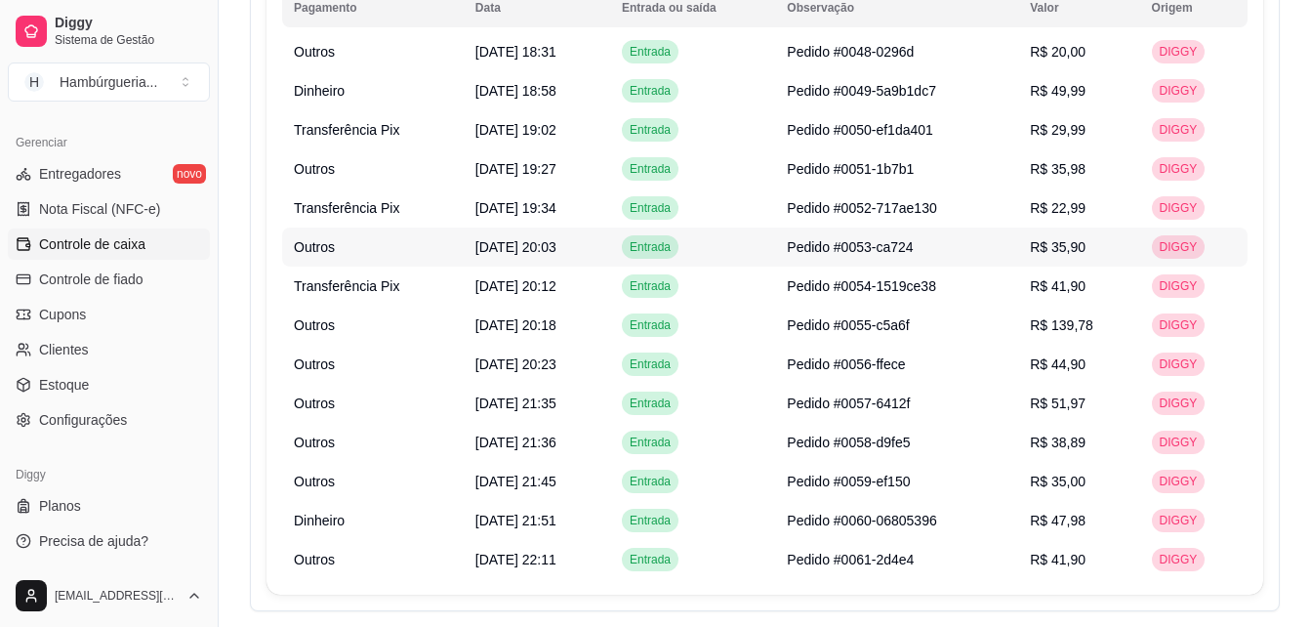
scroll to position [1464, 0]
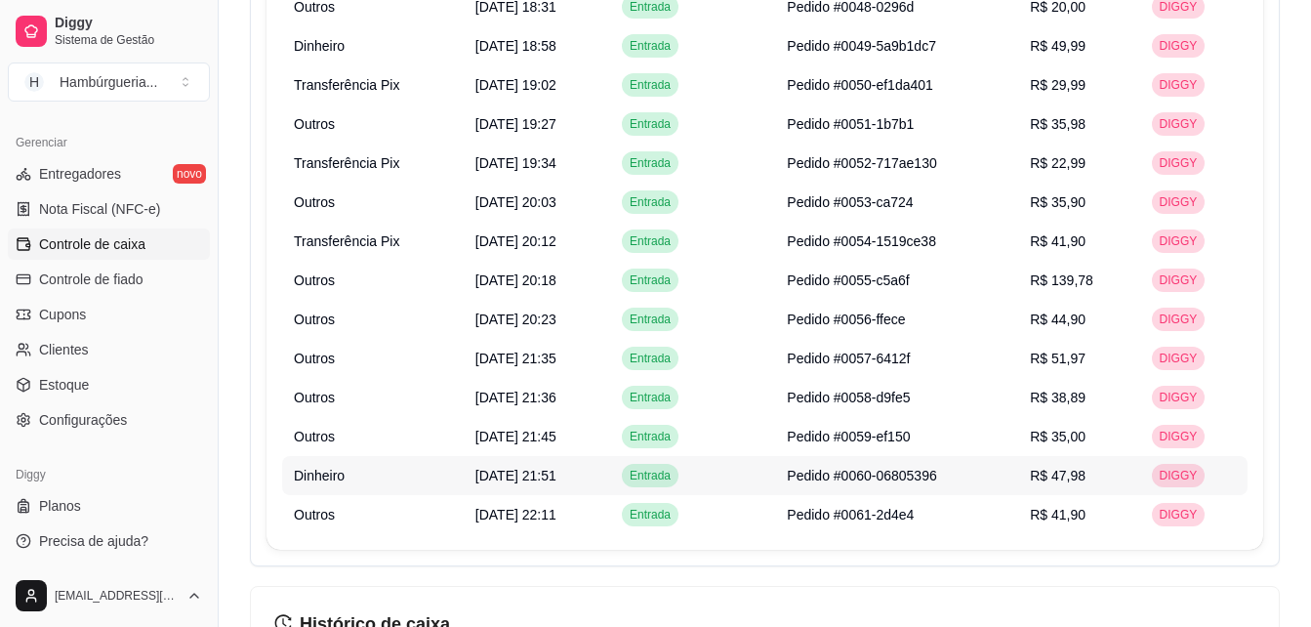
click at [956, 471] on td "Pedido #0060-06805396" at bounding box center [896, 475] width 243 height 39
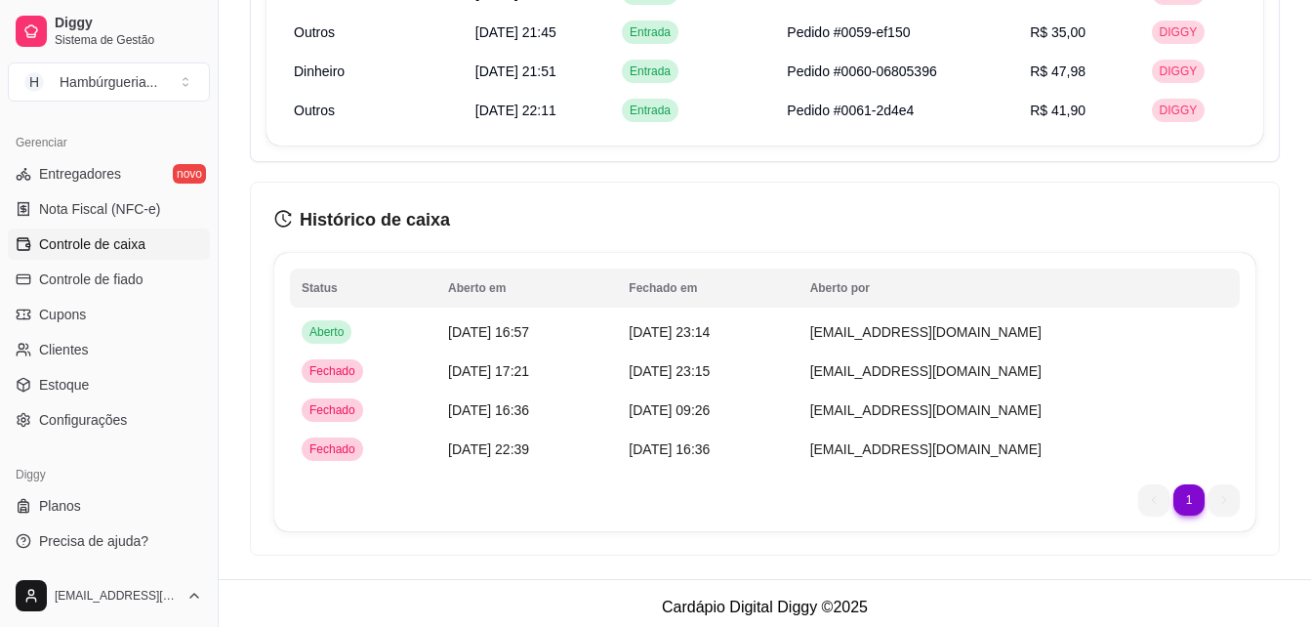
scroll to position [1876, 0]
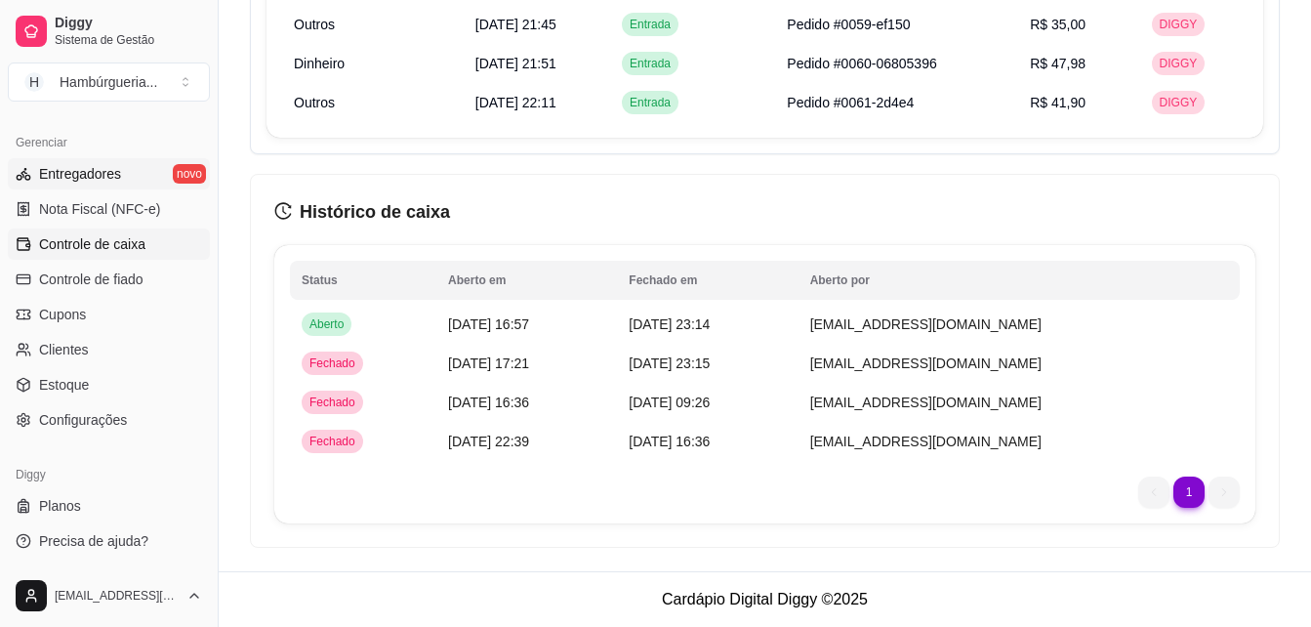
click at [137, 181] on link "Entregadores novo" at bounding box center [109, 173] width 202 height 31
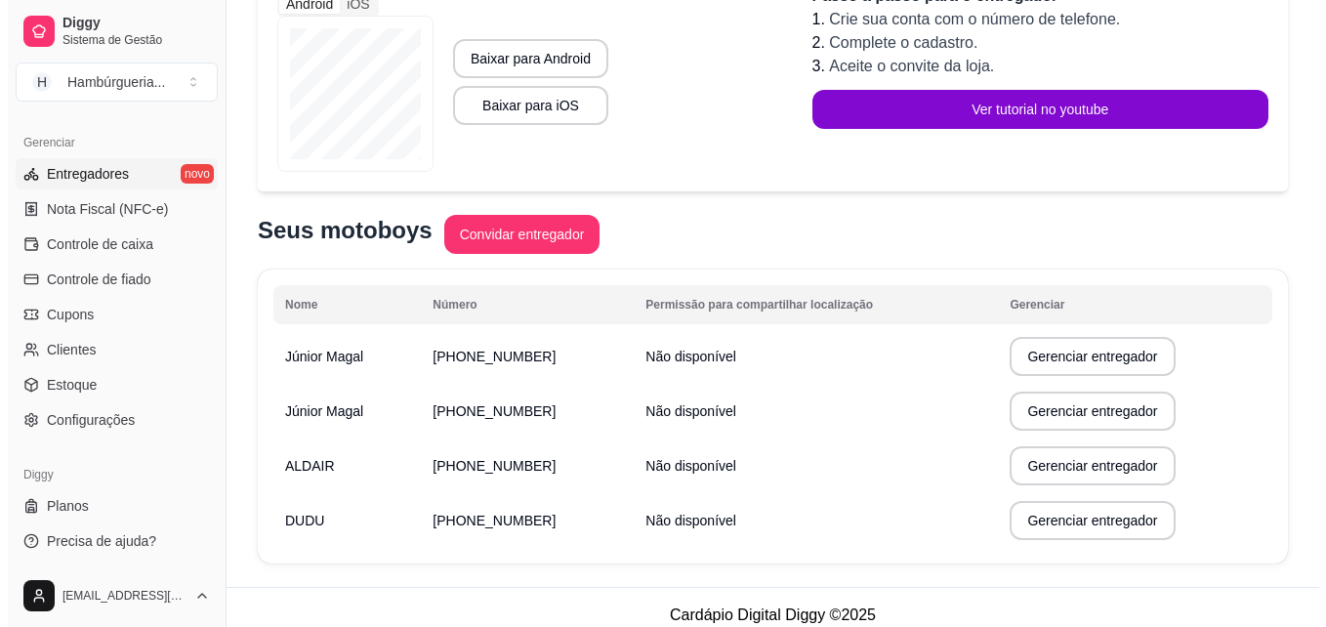
scroll to position [345, 0]
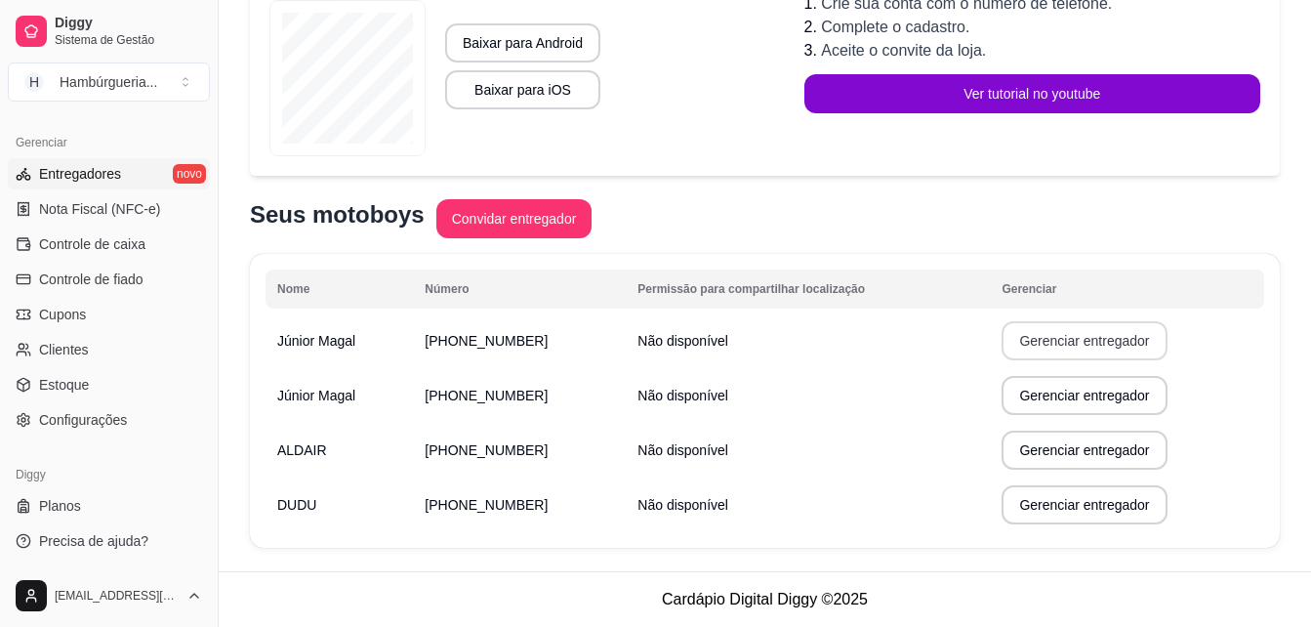
click at [1071, 349] on button "Gerenciar entregador" at bounding box center [1084, 340] width 165 height 39
select select "30"
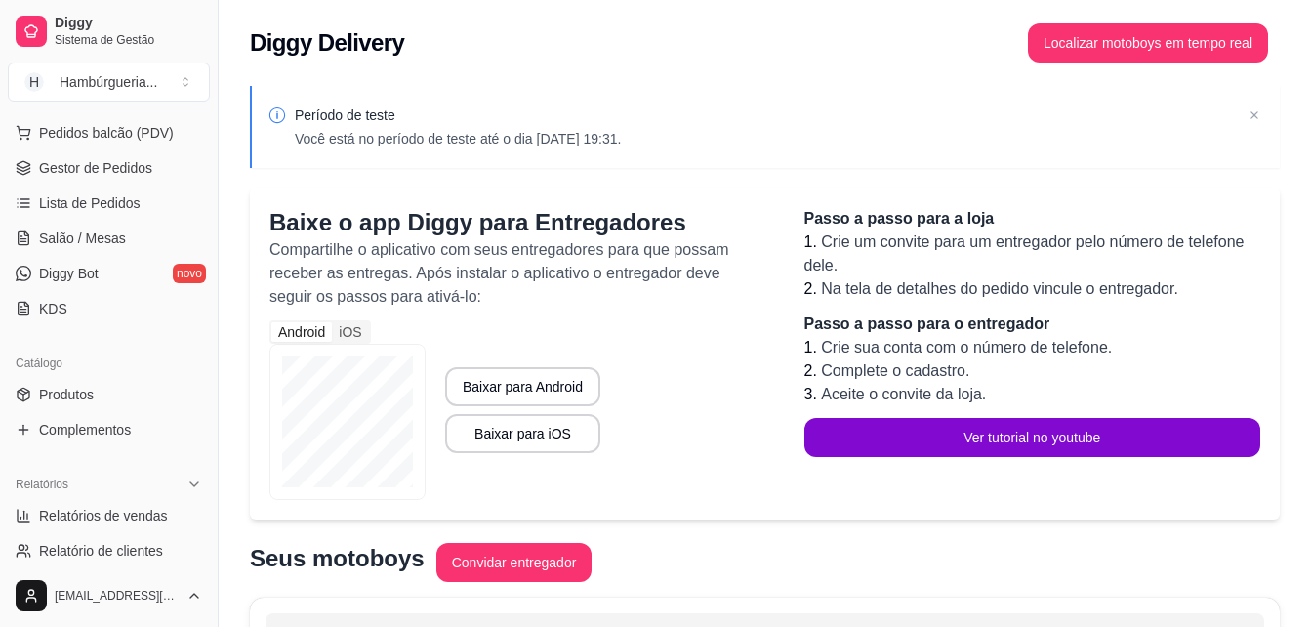
scroll to position [0, 0]
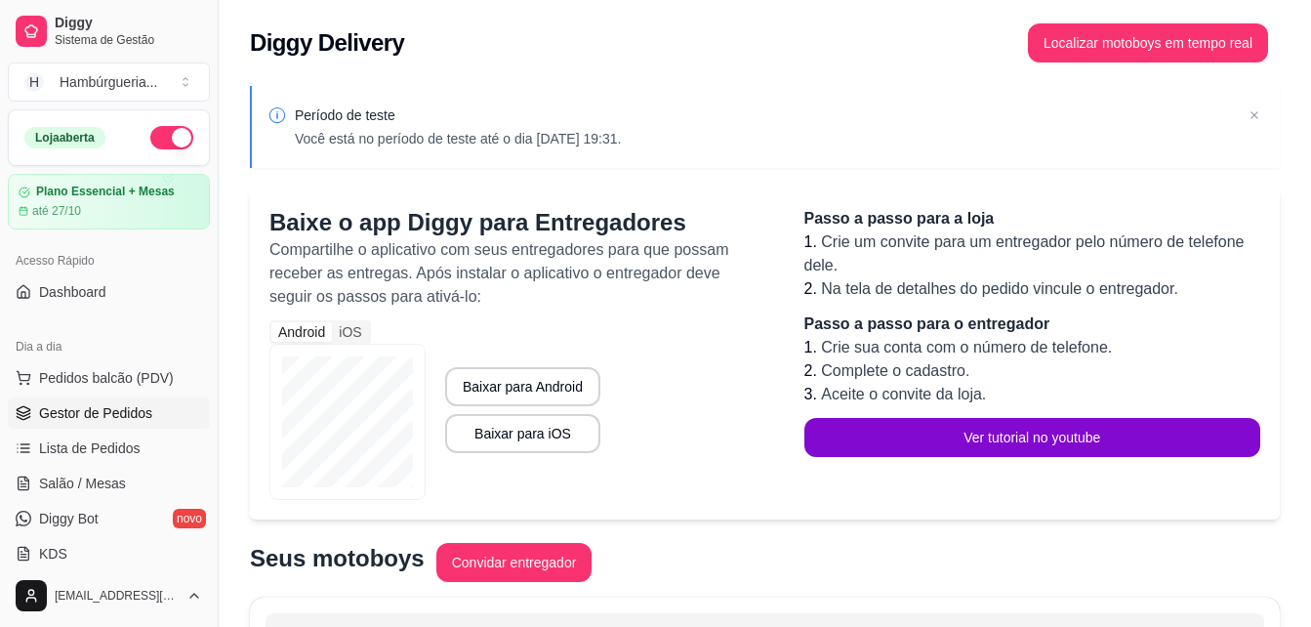
click at [103, 423] on link "Gestor de Pedidos" at bounding box center [109, 412] width 202 height 31
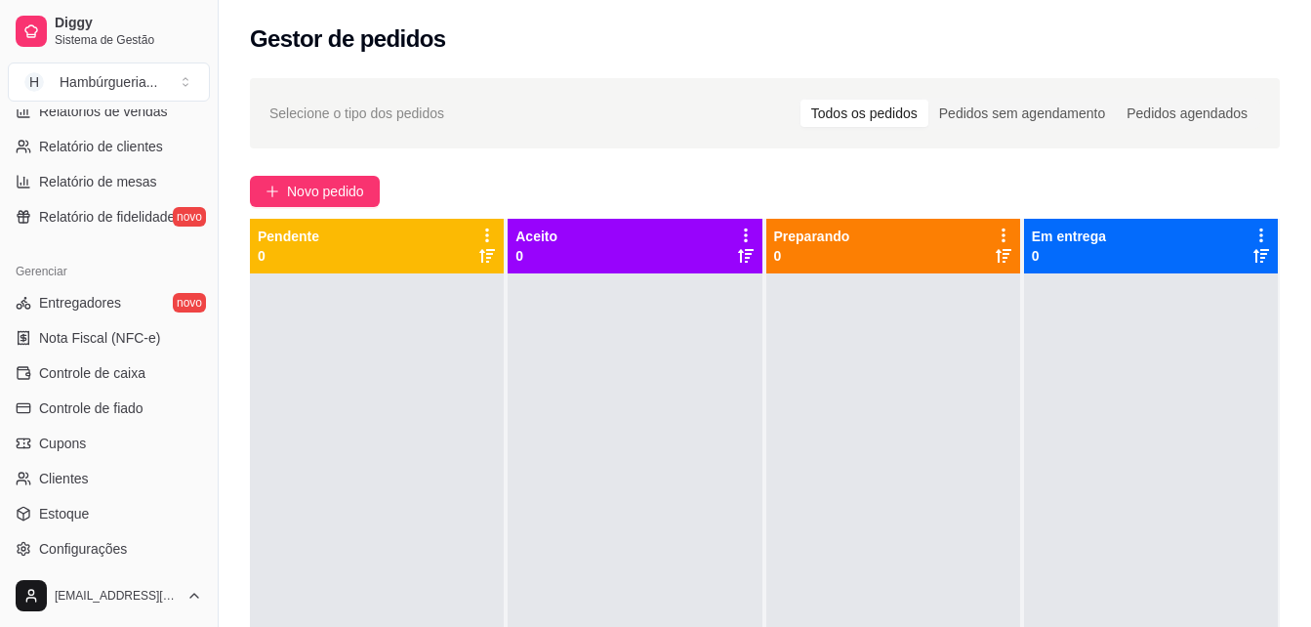
scroll to position [683, 0]
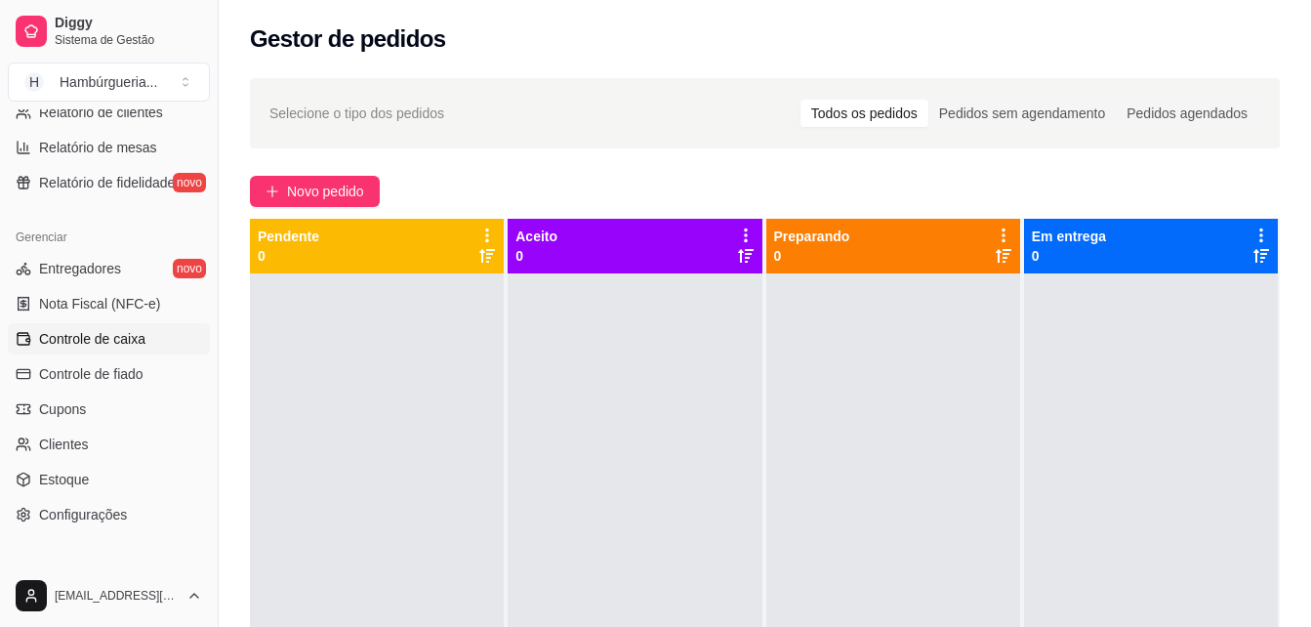
click at [105, 344] on span "Controle de caixa" at bounding box center [92, 339] width 106 height 20
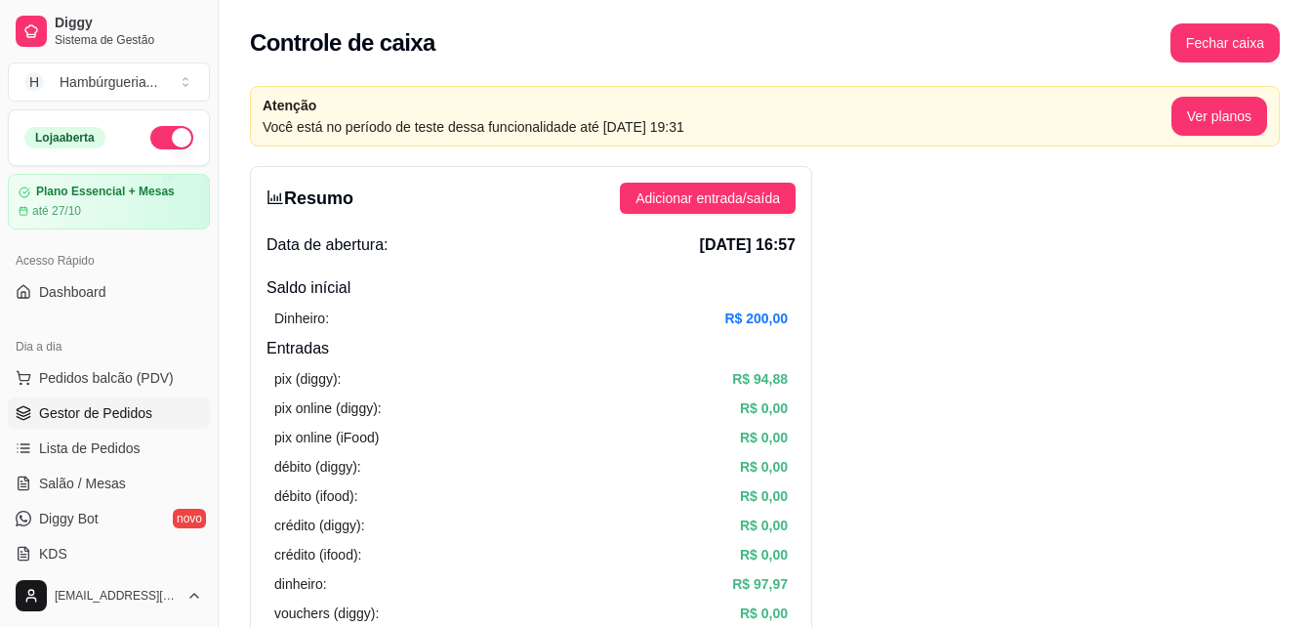
click at [169, 418] on link "Gestor de Pedidos" at bounding box center [109, 412] width 202 height 31
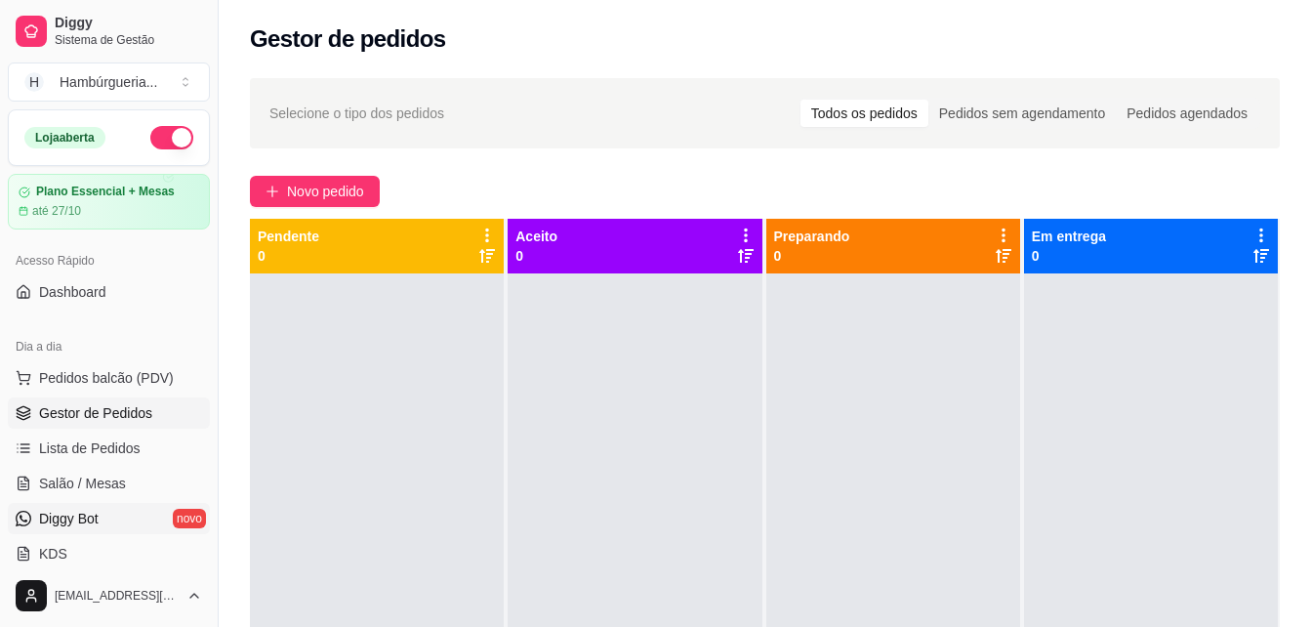
click at [59, 510] on span "Diggy Bot" at bounding box center [69, 519] width 60 height 20
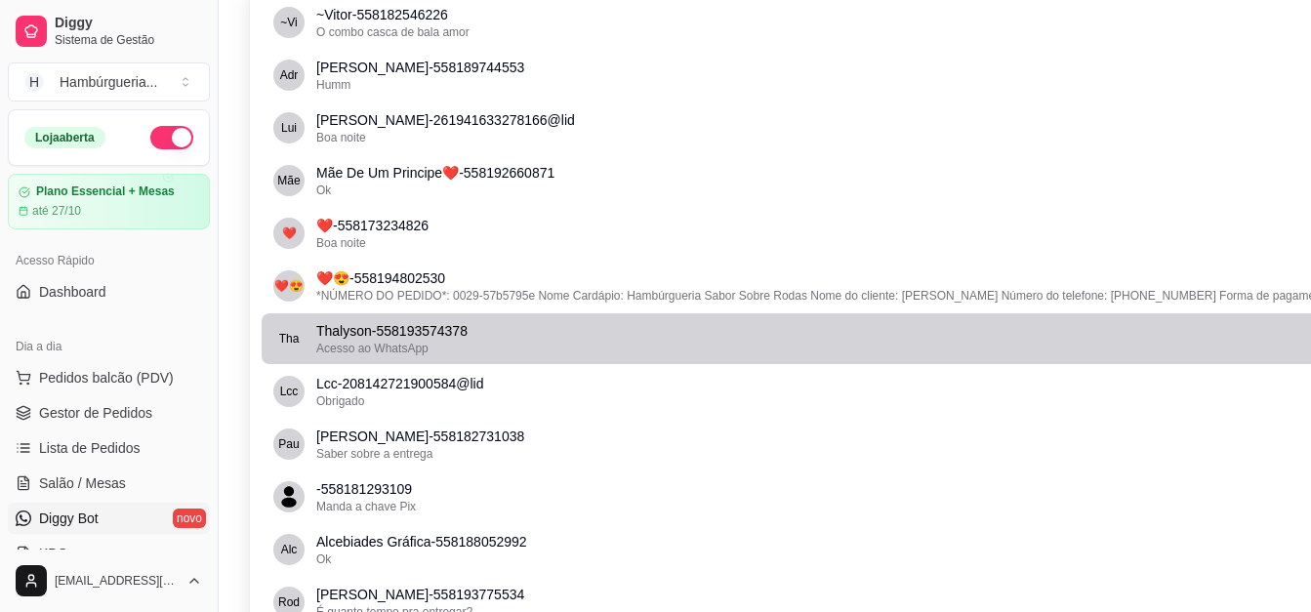
scroll to position [195, 0]
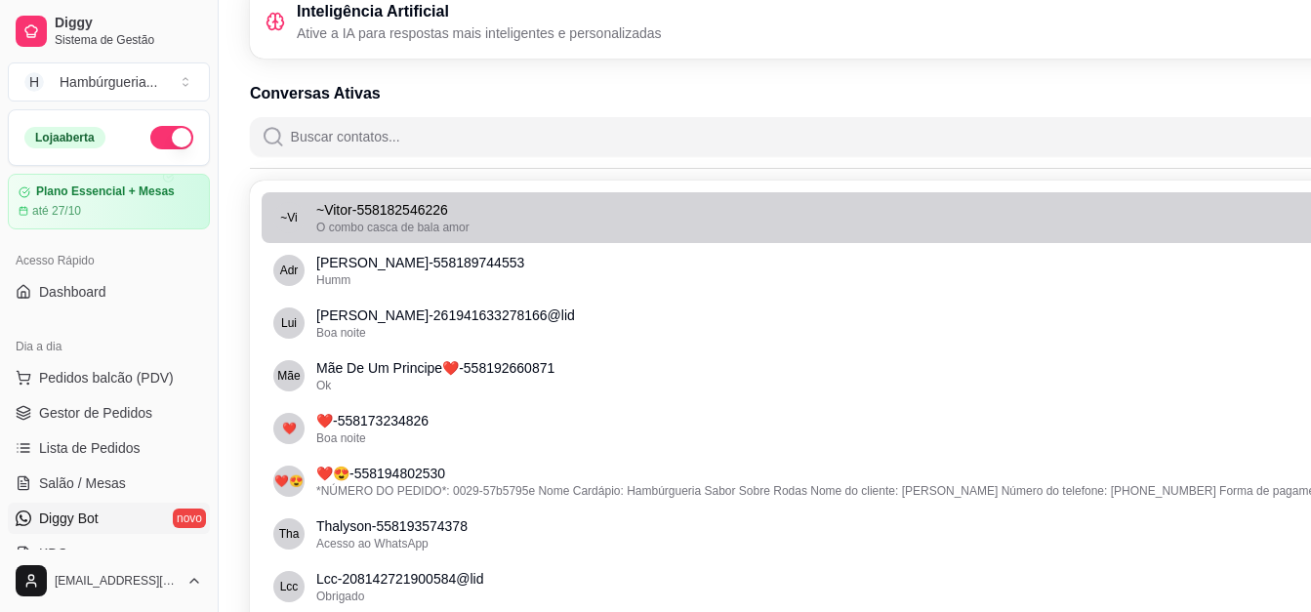
click at [473, 228] on div "O combo casca de bala amor" at bounding box center [876, 228] width 1120 height 16
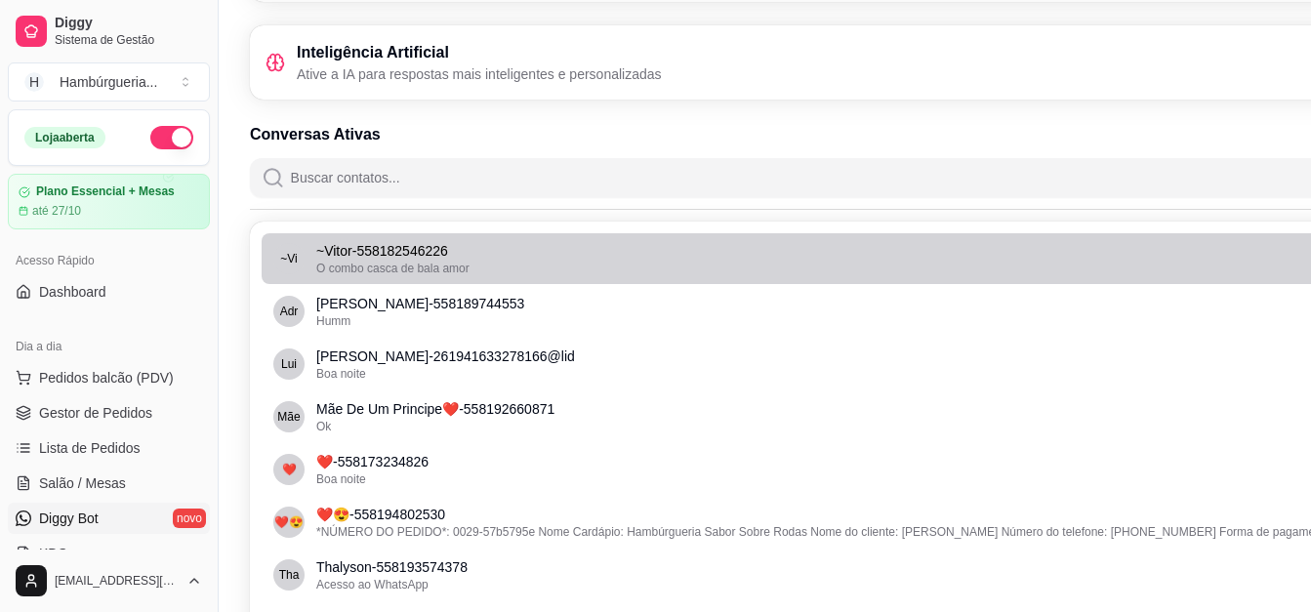
scroll to position [98, 0]
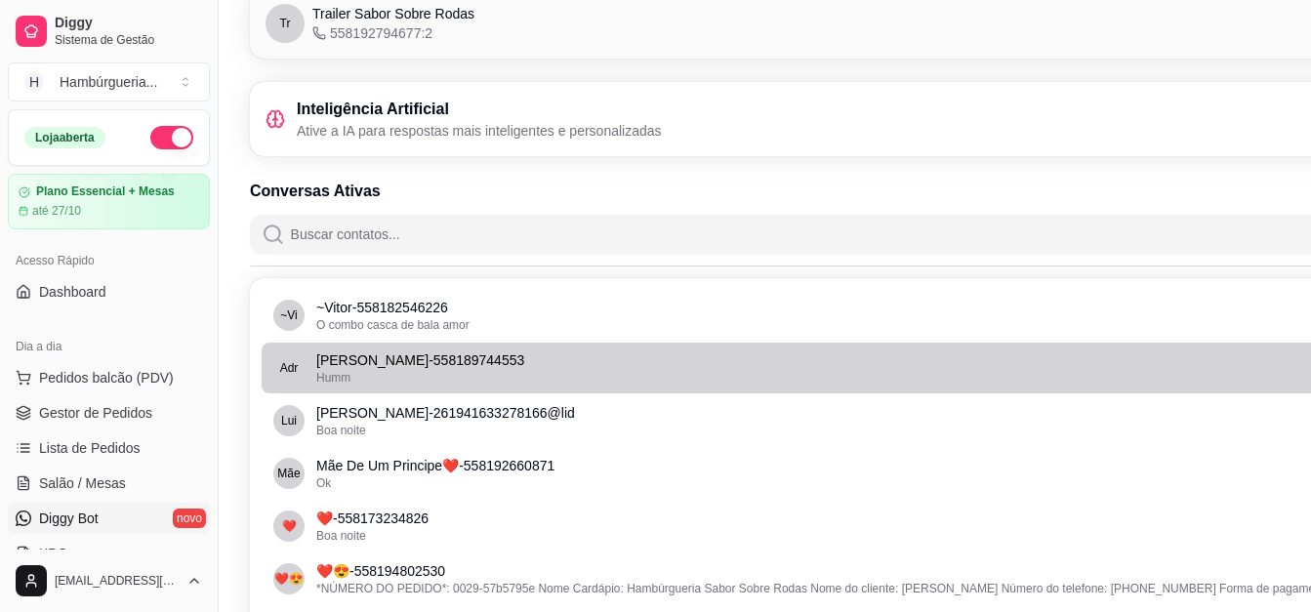
click at [458, 380] on div "Humm" at bounding box center [876, 378] width 1120 height 16
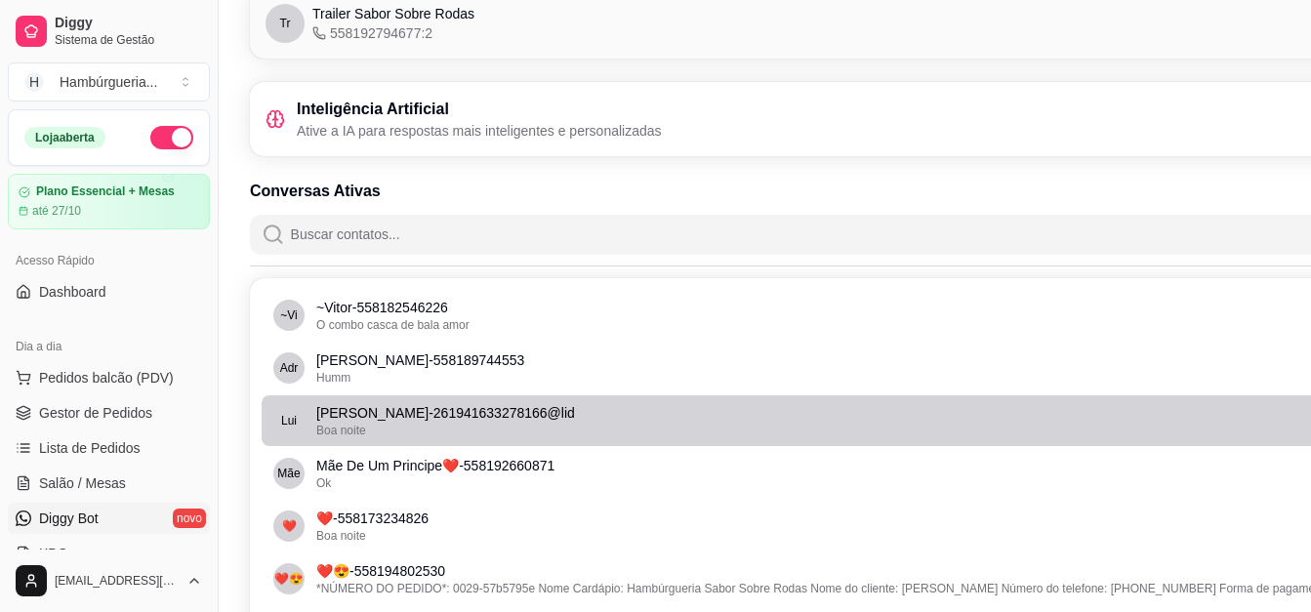
click at [495, 444] on li "[PERSON_NAME] - 261941633278166@lid Boa noite" at bounding box center [874, 420] width 1225 height 51
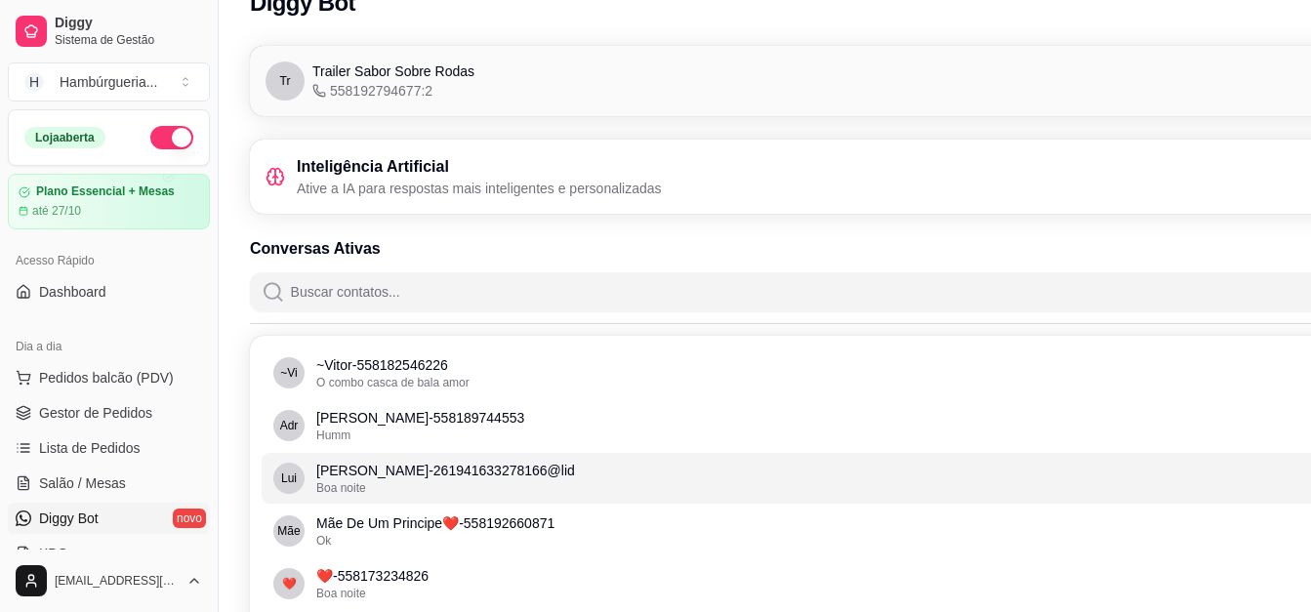
scroll to position [0, 0]
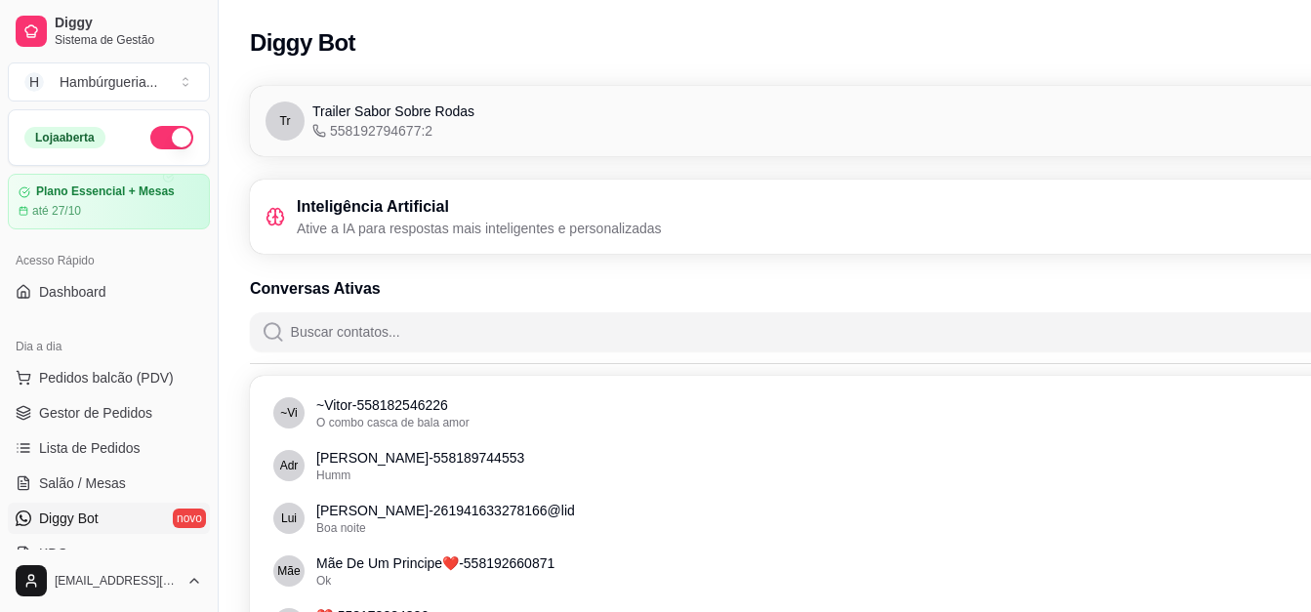
click at [458, 227] on p "Ative a IA para respostas mais inteligentes e personalizadas" at bounding box center [479, 229] width 365 height 20
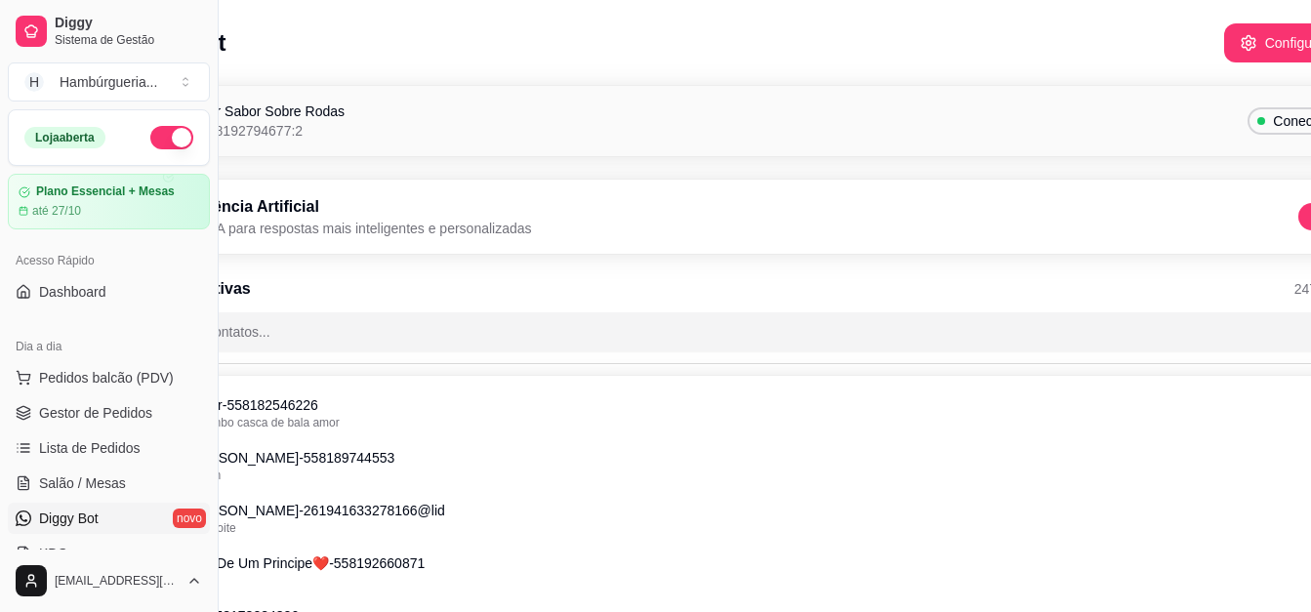
scroll to position [0, 219]
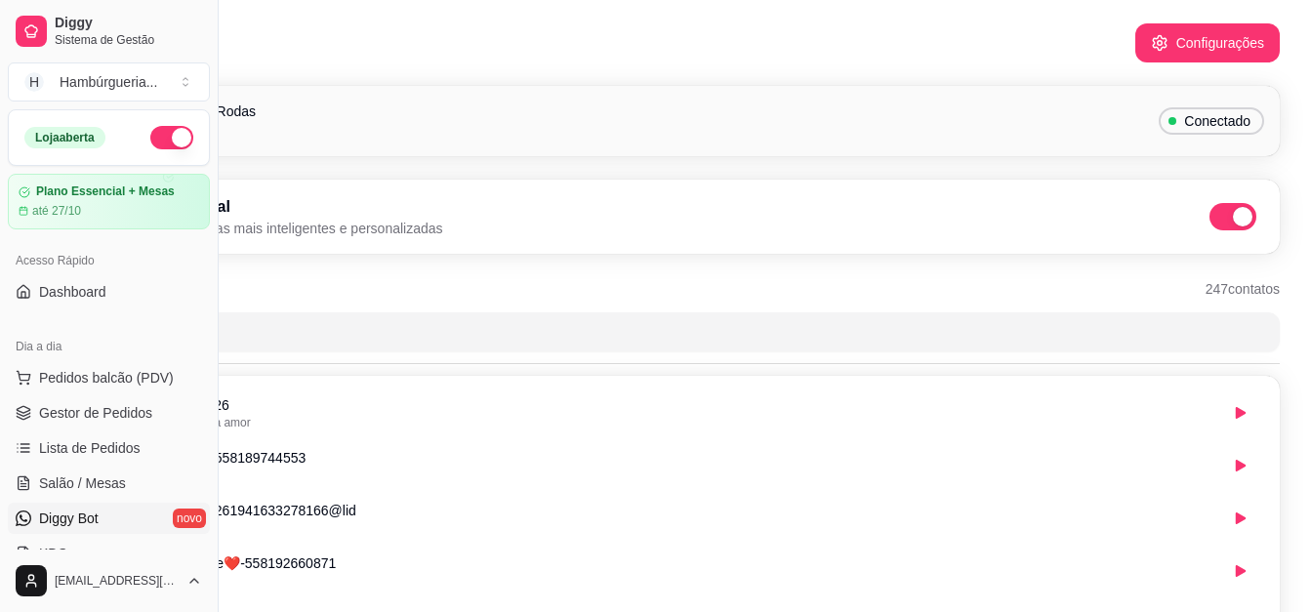
click at [1164, 113] on div "Conectado" at bounding box center [1211, 120] width 105 height 27
click at [1222, 222] on span at bounding box center [1233, 216] width 47 height 27
click at [1221, 222] on input "checkbox" at bounding box center [1215, 227] width 13 height 13
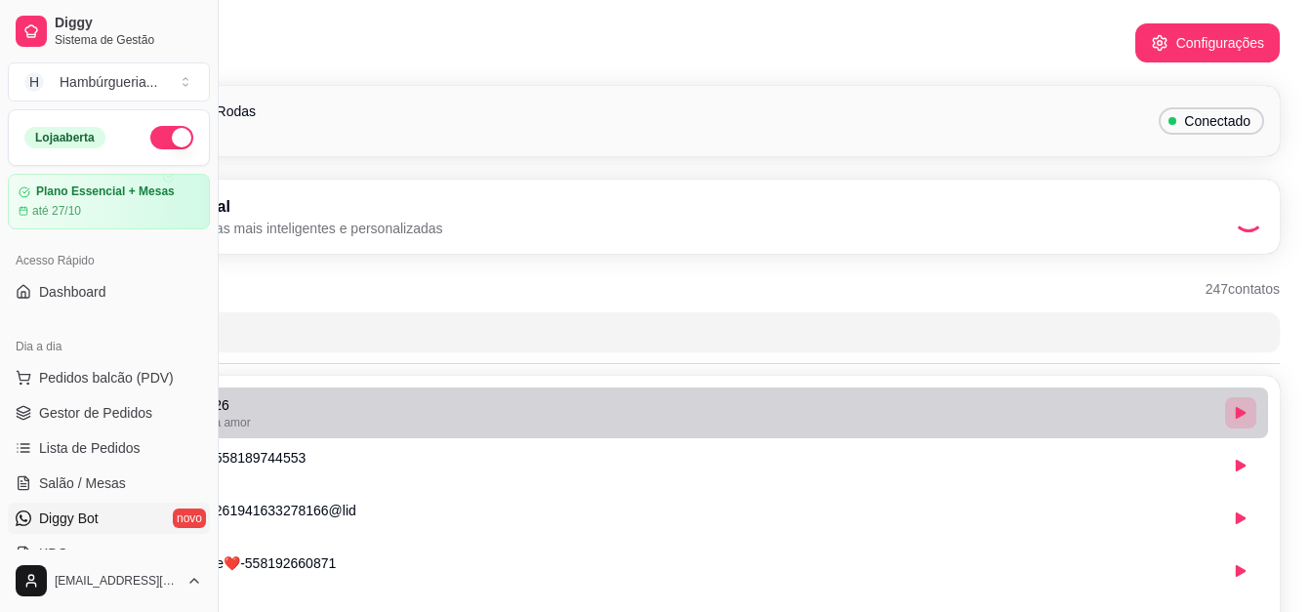
click at [1232, 410] on button "button" at bounding box center [1240, 412] width 31 height 31
click at [1234, 412] on button "button" at bounding box center [1240, 412] width 30 height 30
click at [1234, 412] on button "button" at bounding box center [1240, 412] width 31 height 31
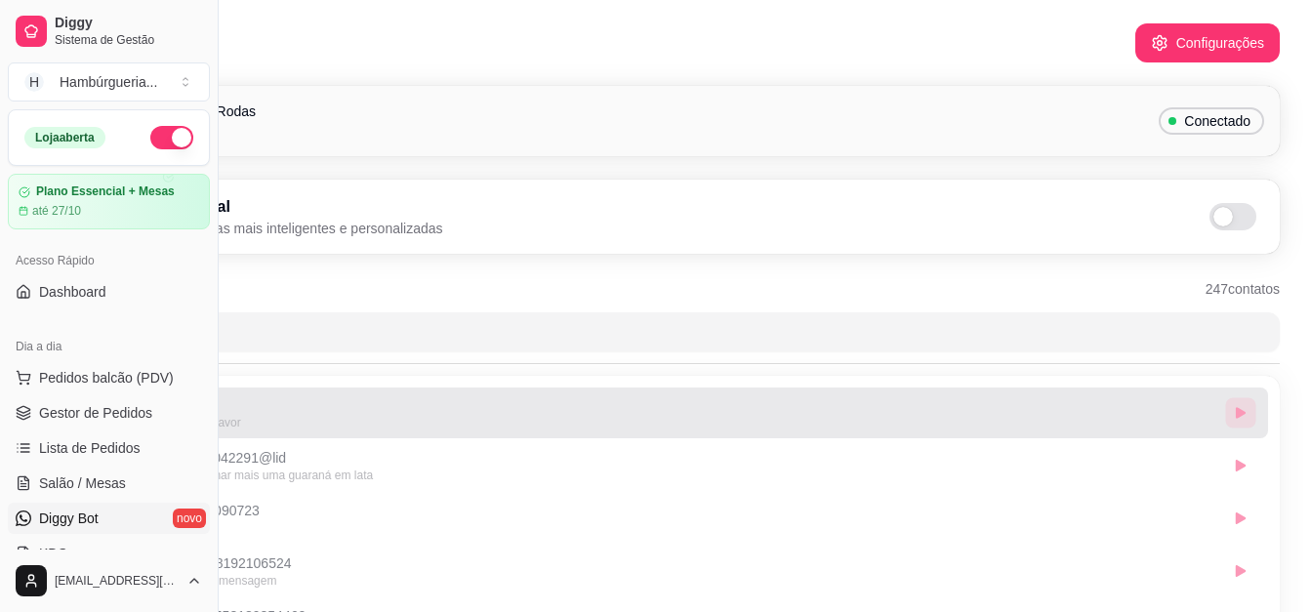
click at [1234, 412] on button "button" at bounding box center [1240, 412] width 30 height 30
click at [1234, 412] on button "button" at bounding box center [1240, 412] width 31 height 31
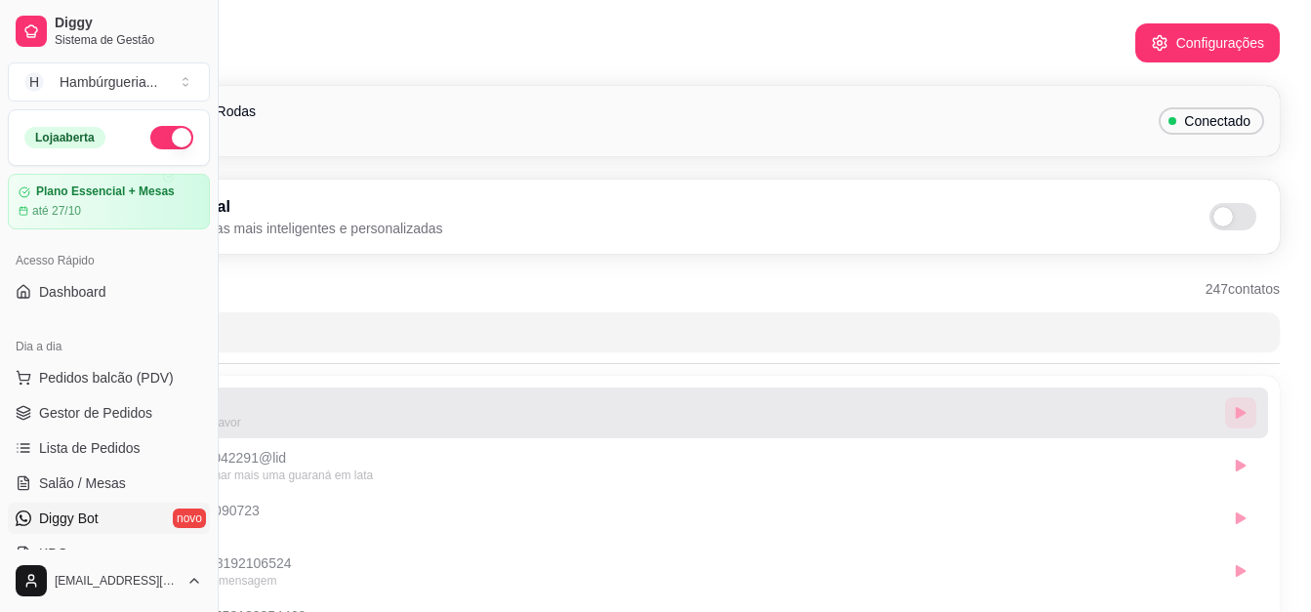
click at [1234, 412] on button "button" at bounding box center [1240, 412] width 31 height 31
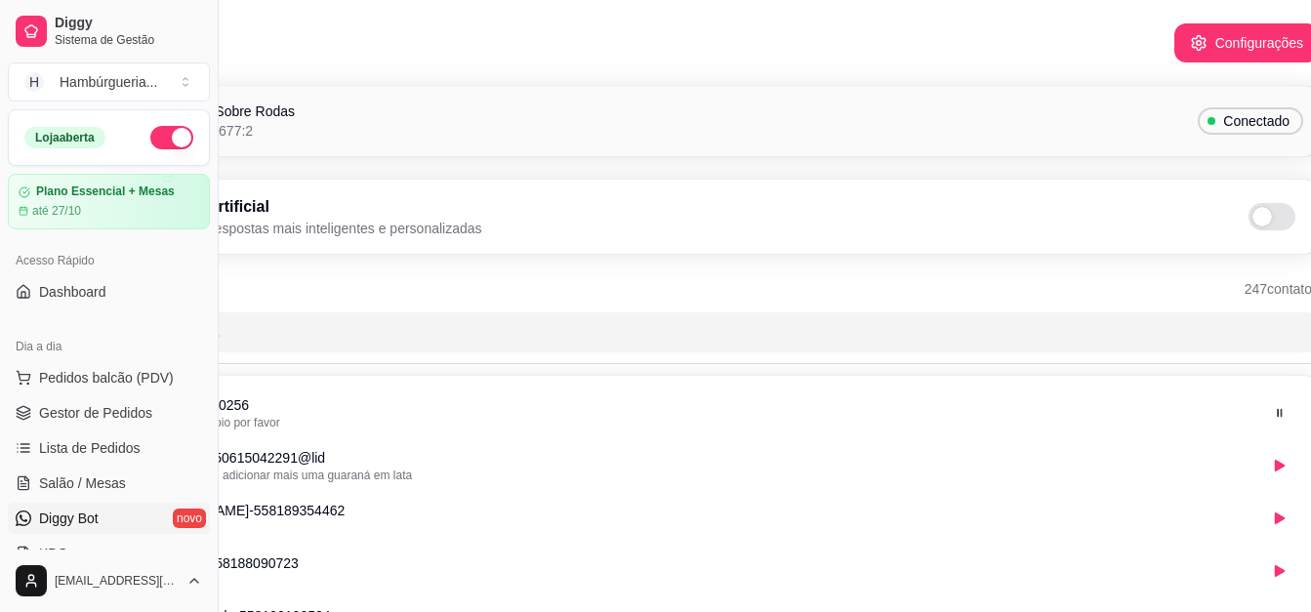
scroll to position [0, 0]
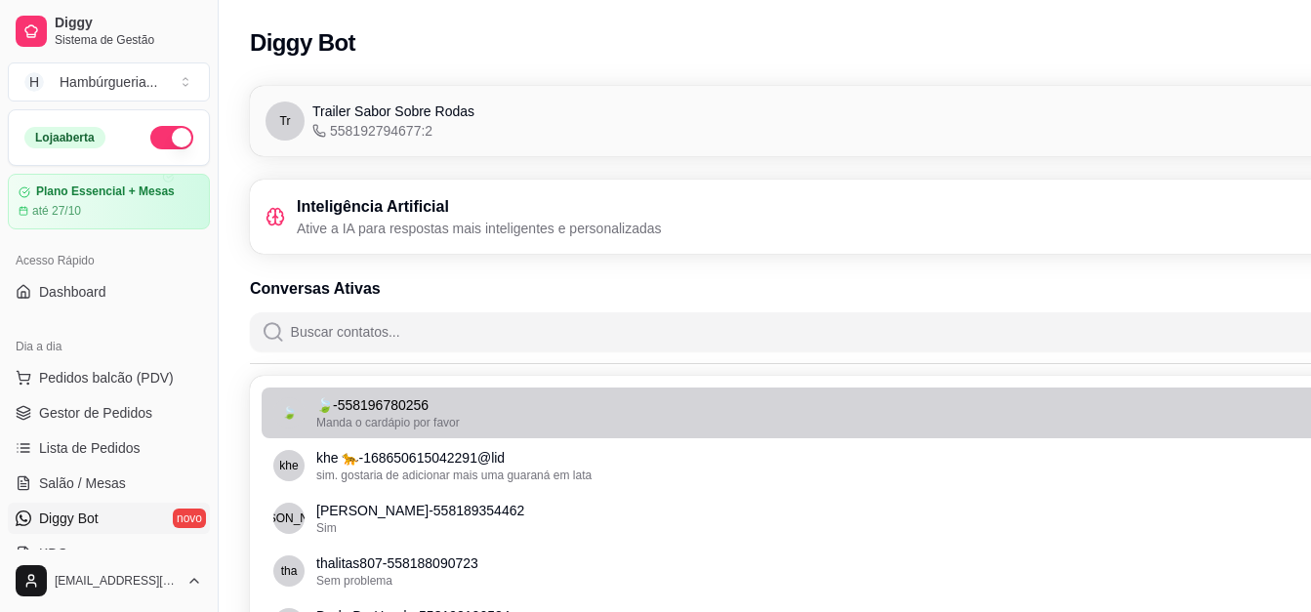
click at [393, 420] on span "Manda o cardápio por favor" at bounding box center [388, 423] width 144 height 14
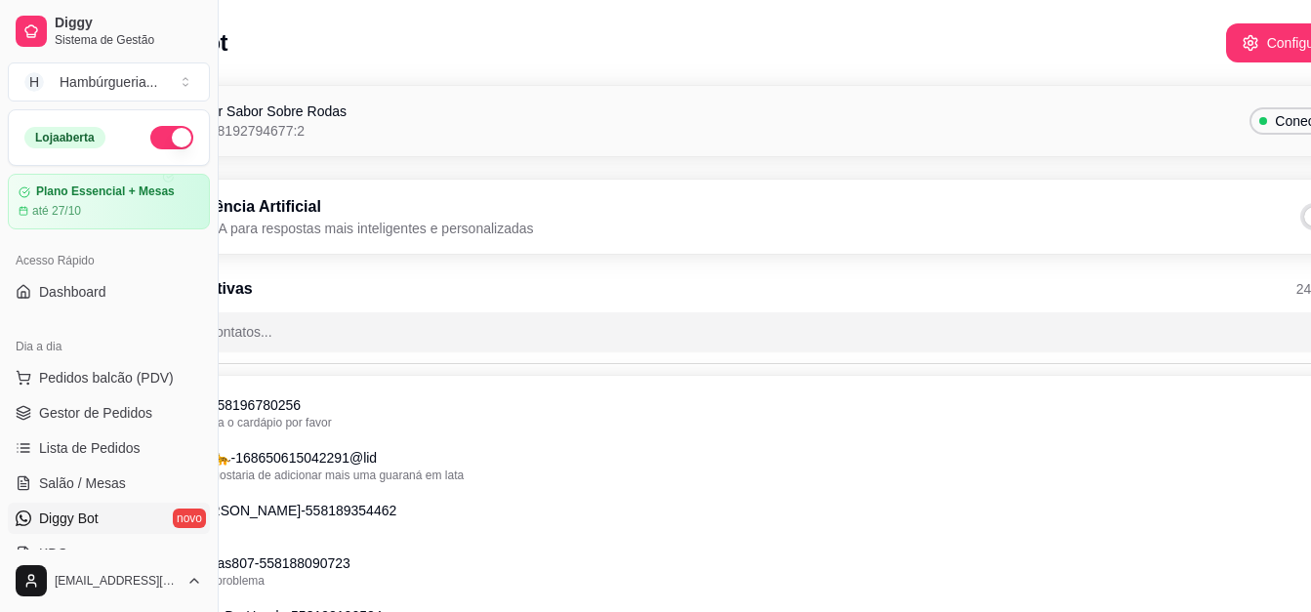
scroll to position [0, 219]
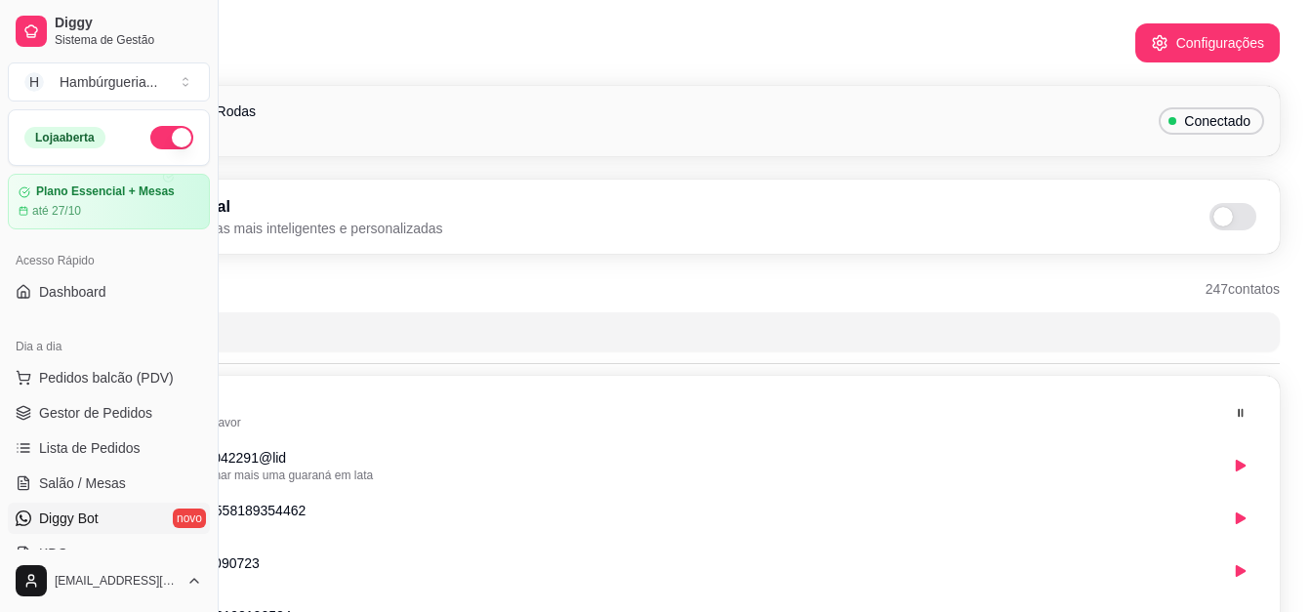
click at [1237, 214] on span at bounding box center [1233, 216] width 47 height 27
click at [1221, 221] on input "checkbox" at bounding box center [1215, 227] width 13 height 13
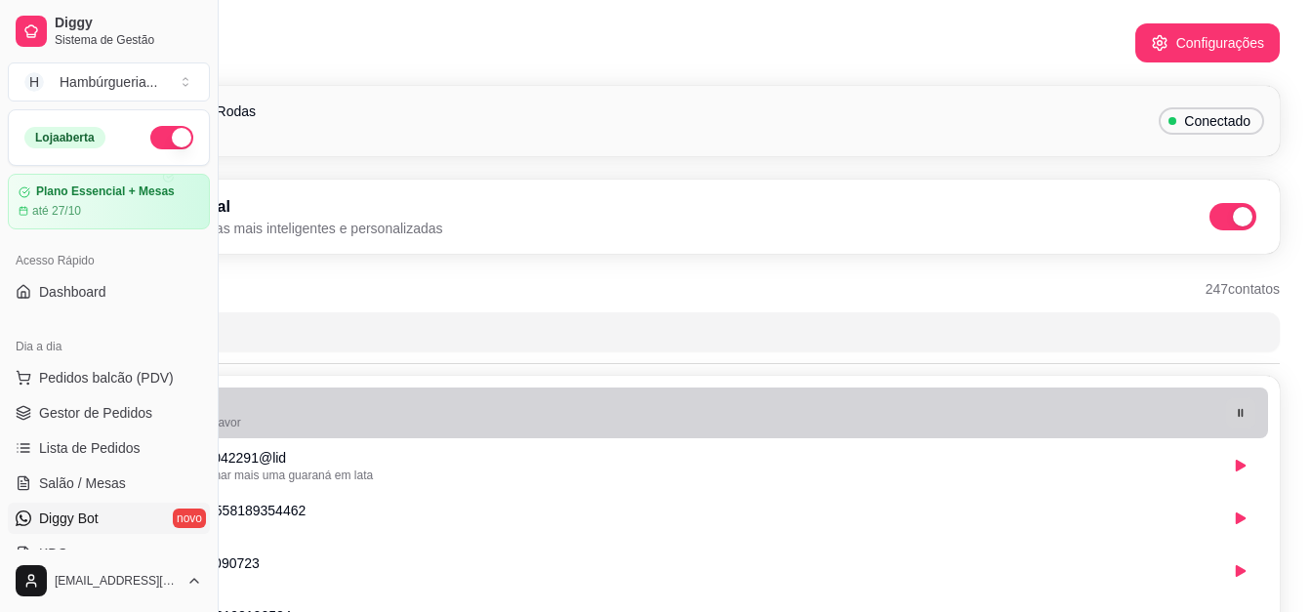
click at [1238, 415] on icon "button" at bounding box center [1241, 413] width 12 height 12
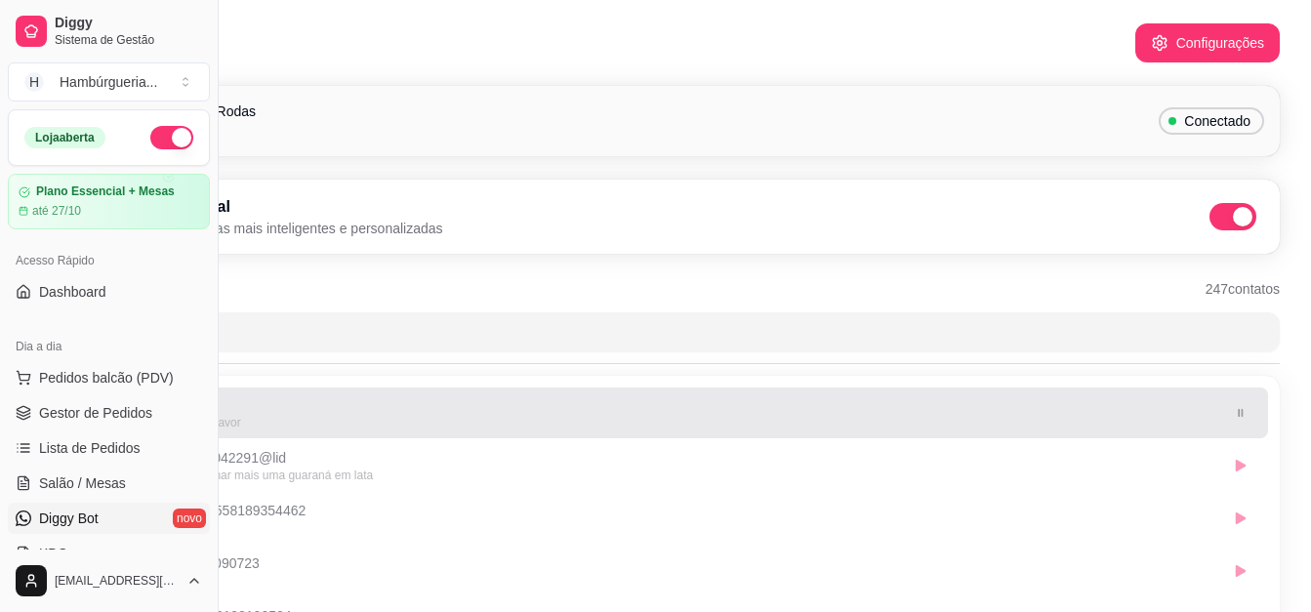
click at [1240, 415] on icon "button" at bounding box center [1241, 413] width 12 height 12
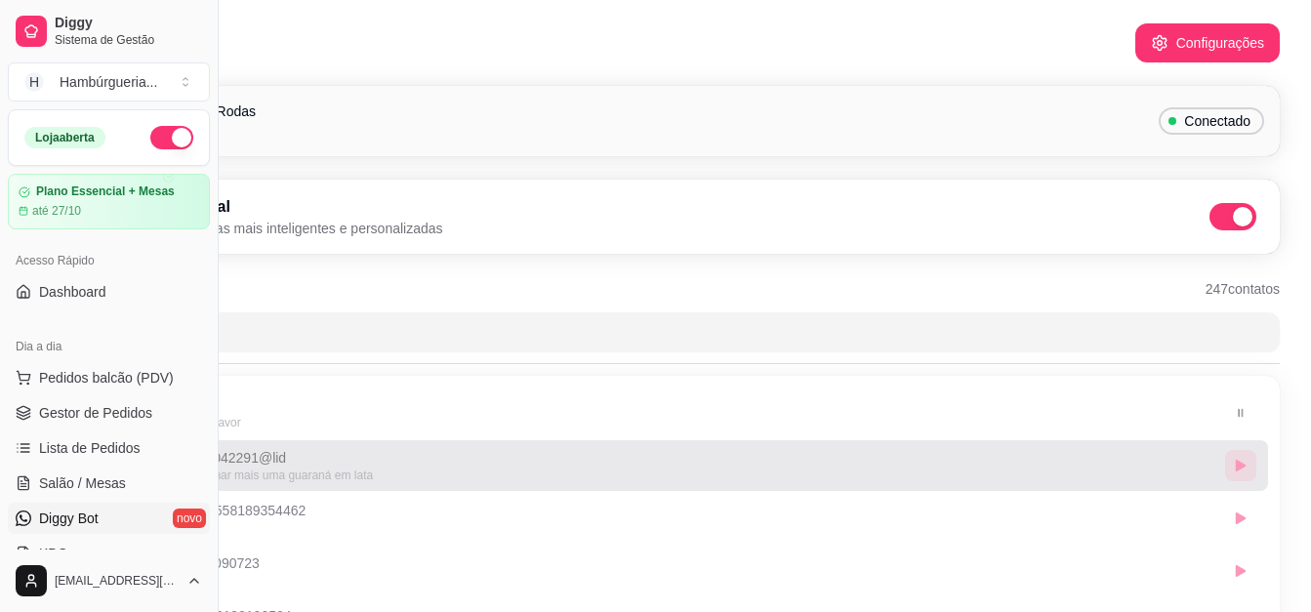
click at [1242, 463] on icon "button" at bounding box center [1241, 466] width 12 height 12
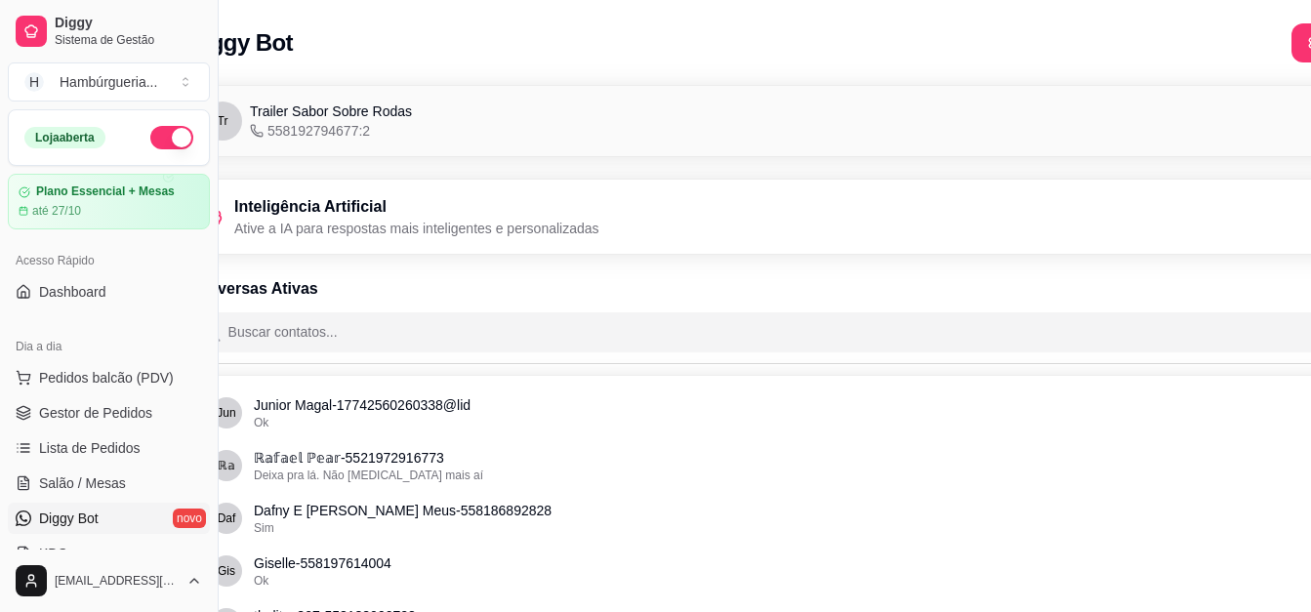
scroll to position [0, 0]
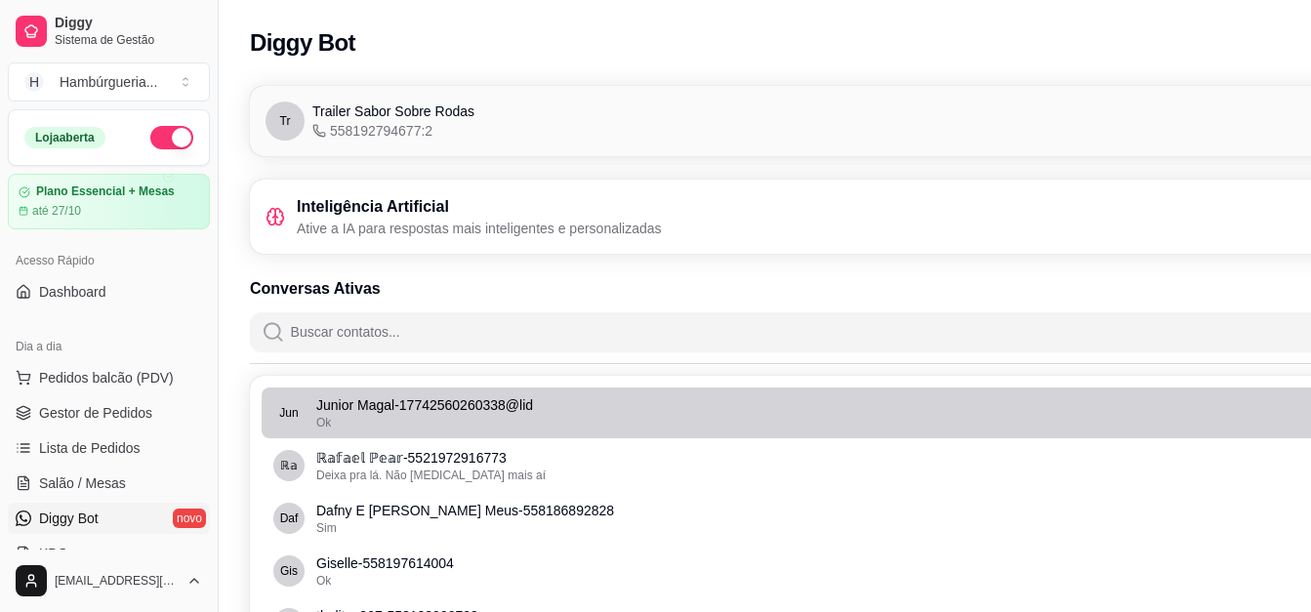
click at [450, 427] on div "Ok" at bounding box center [876, 423] width 1120 height 16
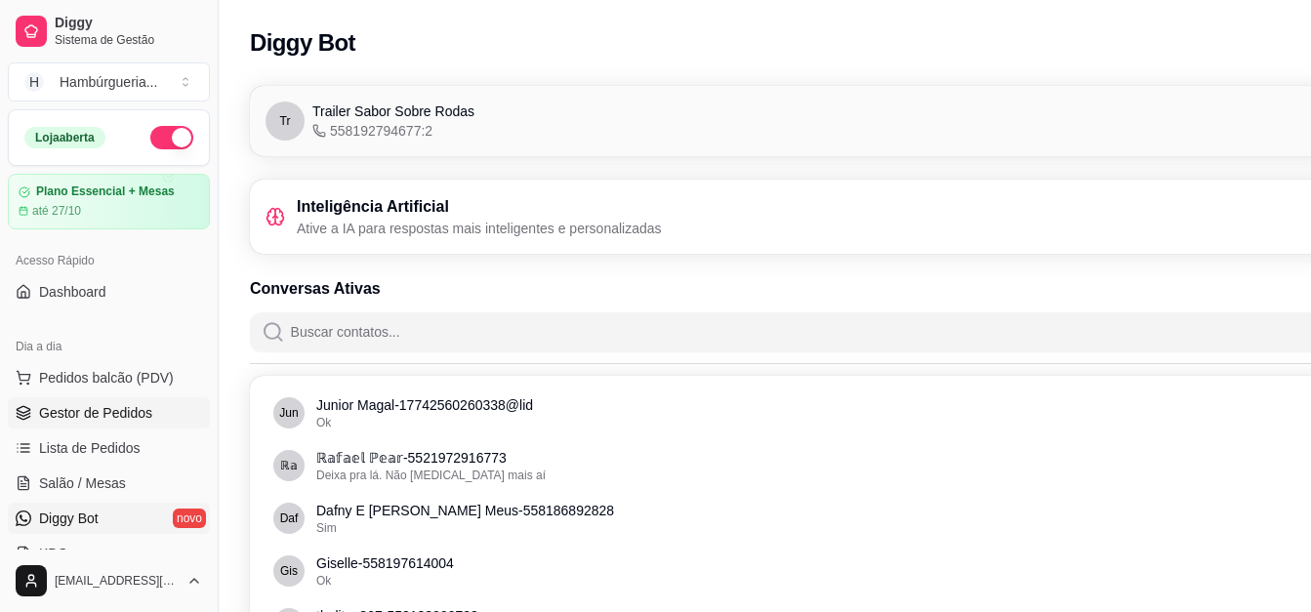
drag, startPoint x: 202, startPoint y: 677, endPoint x: 110, endPoint y: 427, distance: 266.2
click at [110, 427] on link "Gestor de Pedidos" at bounding box center [109, 412] width 202 height 31
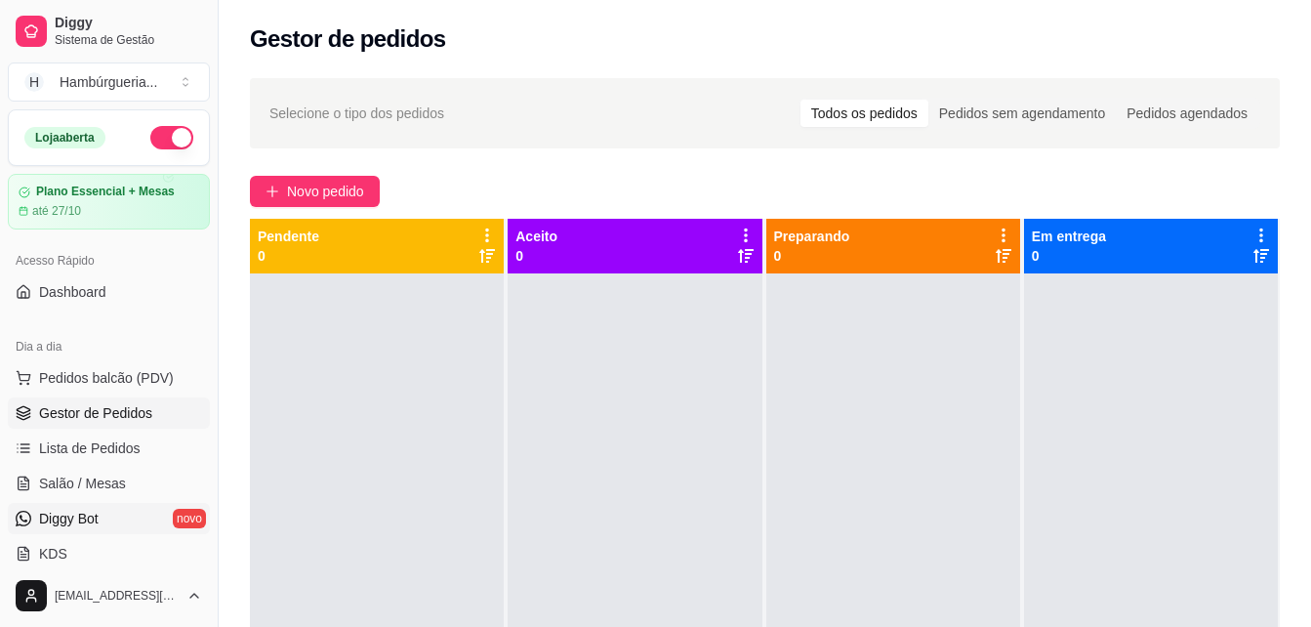
click at [89, 531] on link "Diggy Bot novo" at bounding box center [109, 518] width 202 height 31
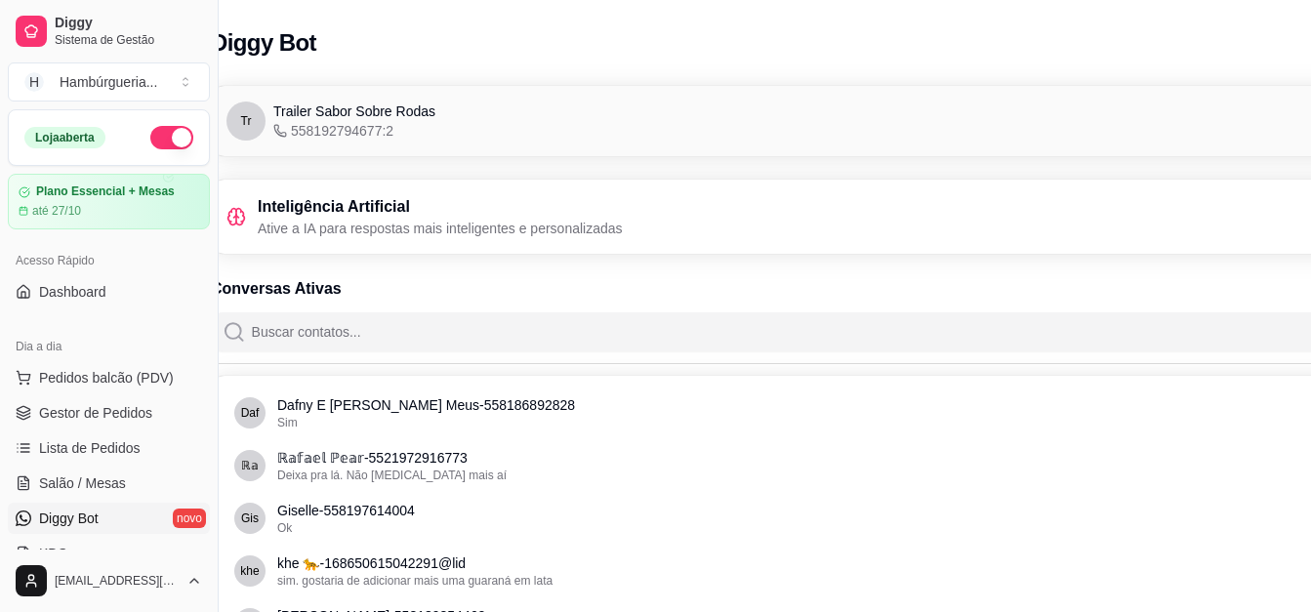
scroll to position [0, 219]
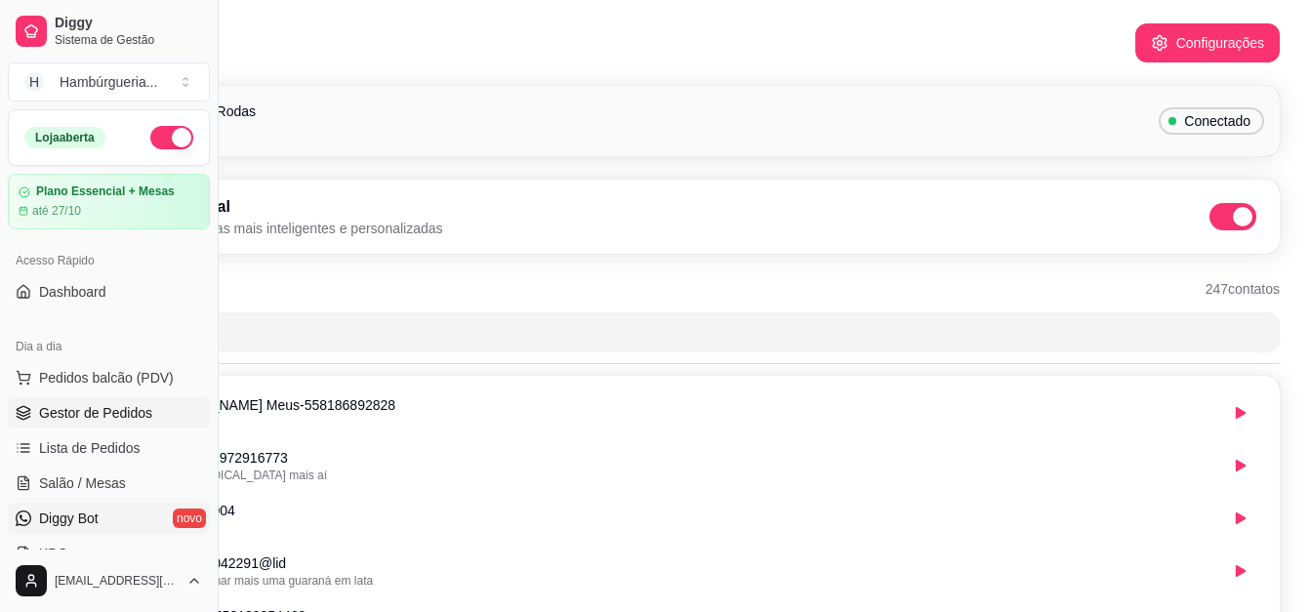
click at [124, 404] on span "Gestor de Pedidos" at bounding box center [95, 413] width 113 height 20
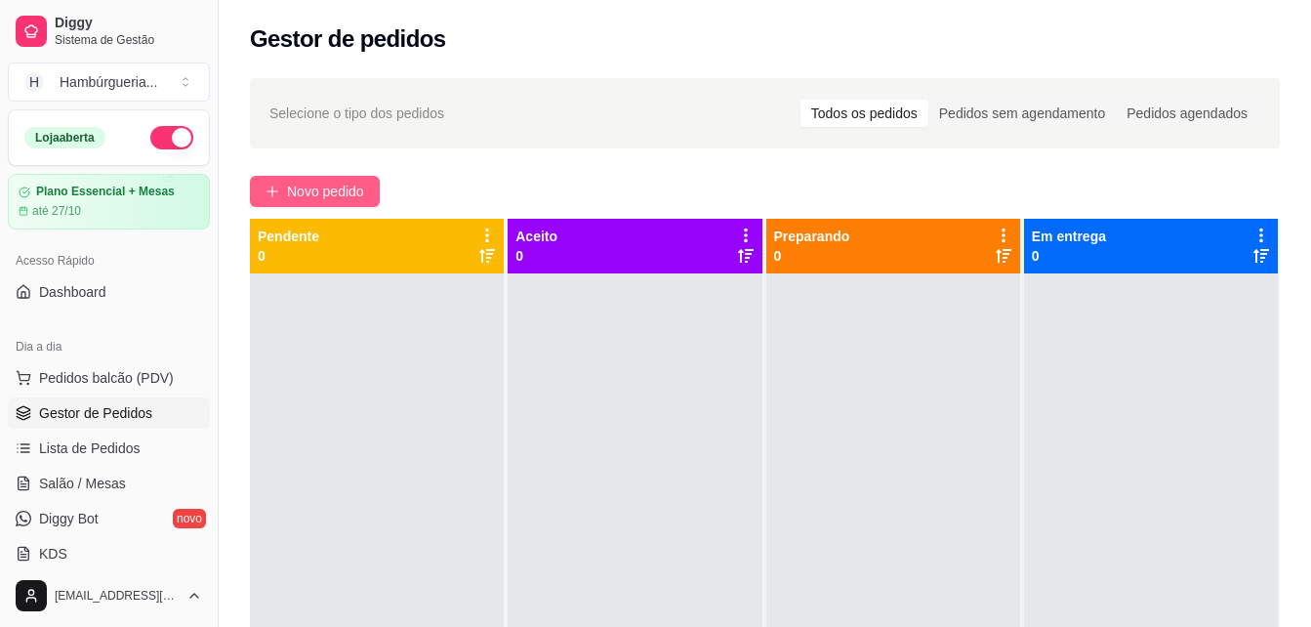
click at [305, 190] on span "Novo pedido" at bounding box center [325, 191] width 77 height 21
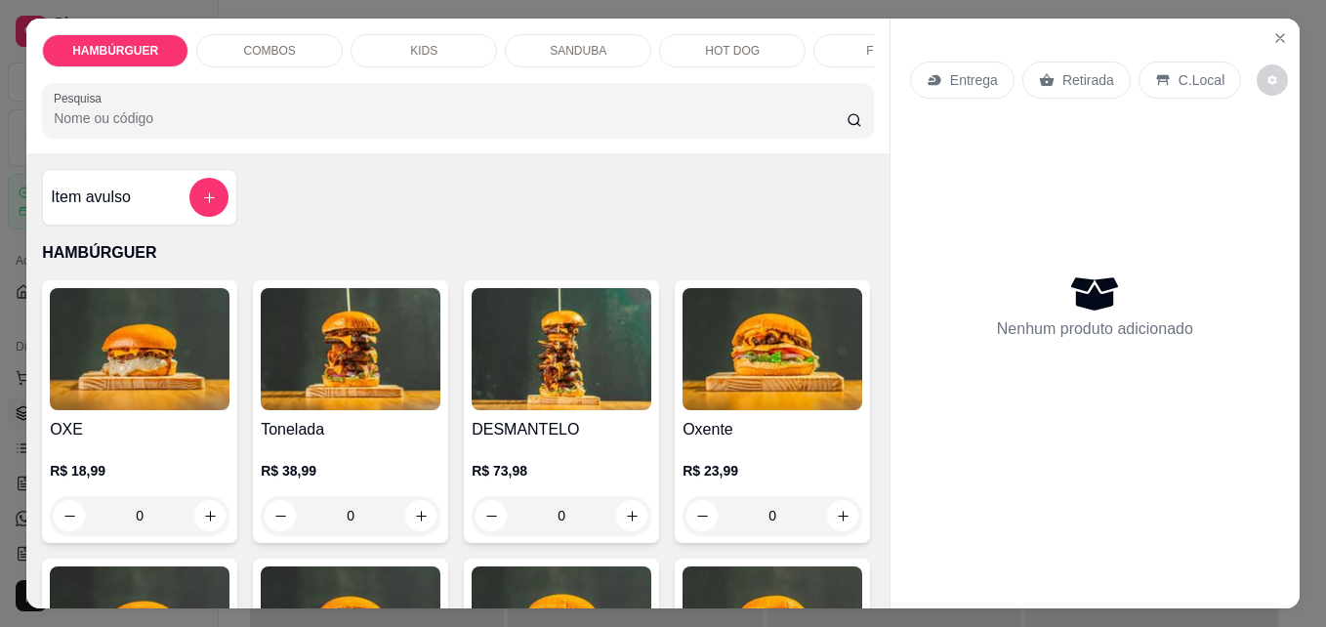
click at [200, 527] on div "0" at bounding box center [140, 515] width 180 height 39
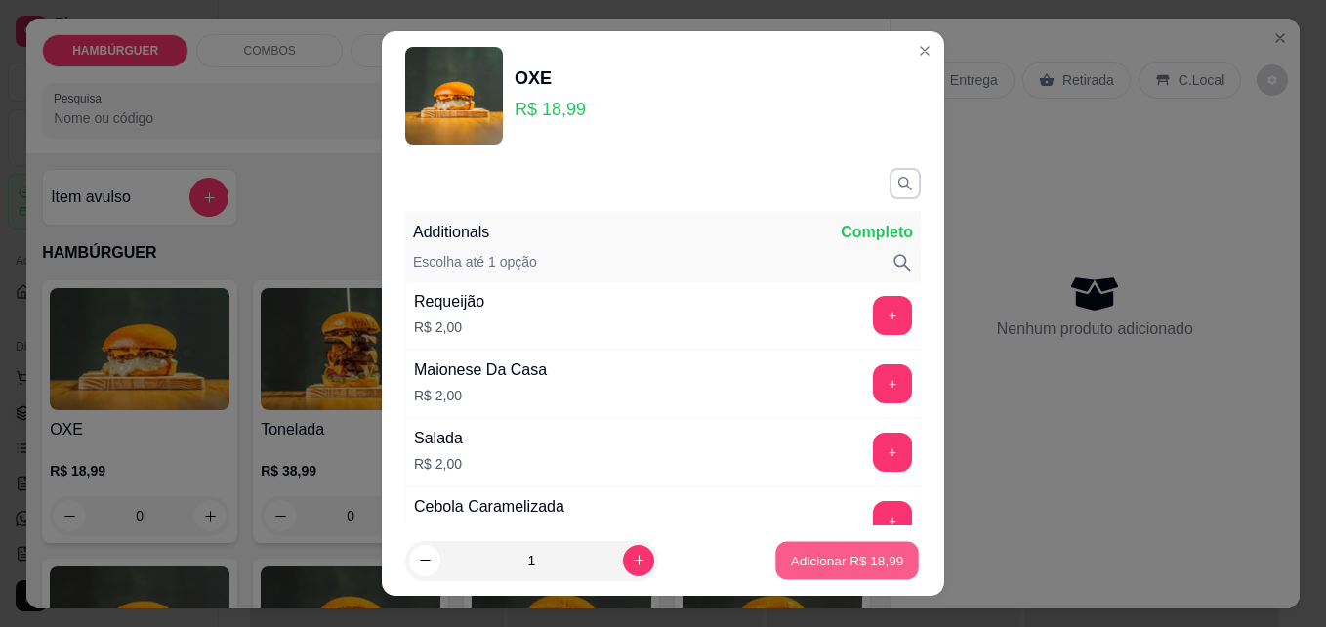
click at [791, 568] on p "Adicionar R$ 18,99" at bounding box center [847, 560] width 113 height 19
type input "1"
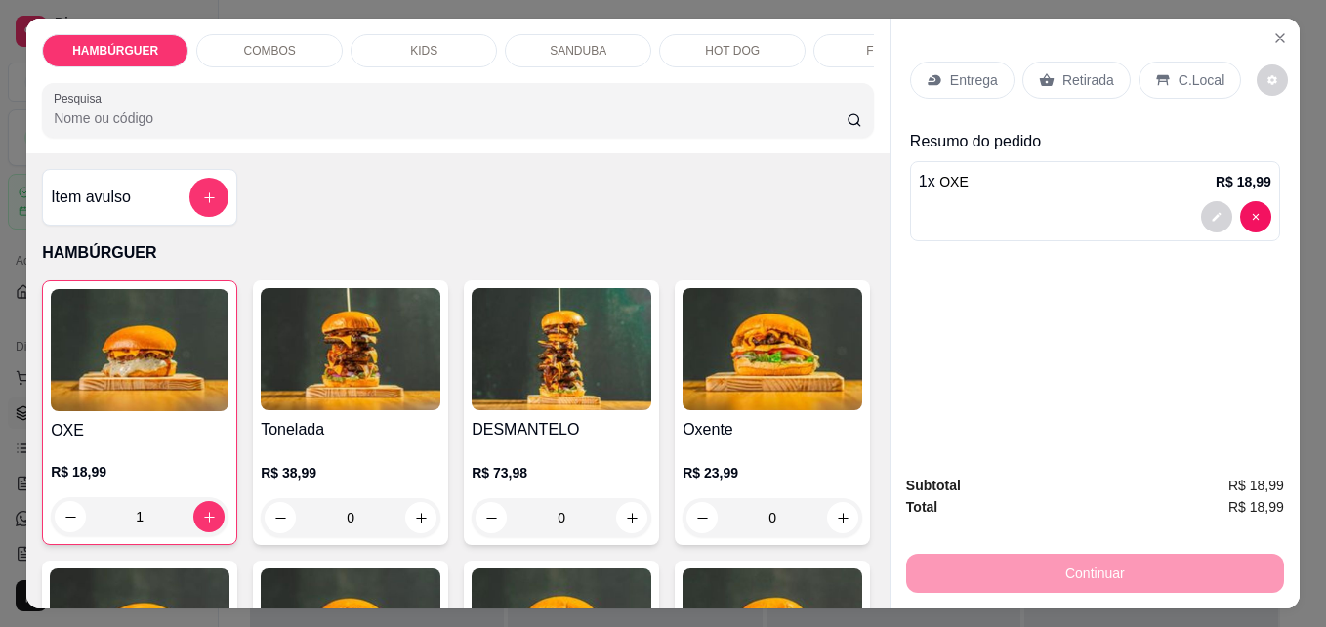
click at [1072, 81] on p "Retirada" at bounding box center [1088, 80] width 52 height 20
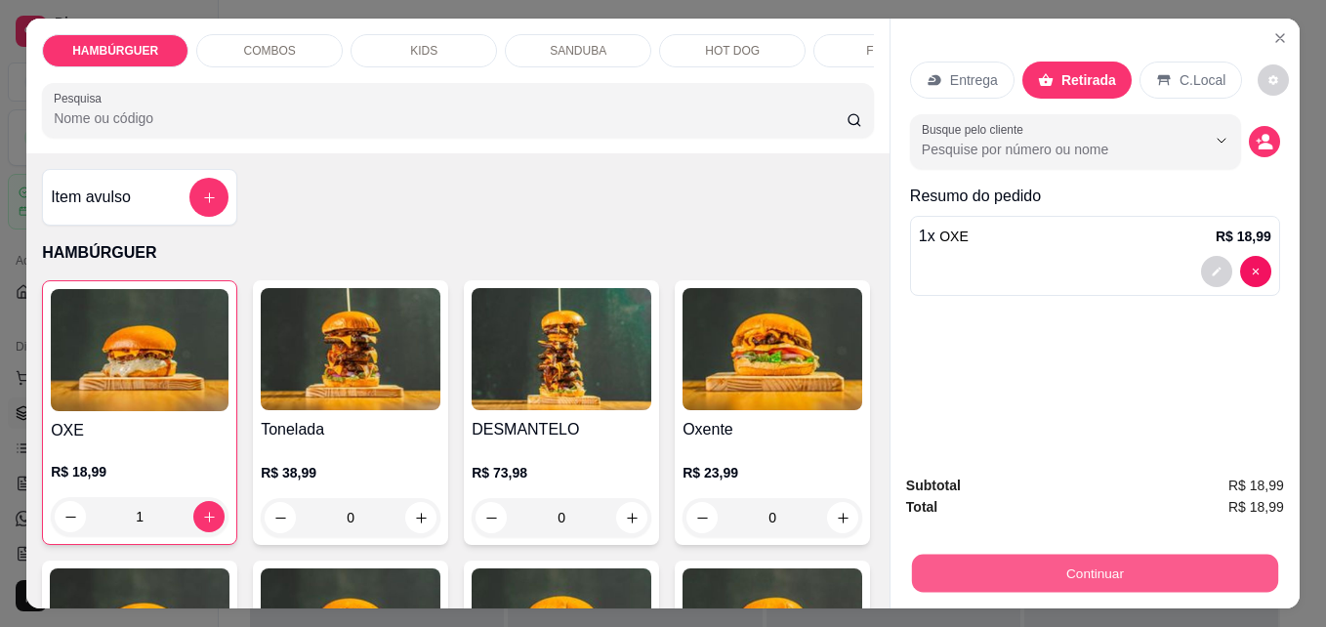
click at [1047, 569] on button "Continuar" at bounding box center [1095, 573] width 366 height 38
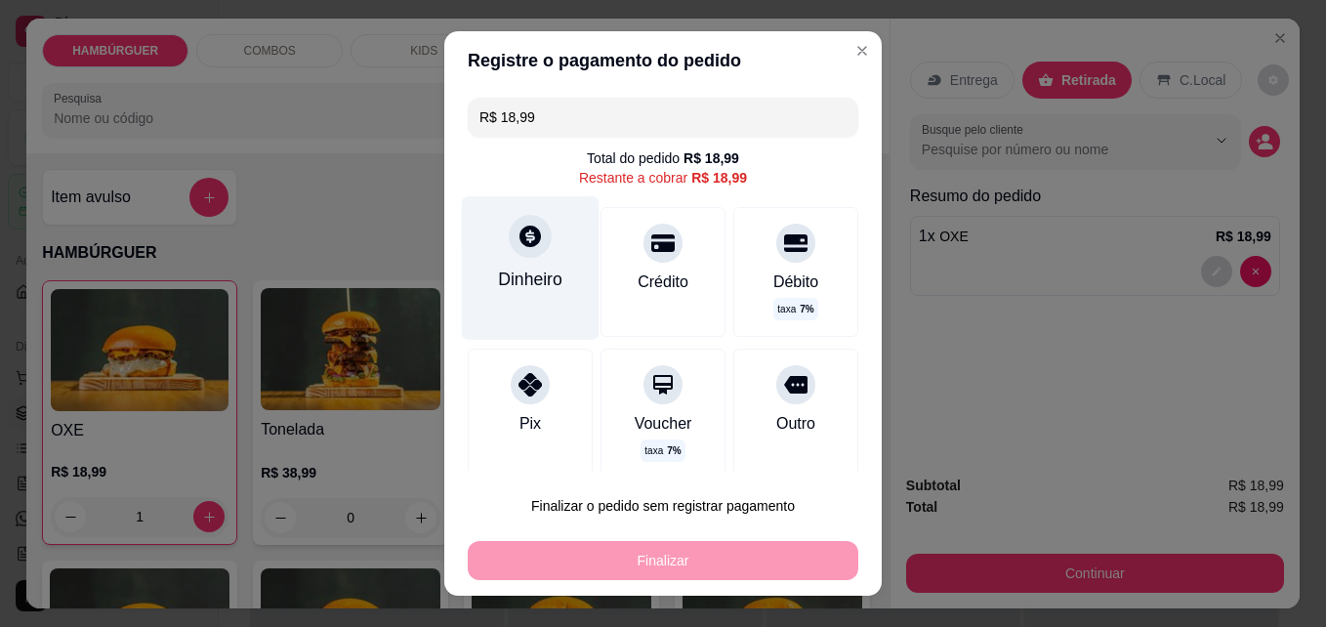
click at [529, 281] on div "Dinheiro" at bounding box center [530, 279] width 64 height 25
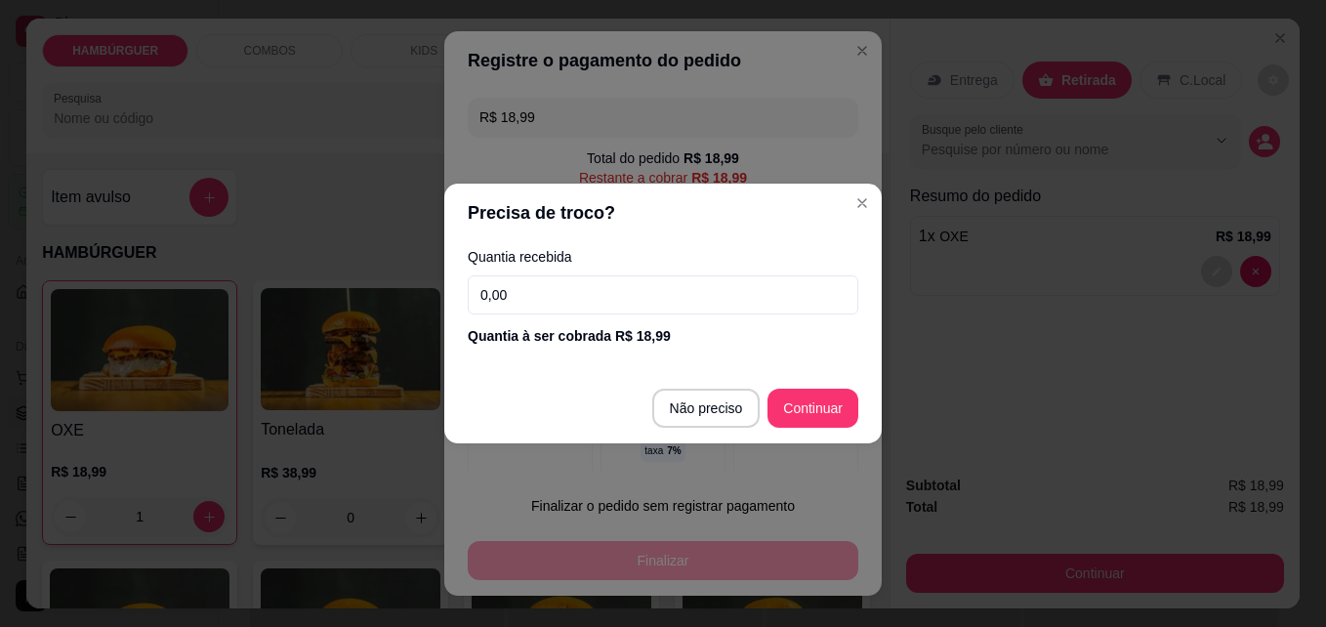
click at [582, 277] on input "0,00" at bounding box center [663, 294] width 391 height 39
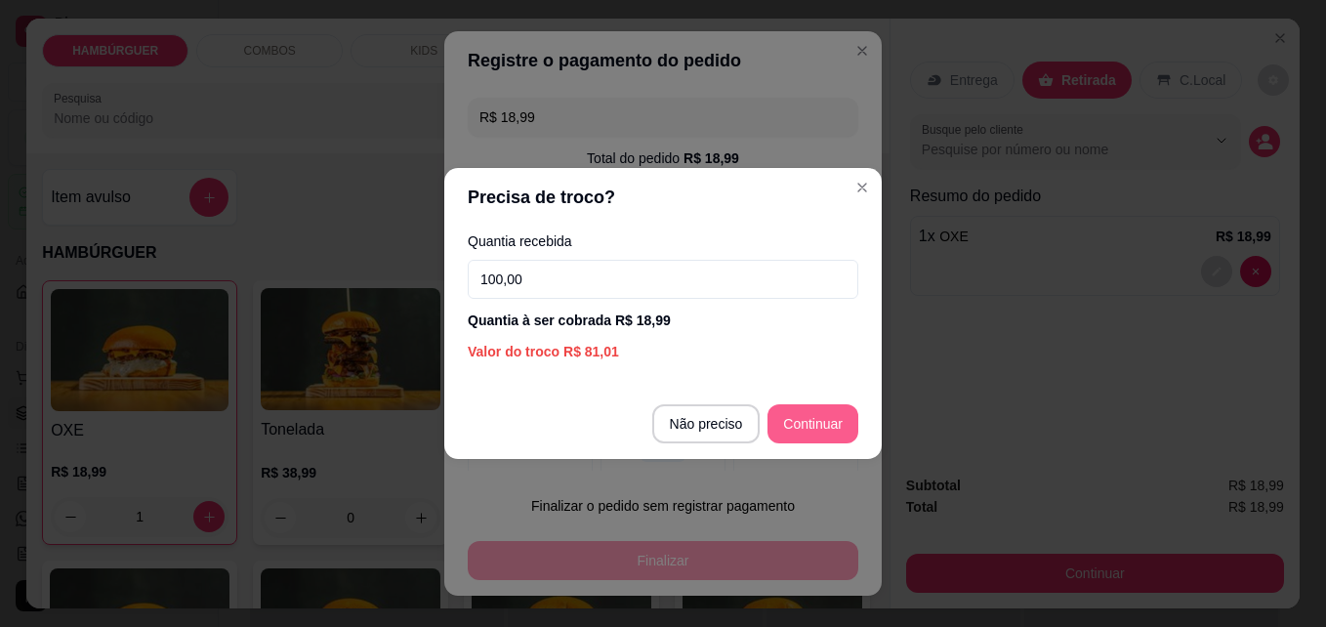
type input "100,00"
type input "R$ 0,00"
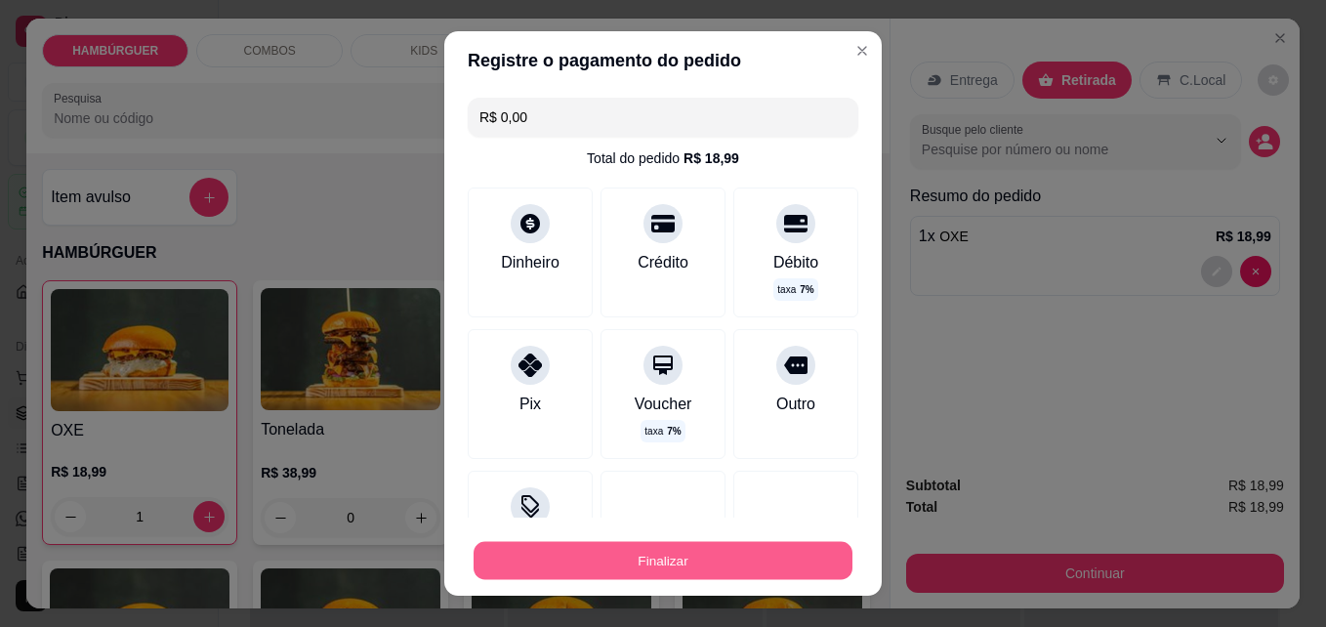
click at [642, 546] on button "Finalizar" at bounding box center [663, 561] width 379 height 38
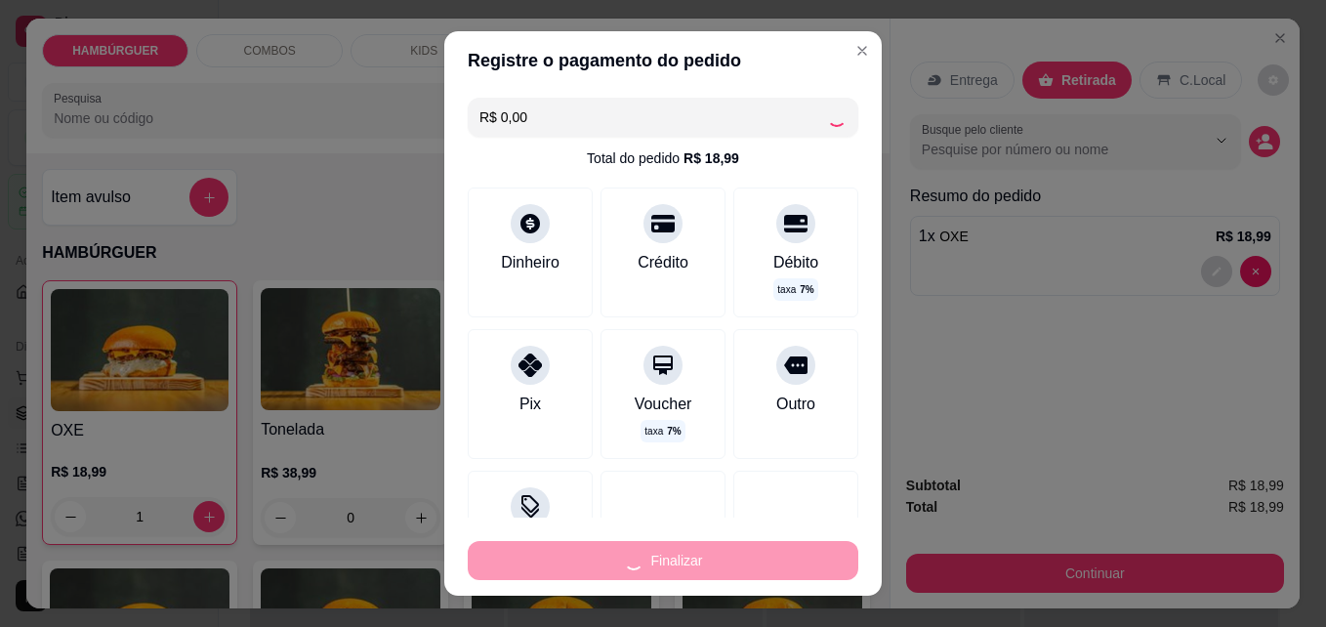
type input "0"
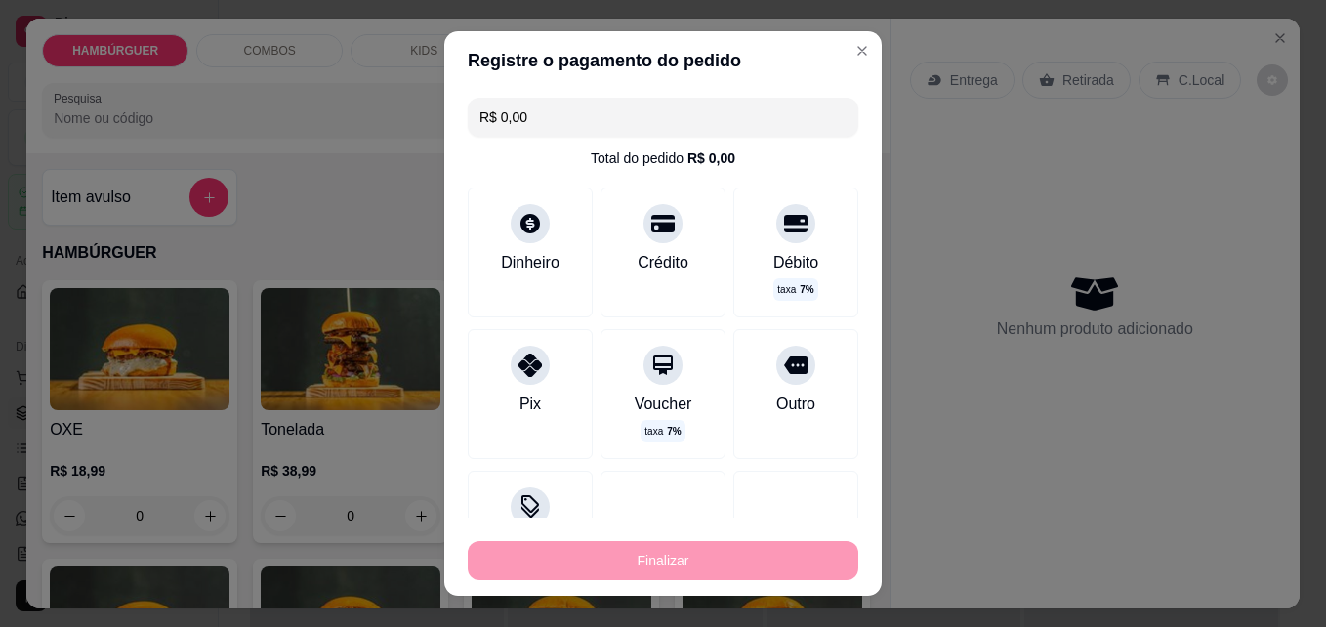
type input "-R$ 18,99"
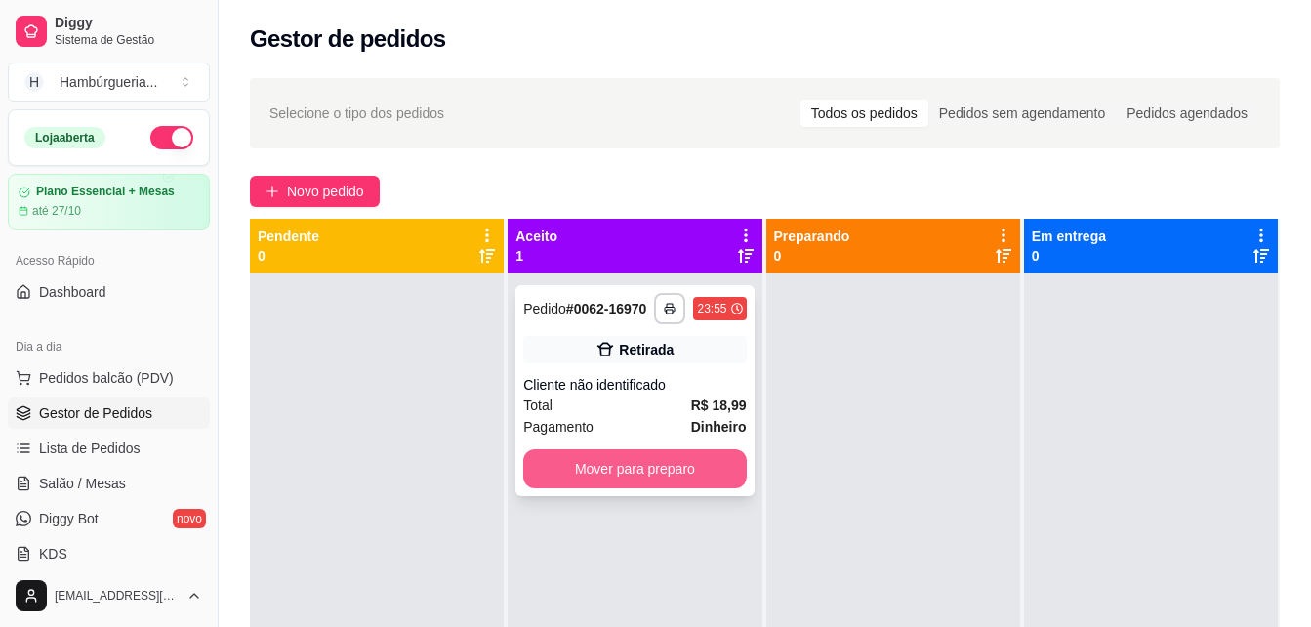
click at [613, 467] on button "Mover para preparo" at bounding box center [634, 468] width 223 height 39
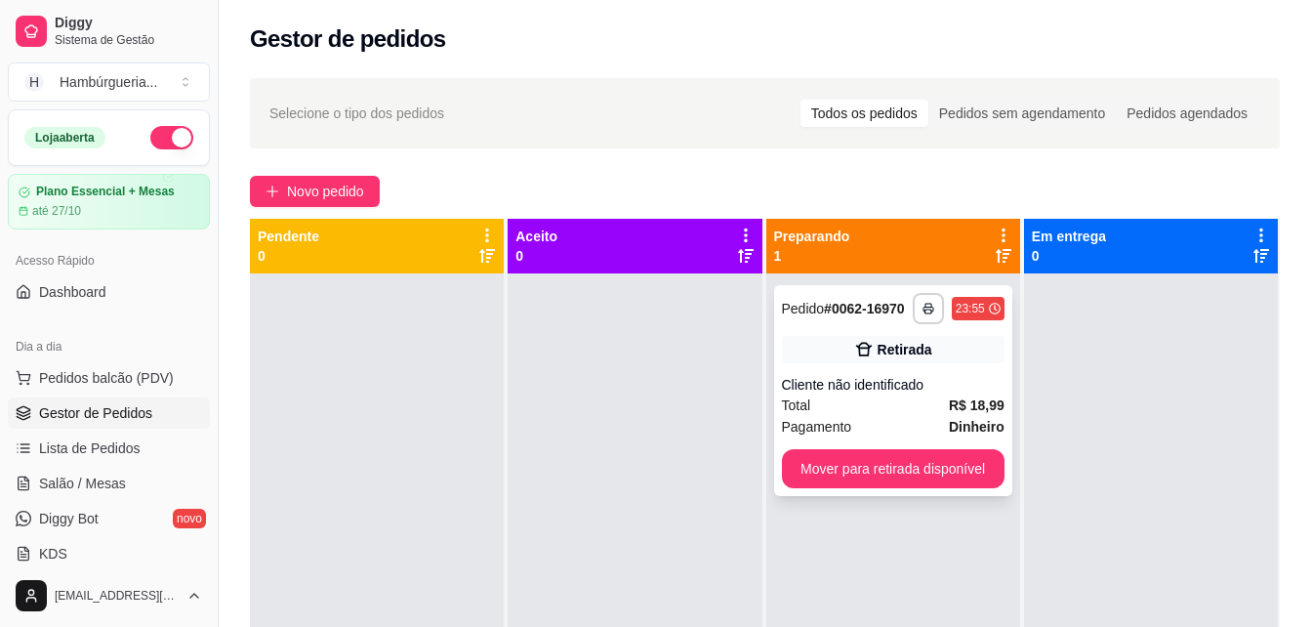
click at [892, 456] on button "Mover para retirada disponível" at bounding box center [893, 468] width 223 height 39
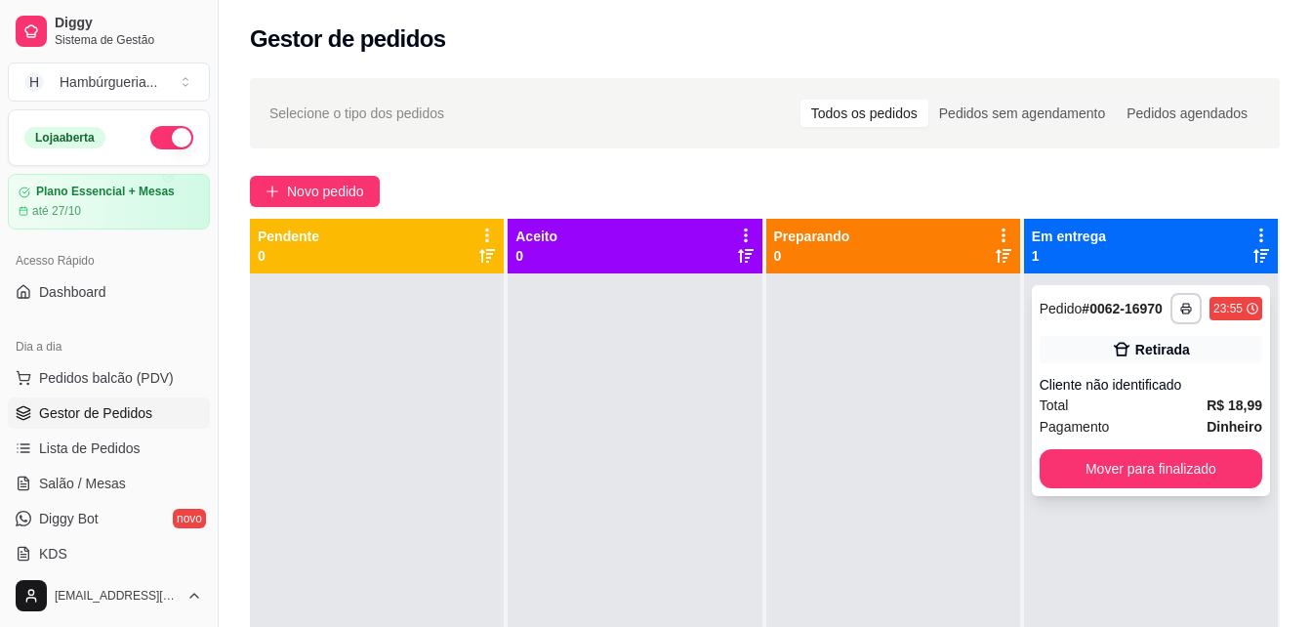
click at [1166, 467] on button "Mover para finalizado" at bounding box center [1151, 468] width 223 height 39
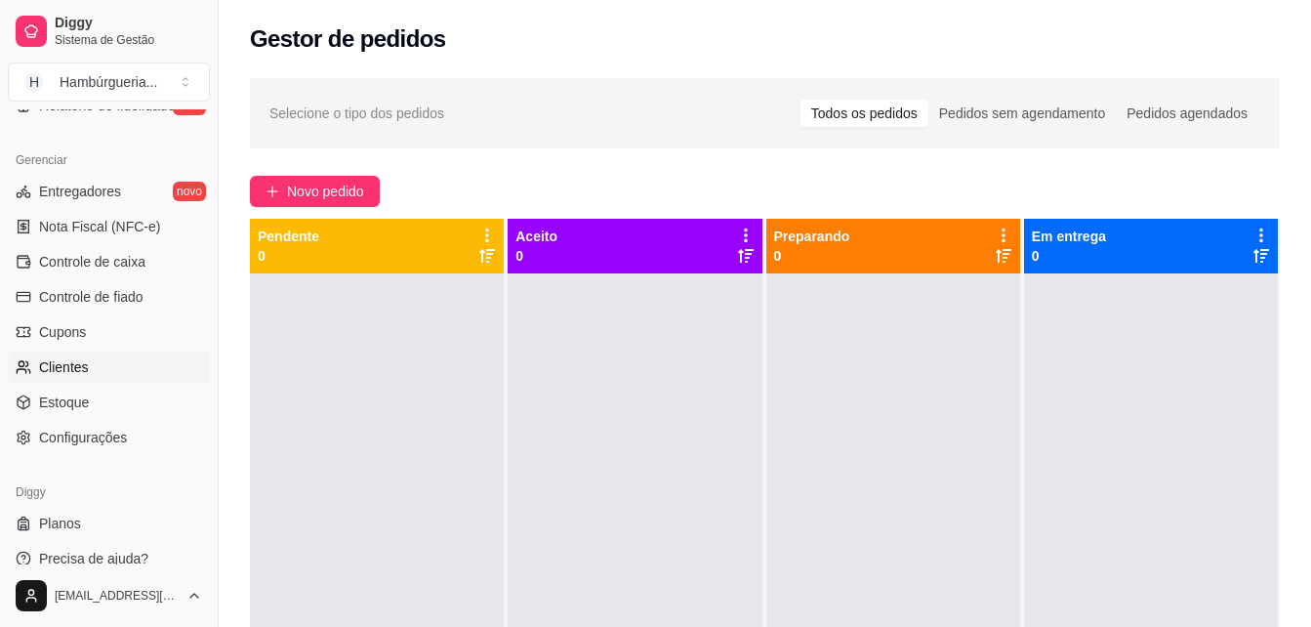
scroll to position [778, 0]
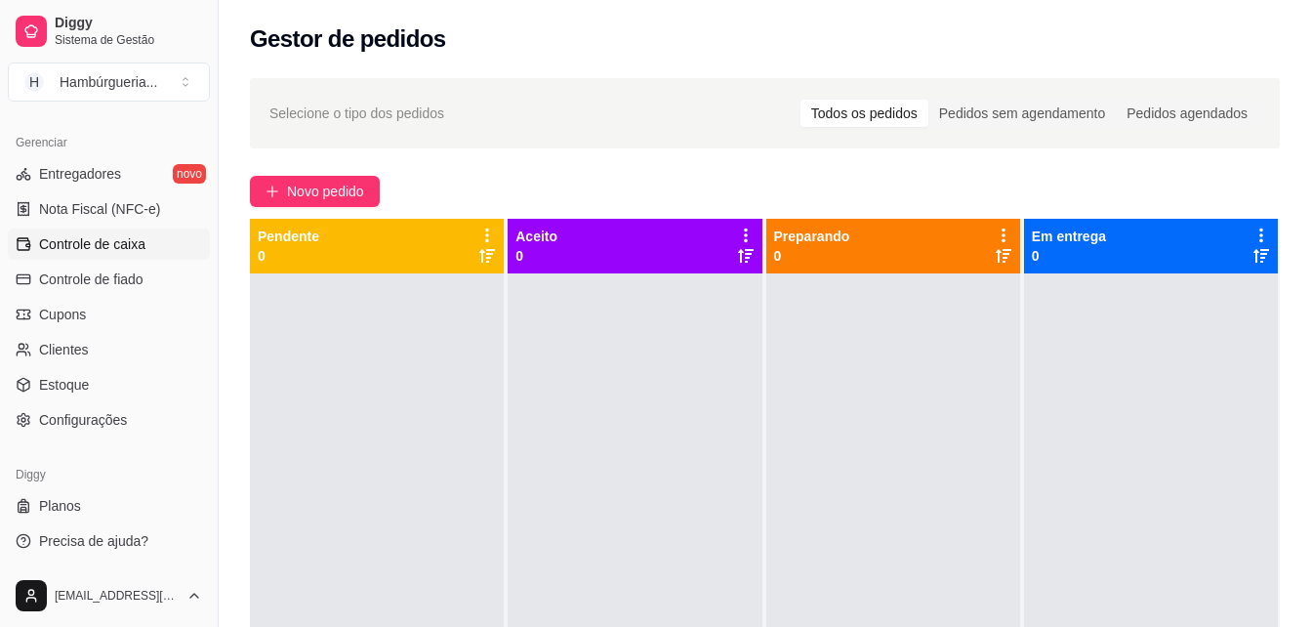
click at [137, 253] on span "Controle de caixa" at bounding box center [92, 244] width 106 height 20
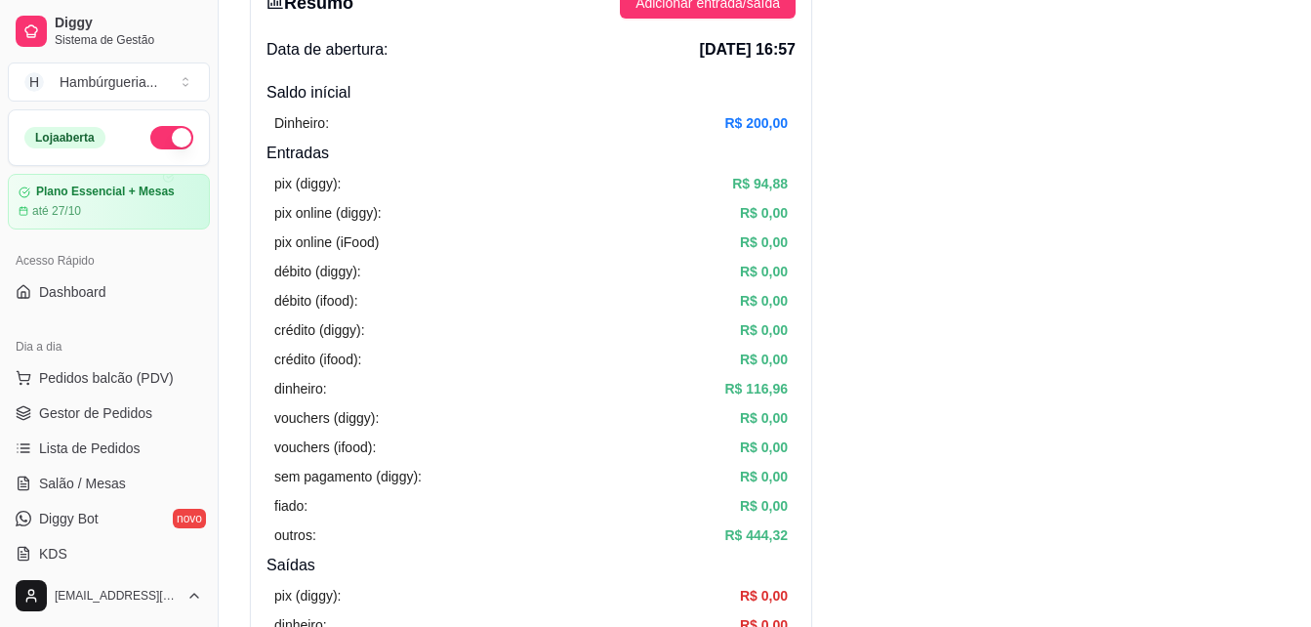
click at [160, 135] on button "button" at bounding box center [171, 137] width 43 height 23
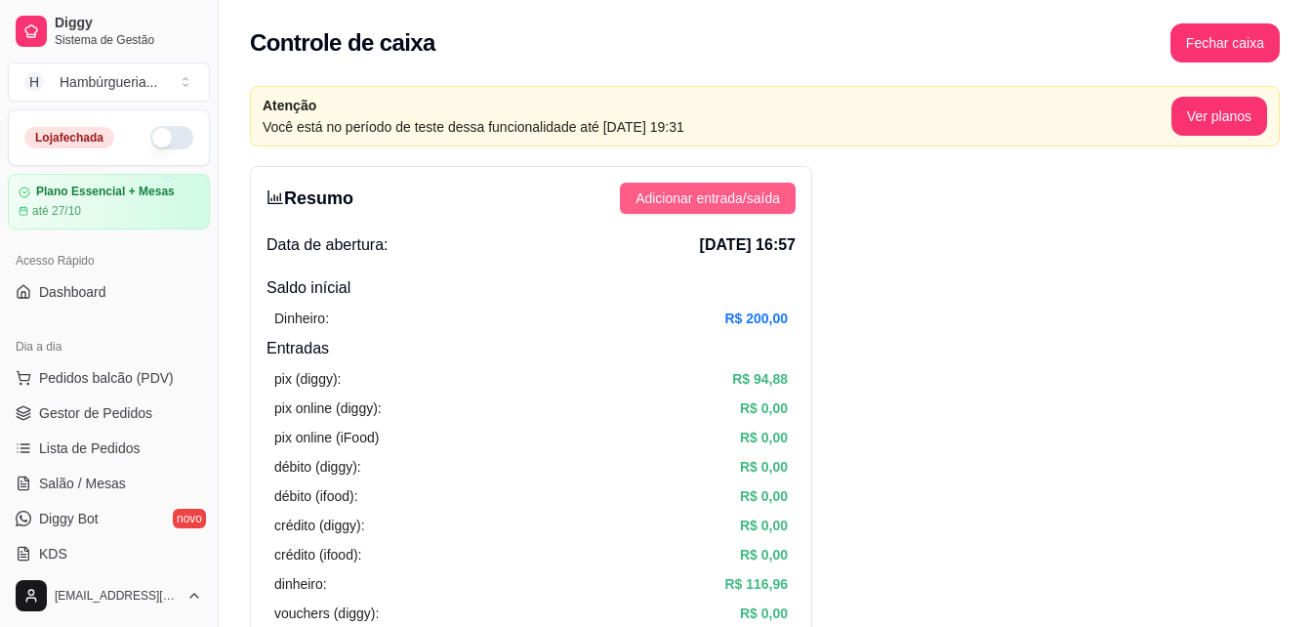
click at [695, 208] on button "Adicionar entrada/saída" at bounding box center [708, 198] width 176 height 31
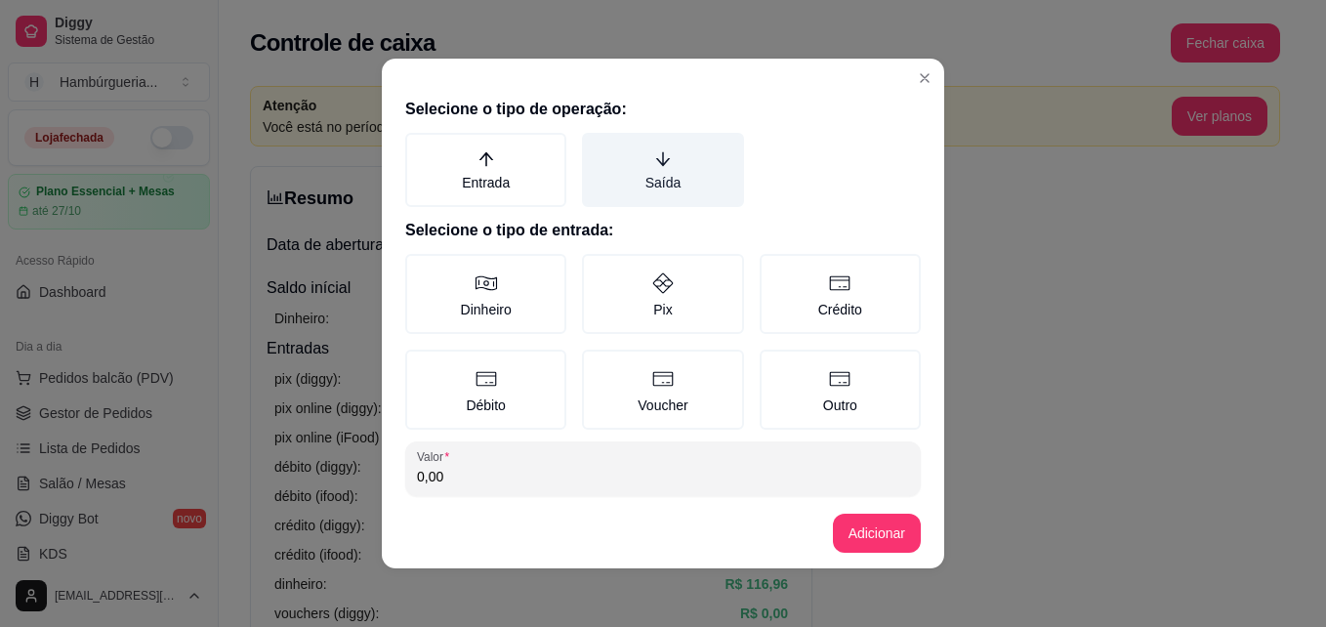
click at [651, 188] on label "Saída" at bounding box center [662, 170] width 161 height 74
click at [597, 147] on button "Saída" at bounding box center [589, 140] width 16 height 16
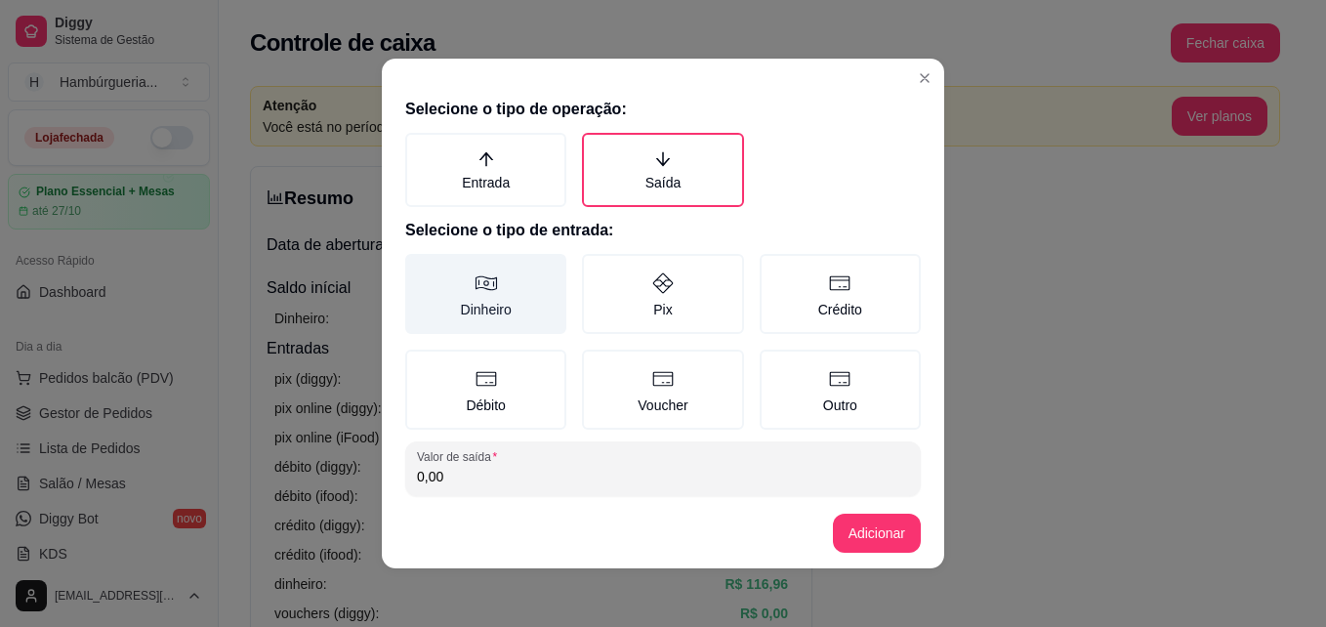
click at [503, 293] on label "Dinheiro" at bounding box center [485, 294] width 161 height 80
click at [420, 268] on button "Dinheiro" at bounding box center [412, 261] width 16 height 16
type button "MONEY"
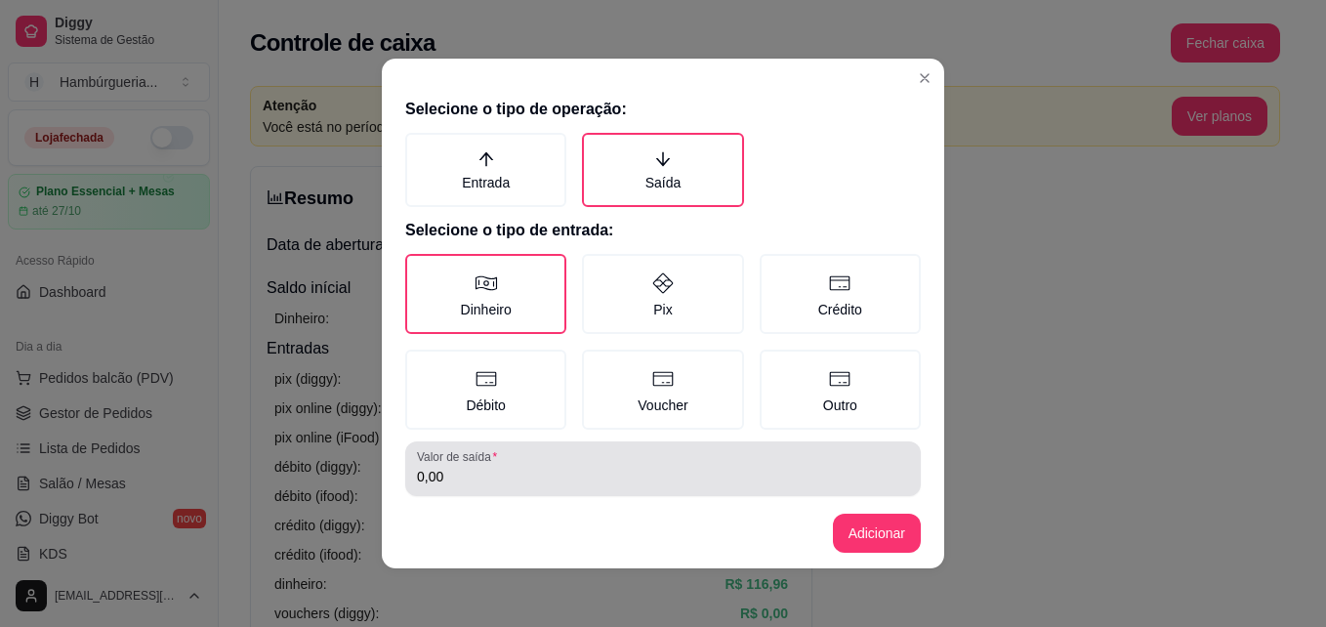
click at [480, 478] on input "0,00" at bounding box center [663, 477] width 492 height 20
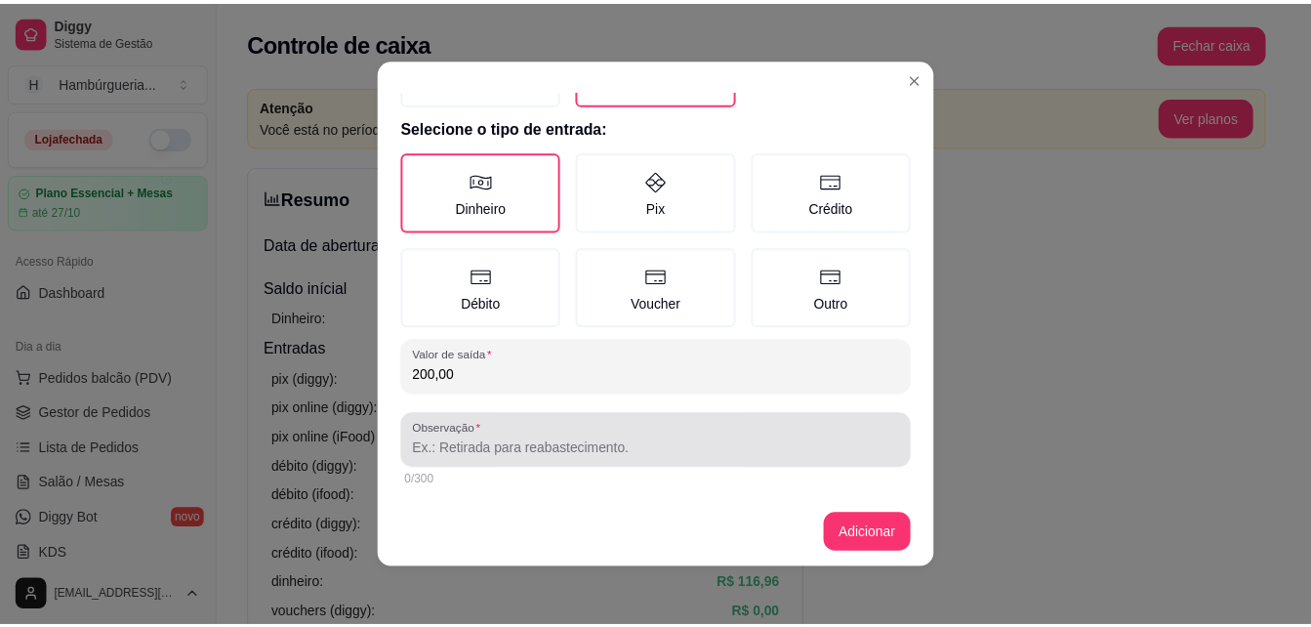
scroll to position [103, 0]
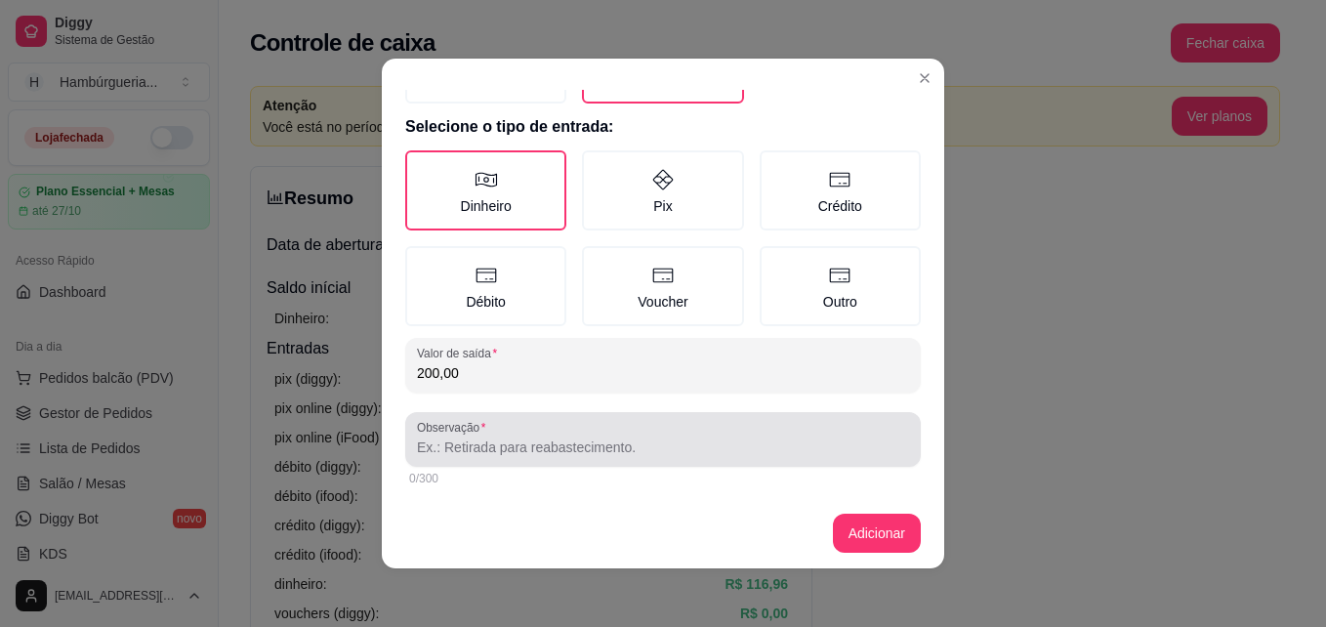
type input "200,00"
click at [566, 424] on div at bounding box center [663, 439] width 492 height 39
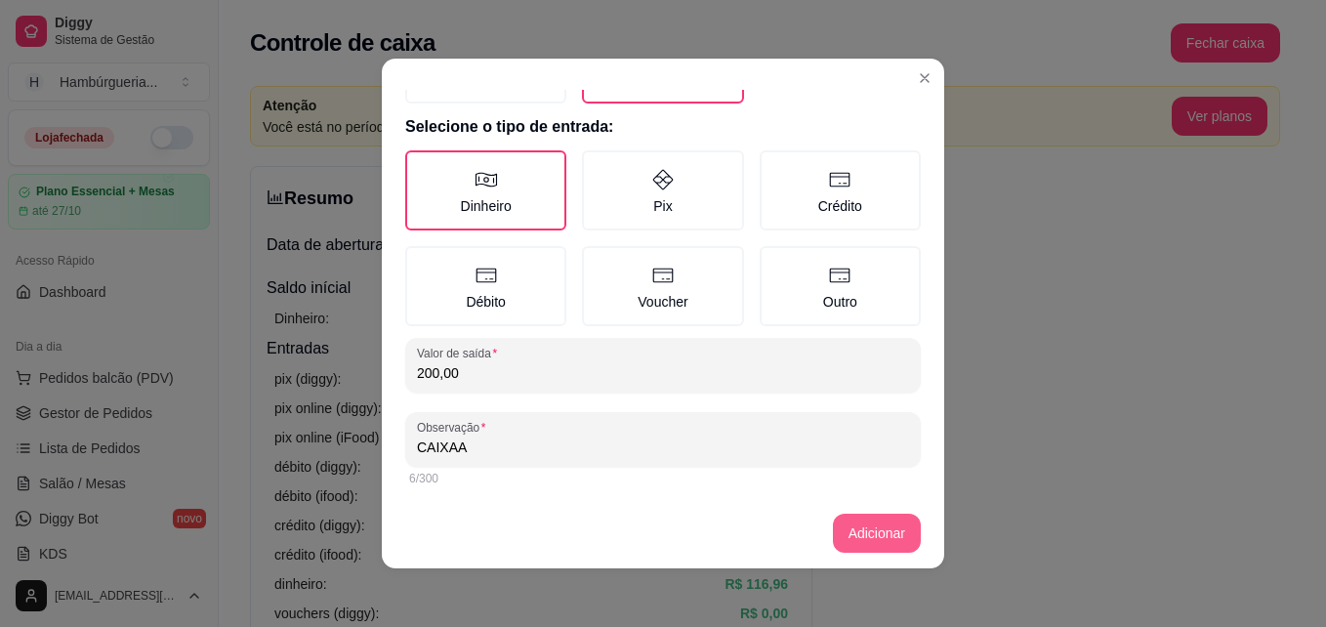
type input "CAIXAA"
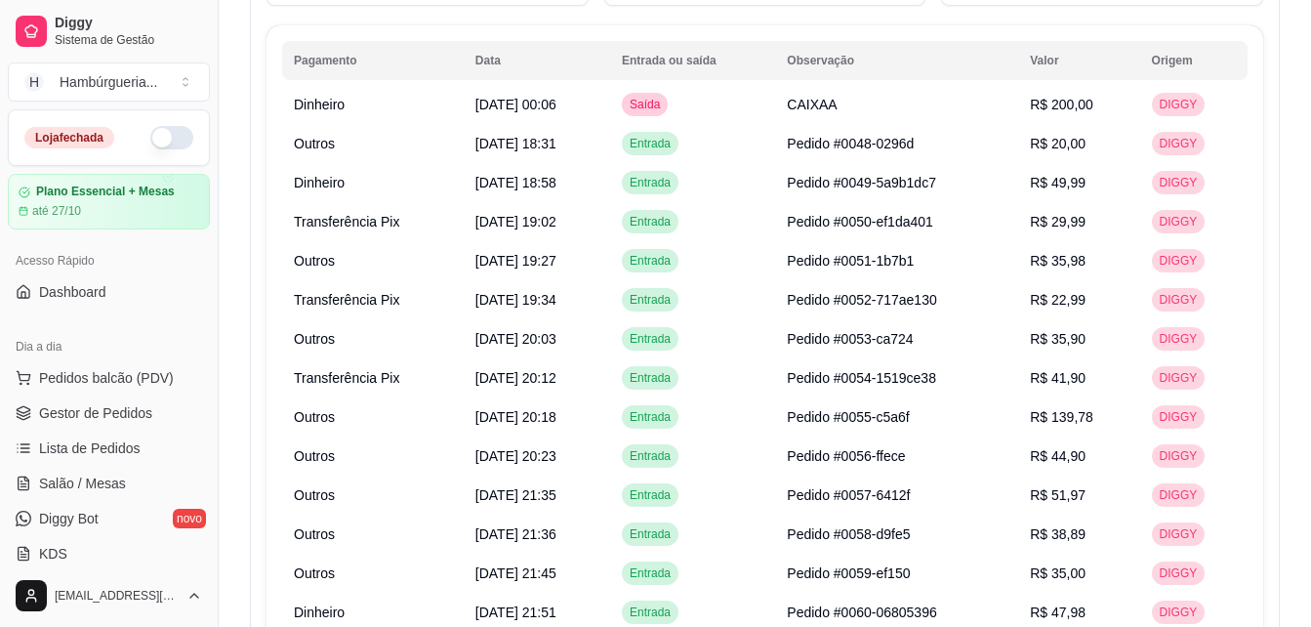
scroll to position [98, 0]
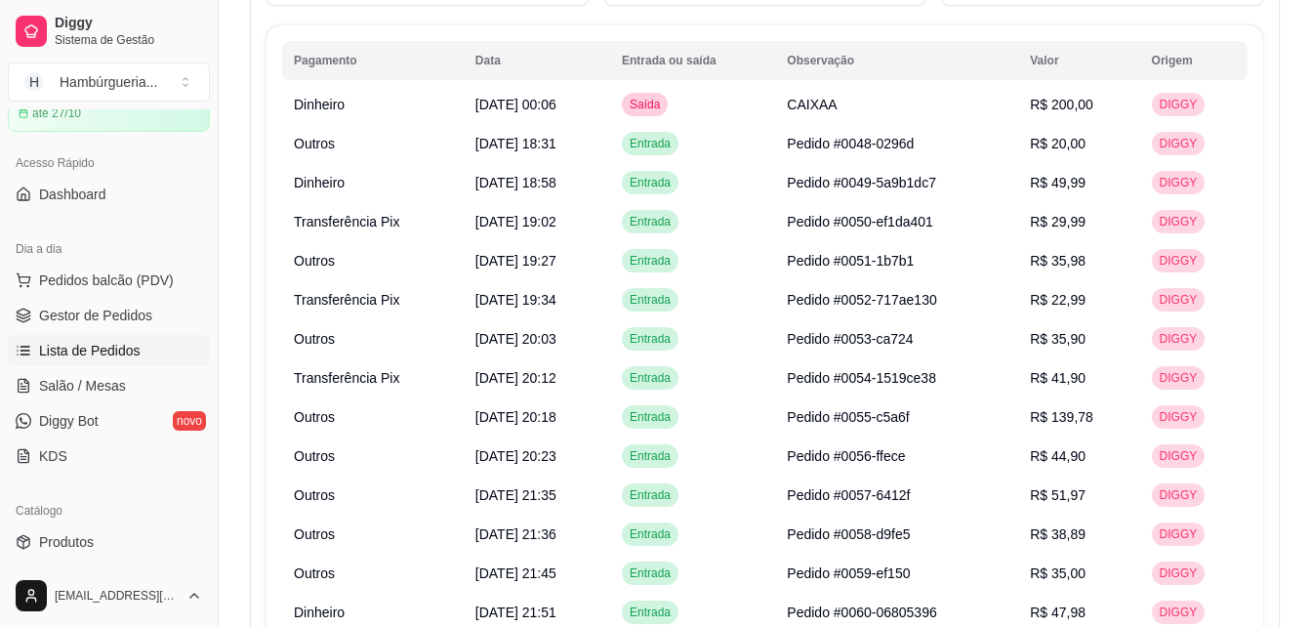
click at [147, 348] on link "Lista de Pedidos" at bounding box center [109, 350] width 202 height 31
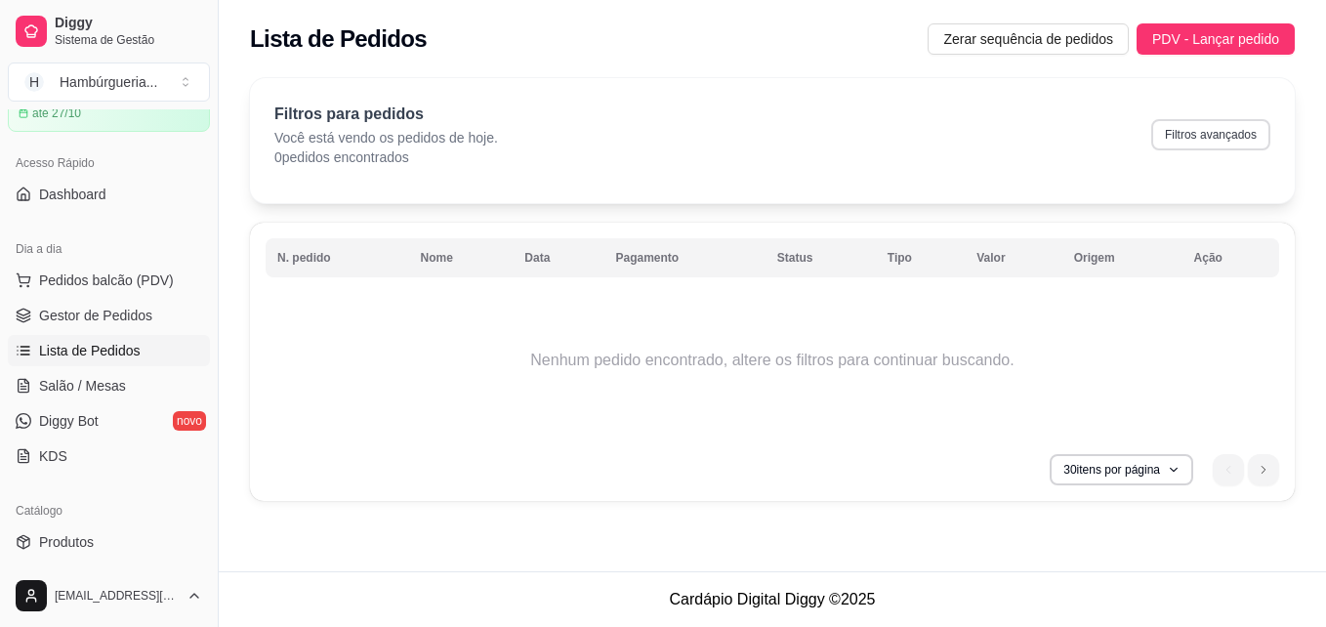
click at [1221, 142] on button "Filtros avançados" at bounding box center [1210, 134] width 119 height 31
select select "0"
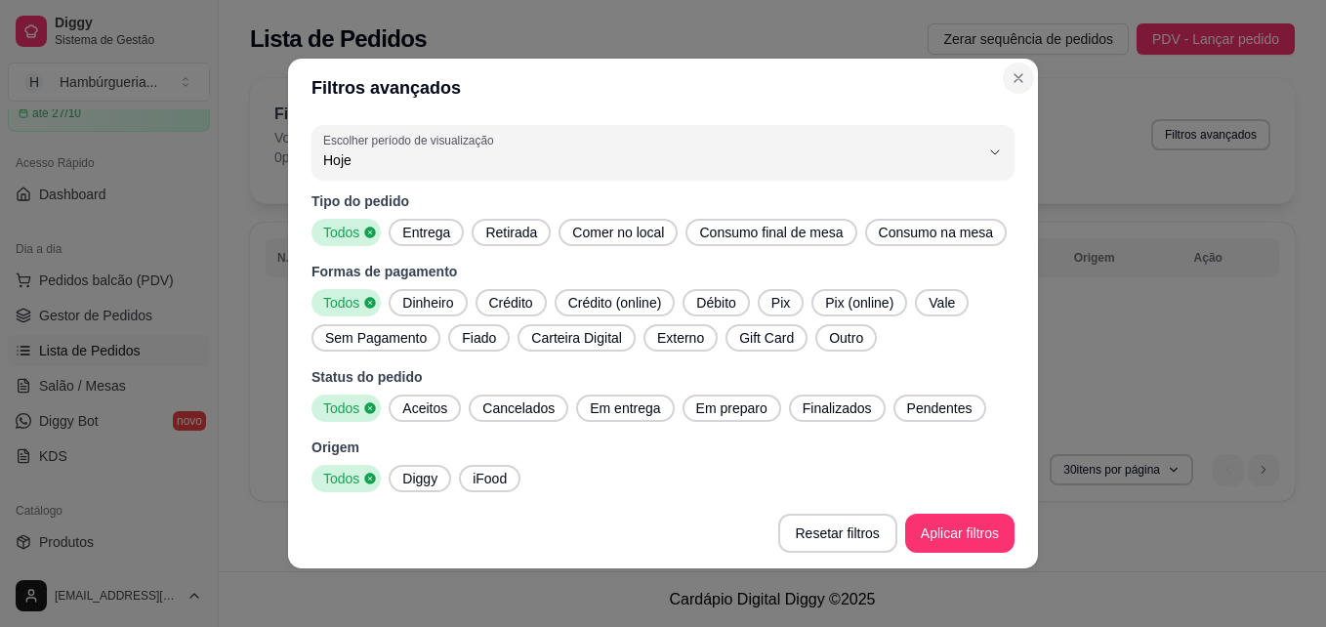
drag, startPoint x: 972, startPoint y: 87, endPoint x: 1009, endPoint y: 85, distance: 37.2
click at [973, 88] on header "Filtros avançados" at bounding box center [663, 88] width 750 height 59
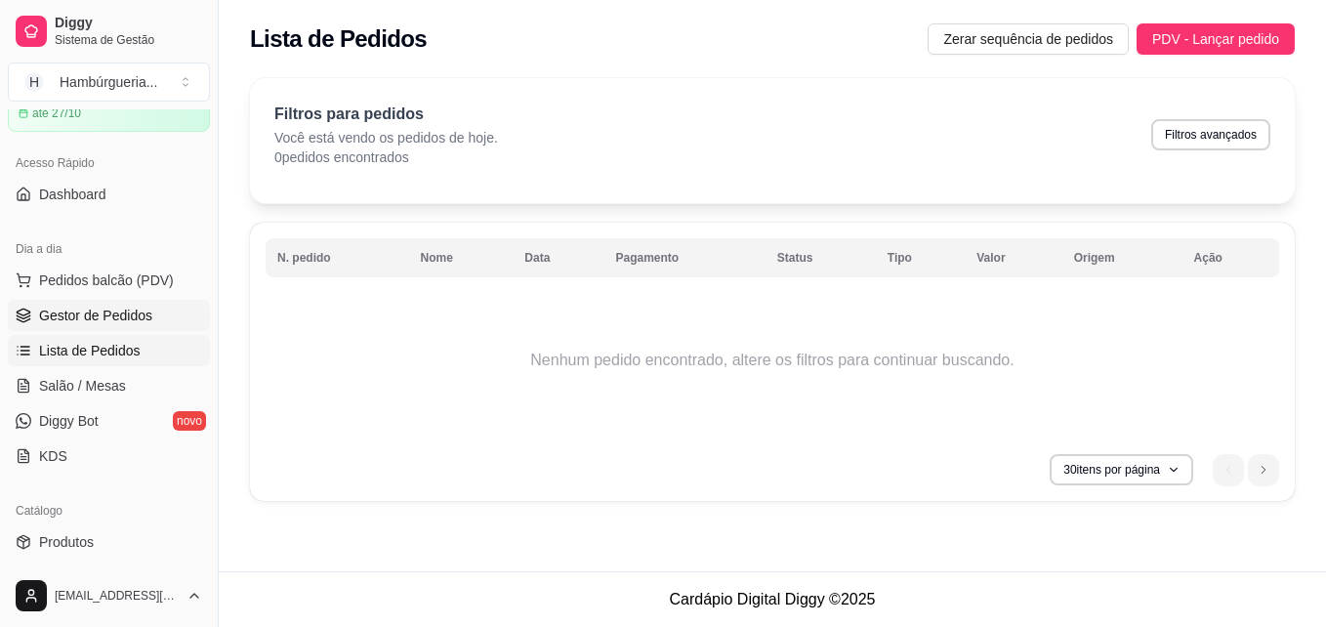
click at [104, 316] on span "Gestor de Pedidos" at bounding box center [95, 316] width 113 height 20
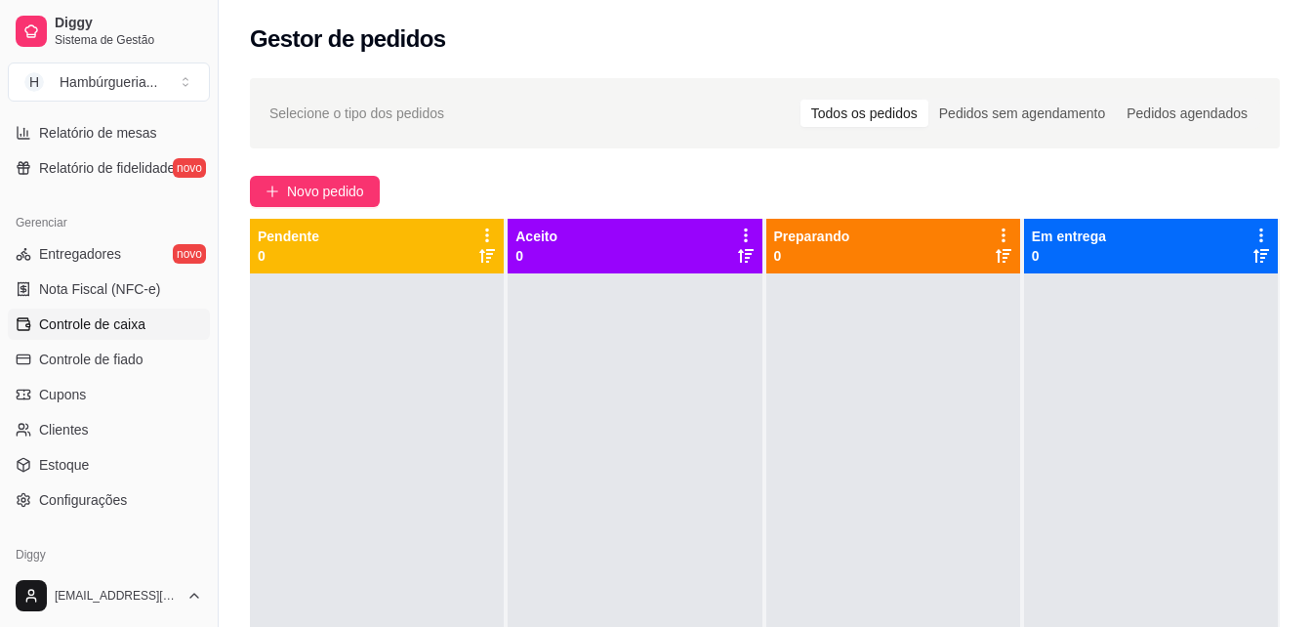
scroll to position [778, 0]
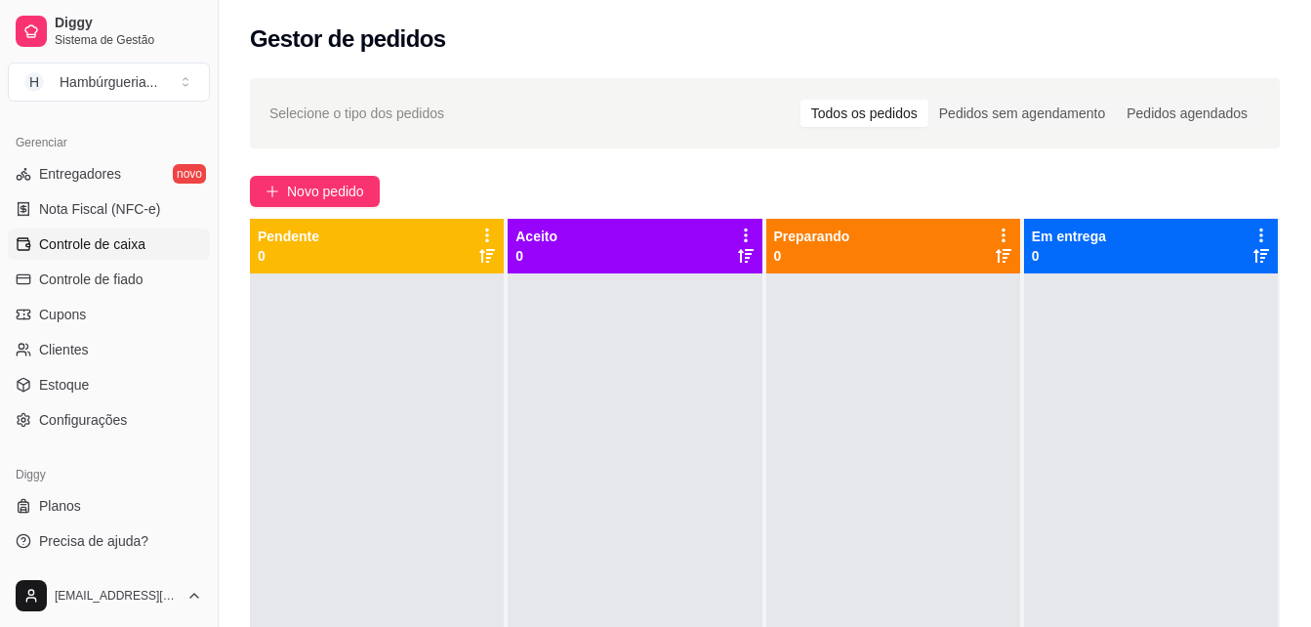
click at [138, 249] on span "Controle de caixa" at bounding box center [92, 244] width 106 height 20
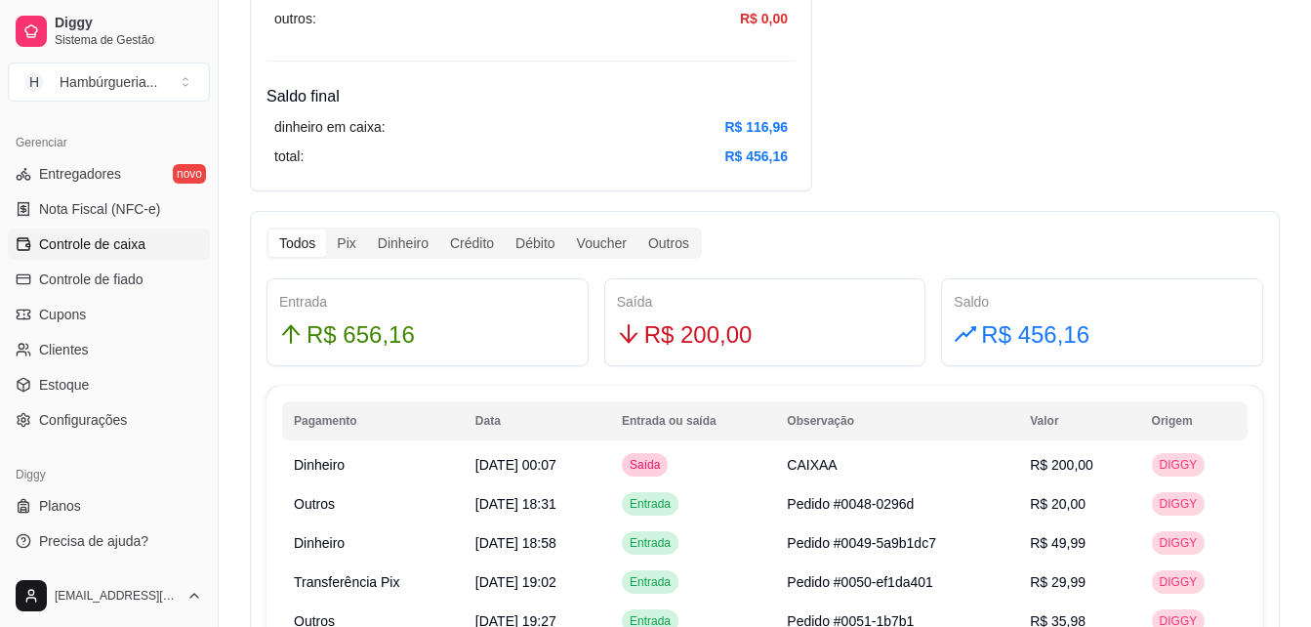
scroll to position [781, 0]
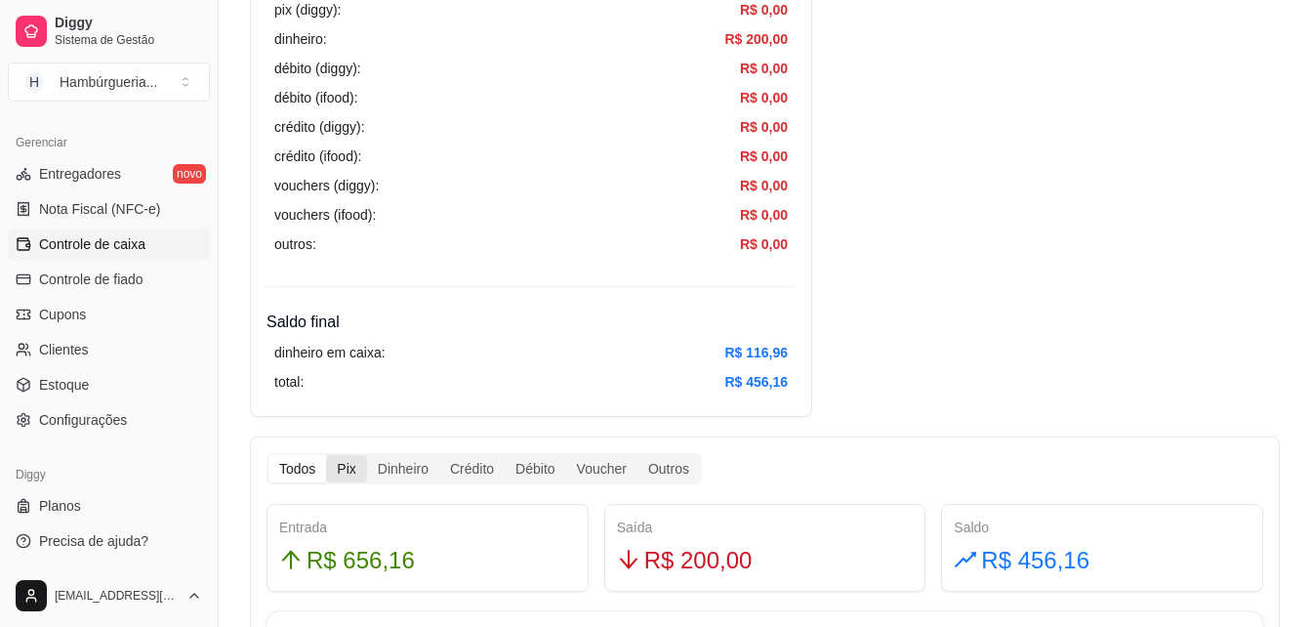
click at [355, 471] on div "Pix" at bounding box center [346, 468] width 40 height 27
click at [326, 455] on input "Pix" at bounding box center [326, 455] width 0 height 0
click at [423, 478] on div "Dinheiro" at bounding box center [403, 468] width 72 height 27
drag, startPoint x: 423, startPoint y: 478, endPoint x: 407, endPoint y: 474, distance: 16.4
click at [407, 474] on div "Dinheiro" at bounding box center [403, 468] width 72 height 27
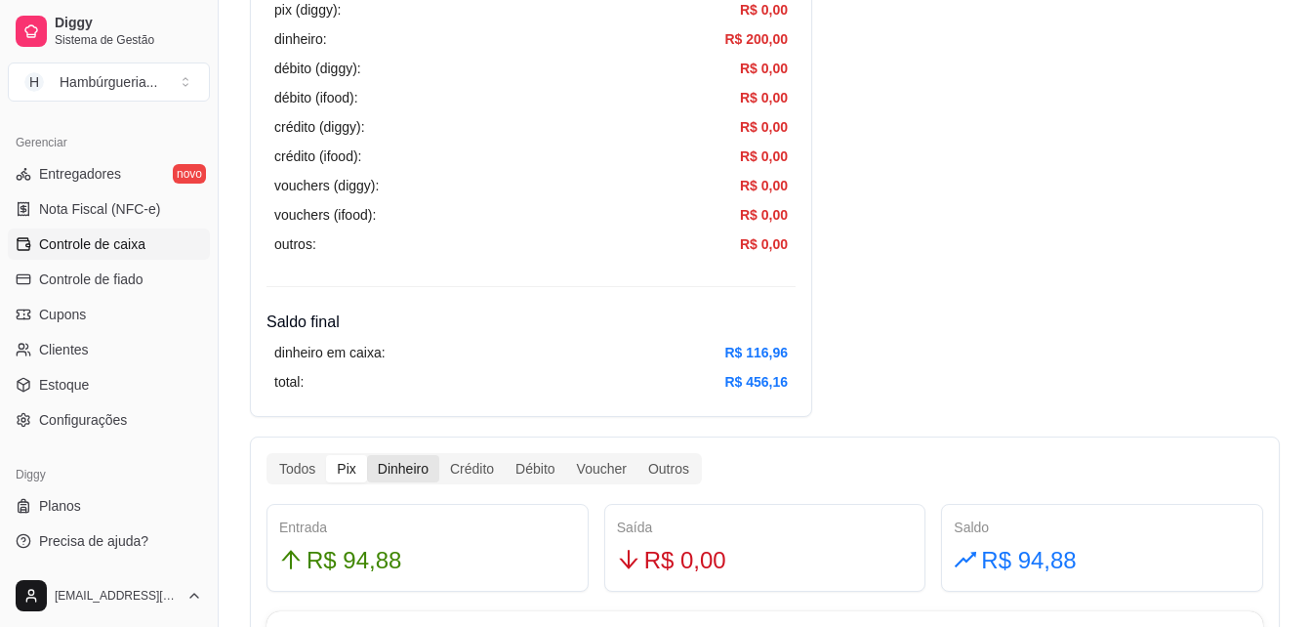
click at [367, 455] on input "Dinheiro" at bounding box center [367, 455] width 0 height 0
click at [473, 469] on div "Crédito" at bounding box center [471, 468] width 65 height 27
click at [439, 455] on input "Crédito" at bounding box center [439, 455] width 0 height 0
click at [514, 479] on div "Débito" at bounding box center [535, 468] width 61 height 27
click at [505, 455] on input "Débito" at bounding box center [505, 455] width 0 height 0
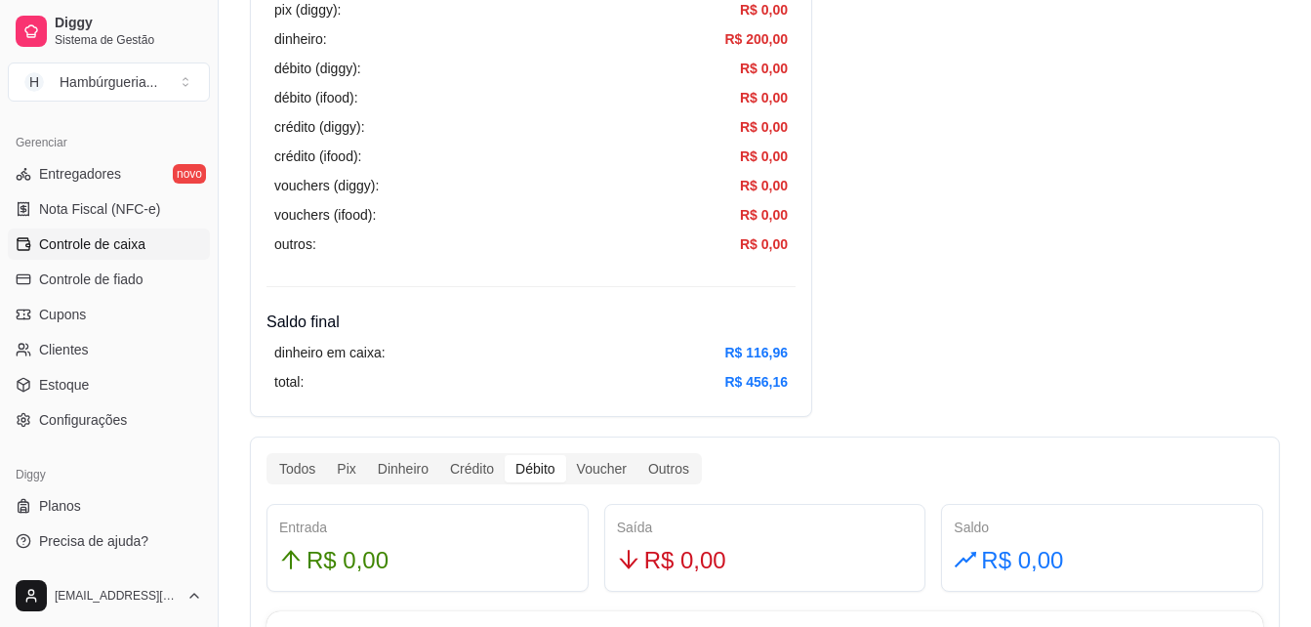
drag, startPoint x: 600, startPoint y: 517, endPoint x: 541, endPoint y: 522, distance: 59.8
drag, startPoint x: 541, startPoint y: 522, endPoint x: 564, endPoint y: 526, distance: 23.8
click at [563, 526] on div "Entrada" at bounding box center [427, 526] width 297 height 21
click at [662, 471] on div "Outros" at bounding box center [669, 468] width 62 height 27
click at [669, 467] on div "Outros" at bounding box center [669, 468] width 62 height 27
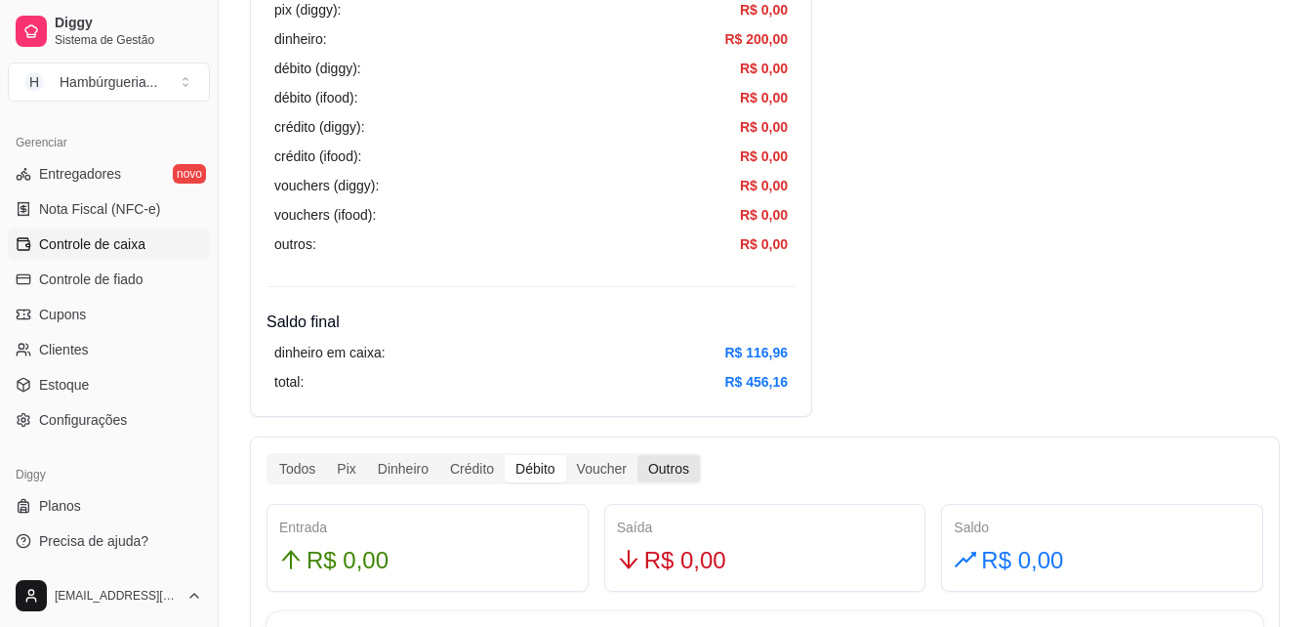
click at [638, 455] on input "Outros" at bounding box center [638, 455] width 0 height 0
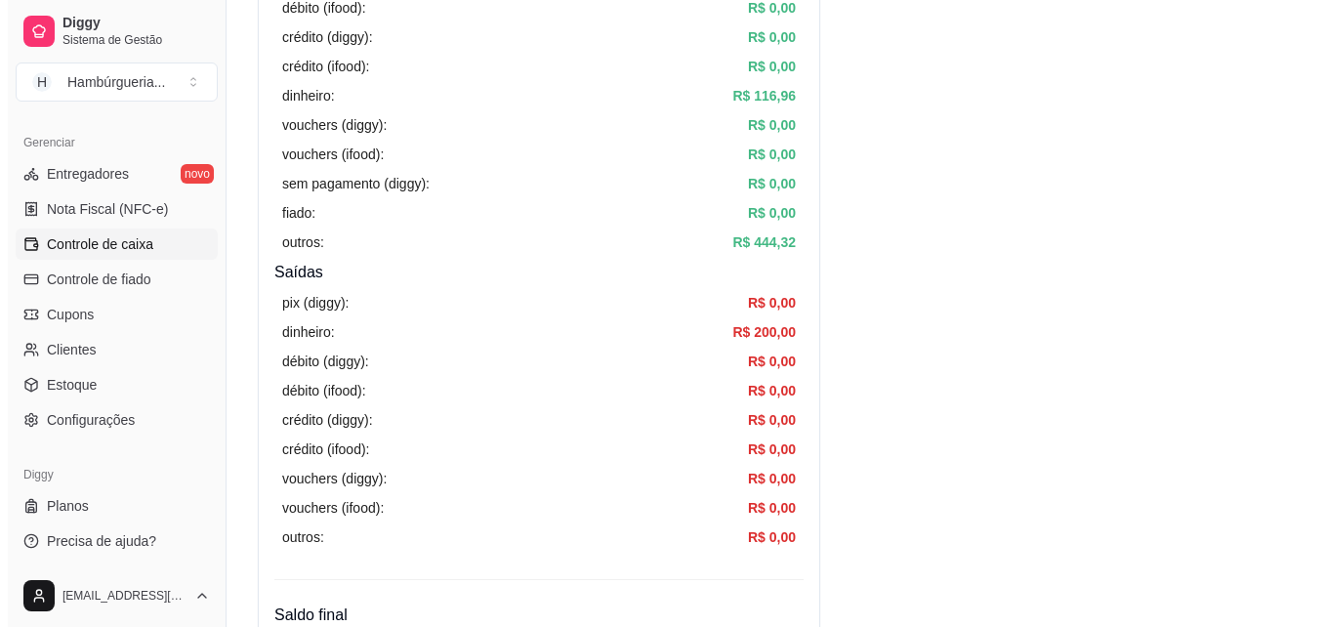
scroll to position [0, 0]
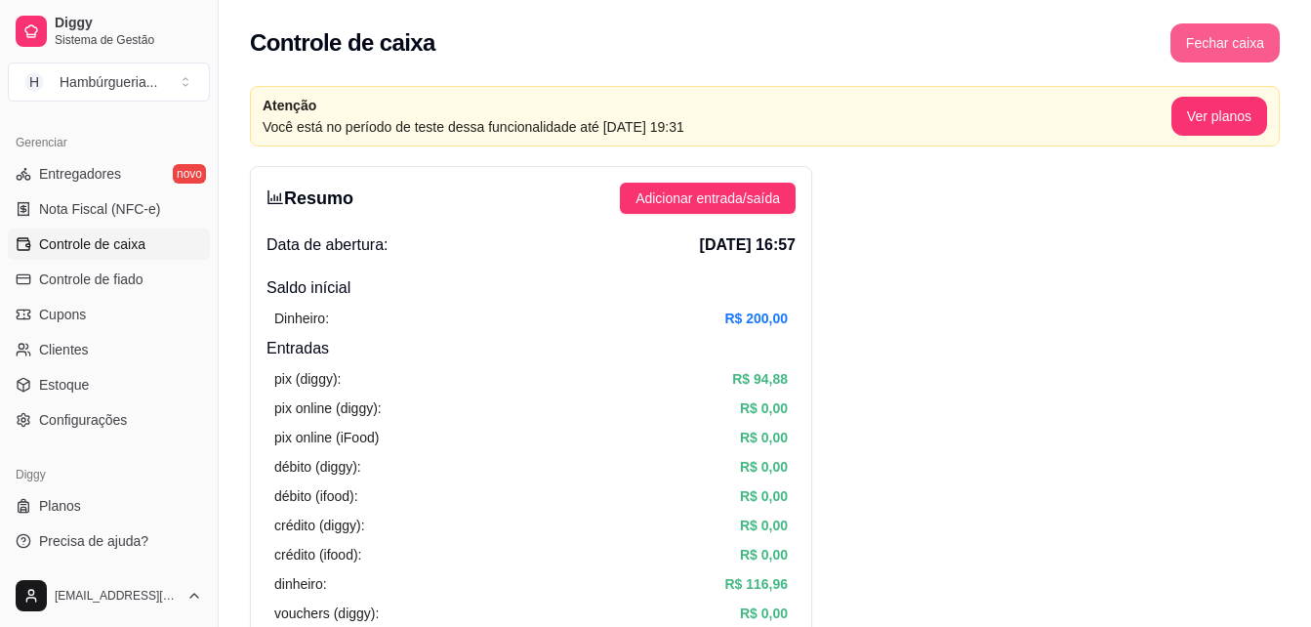
click at [1225, 51] on button "Fechar caixa" at bounding box center [1225, 42] width 109 height 39
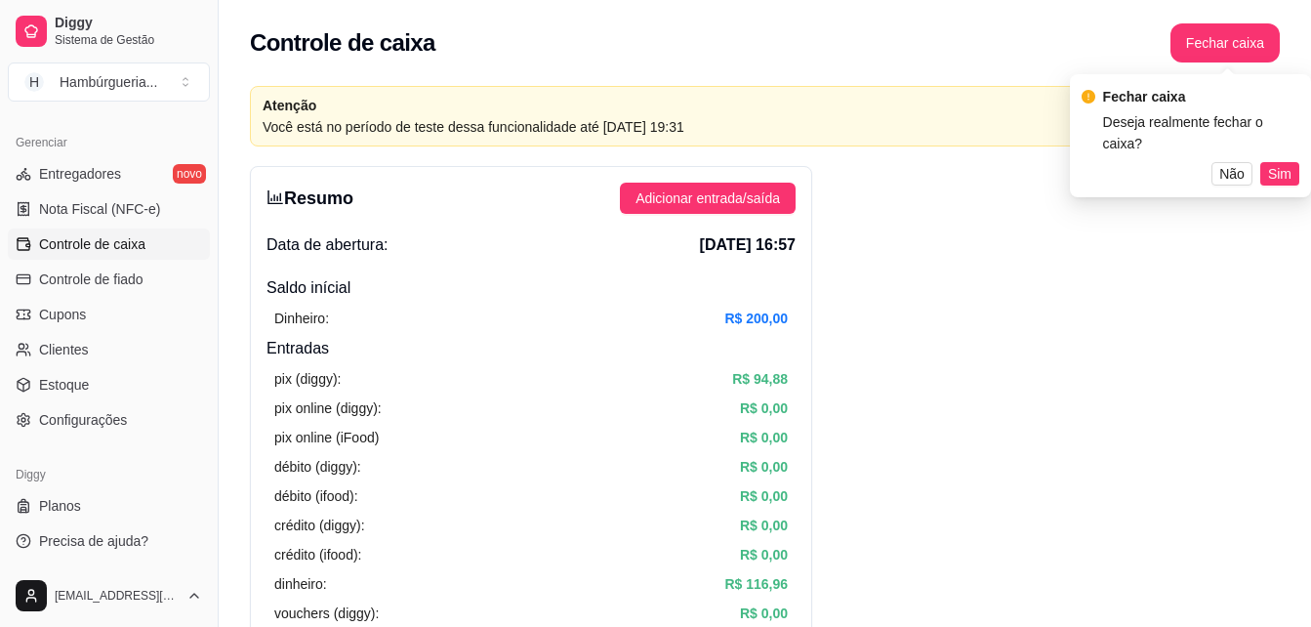
click at [1291, 163] on span "Sim" at bounding box center [1279, 173] width 23 height 21
